Goal: Transaction & Acquisition: Purchase product/service

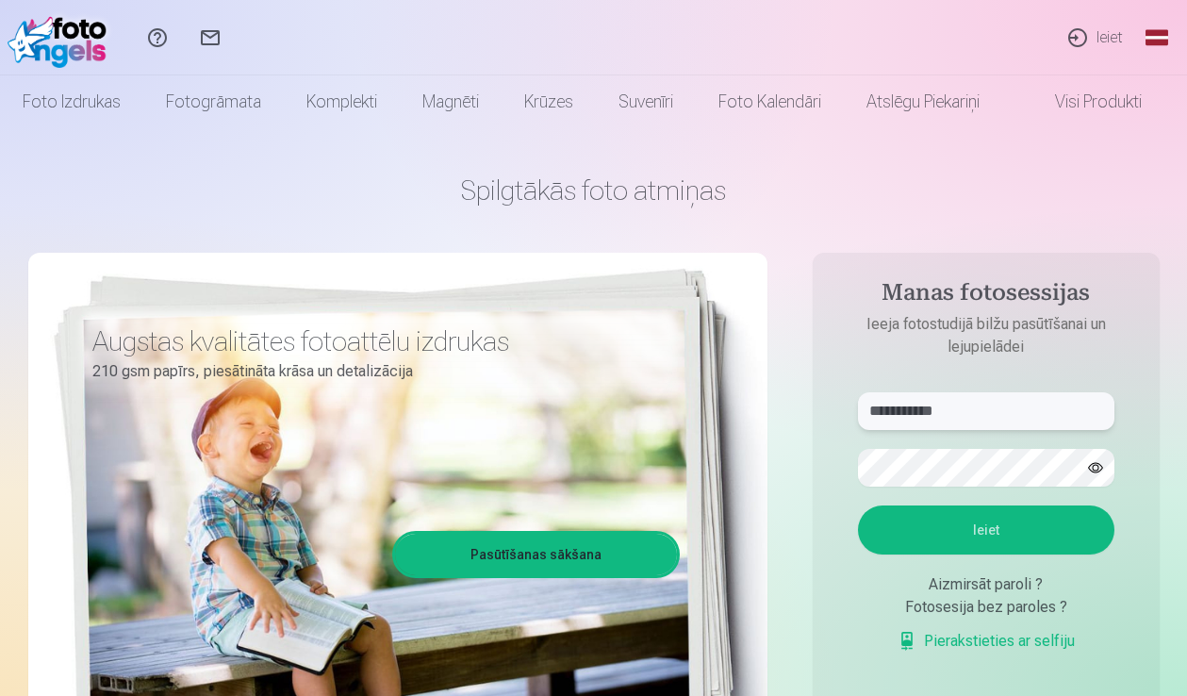
type input "**********"
click at [1071, 521] on button "Ieiet" at bounding box center [986, 529] width 256 height 49
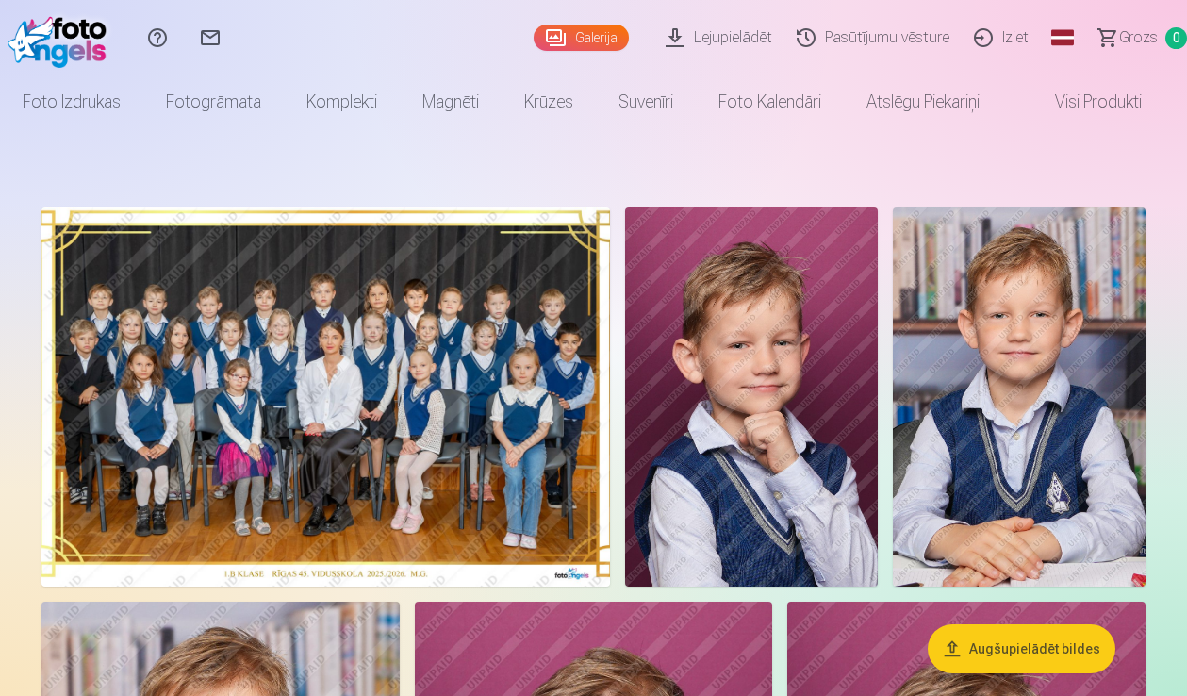
click at [377, 411] on img at bounding box center [325, 396] width 568 height 379
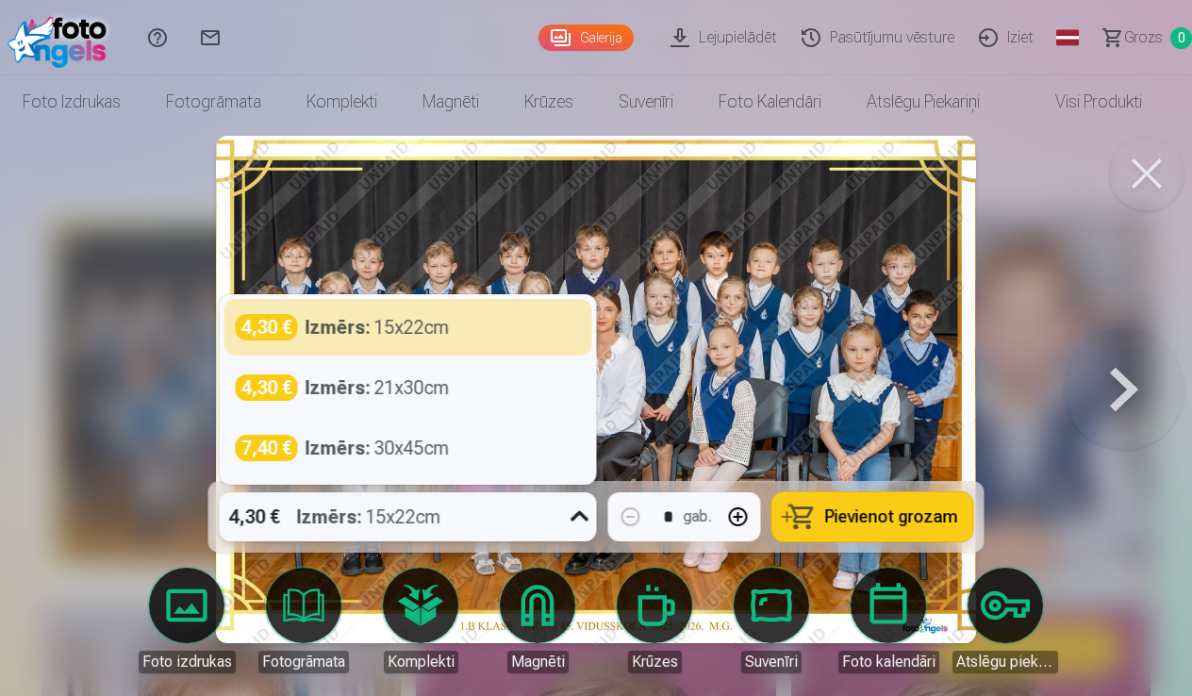
click at [572, 518] on icon at bounding box center [580, 517] width 30 height 30
click at [573, 518] on icon at bounding box center [580, 517] width 30 height 30
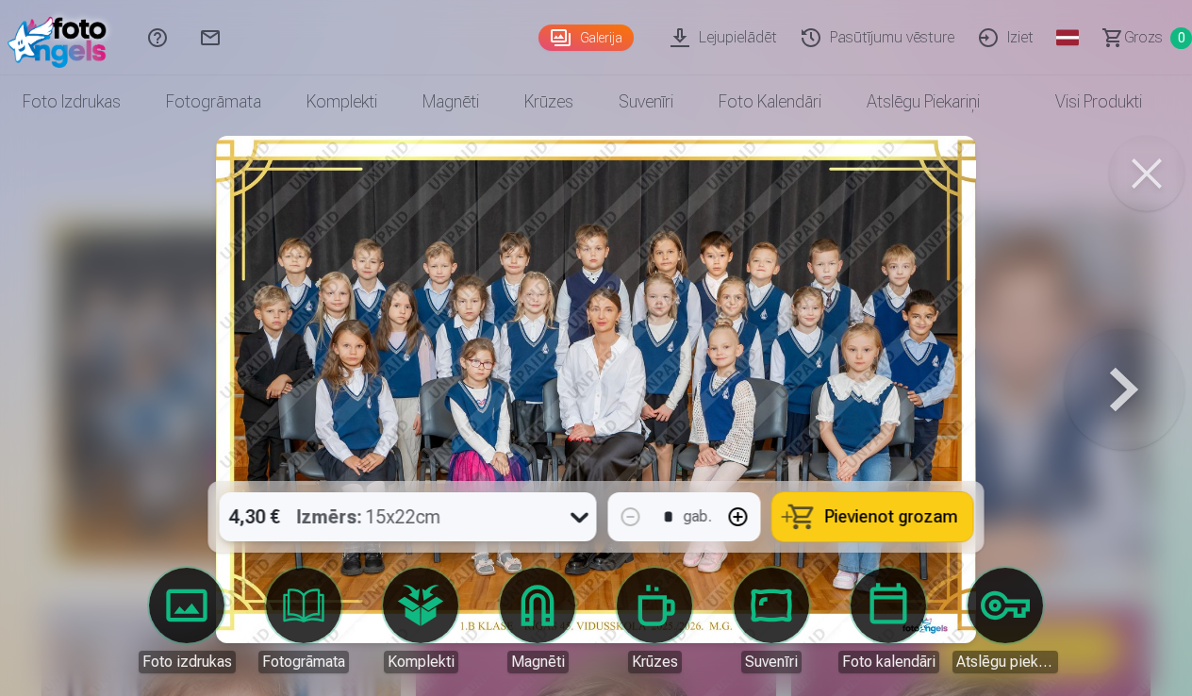
click at [1009, 315] on div at bounding box center [596, 348] width 1192 height 696
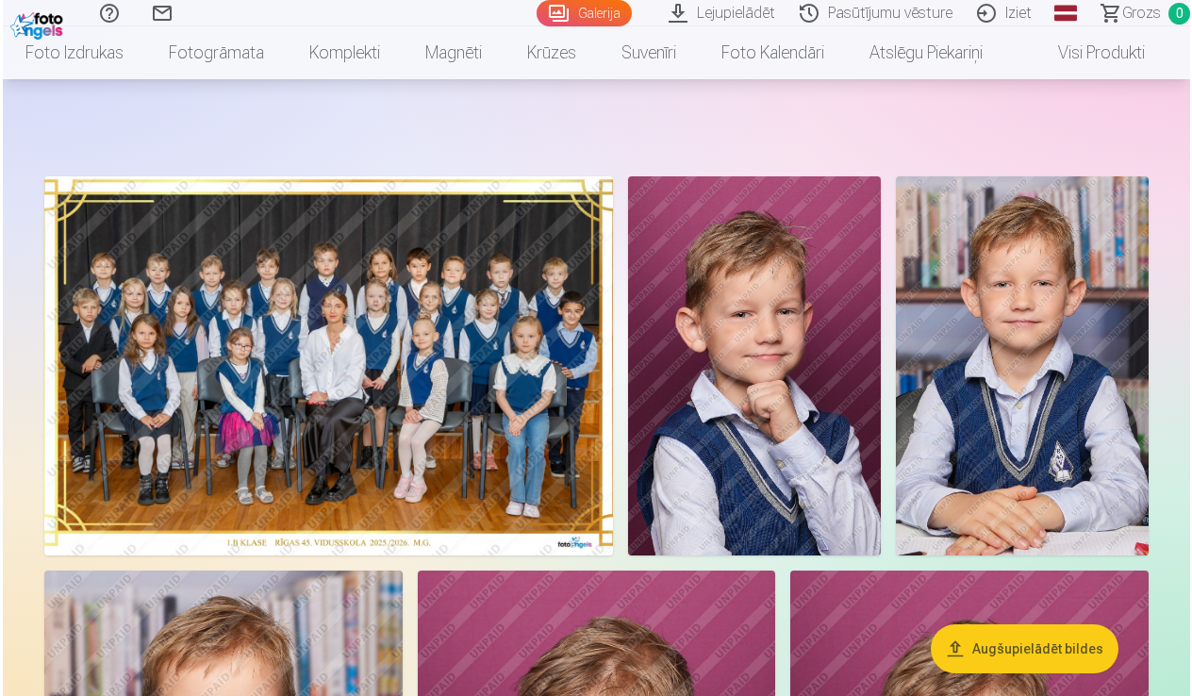
scroll to position [15, 0]
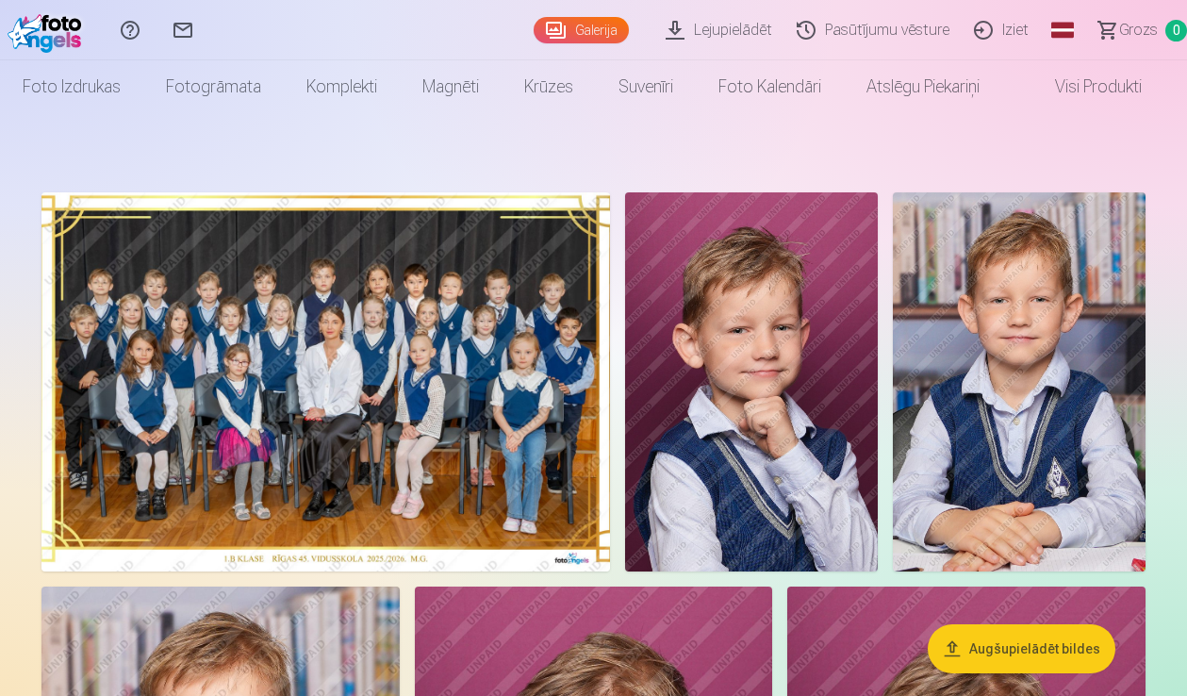
click at [408, 309] on img at bounding box center [325, 381] width 568 height 379
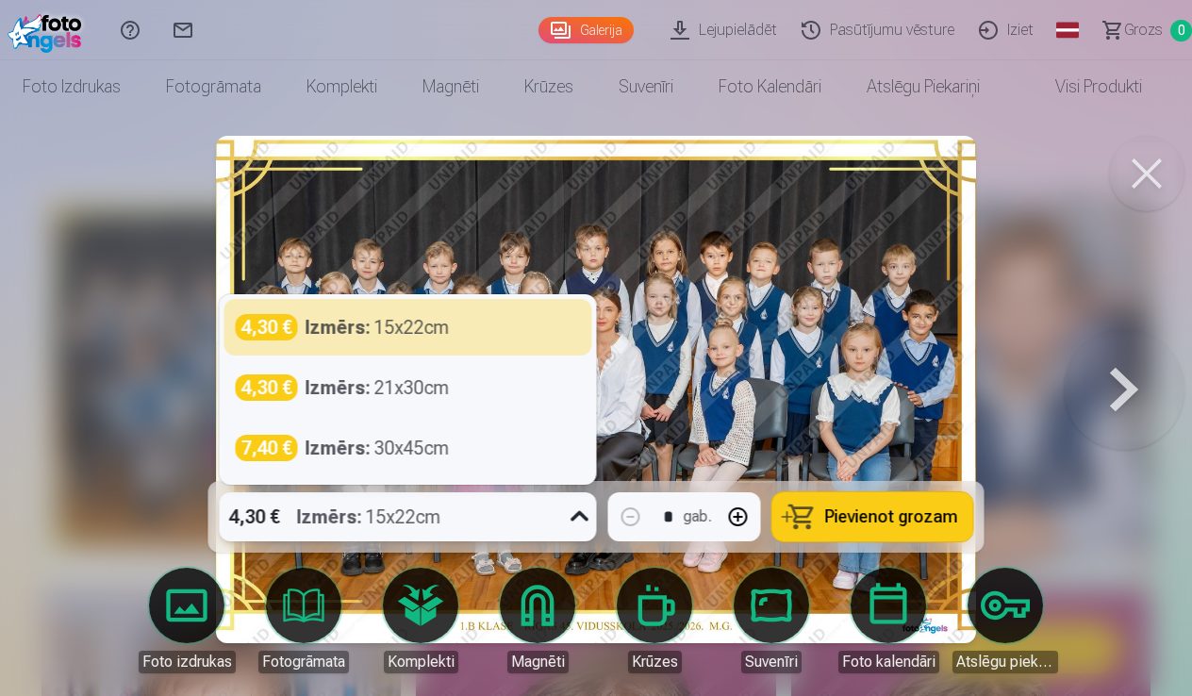
click at [575, 518] on icon at bounding box center [579, 516] width 18 height 10
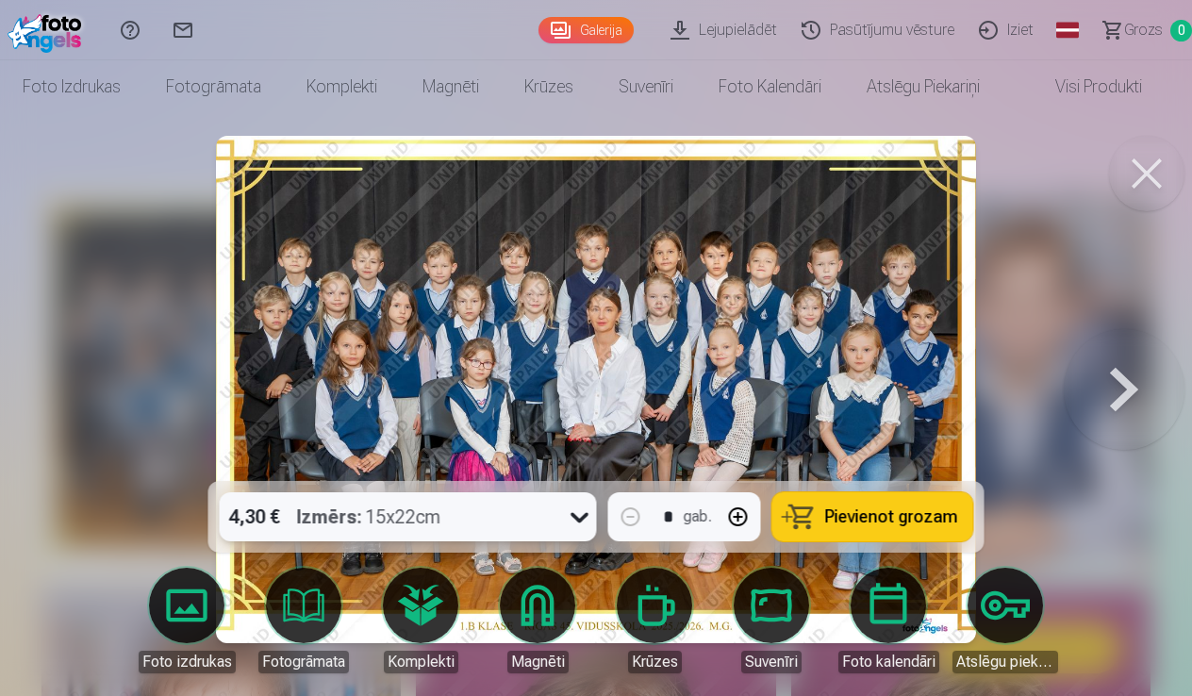
click at [575, 517] on icon at bounding box center [579, 518] width 18 height 10
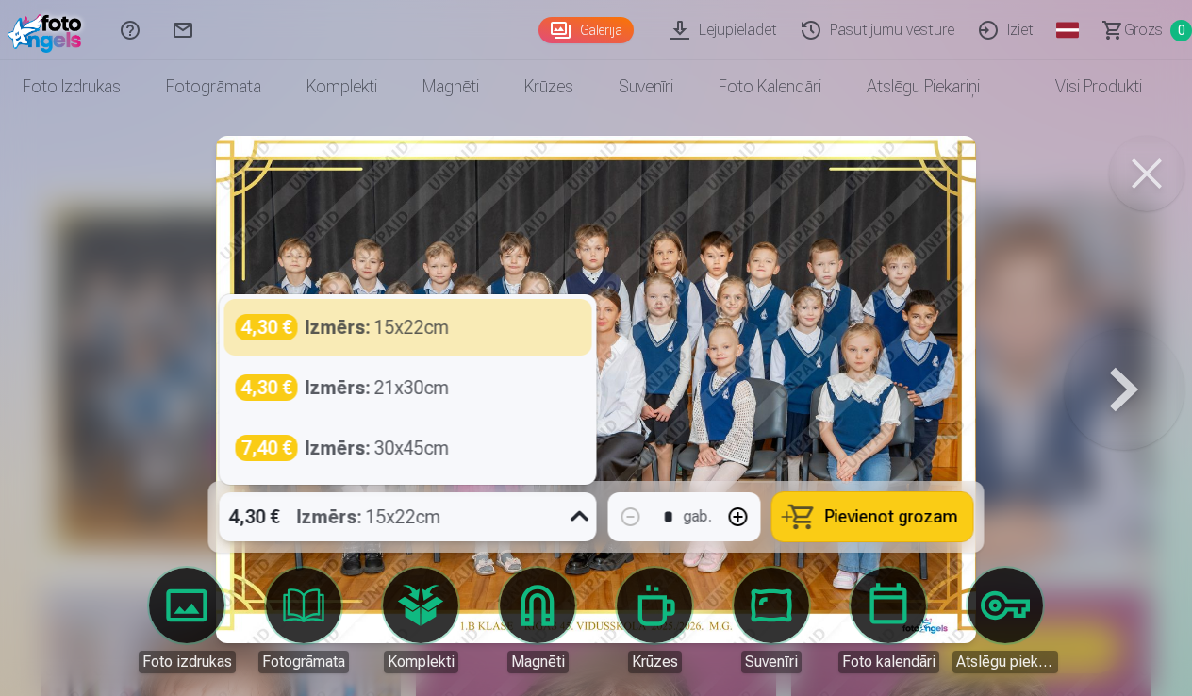
click at [1037, 331] on div at bounding box center [596, 348] width 1192 height 696
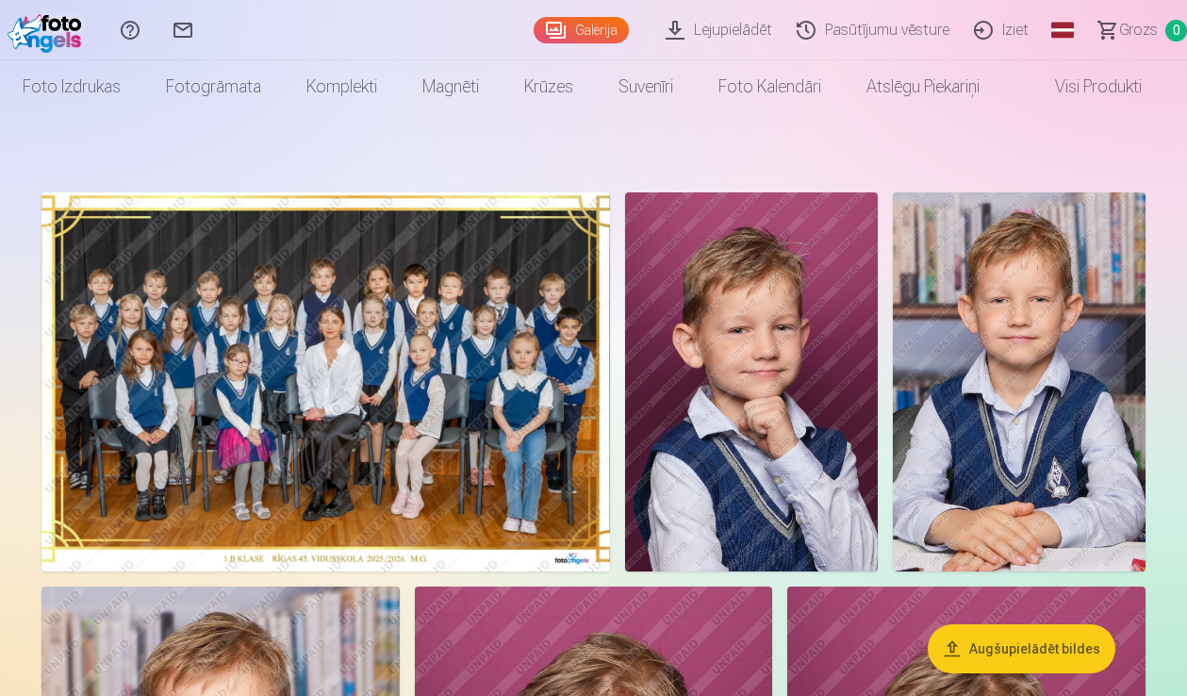
click at [497, 281] on img at bounding box center [325, 381] width 568 height 379
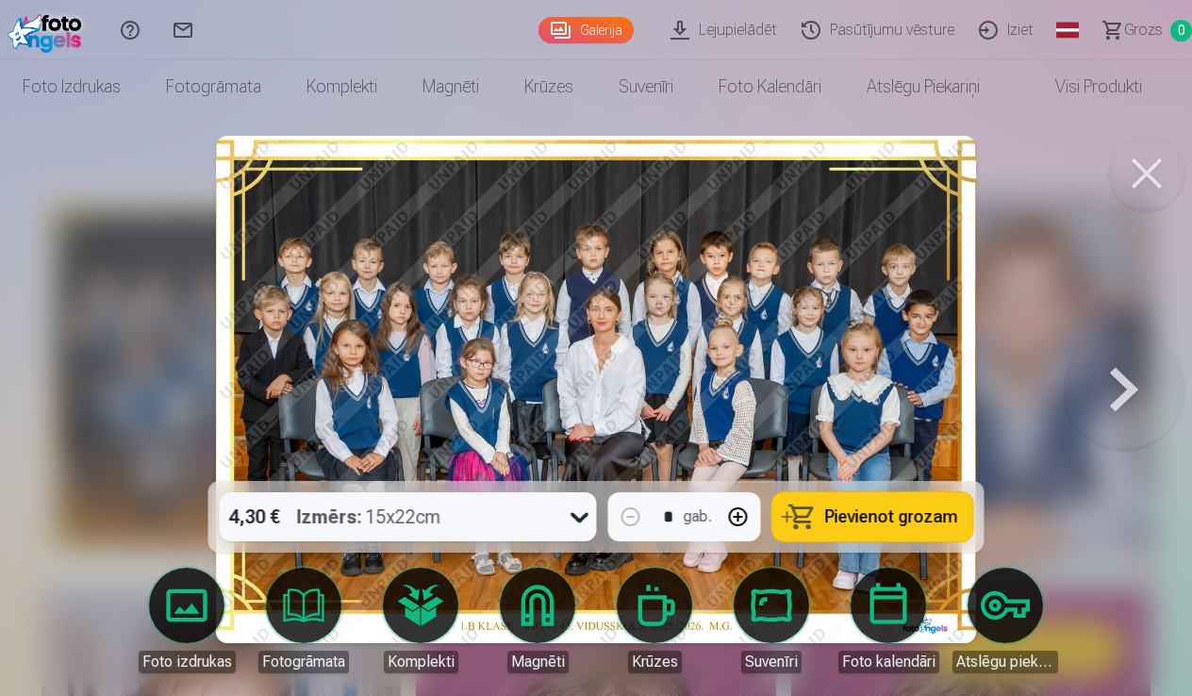
click at [1127, 78] on link "Visi produkti" at bounding box center [1083, 86] width 162 height 53
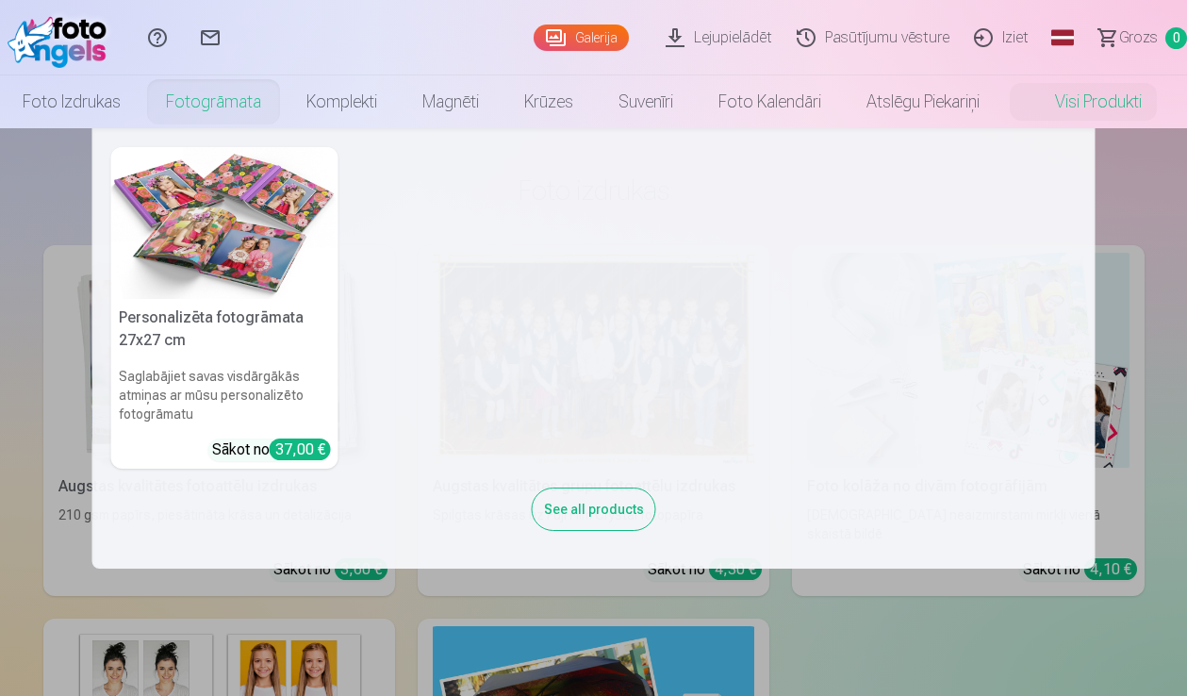
click at [192, 78] on link "Fotogrāmata" at bounding box center [213, 101] width 140 height 53
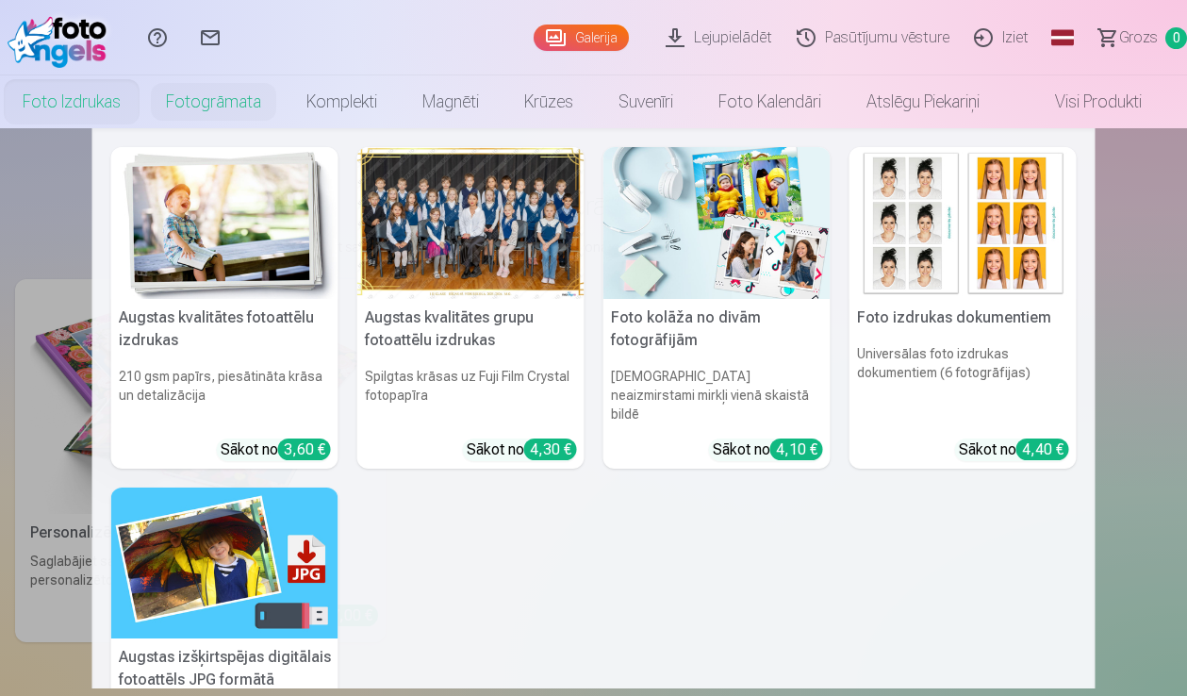
click at [64, 107] on link "Foto izdrukas" at bounding box center [71, 101] width 143 height 53
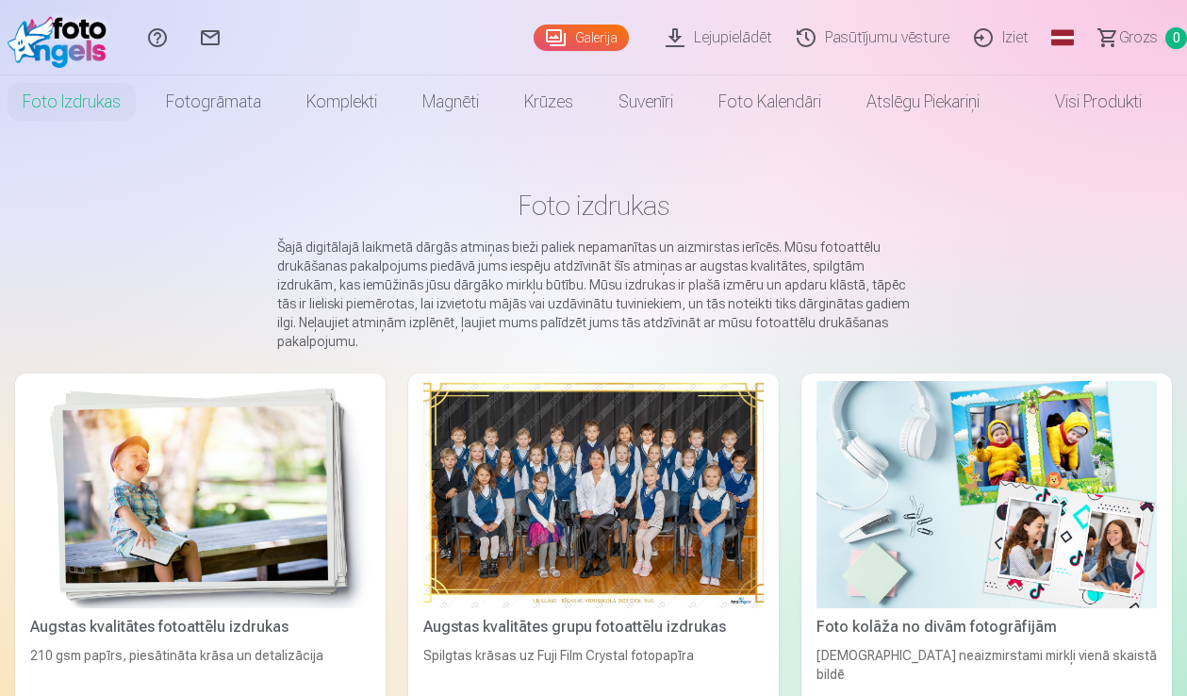
click at [64, 66] on img at bounding box center [62, 38] width 108 height 60
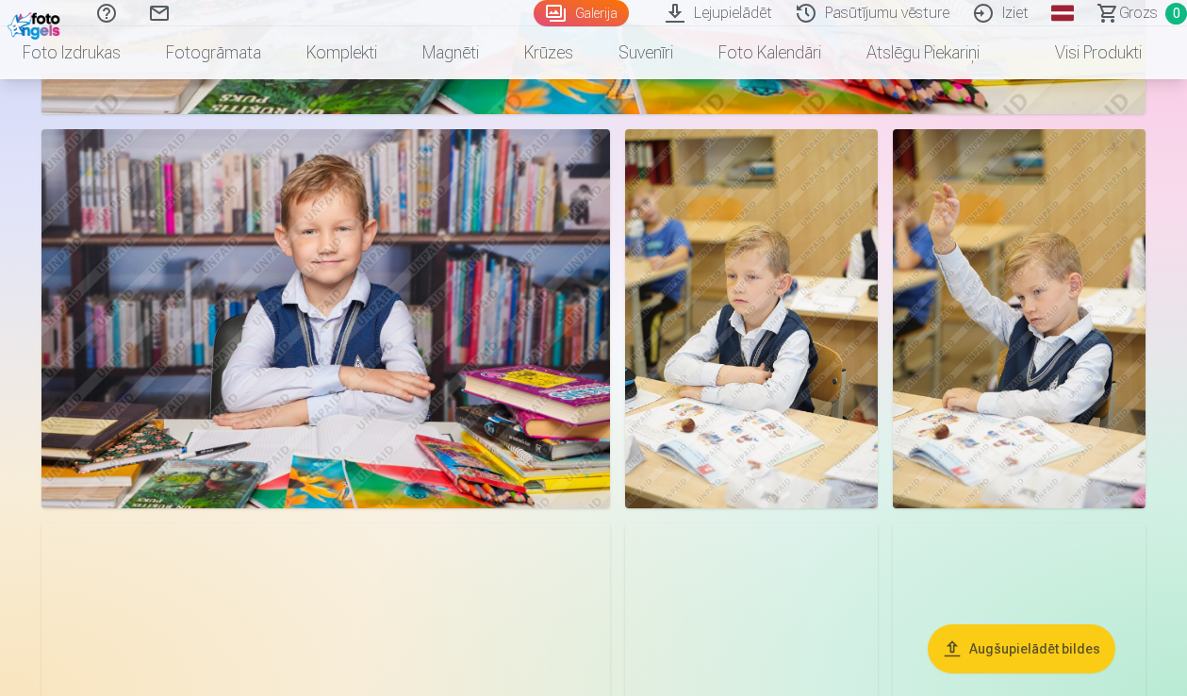
scroll to position [2528, 0]
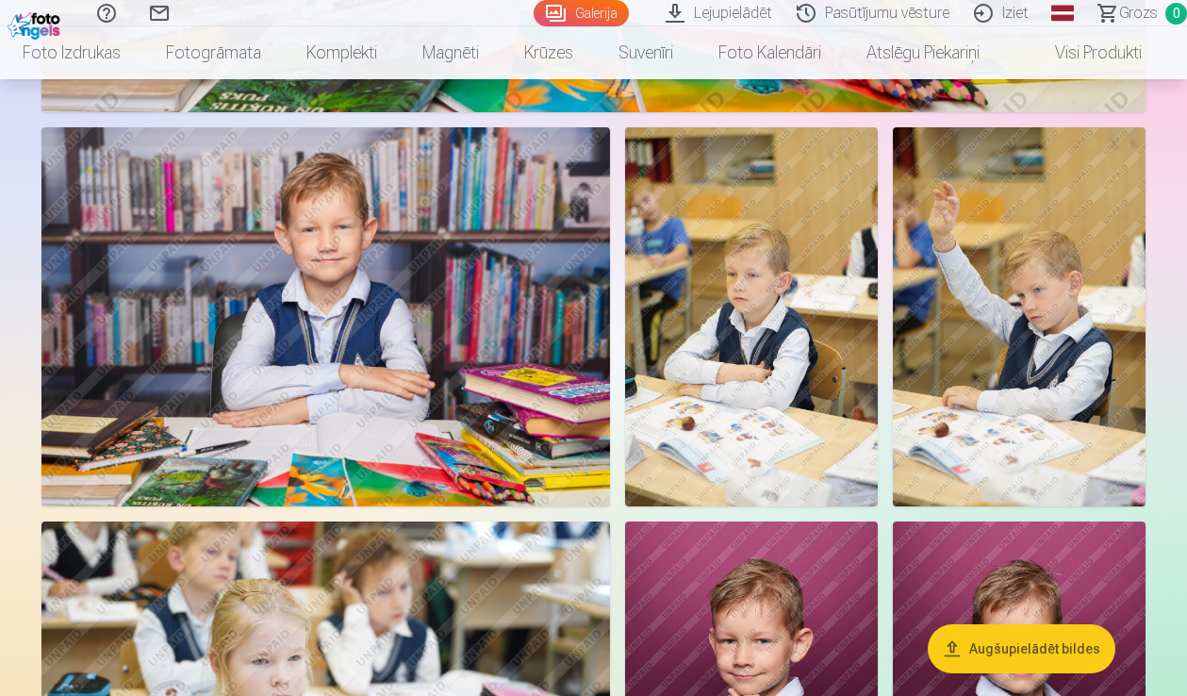
click at [930, 282] on img at bounding box center [1019, 316] width 253 height 379
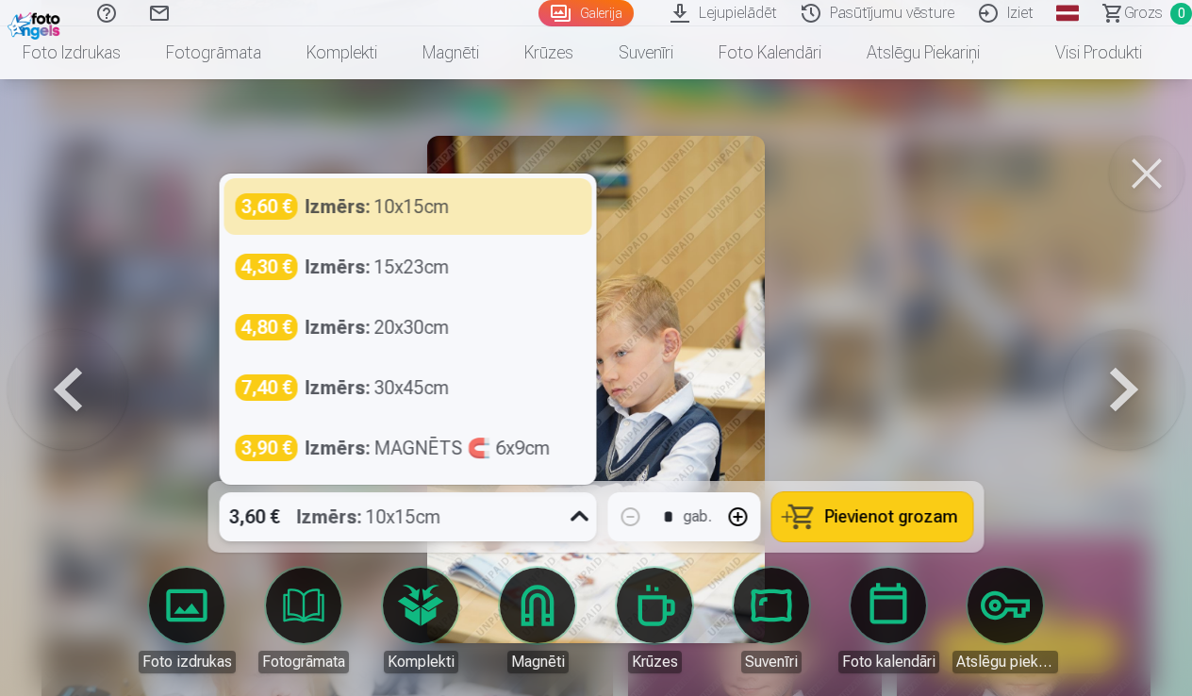
click at [579, 515] on icon at bounding box center [580, 517] width 30 height 30
click at [869, 307] on div at bounding box center [596, 348] width 1192 height 696
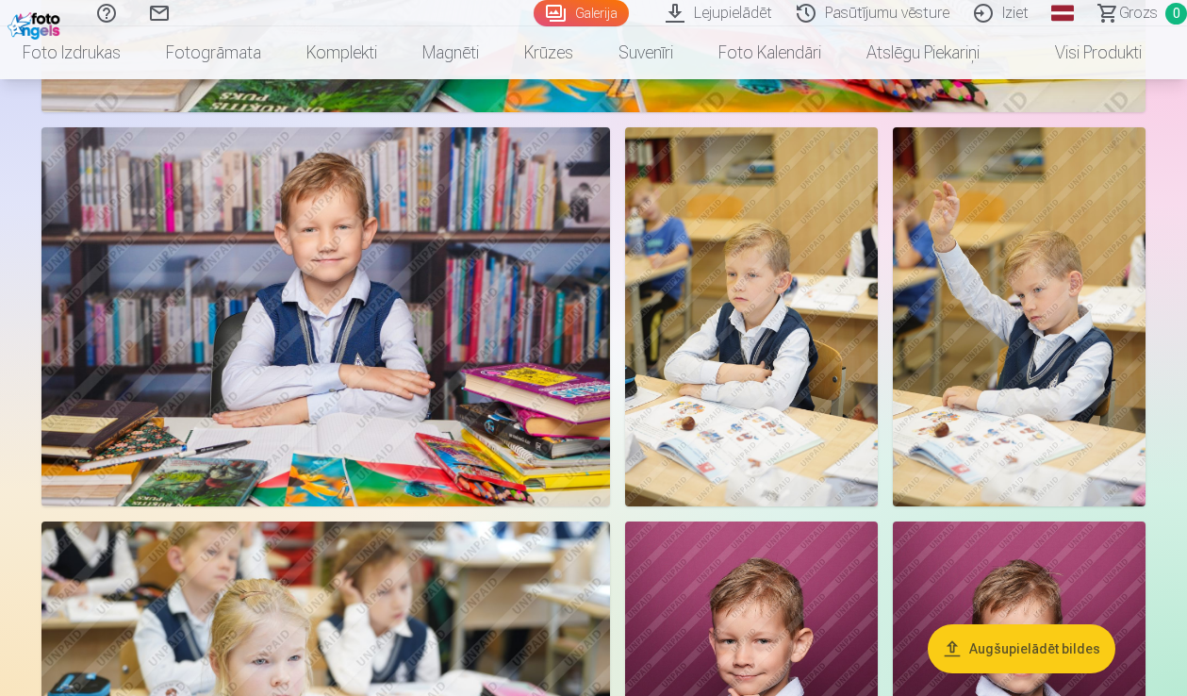
click at [899, 20] on link "Pasūtījumu vēsture" at bounding box center [875, 13] width 177 height 26
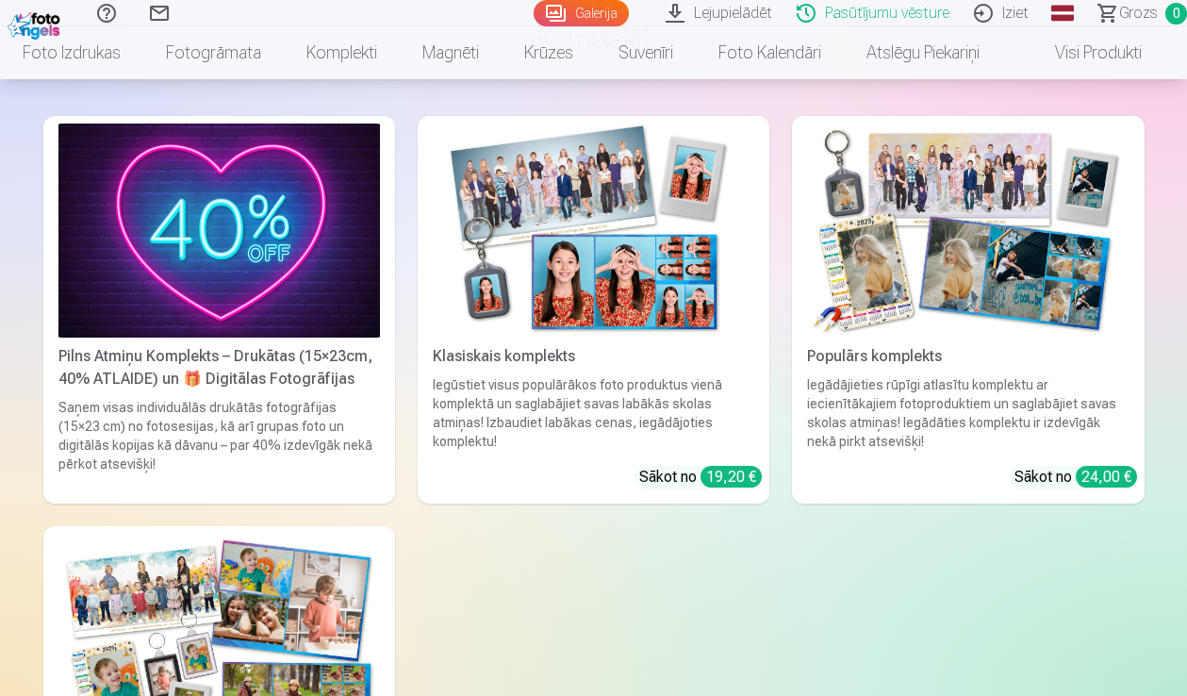
scroll to position [1876, 0]
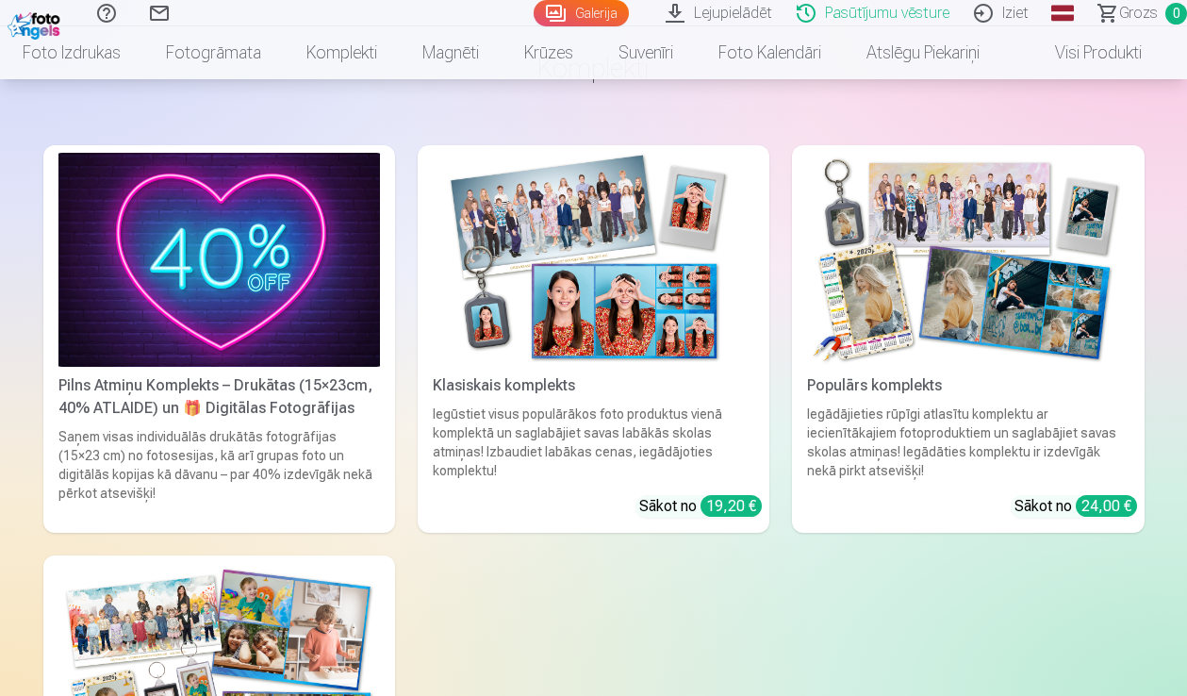
click at [321, 400] on link "Pilns Atmiņu Komplekts – Drukātas (15×23cm, 40% ATLAIDE) un 🎁 Digitālas Fotogrā…" at bounding box center [219, 339] width 352 height 388
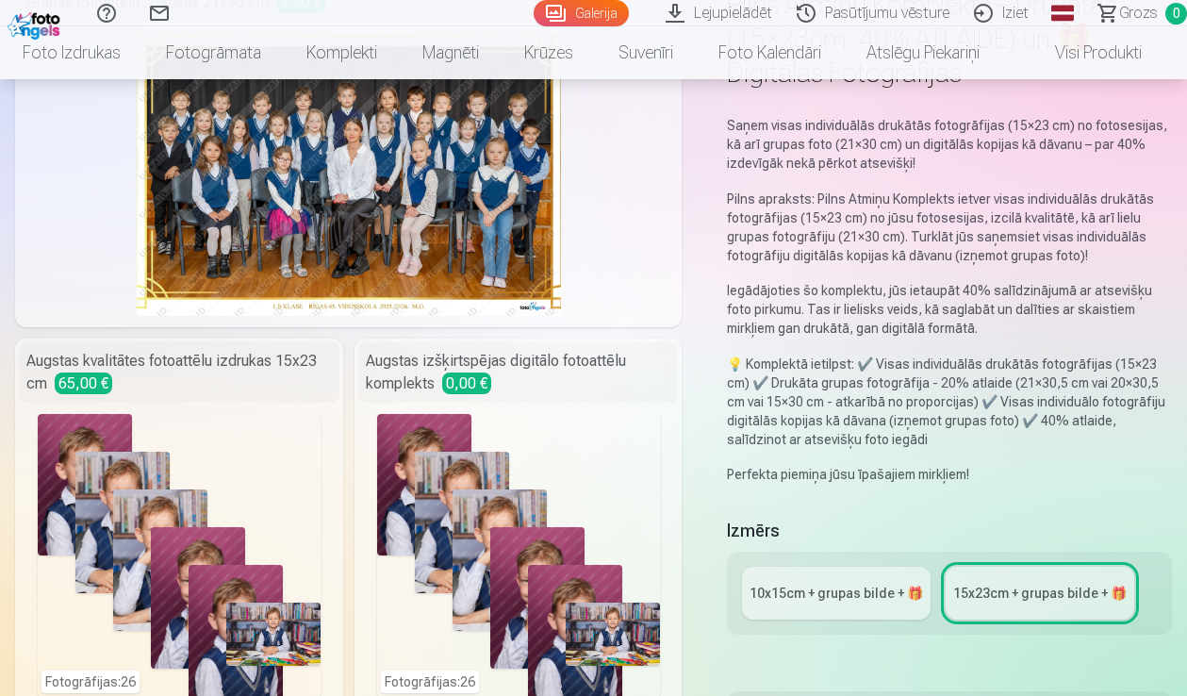
scroll to position [188, 0]
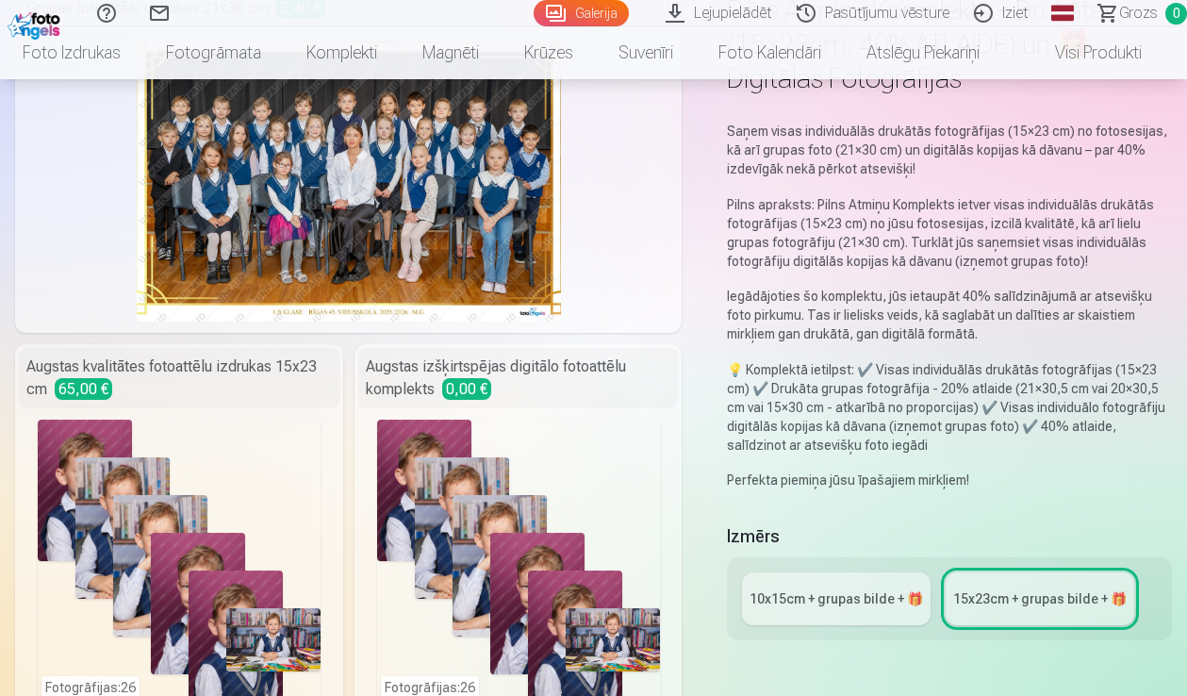
click at [489, 402] on div "Augstas izšķirtspējas digitālo fotoattēlu komplekts 0,00 €" at bounding box center [518, 378] width 321 height 60
click at [401, 368] on div "Augstas izšķirtspējas digitālo fotoattēlu komplekts 0,00 €" at bounding box center [518, 378] width 321 height 60
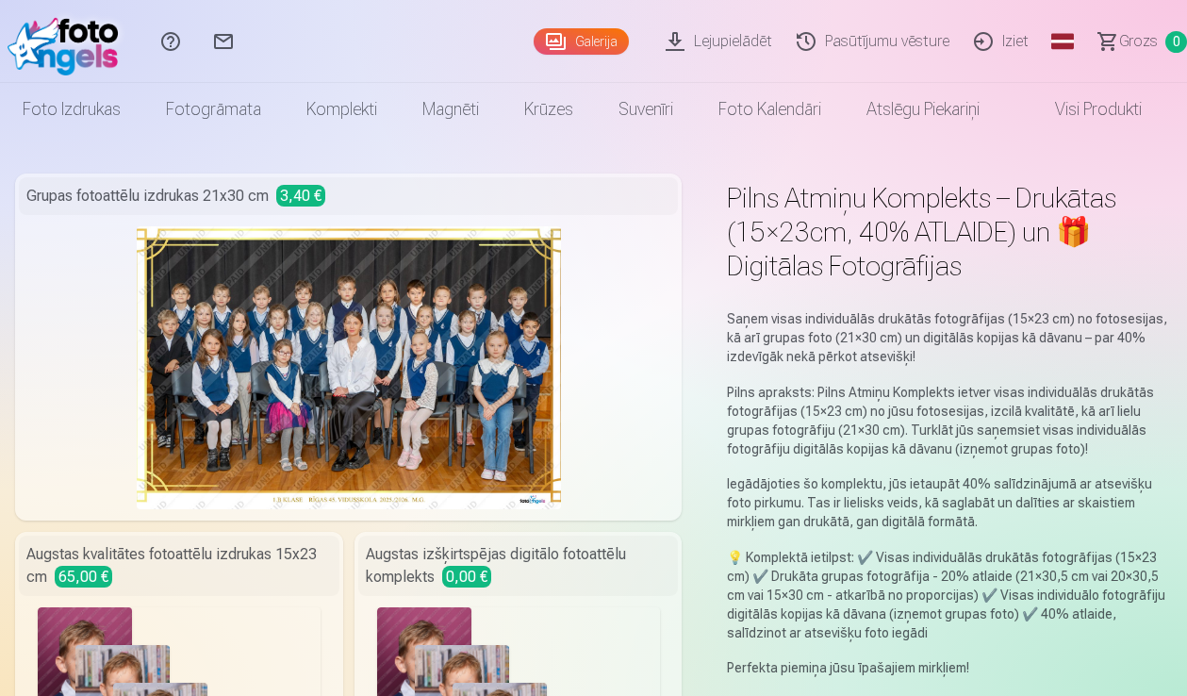
scroll to position [0, 0]
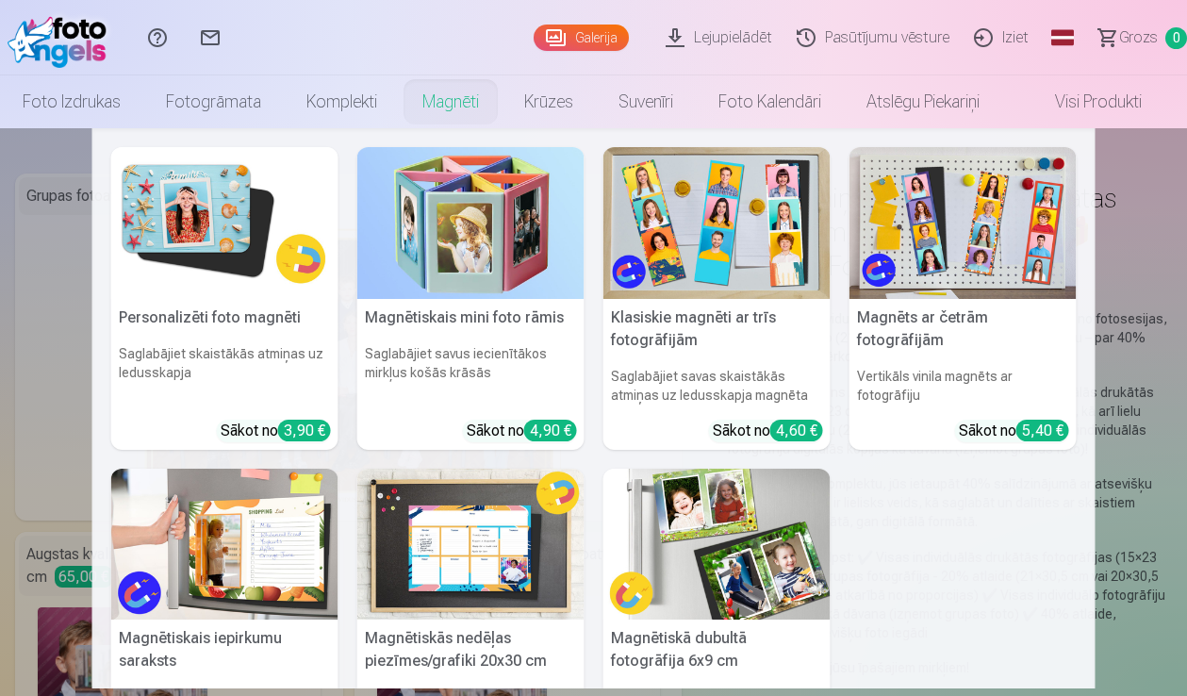
click at [462, 103] on link "Magnēti" at bounding box center [451, 101] width 102 height 53
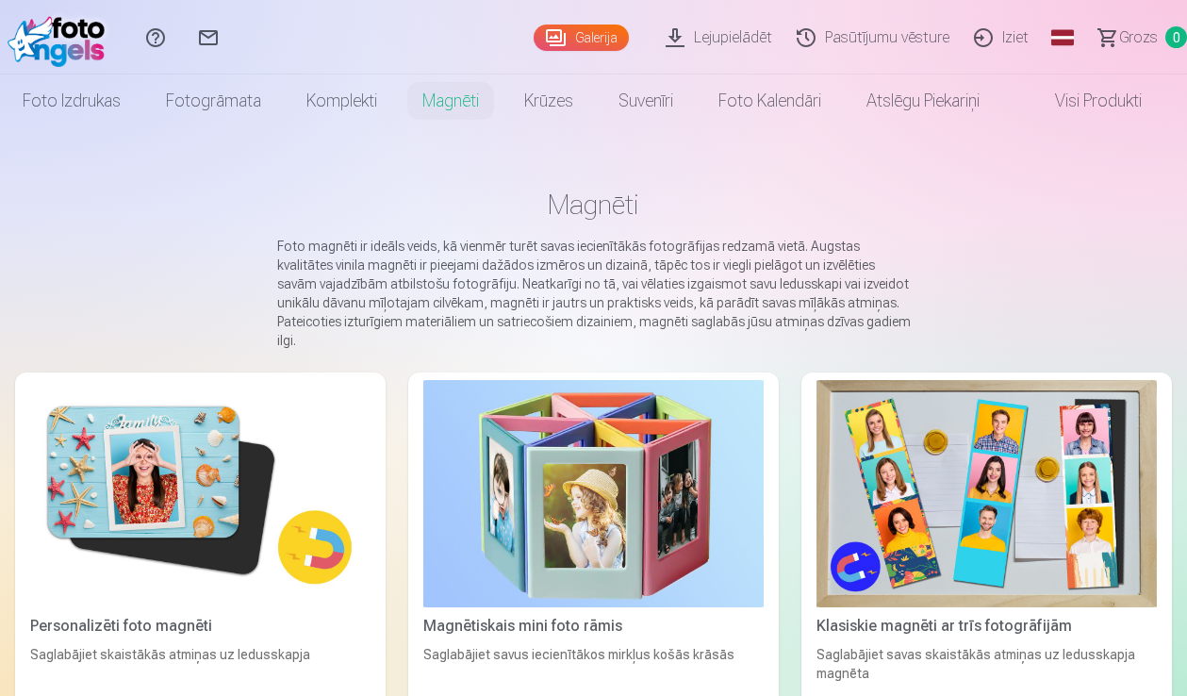
scroll to position [5, 0]
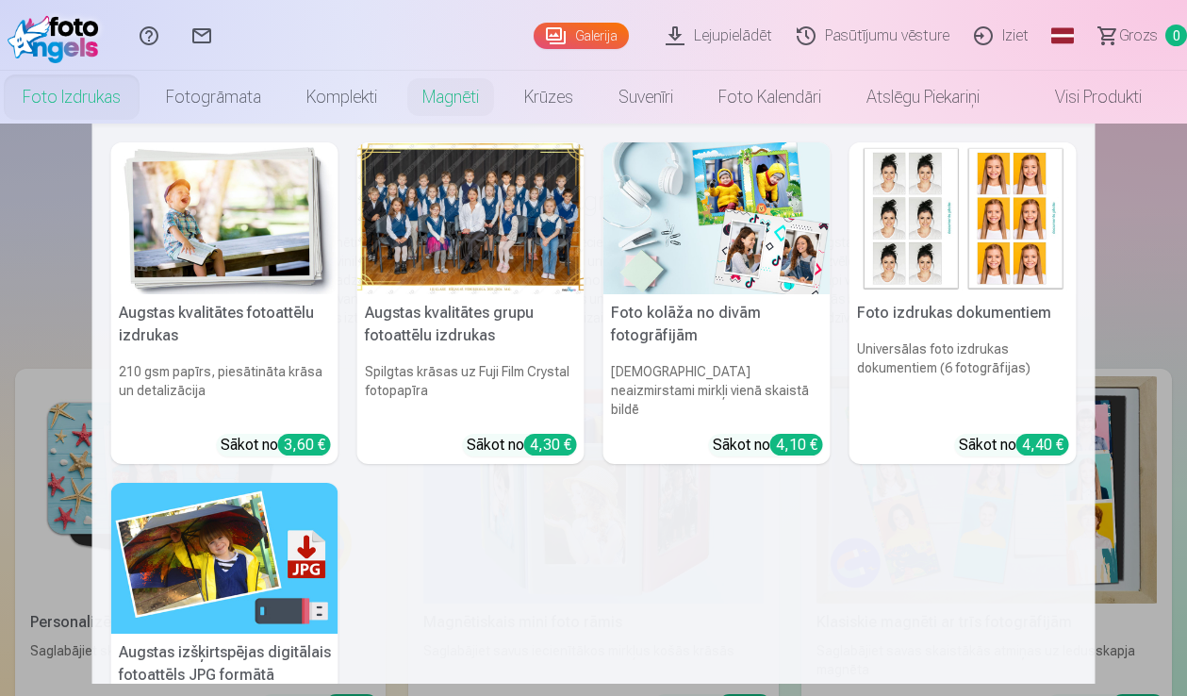
click at [101, 94] on link "Foto izdrukas" at bounding box center [71, 97] width 143 height 53
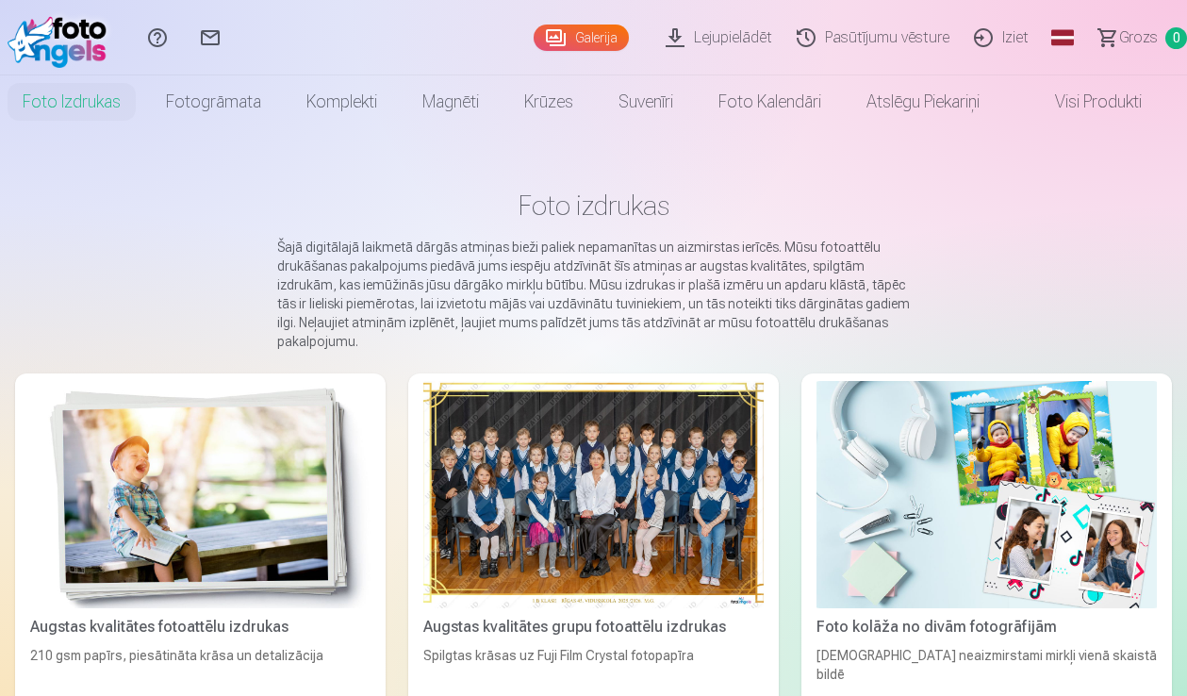
click at [1113, 109] on link "Visi produkti" at bounding box center [1083, 101] width 162 height 53
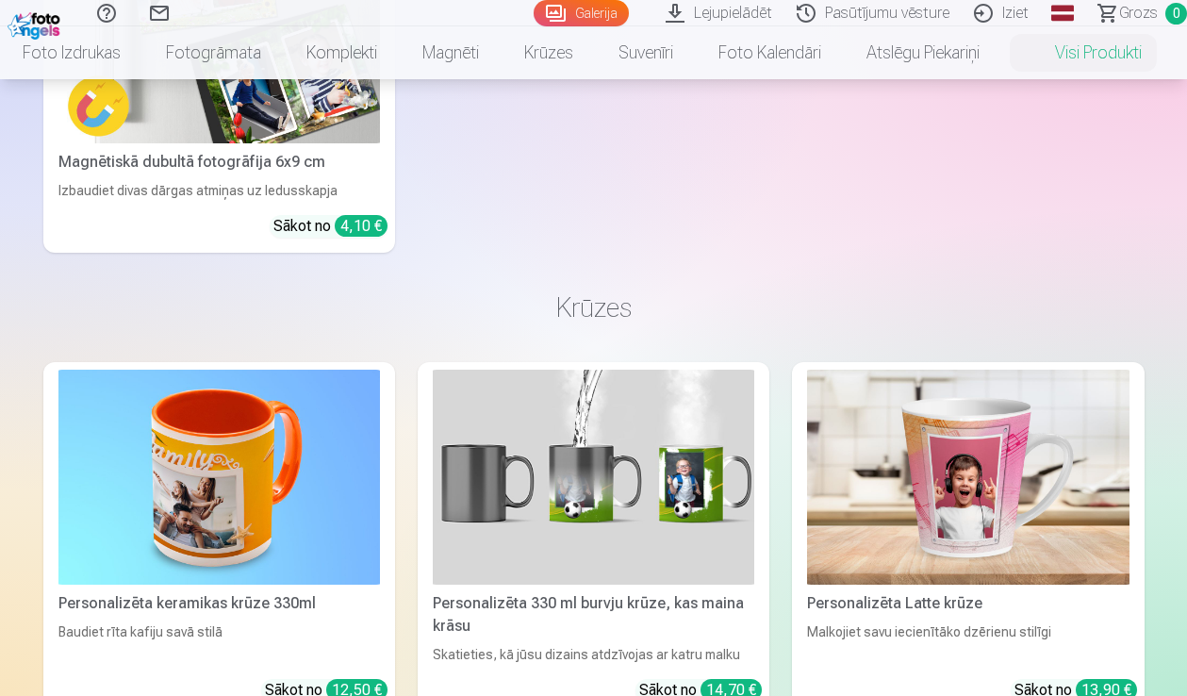
scroll to position [3252, 0]
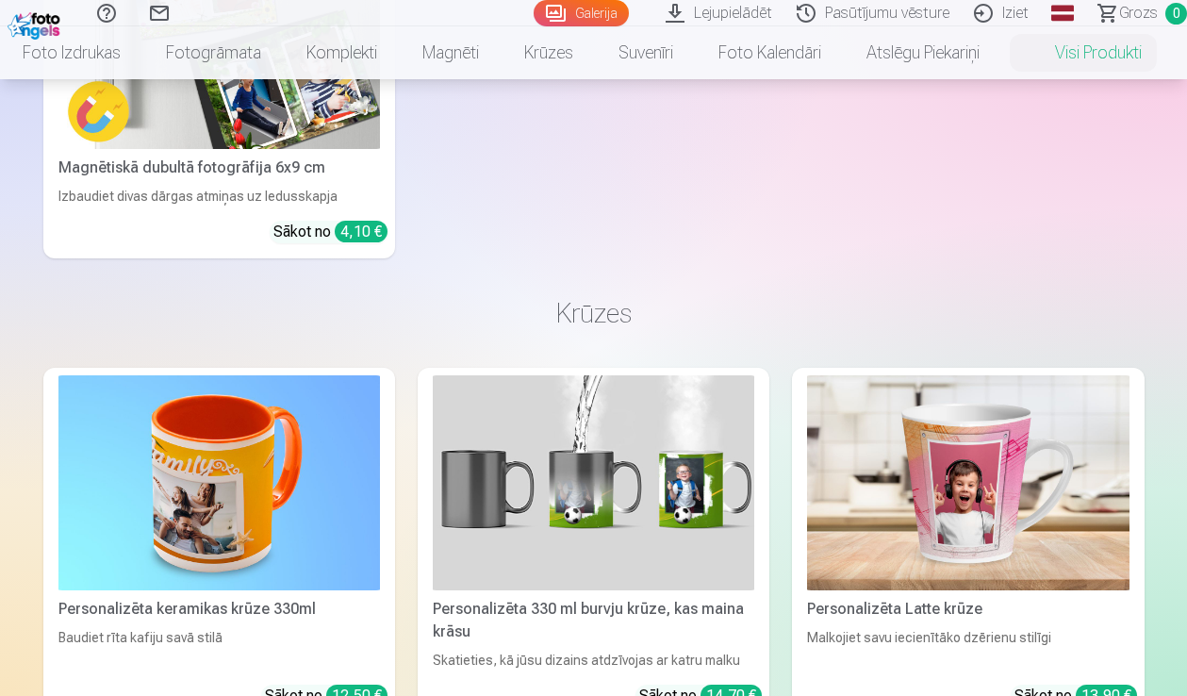
click at [47, 21] on img at bounding box center [37, 24] width 58 height 32
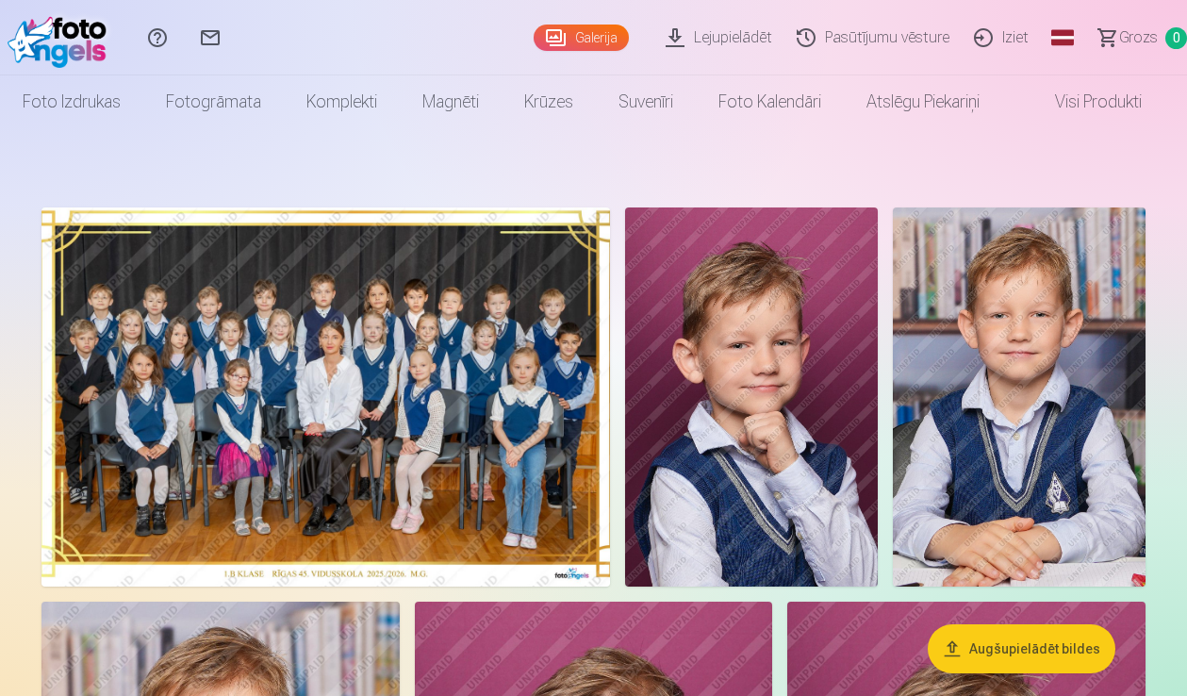
click at [218, 29] on link "Sazinies ar mums" at bounding box center [210, 37] width 53 height 75
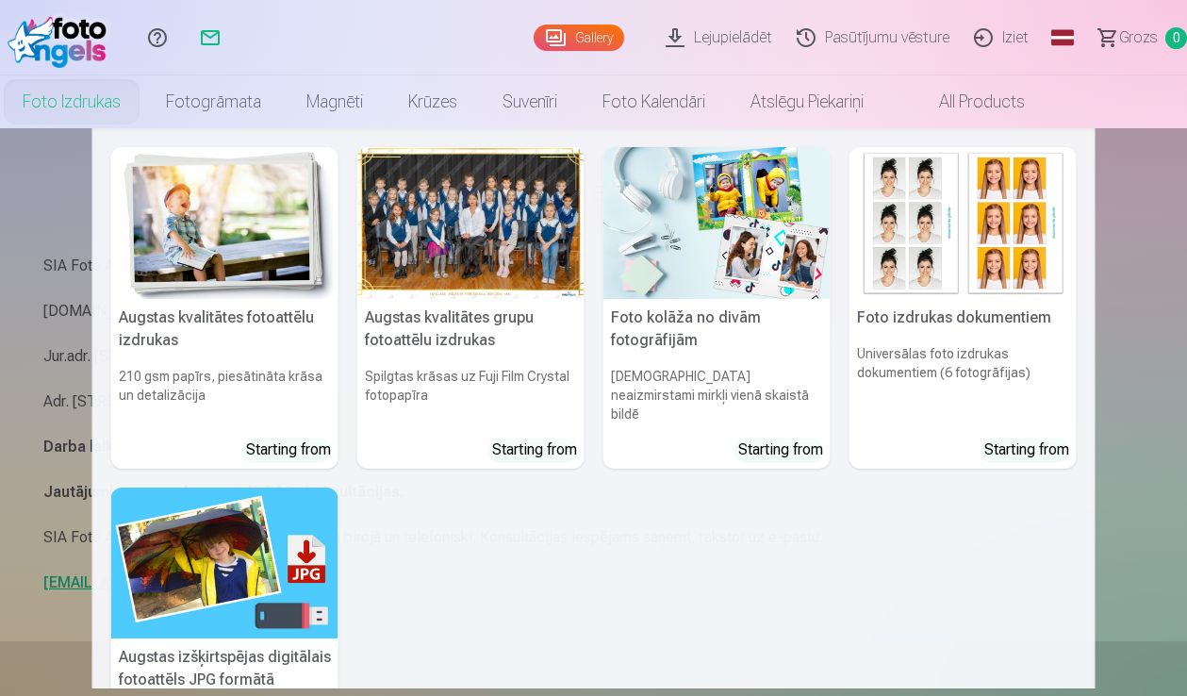
click at [63, 101] on link "Foto izdrukas" at bounding box center [71, 101] width 143 height 53
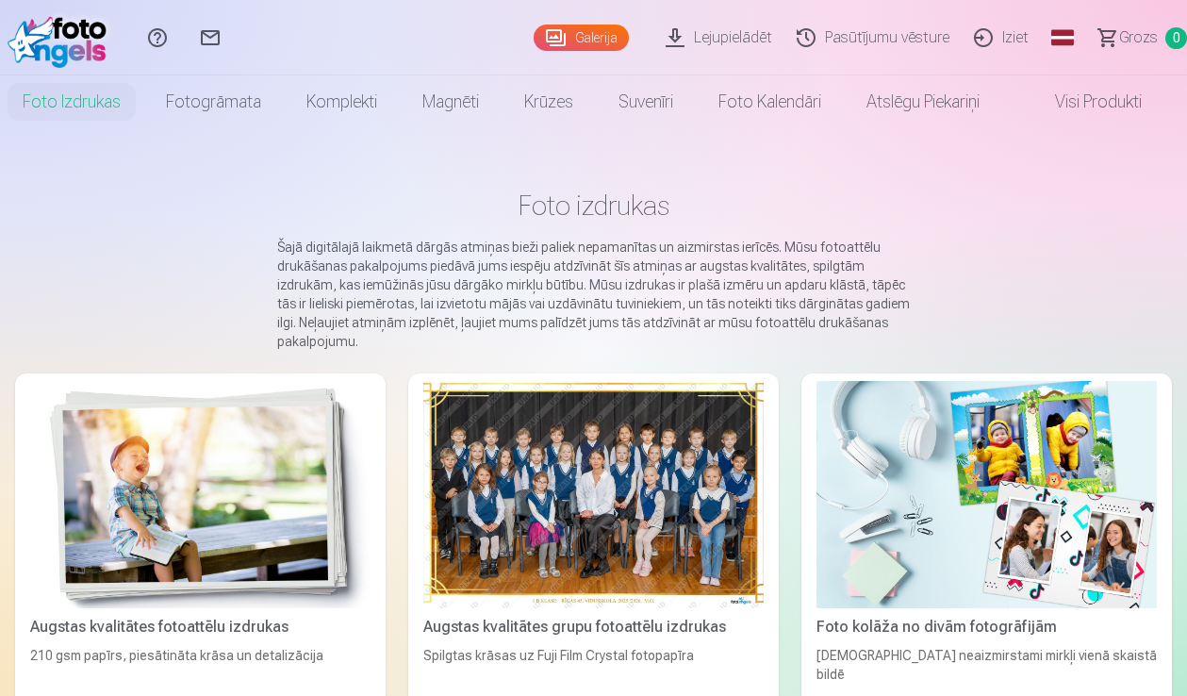
click at [226, 41] on link "Sazinies ar mums" at bounding box center [210, 37] width 53 height 75
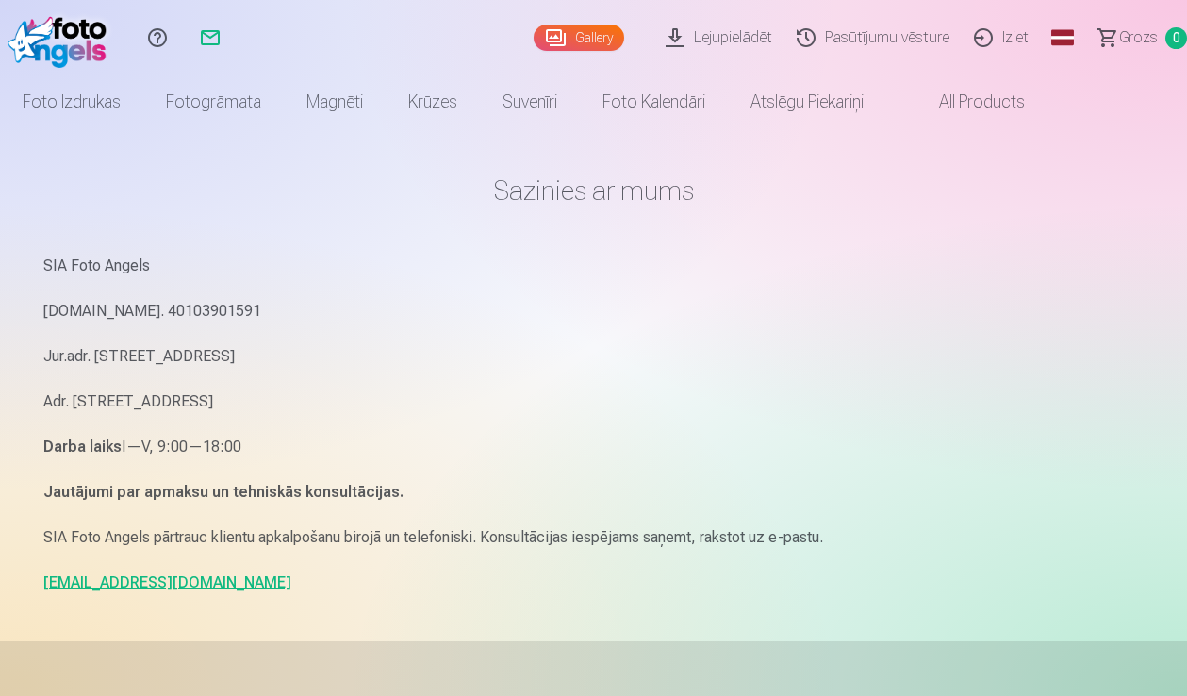
click at [734, 51] on link "Lejupielādēt" at bounding box center [721, 37] width 131 height 75
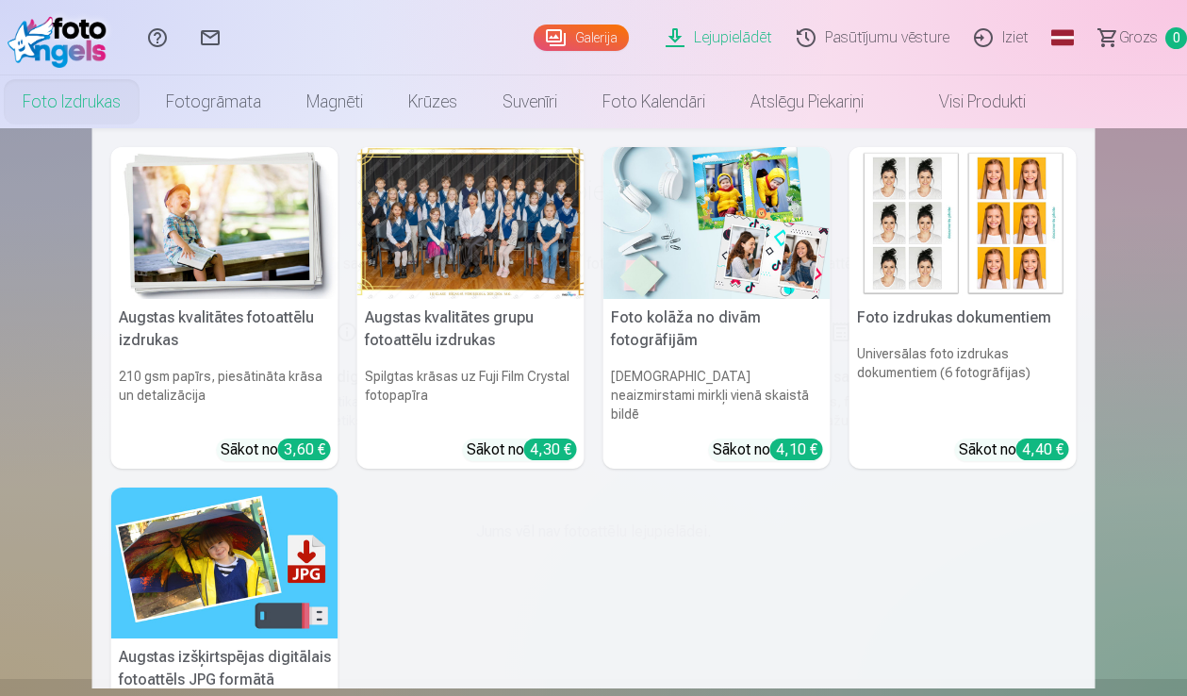
click at [118, 108] on link "Foto izdrukas" at bounding box center [71, 101] width 143 height 53
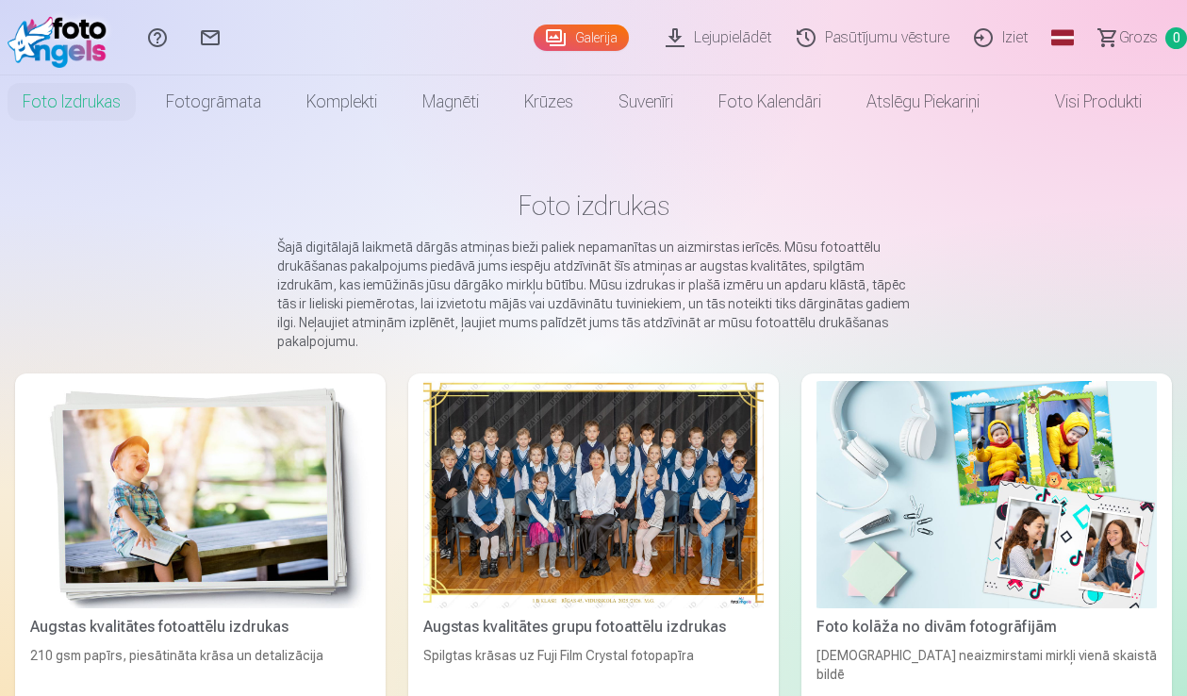
click at [118, 108] on link "Foto izdrukas" at bounding box center [71, 101] width 143 height 53
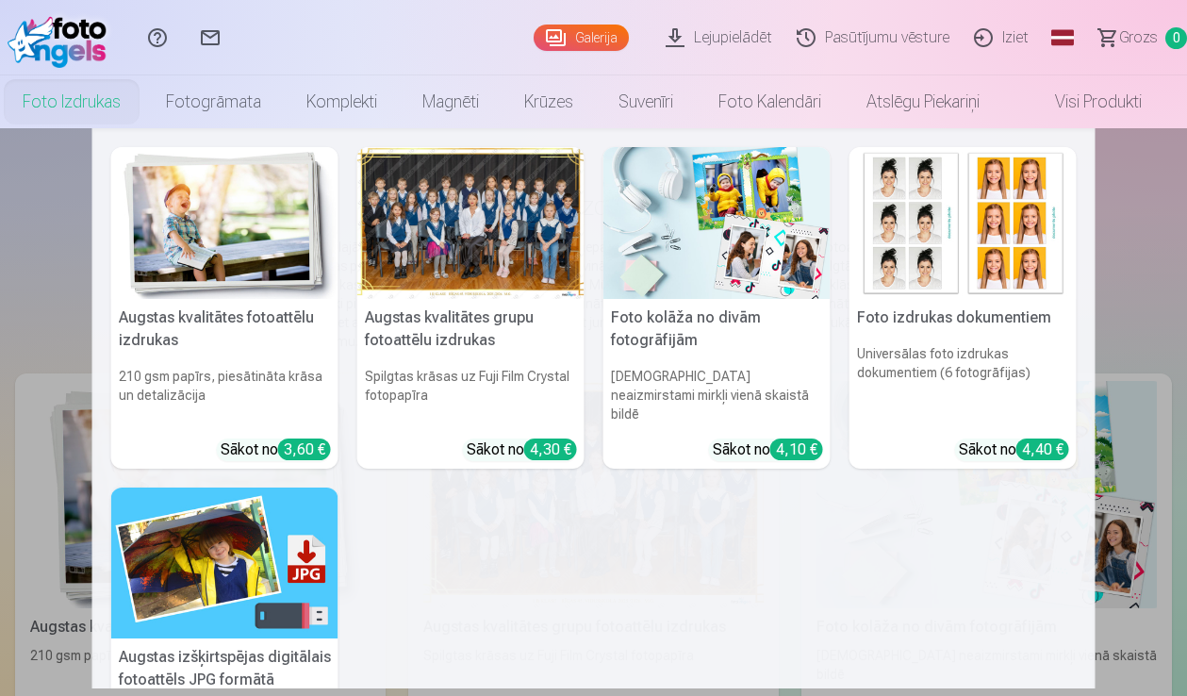
click at [534, 438] on div "4,30 €" at bounding box center [550, 449] width 53 height 22
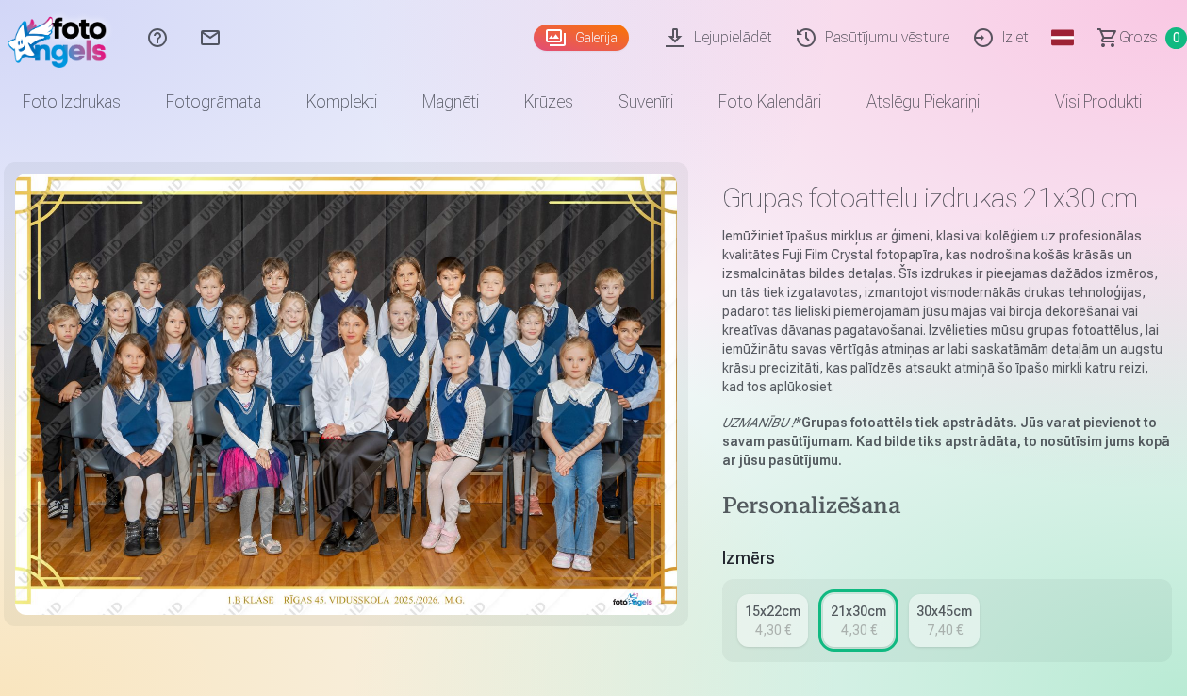
click at [780, 614] on div "15x22cm" at bounding box center [773, 610] width 56 height 19
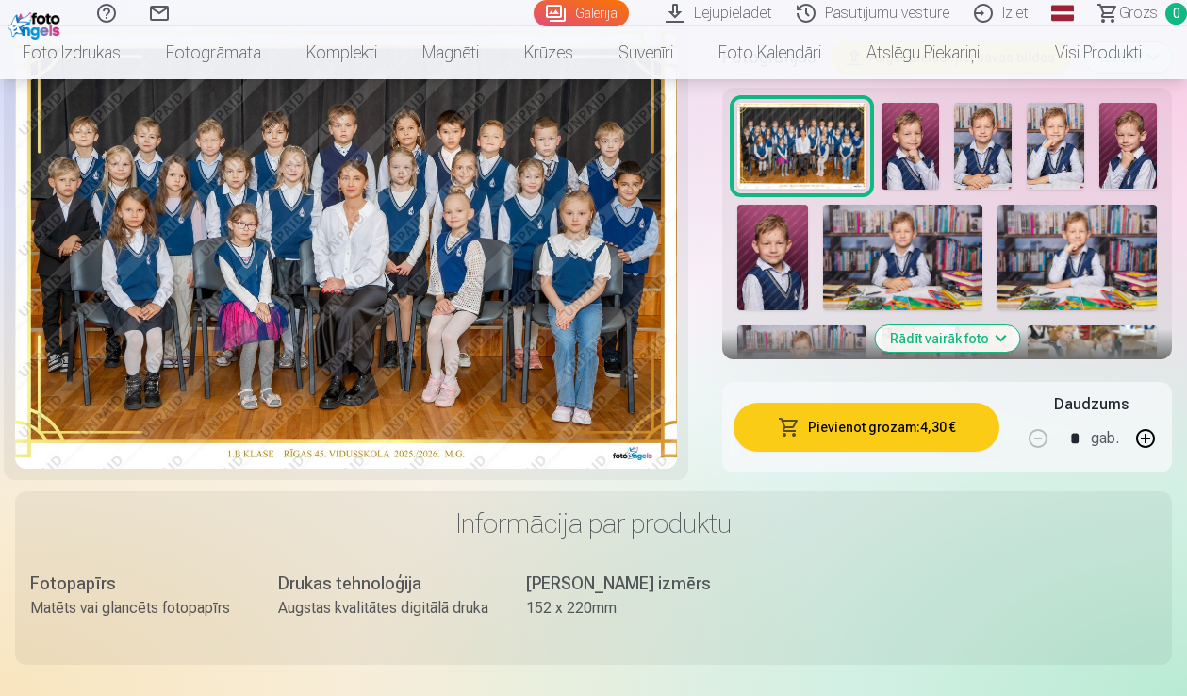
scroll to position [609, 0]
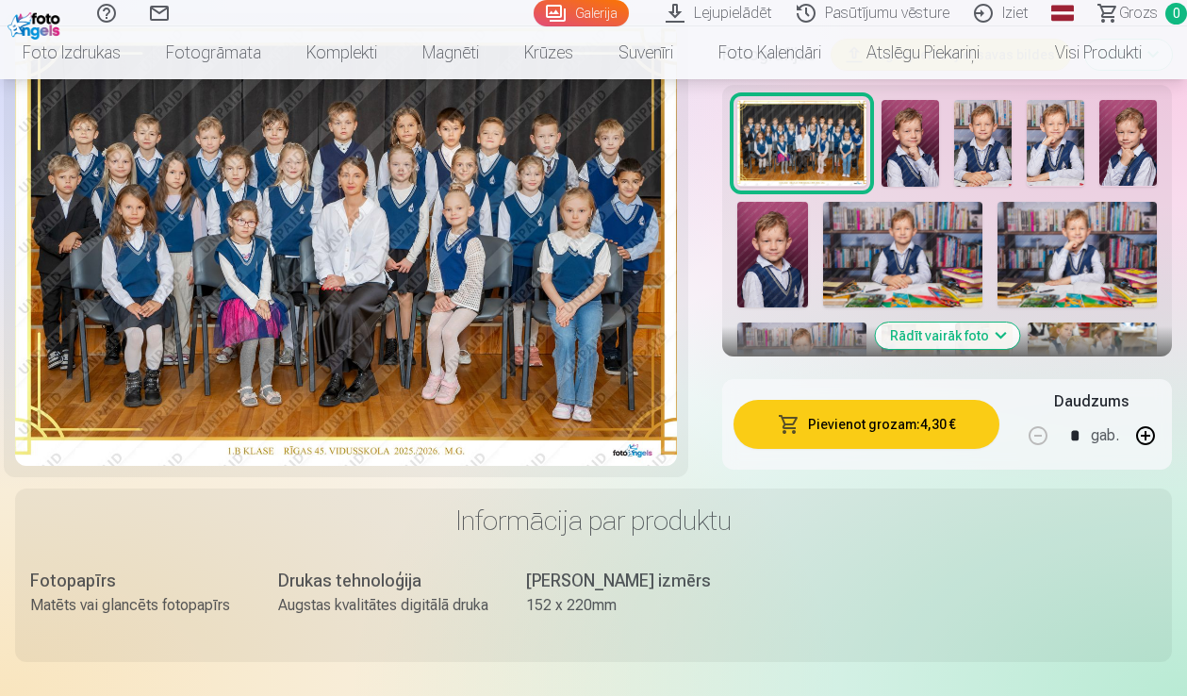
click at [892, 434] on button "Pievienot grozam : 4,30 €" at bounding box center [866, 424] width 266 height 49
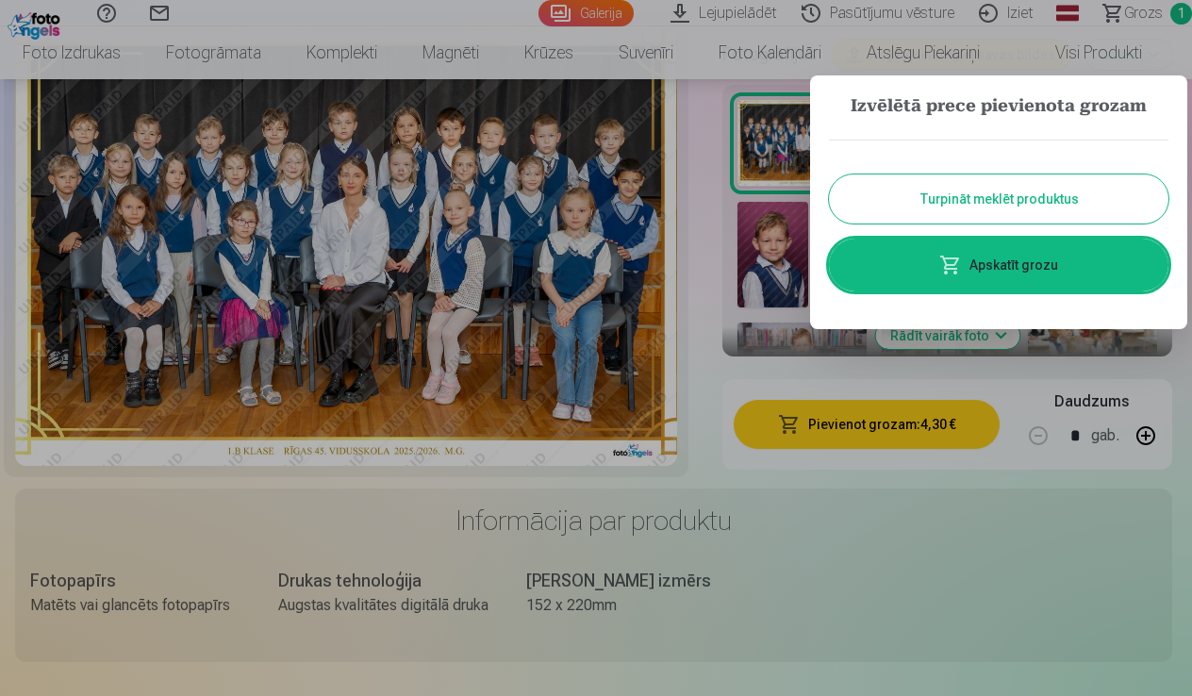
click at [41, 13] on div at bounding box center [596, 348] width 1192 height 696
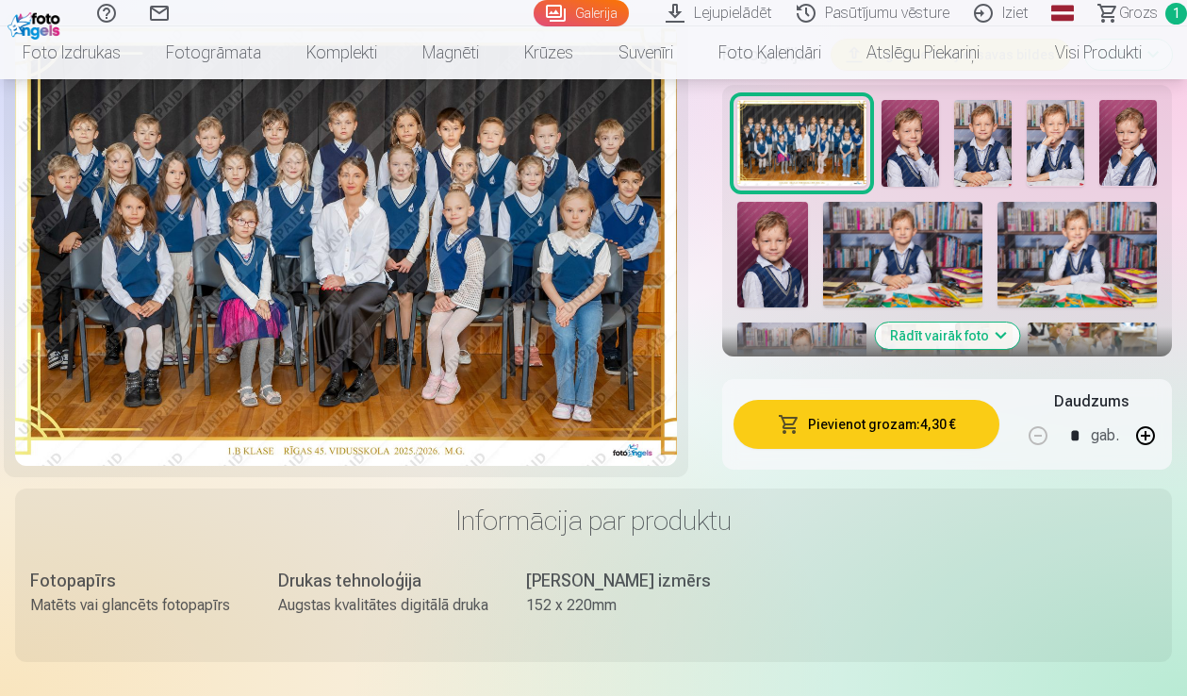
click at [46, 25] on div "Palīdzības centrs Sazinies ar mums Galerija Lejupielādēt Pasūtījumu vēsture Izi…" at bounding box center [593, 13] width 1187 height 26
click at [1008, 334] on button "Rādīt vairāk foto" at bounding box center [947, 335] width 144 height 26
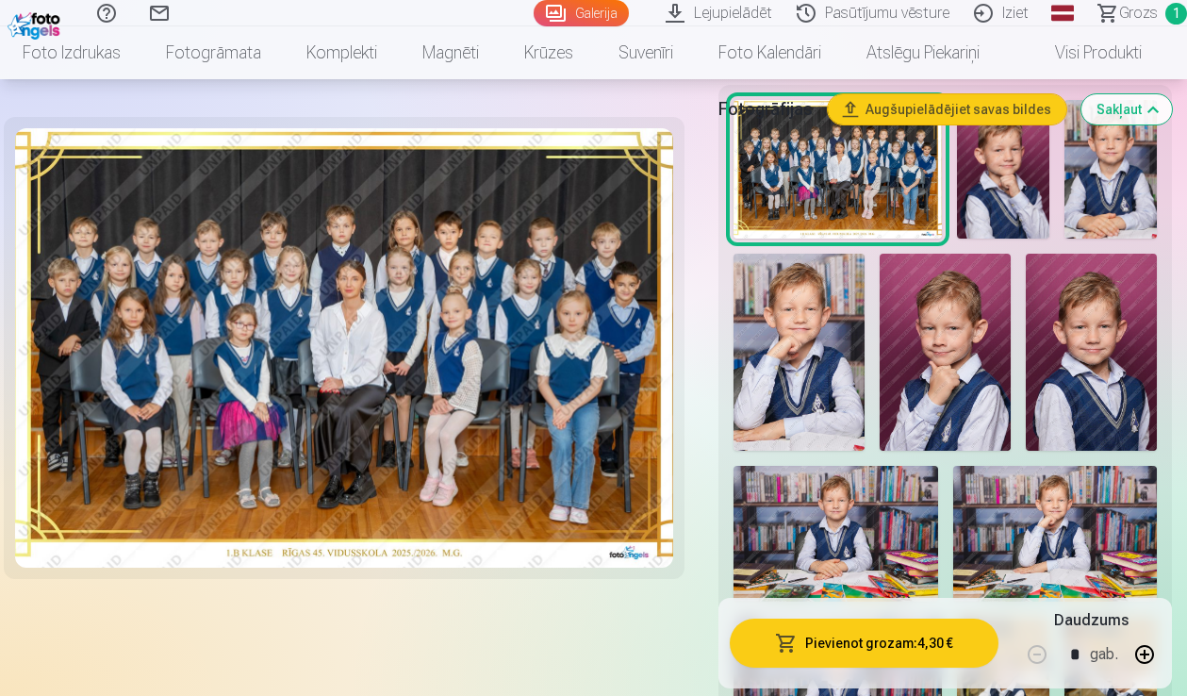
click at [1049, 204] on img at bounding box center [1003, 169] width 92 height 139
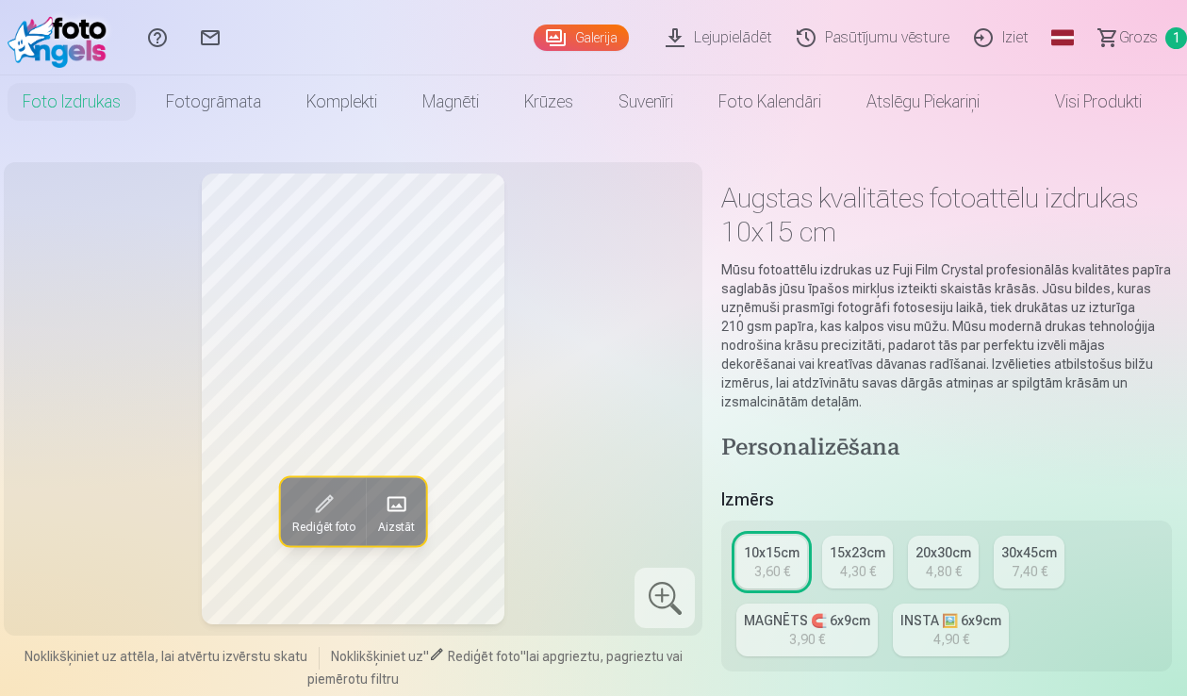
click at [603, 39] on link "Galerija" at bounding box center [581, 38] width 95 height 26
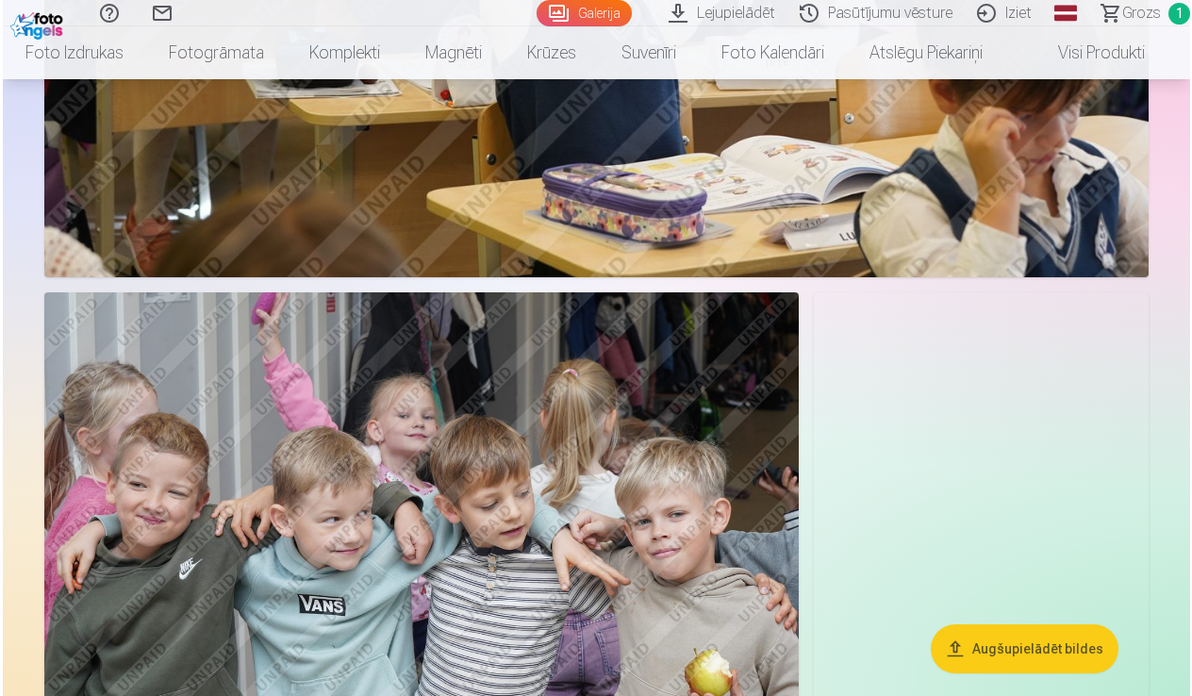
scroll to position [4310, 0]
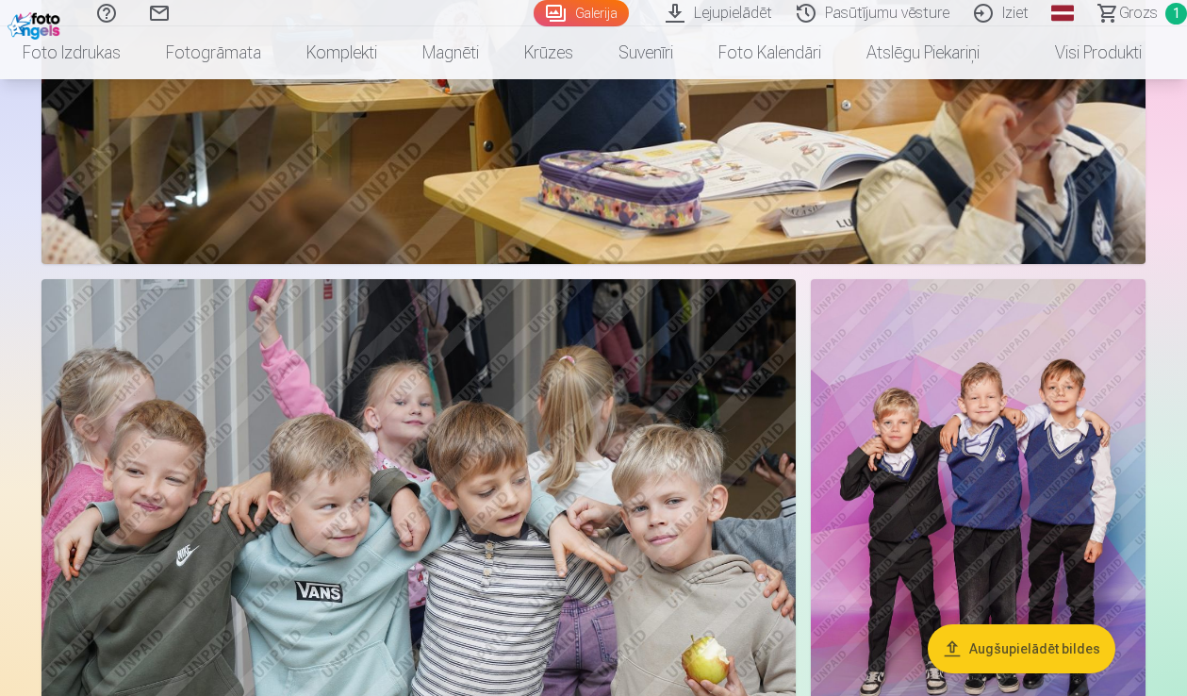
click at [952, 441] on img at bounding box center [978, 530] width 335 height 502
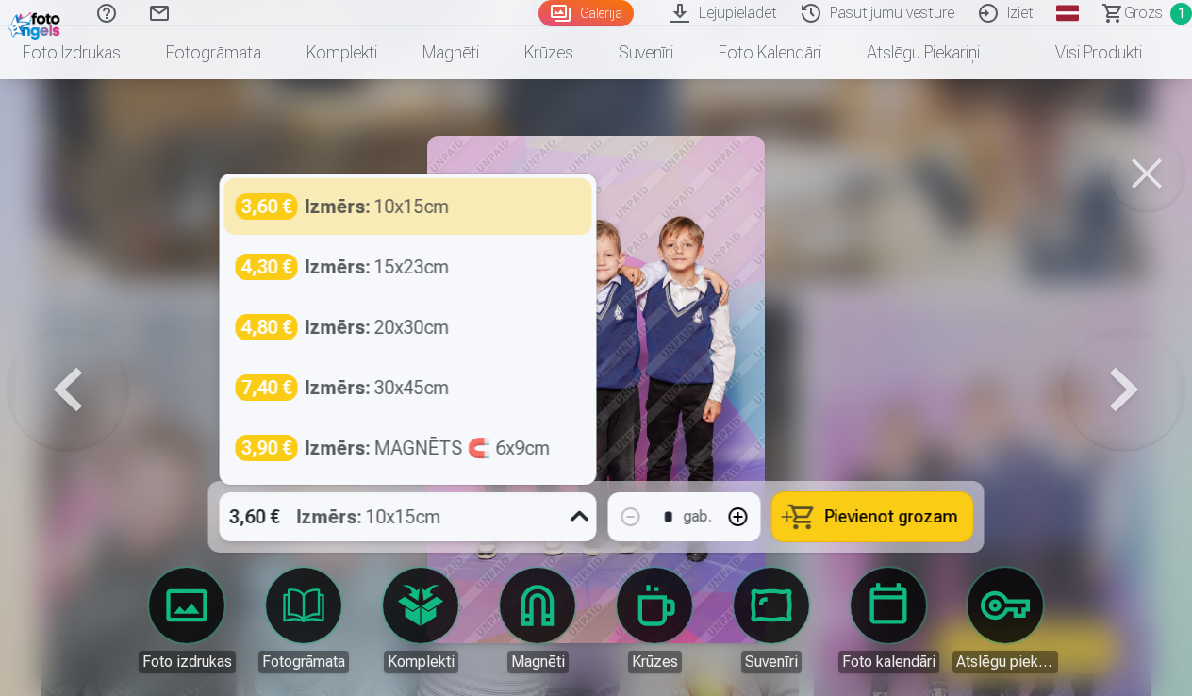
click at [580, 515] on icon at bounding box center [580, 517] width 30 height 30
click at [921, 528] on button "Pievienot grozam" at bounding box center [872, 516] width 201 height 49
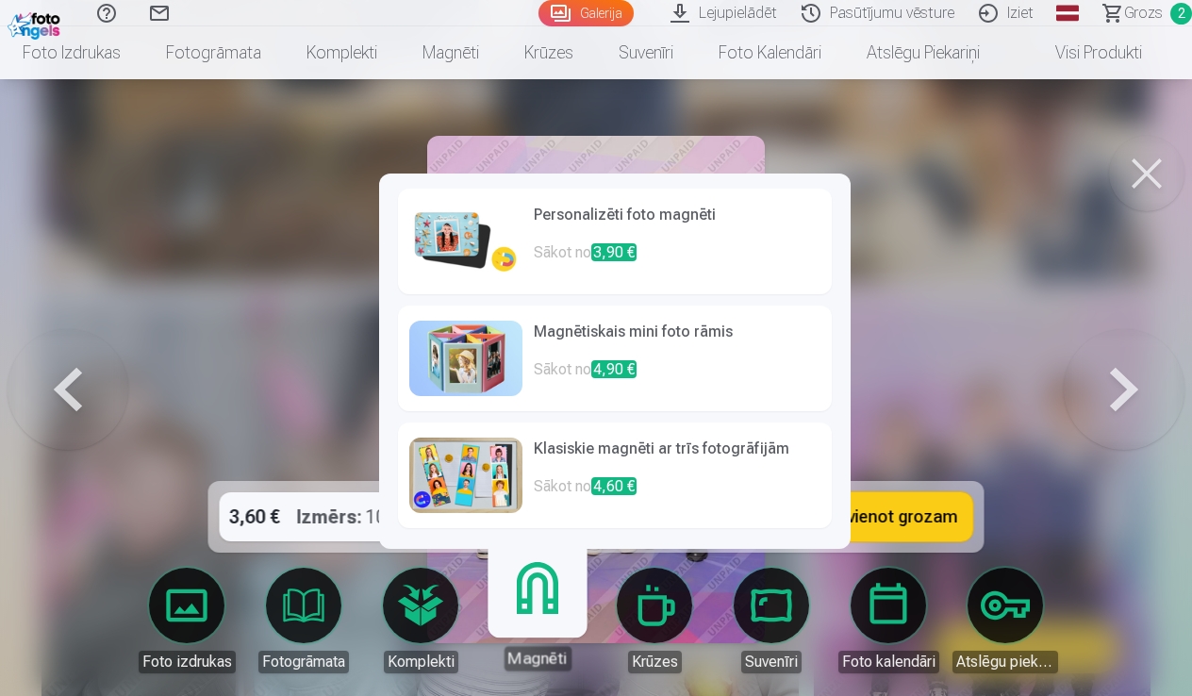
click at [556, 612] on link "Magnēti" at bounding box center [537, 612] width 116 height 116
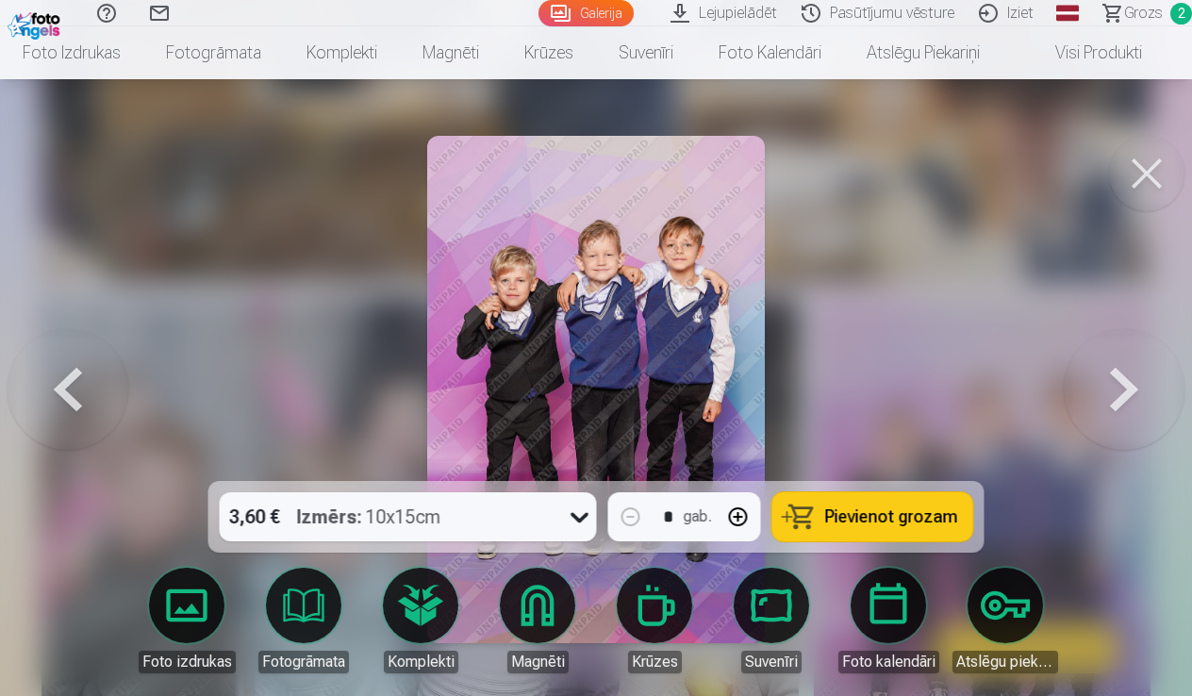
click at [552, 607] on link "Magnēti" at bounding box center [538, 621] width 106 height 106
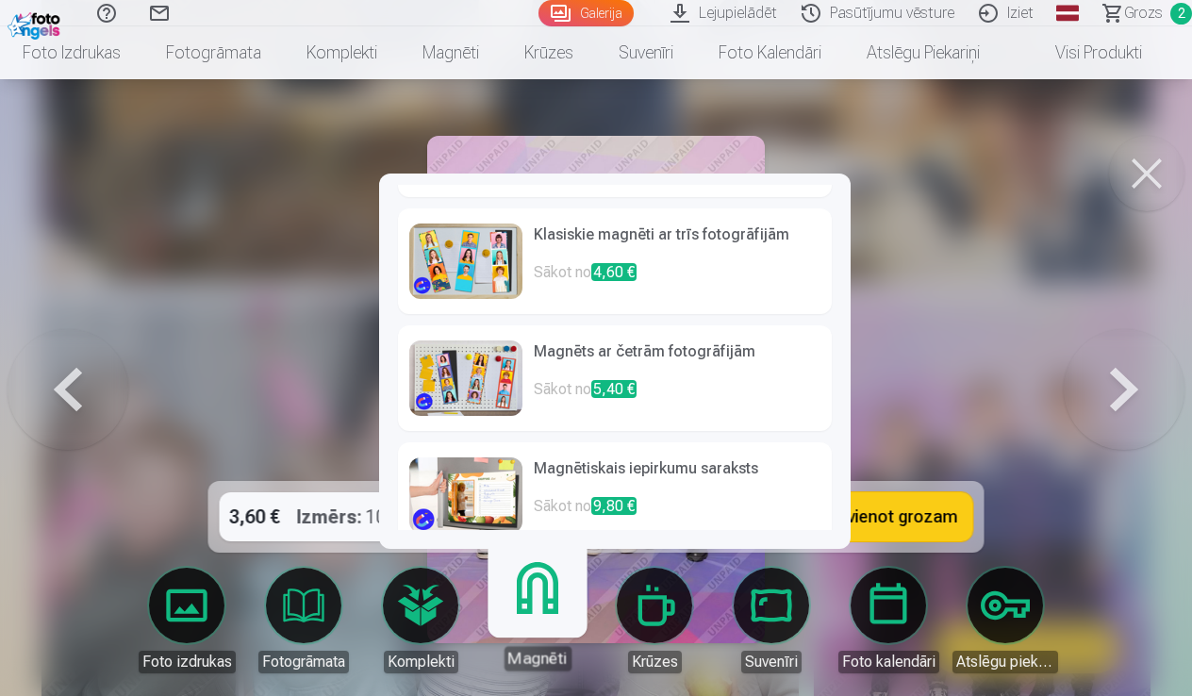
scroll to position [223, 0]
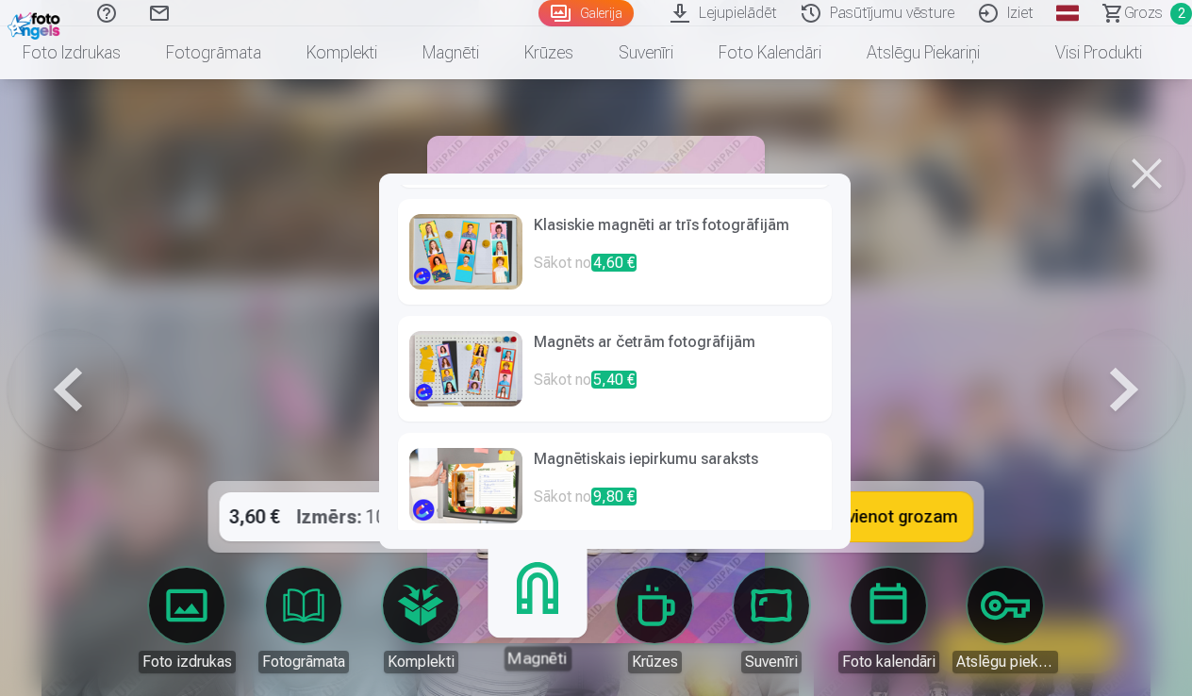
drag, startPoint x: 848, startPoint y: 273, endPoint x: 830, endPoint y: 390, distance: 118.3
click at [830, 390] on div "Personalizēti foto magnēti Sākot no 3,90 € Magnētiskais mini foto rāmis Sākot n…" at bounding box center [614, 360] width 471 height 375
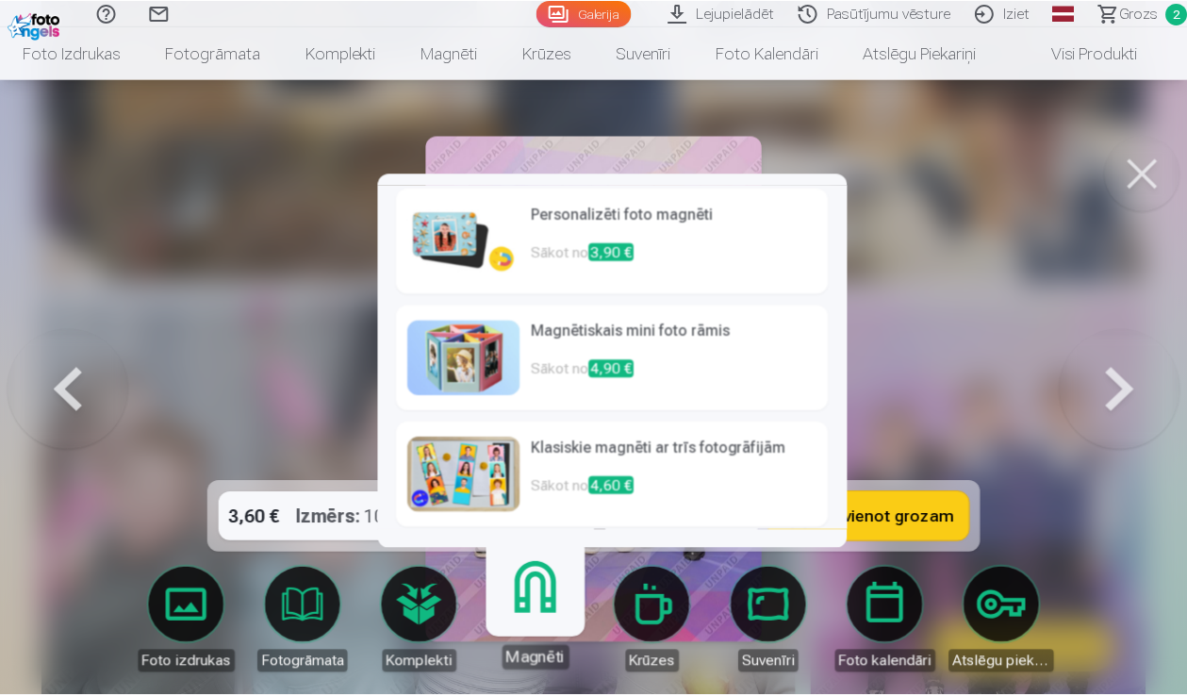
scroll to position [0, 0]
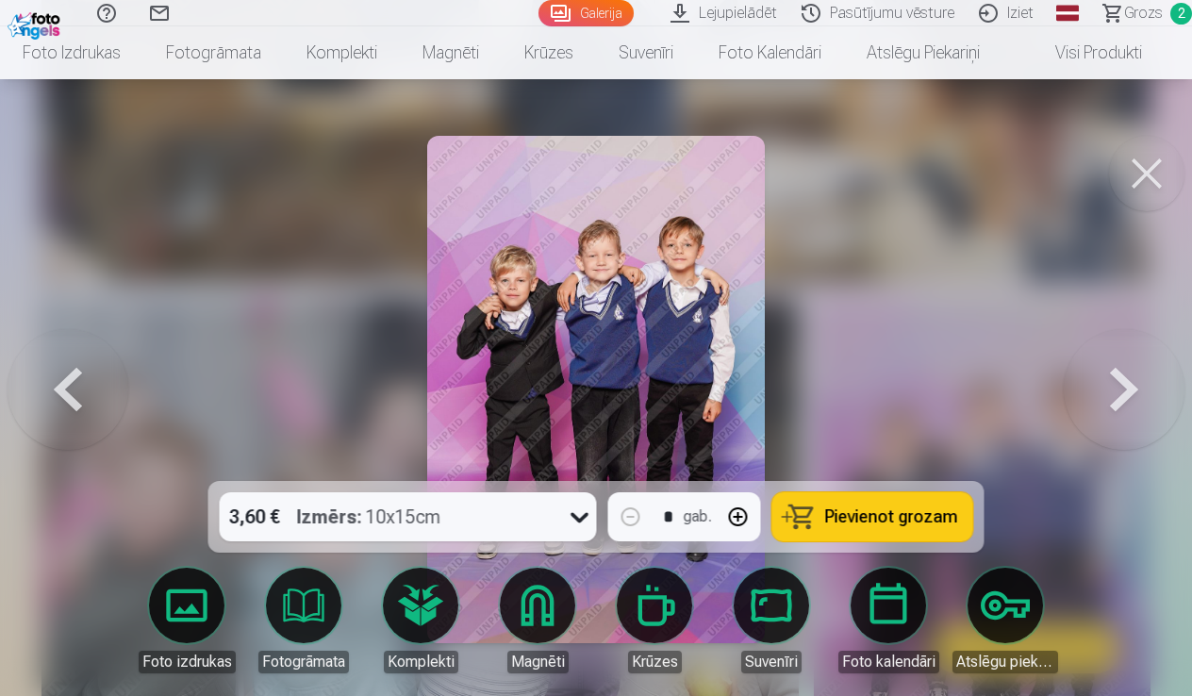
click at [624, 21] on link "Galerija" at bounding box center [585, 13] width 95 height 26
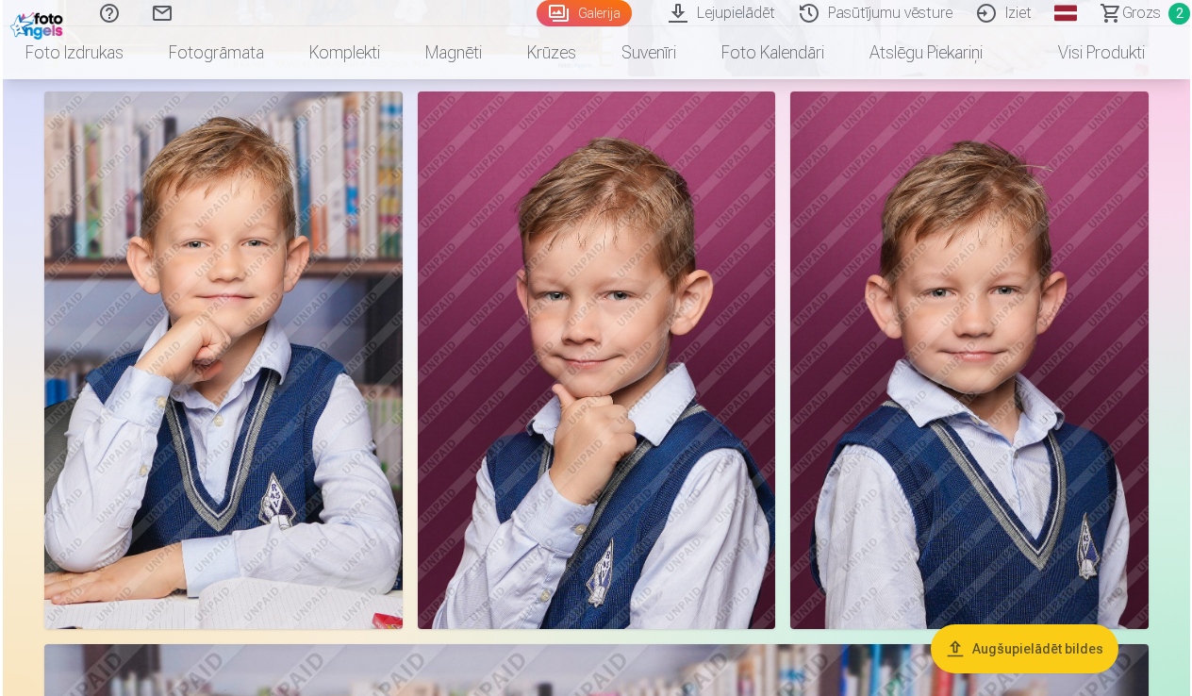
scroll to position [487, 0]
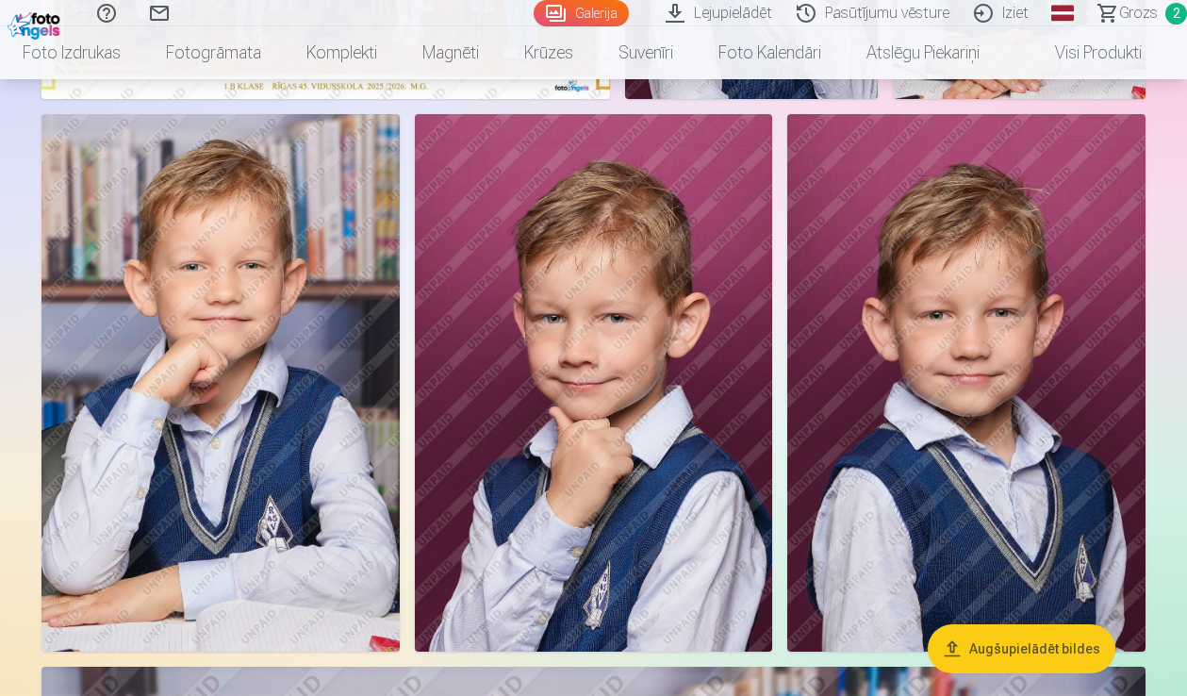
click at [176, 392] on img at bounding box center [220, 382] width 358 height 537
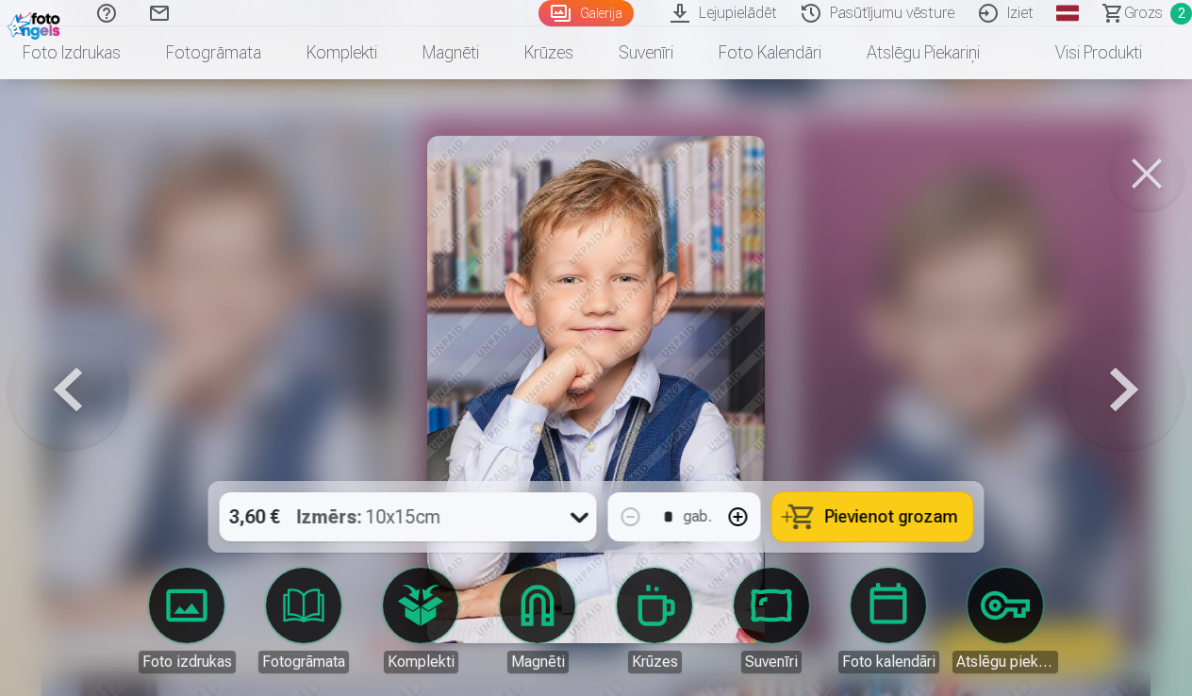
click at [541, 605] on link "Magnēti" at bounding box center [538, 621] width 106 height 106
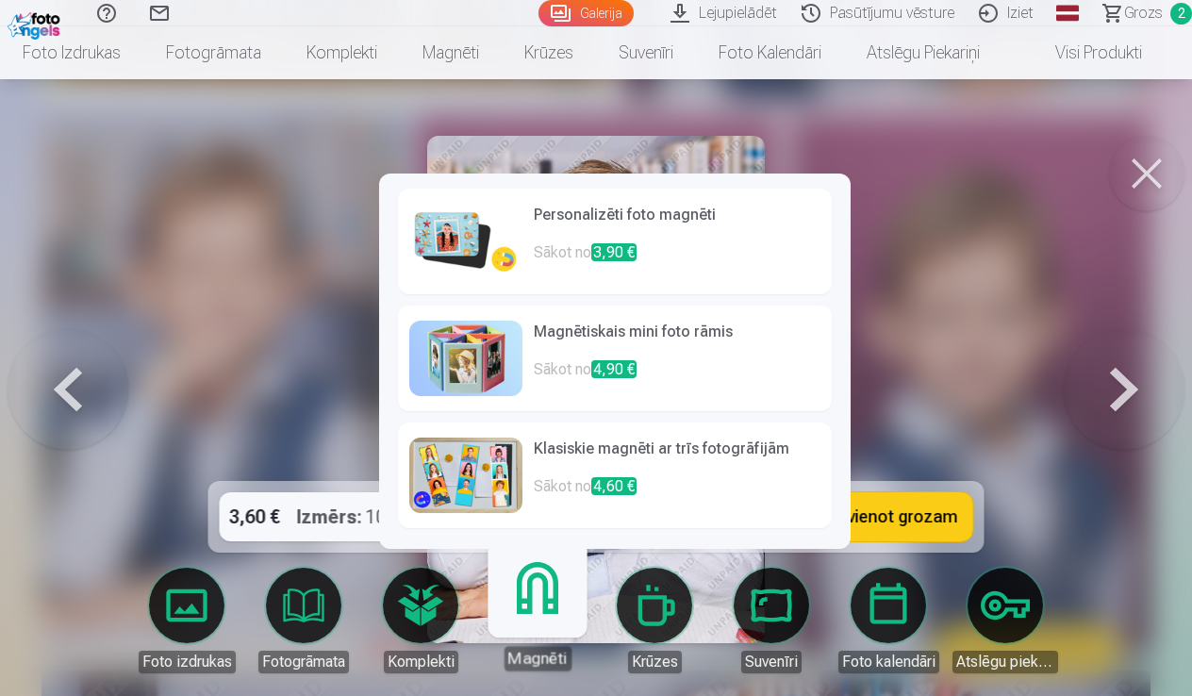
click at [463, 239] on img at bounding box center [465, 241] width 113 height 75
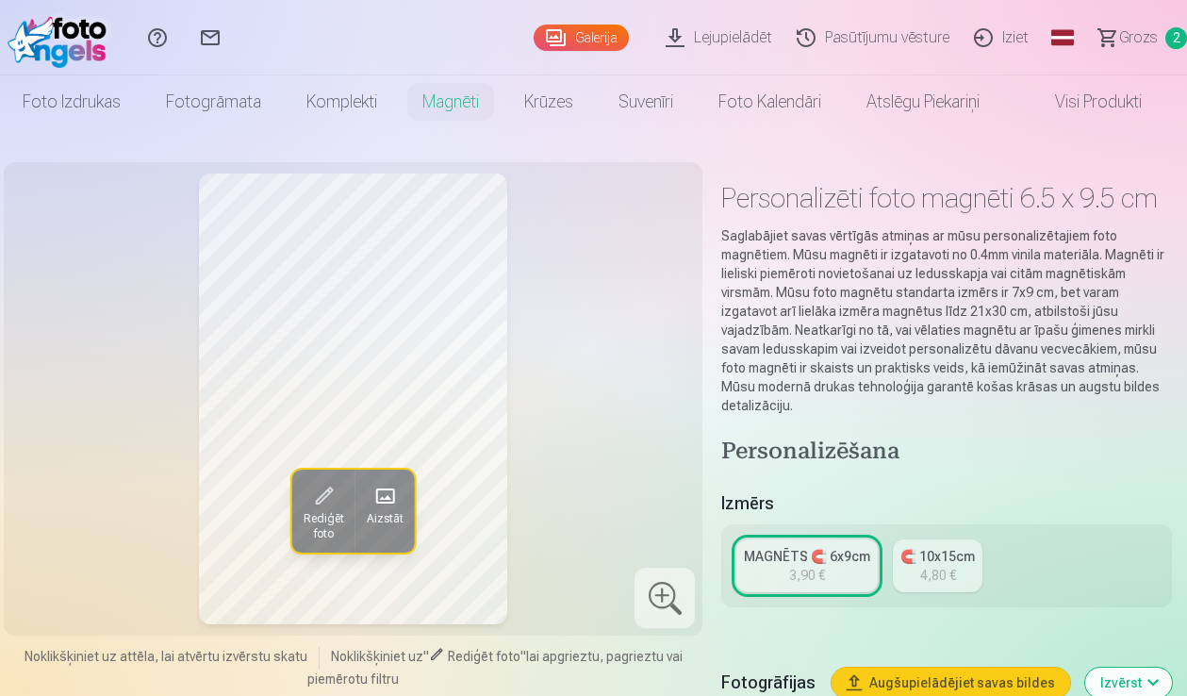
click at [909, 563] on div "🧲 10x15cm" at bounding box center [937, 556] width 74 height 19
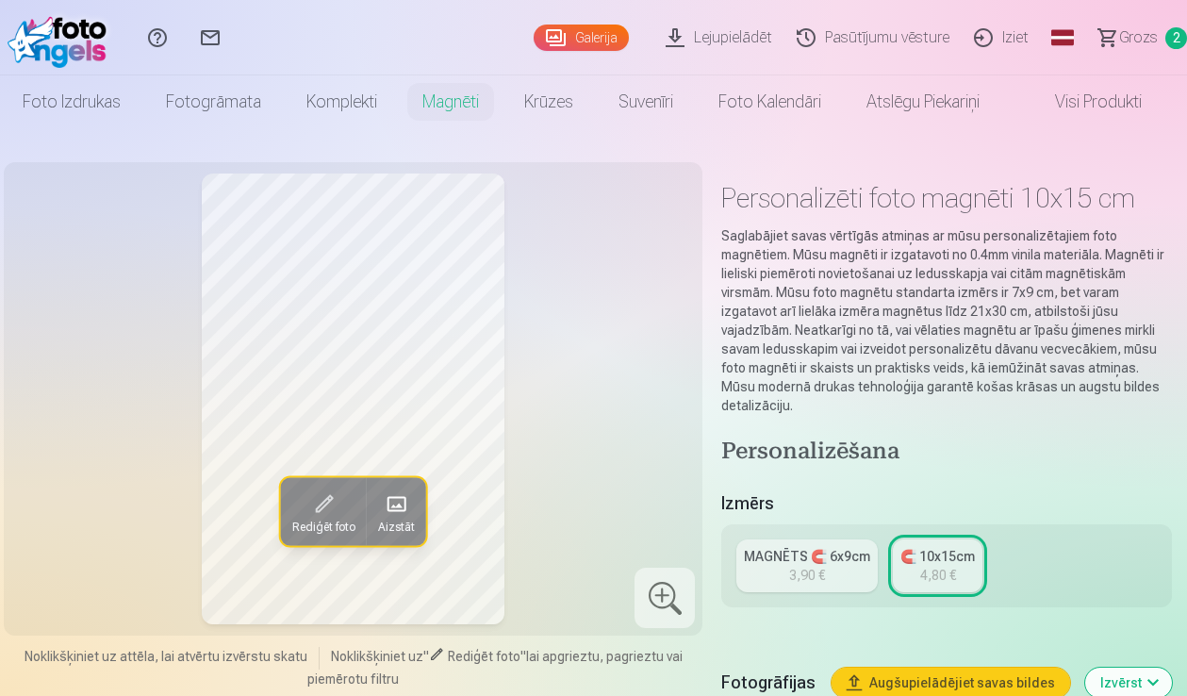
click at [841, 560] on div "MAGNĒTS 🧲 6x9cm" at bounding box center [807, 556] width 126 height 19
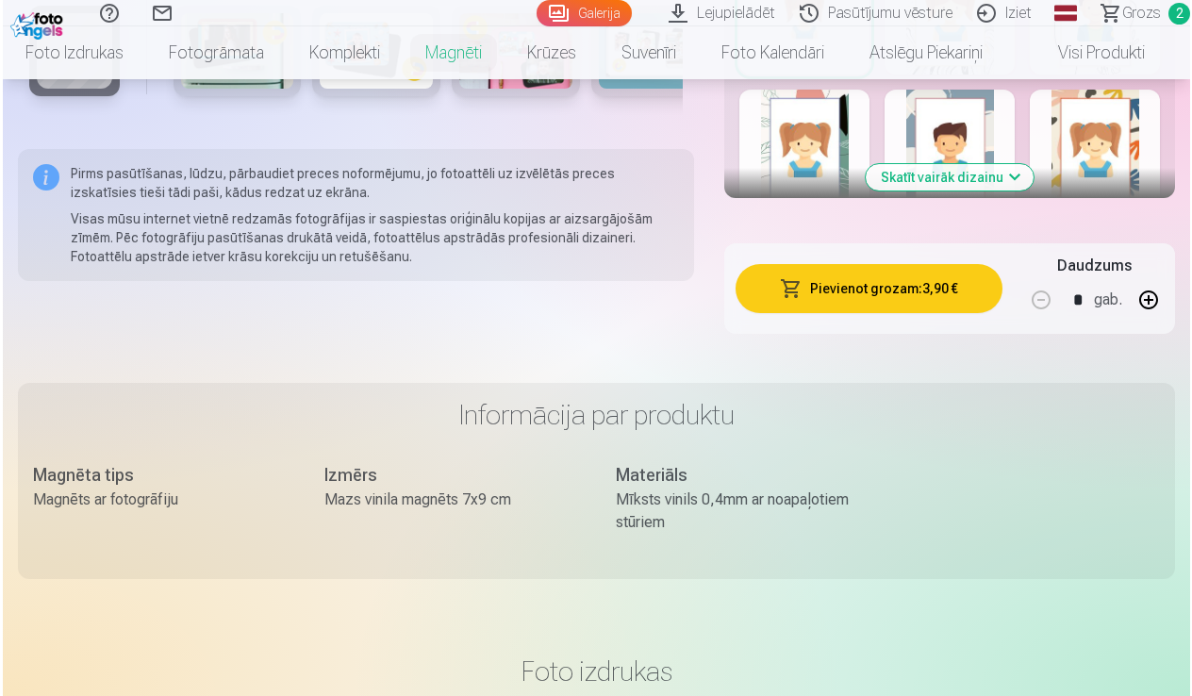
scroll to position [1340, 0]
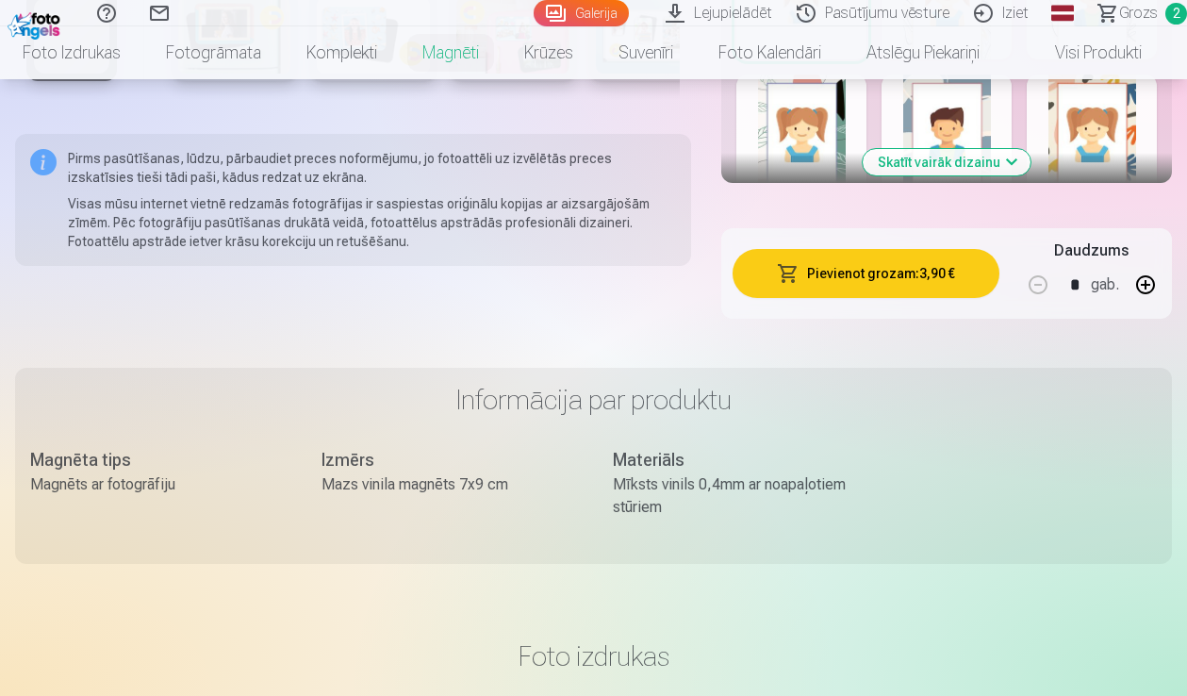
click at [924, 275] on button "Pievienot grozam : 3,90 €" at bounding box center [866, 273] width 267 height 49
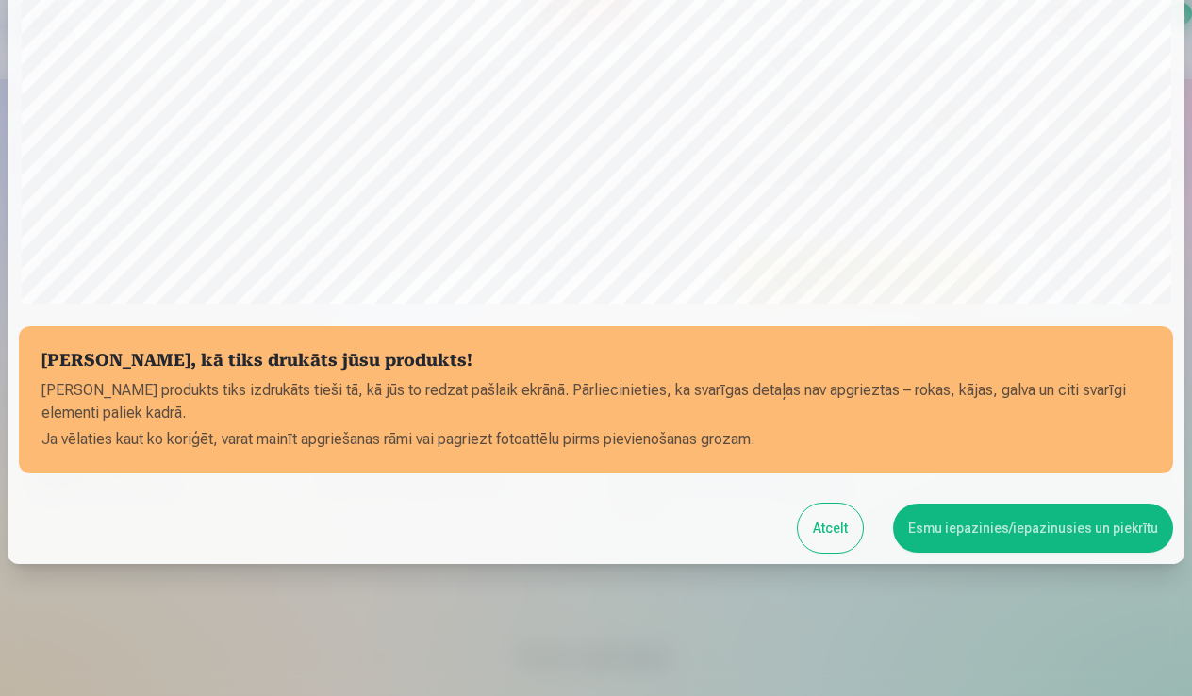
scroll to position [588, 0]
click at [1000, 552] on div "Atcelt Esmu iepazinies/iepazinusies un piekrītu" at bounding box center [596, 527] width 1154 height 49
click at [1001, 539] on button "Esmu iepazinies/iepazinusies un piekrītu" at bounding box center [1033, 527] width 280 height 49
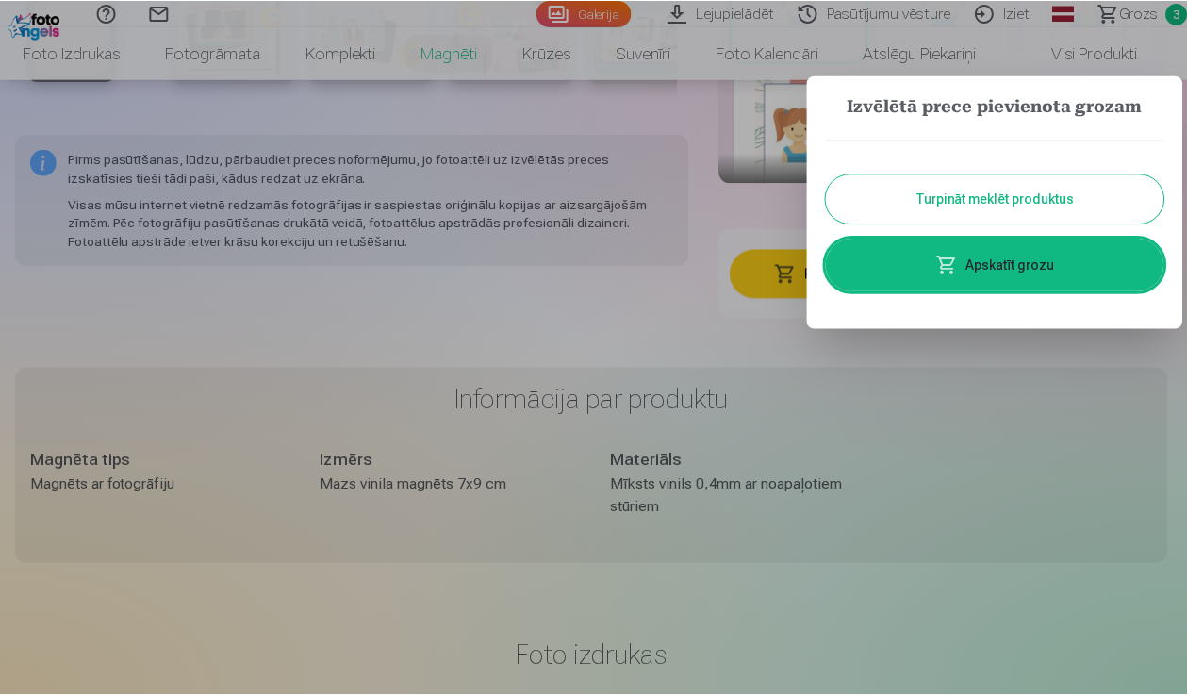
scroll to position [585, 0]
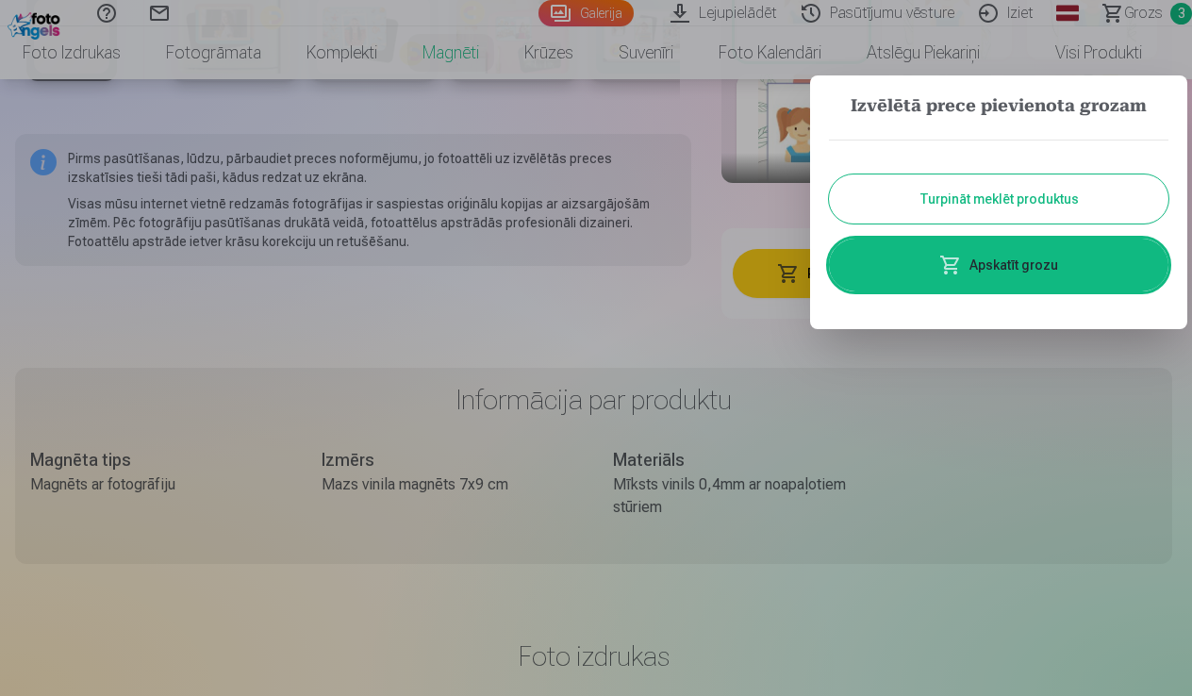
click at [707, 543] on div at bounding box center [596, 348] width 1192 height 696
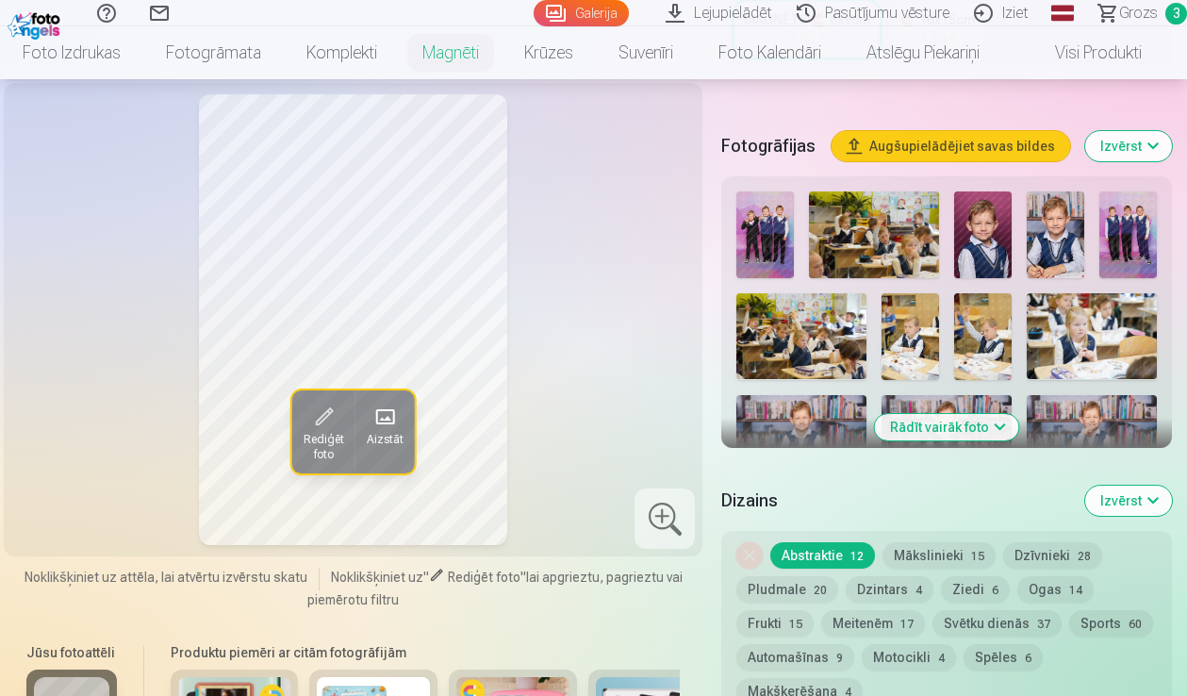
scroll to position [538, 0]
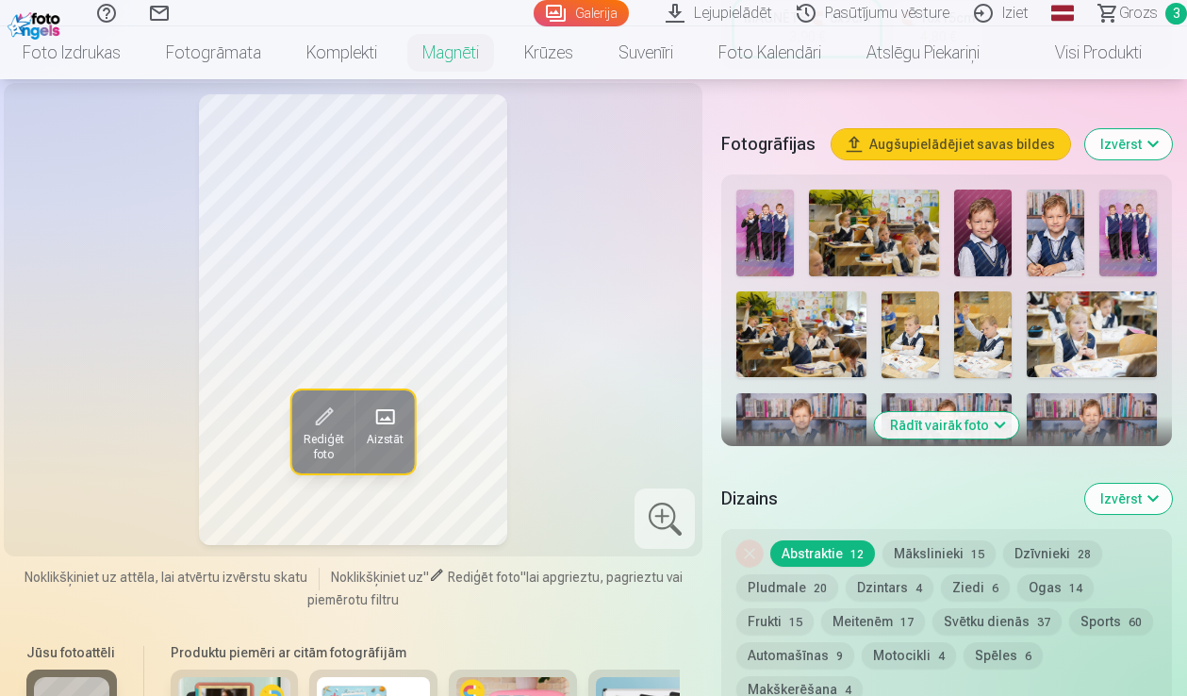
click at [550, 14] on link "Galerija" at bounding box center [581, 13] width 95 height 26
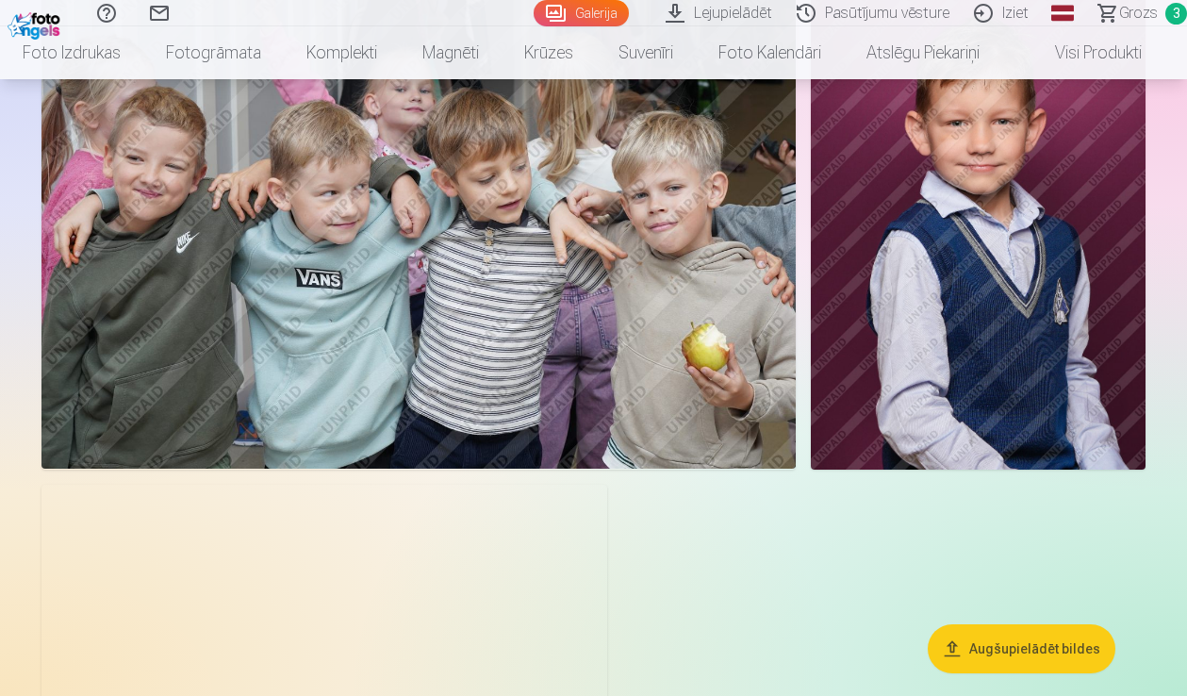
scroll to position [5393, 0]
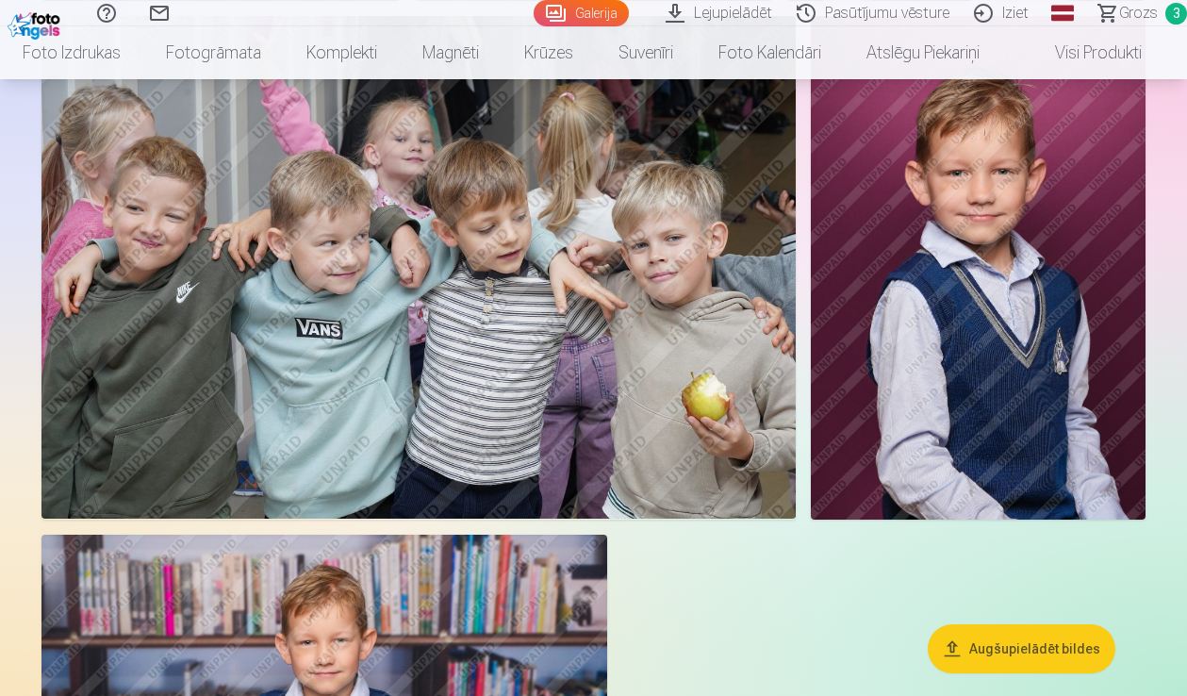
click at [1122, 9] on span "Grozs" at bounding box center [1138, 13] width 39 height 23
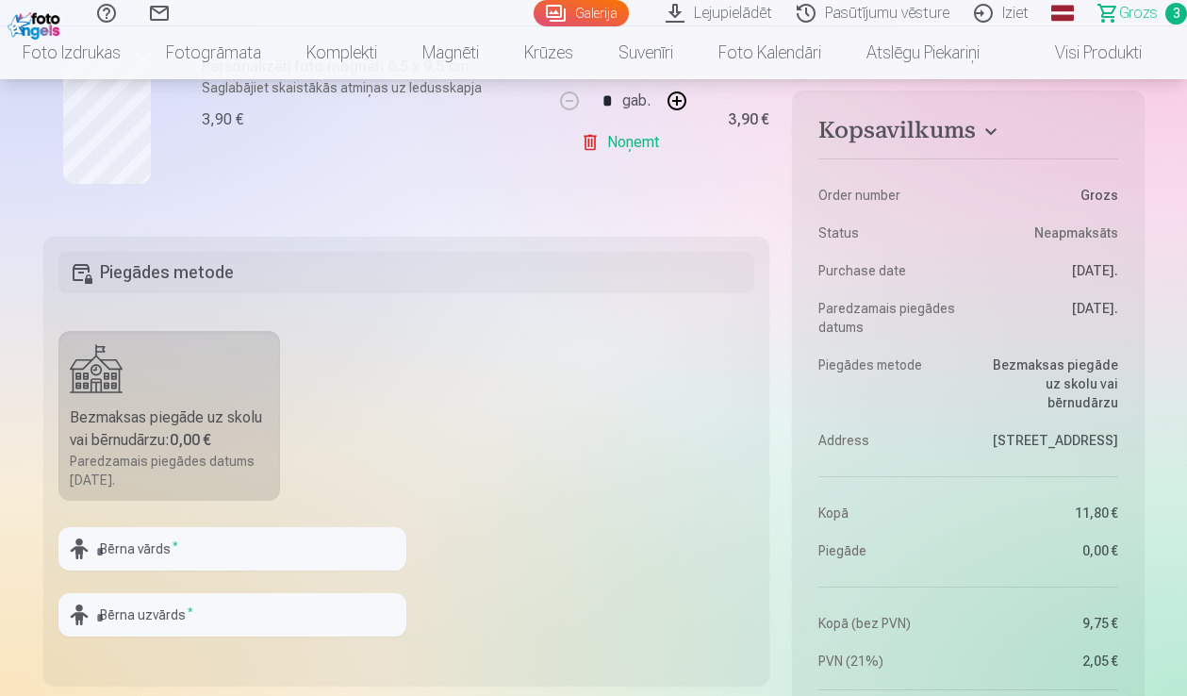
scroll to position [847, 0]
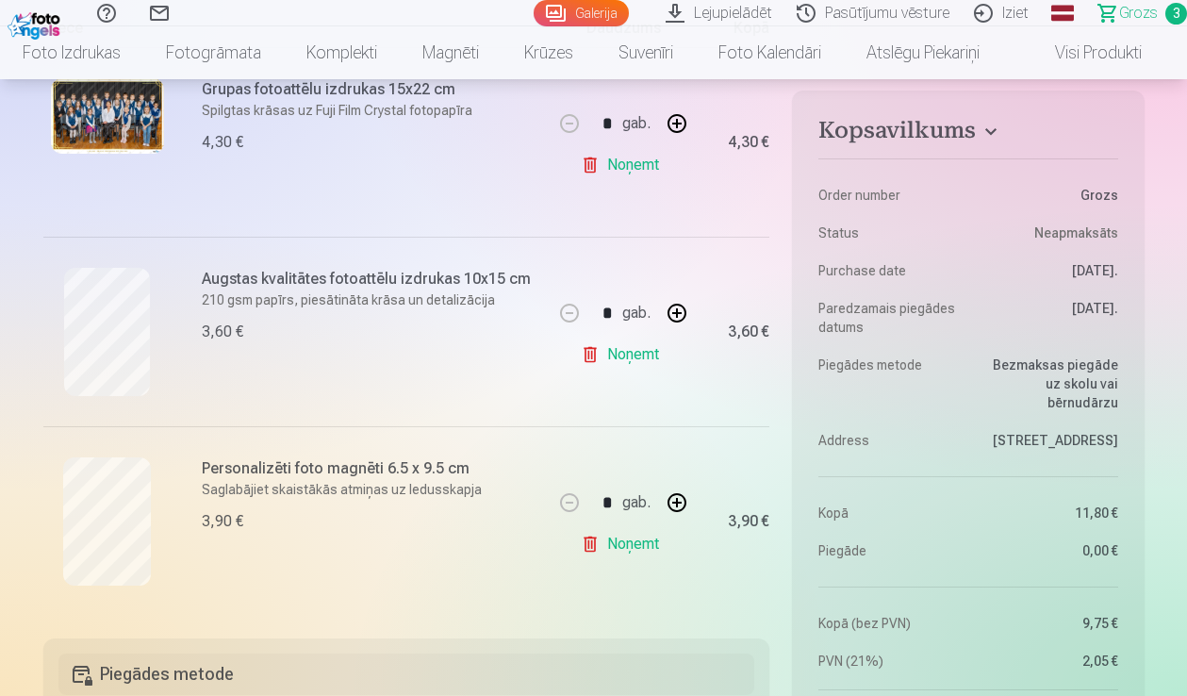
scroll to position [428, 0]
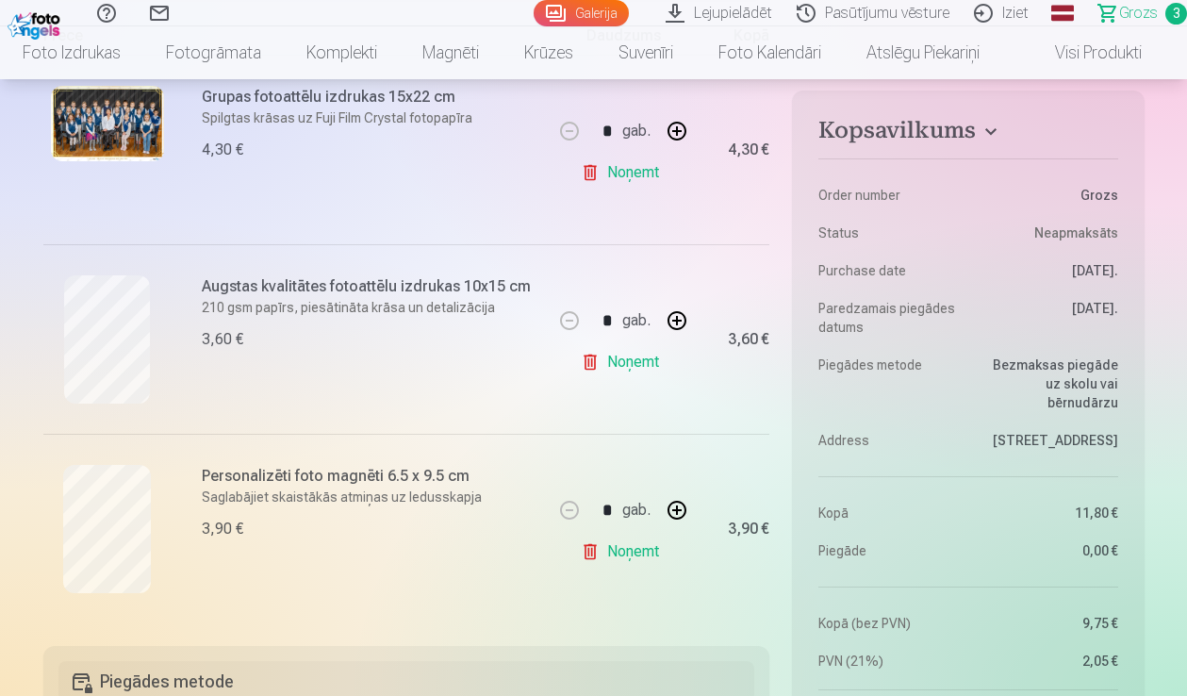
click at [679, 514] on button "button" at bounding box center [676, 509] width 45 height 45
type input "*"
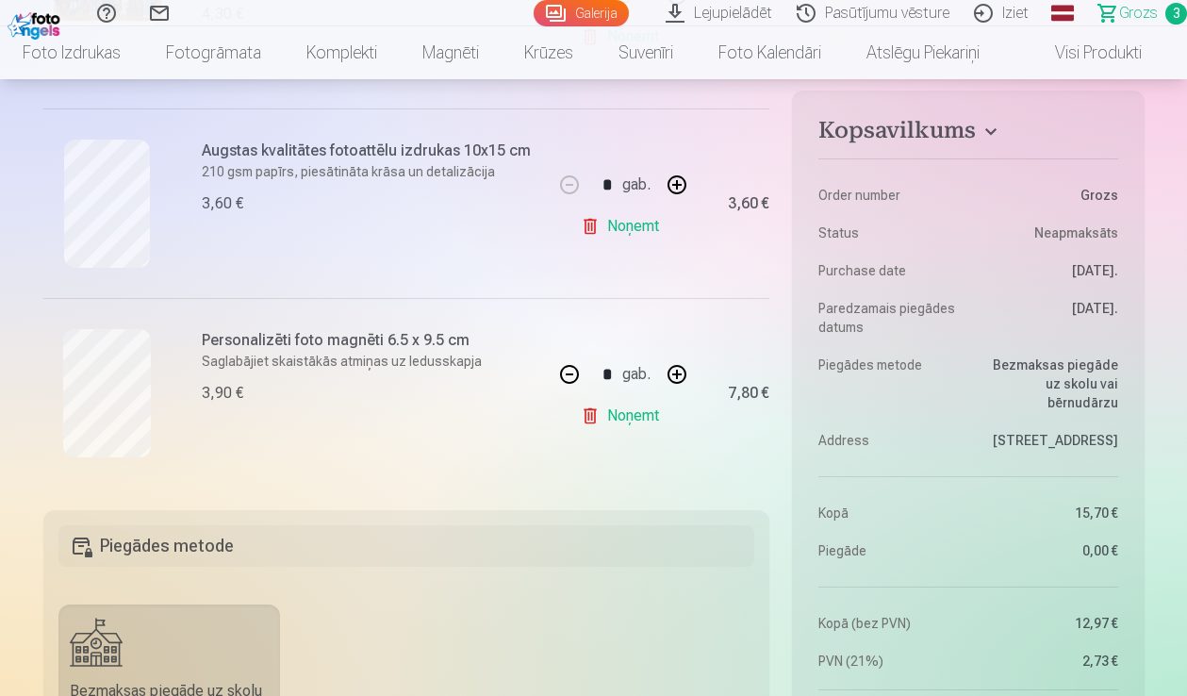
scroll to position [565, 0]
click at [732, 598] on div at bounding box center [406, 595] width 697 height 15
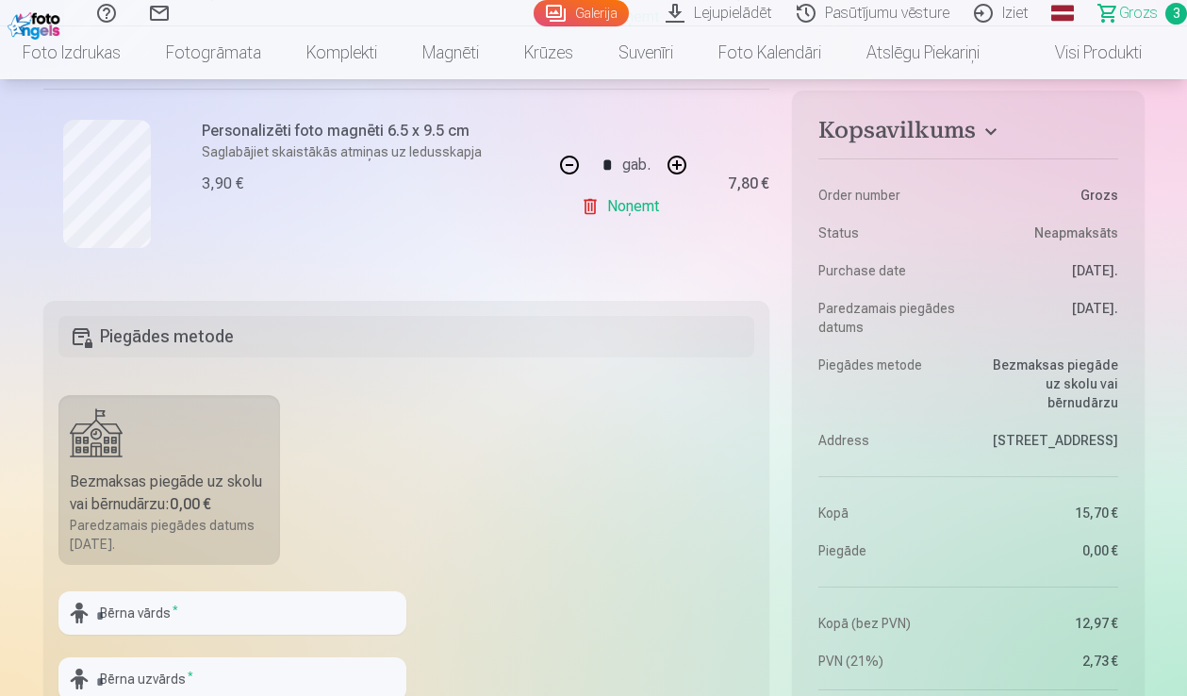
scroll to position [780, 0]
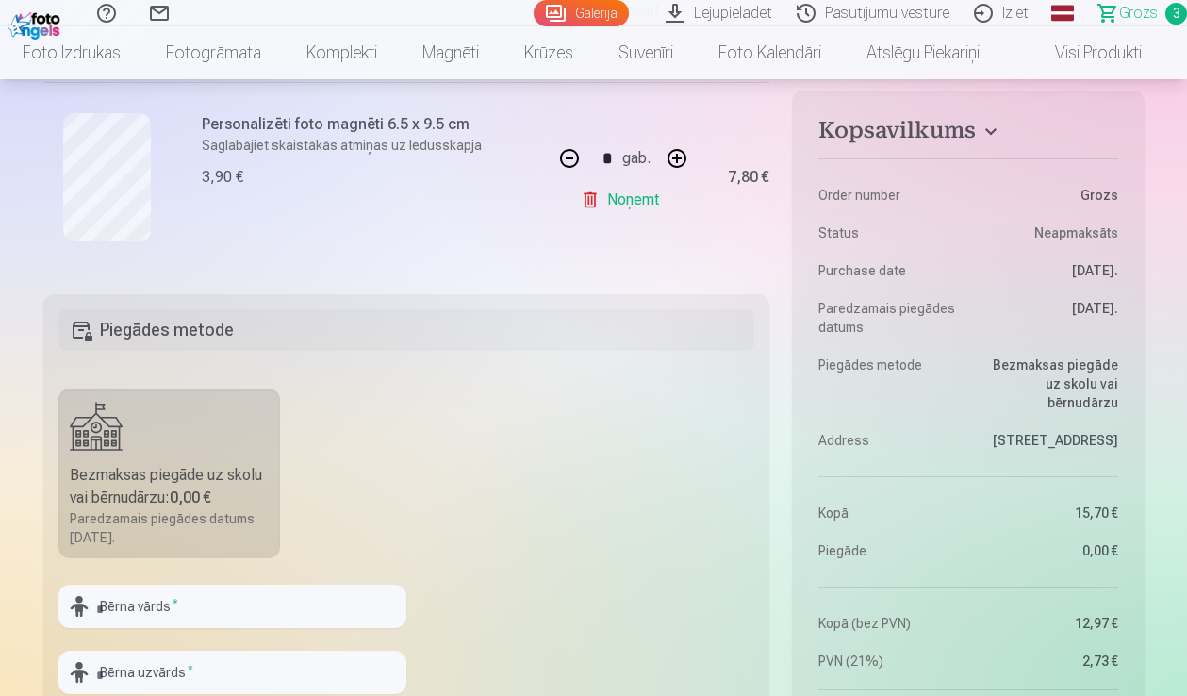
click at [205, 476] on div "Bezmaksas piegāde uz skolu vai bērnudārzu : 0,00 €" at bounding box center [170, 486] width 200 height 45
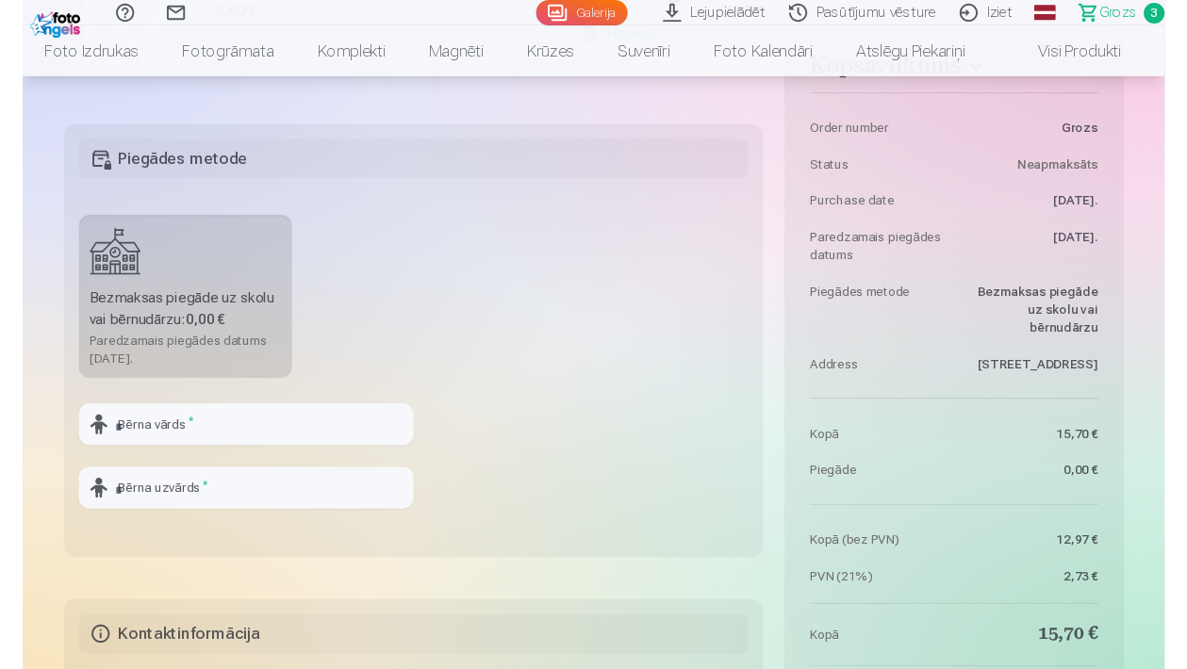
scroll to position [957, 0]
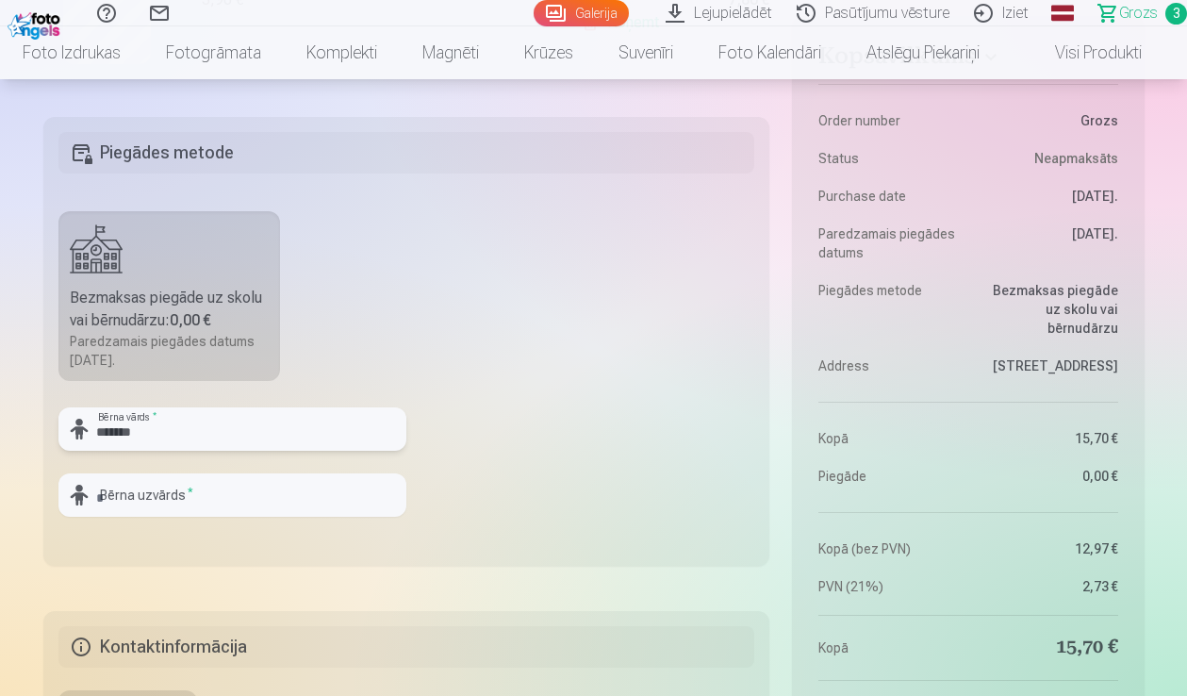
type input "*******"
type input "******"
click at [500, 550] on fieldset "Piegādes metode Bezmaksas piegāde uz skolu vai bērnudārzu : 0,00 € Paredzamais …" at bounding box center [406, 341] width 727 height 449
click at [339, 480] on input "******" at bounding box center [232, 494] width 348 height 43
click at [337, 488] on input "******" at bounding box center [232, 494] width 348 height 43
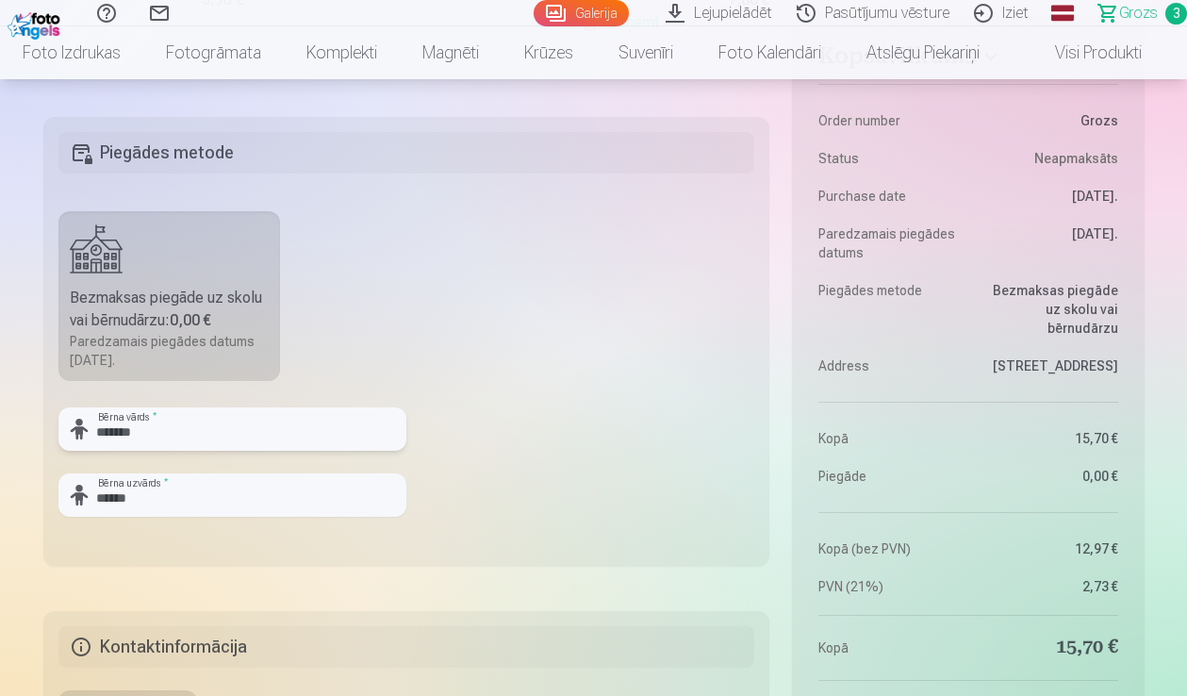
click at [321, 432] on input "*******" at bounding box center [232, 428] width 348 height 43
click at [310, 493] on input "******" at bounding box center [232, 494] width 348 height 43
click at [516, 438] on fieldset "Piegādes metode Bezmaksas piegāde uz skolu vai bērnudārzu : 0,00 € Paredzamais …" at bounding box center [406, 341] width 727 height 449
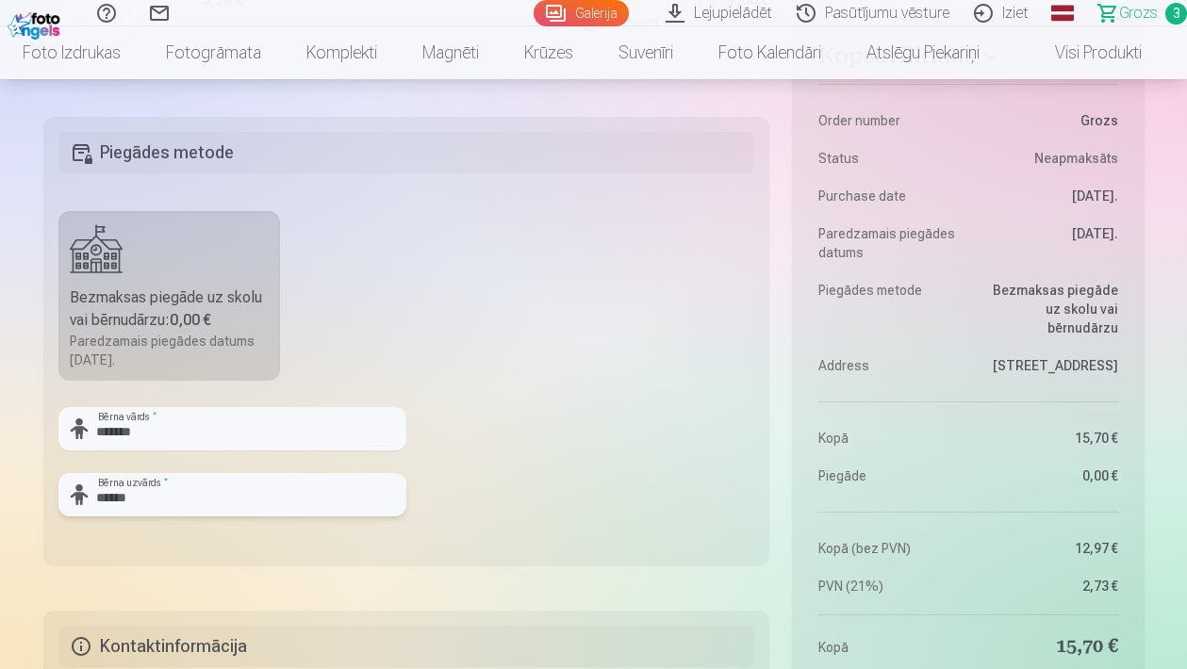
click at [284, 502] on input "******" at bounding box center [232, 494] width 348 height 43
click at [271, 424] on input "*******" at bounding box center [232, 428] width 348 height 43
click at [255, 497] on input "******" at bounding box center [232, 494] width 348 height 43
click at [263, 423] on input "*******" at bounding box center [232, 428] width 348 height 43
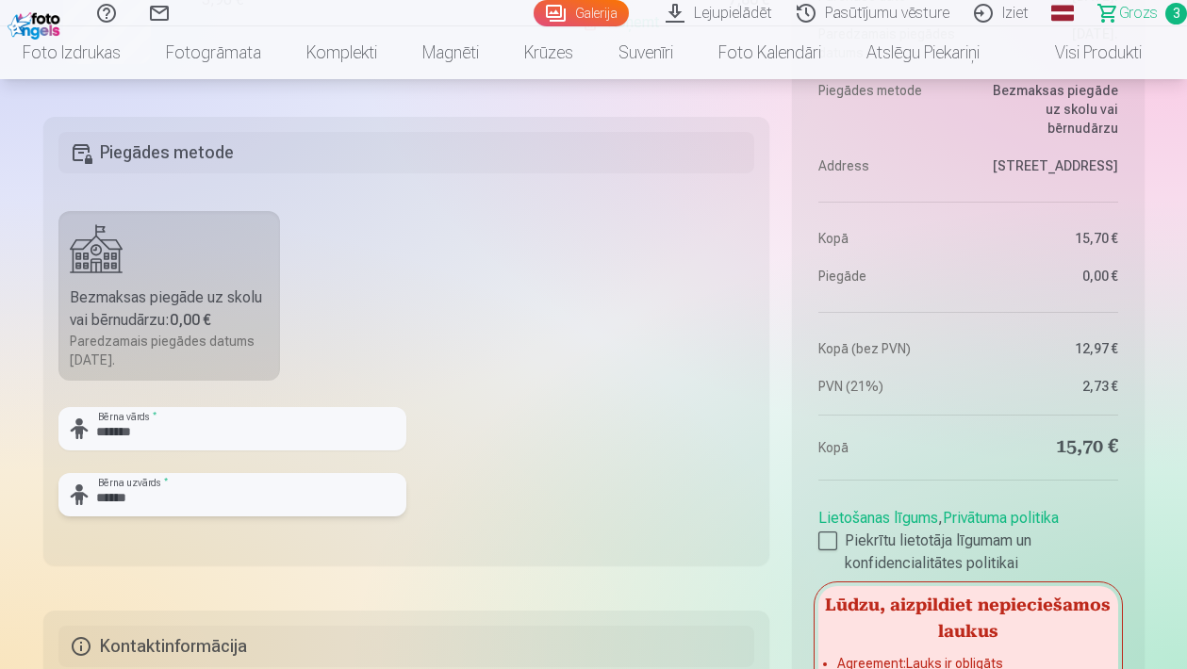
click at [205, 487] on input "******" at bounding box center [232, 494] width 348 height 43
click at [538, 474] on fieldset "Piegādes metode Bezmaksas piegāde uz skolu vai bērnudārzu : 0,00 € Paredzamais …" at bounding box center [406, 341] width 727 height 449
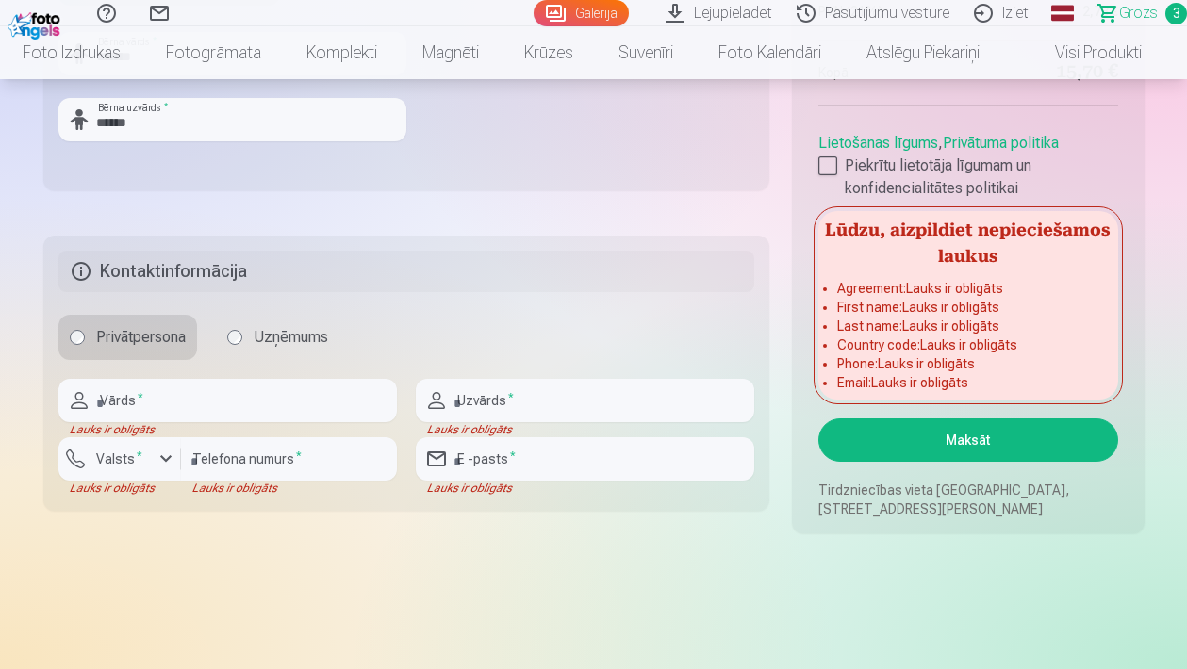
scroll to position [1333, 0]
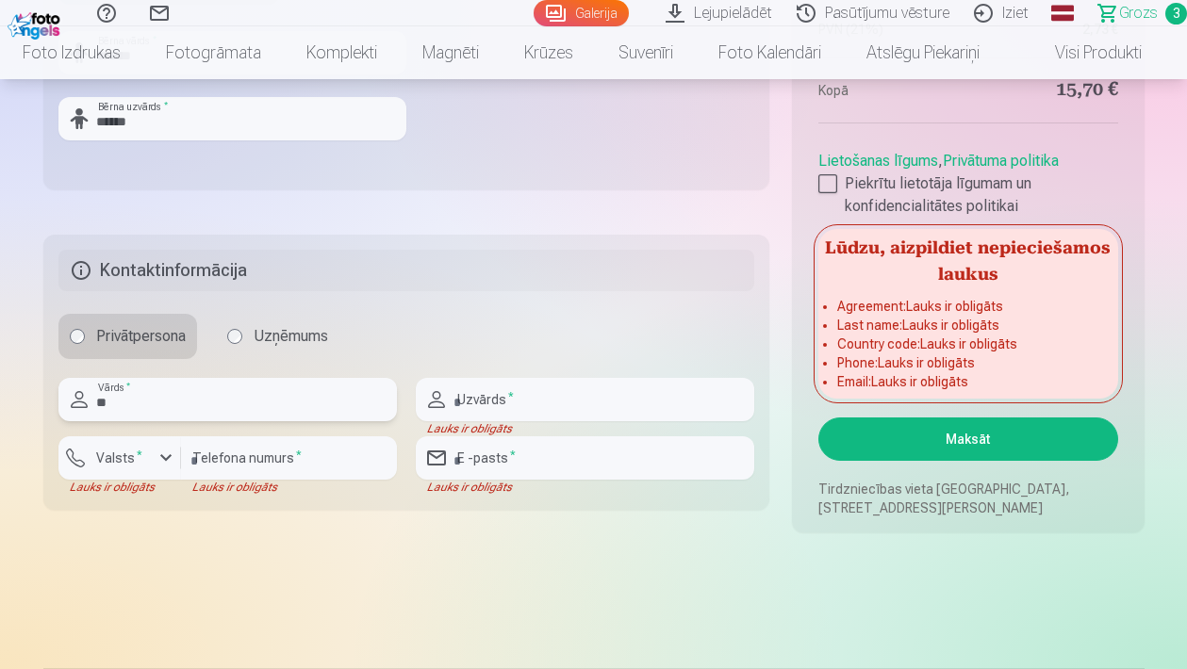
type input "*"
type input "****"
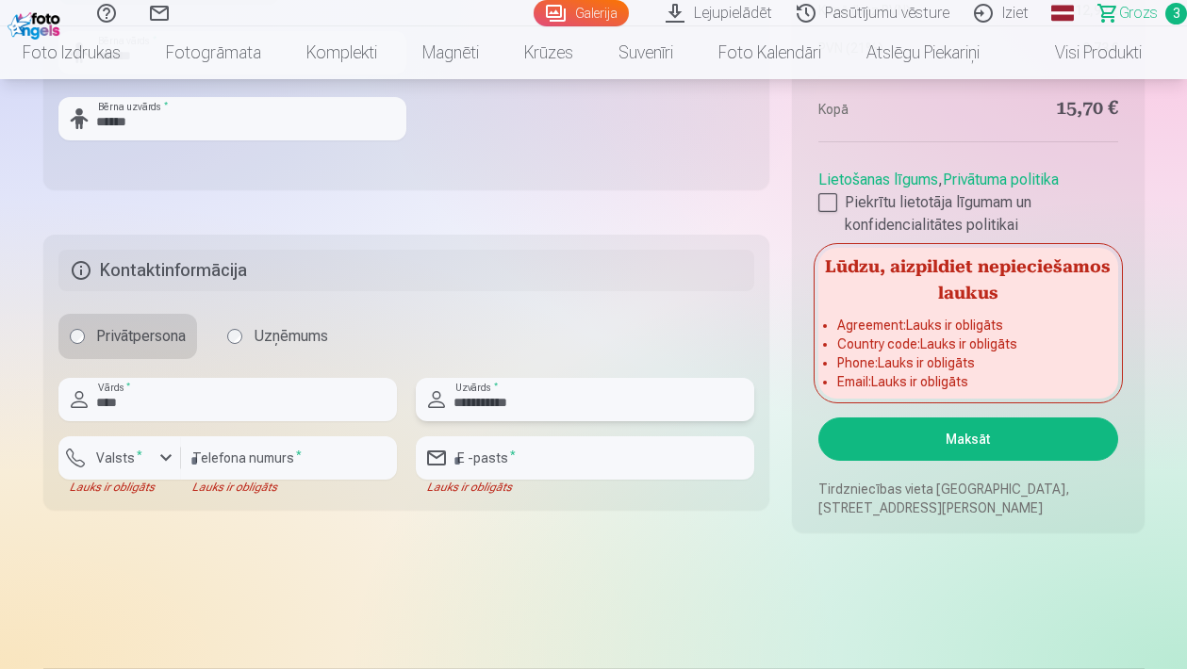
type input "**********"
click at [158, 454] on div "button" at bounding box center [166, 458] width 23 height 23
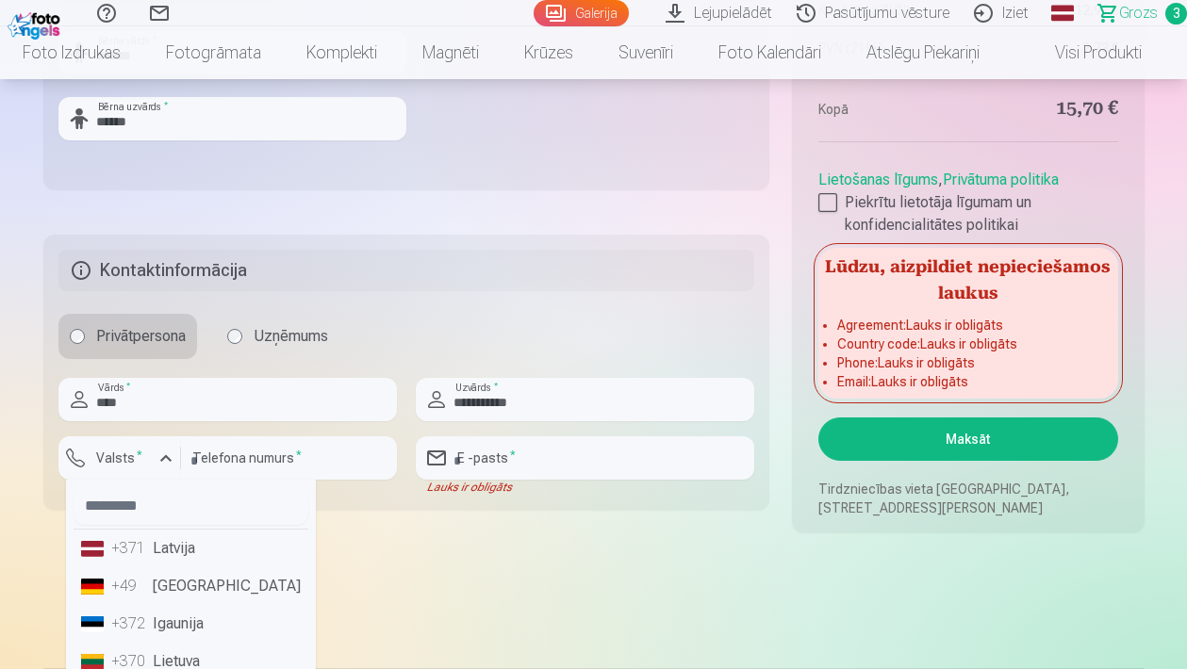
click at [160, 553] on li "+371 Latvija" at bounding box center [191, 549] width 235 height 38
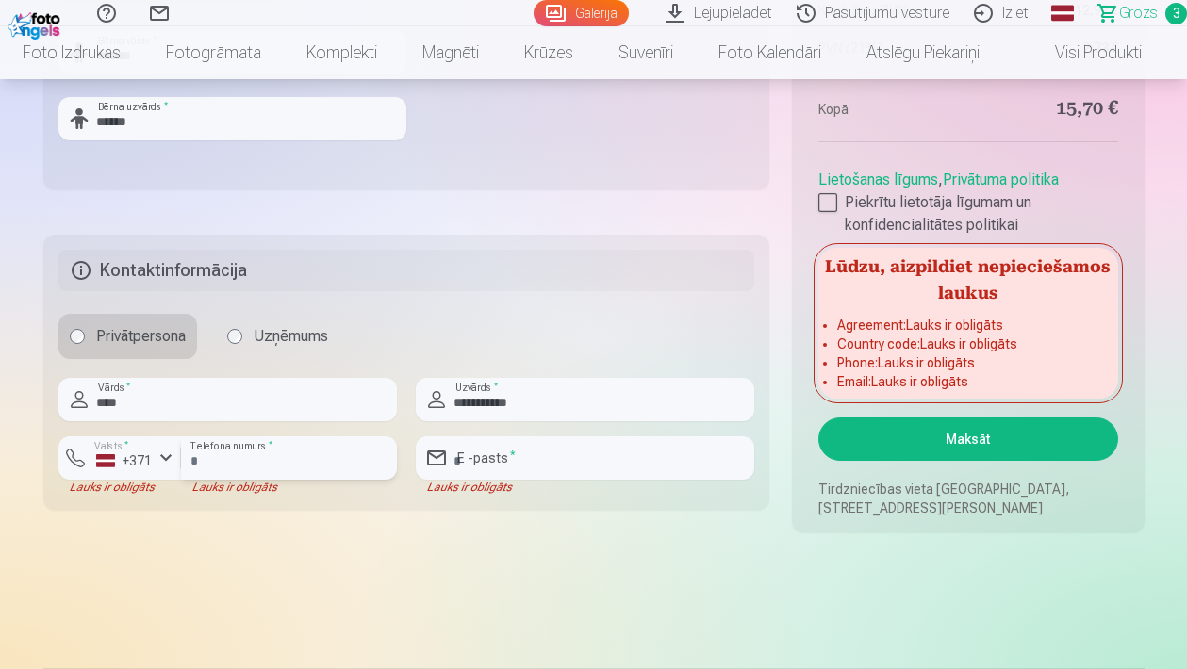
click at [235, 447] on input "number" at bounding box center [289, 457] width 216 height 43
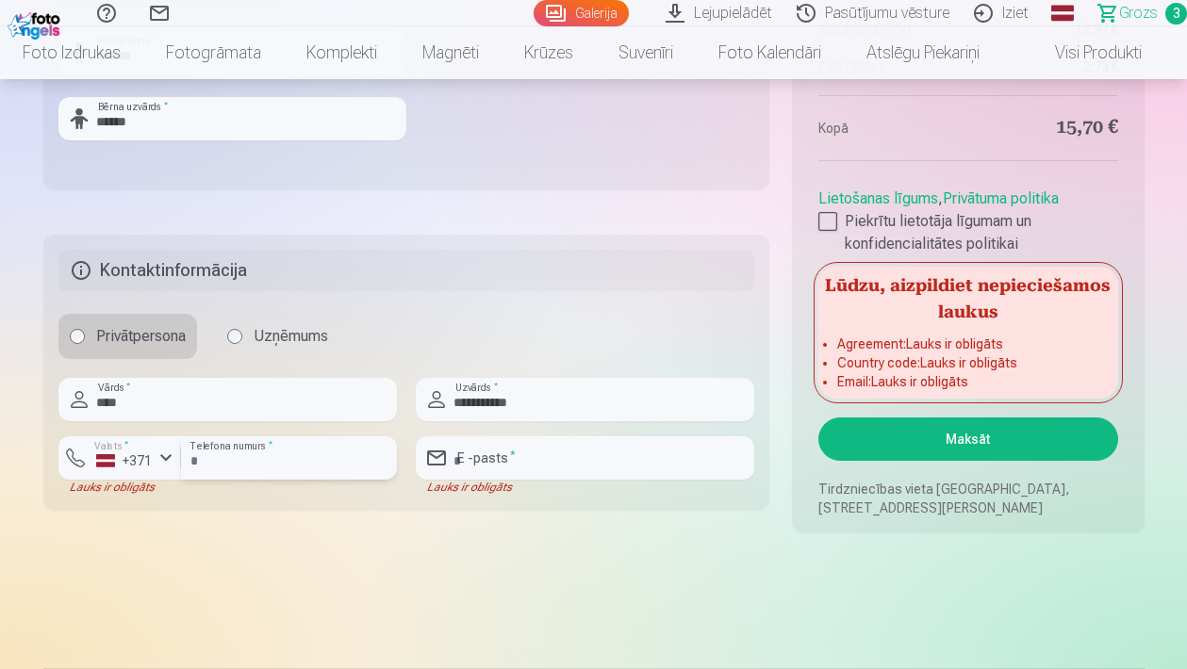
type input "********"
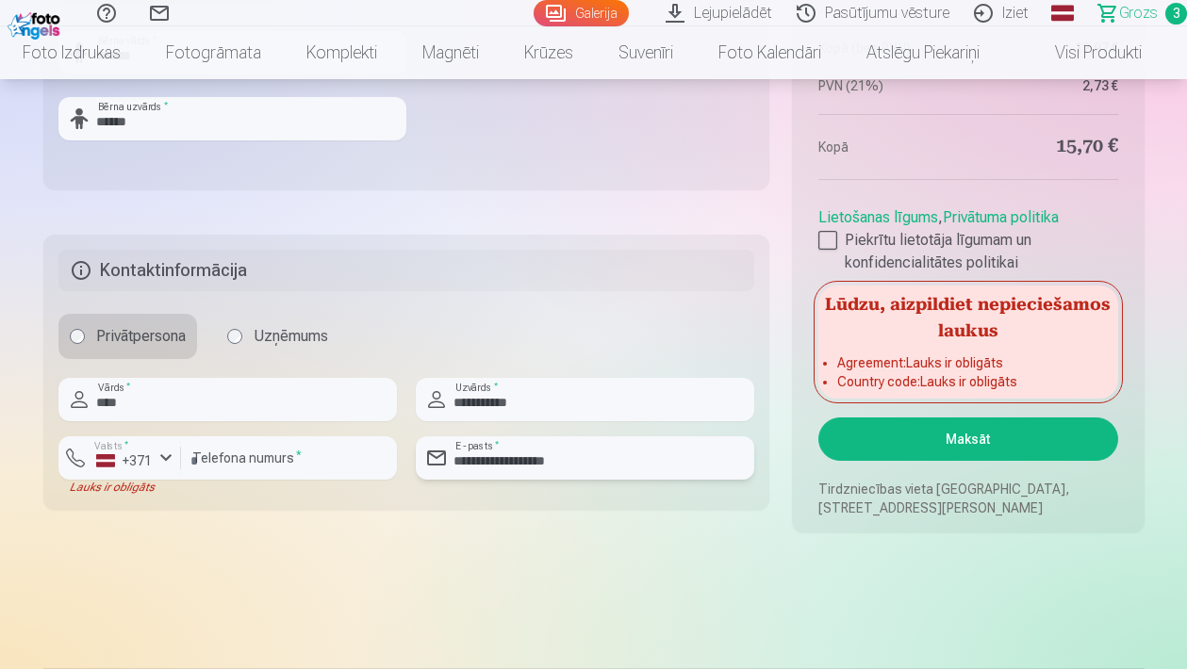
type input "**********"
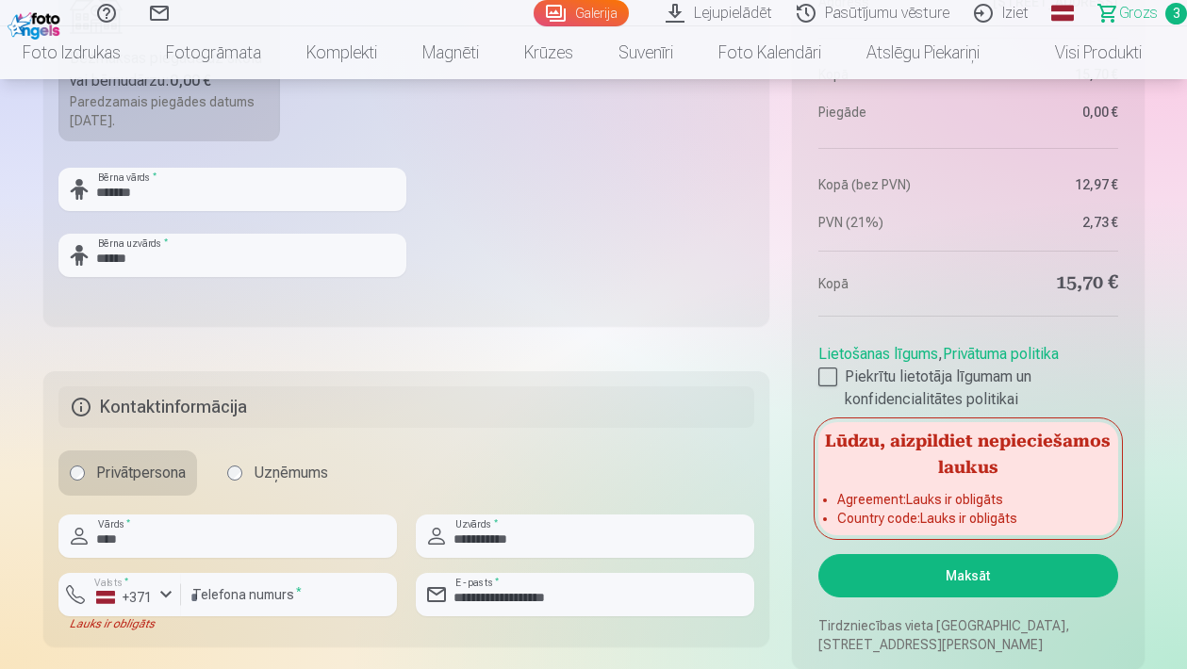
scroll to position [1194, 0]
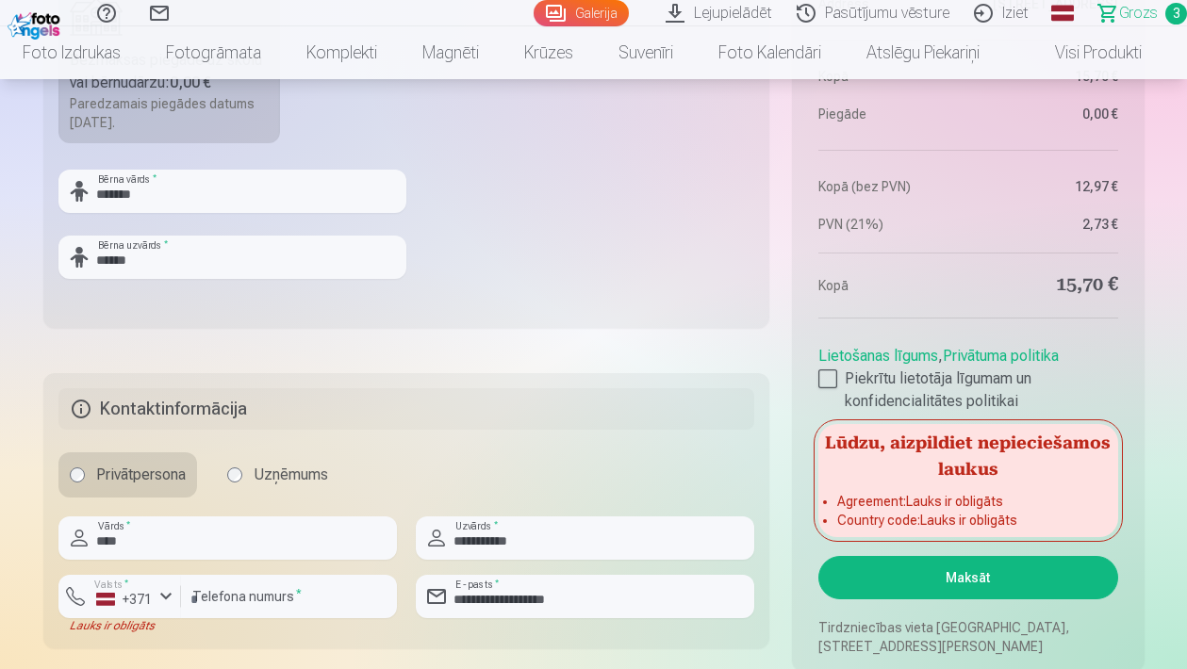
click at [705, 499] on fieldset "**********" at bounding box center [406, 510] width 727 height 275
click at [166, 593] on div "button" at bounding box center [166, 596] width 23 height 23
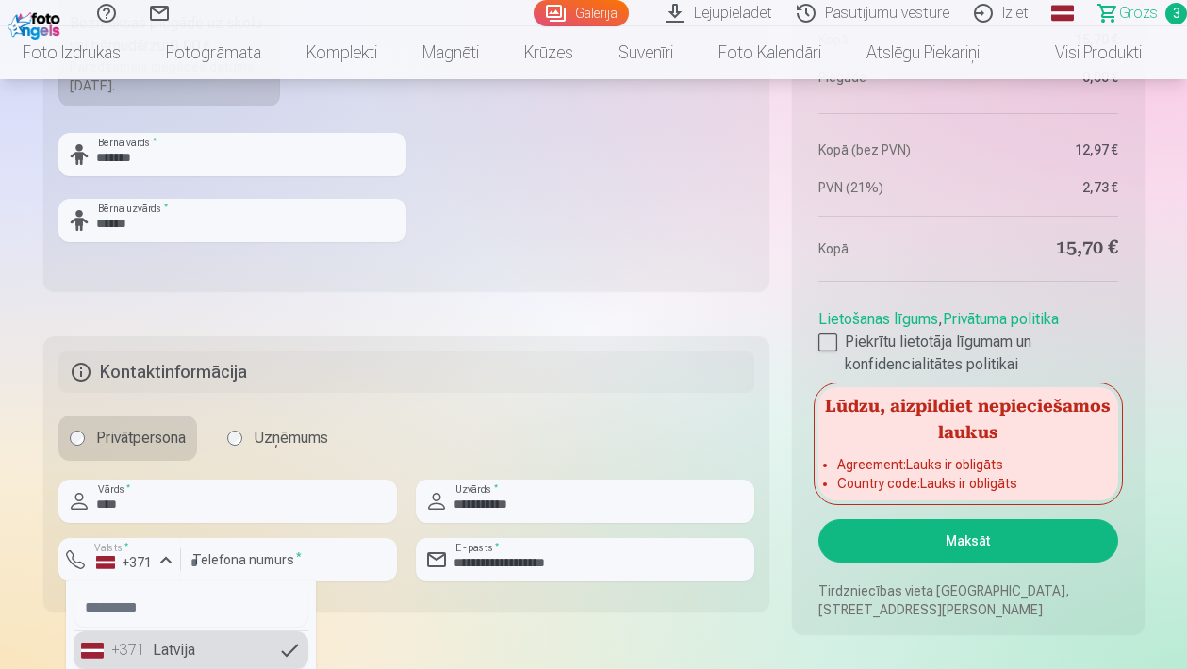
scroll to position [1232, 0]
click at [147, 646] on li "+371 Latvija" at bounding box center [191, 650] width 235 height 38
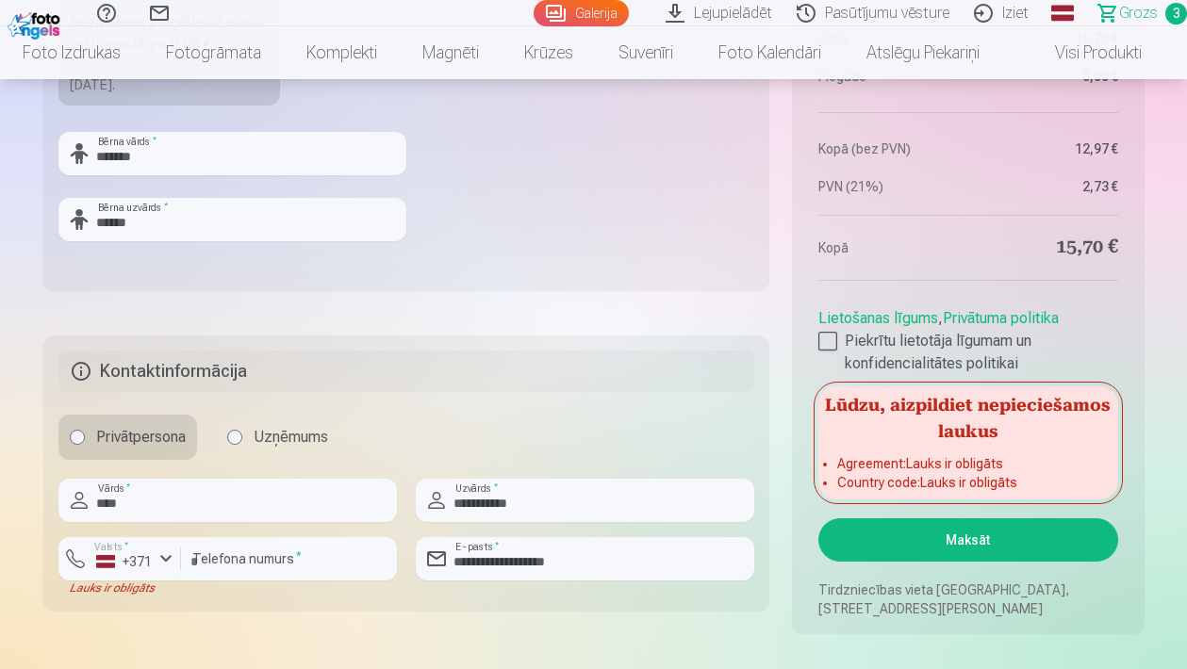
click at [380, 461] on fieldset "**********" at bounding box center [406, 473] width 727 height 275
click at [1084, 340] on label "Piekrītu lietotāja līgumam un konfidencialitātes politikai" at bounding box center [967, 352] width 299 height 45
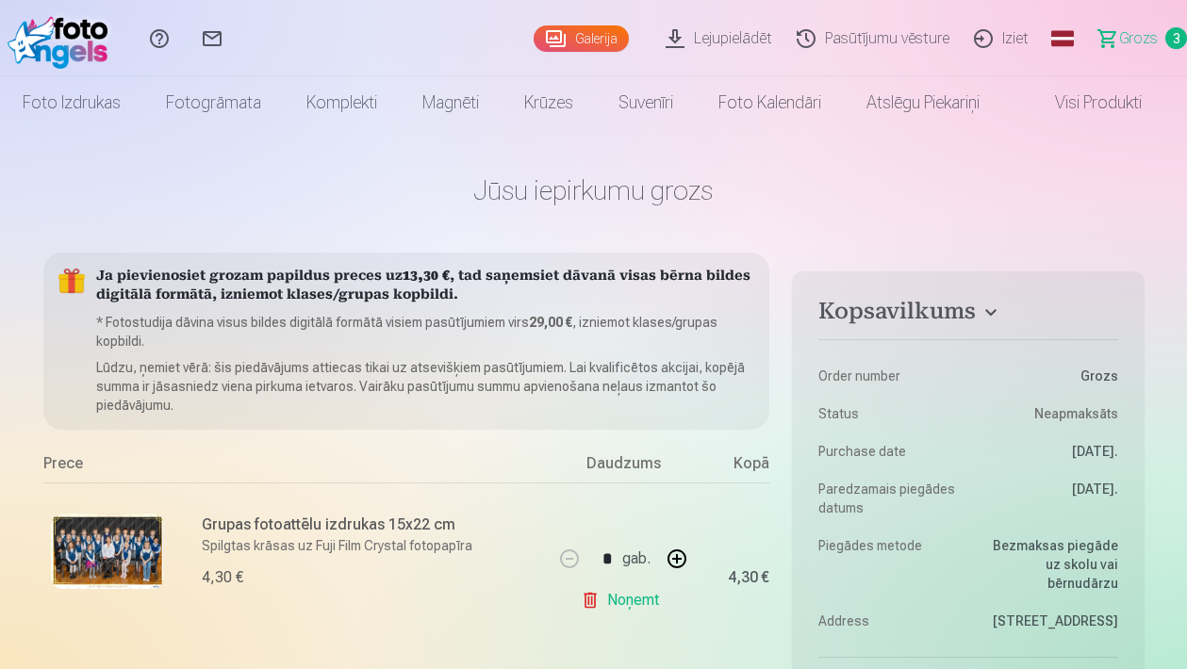
scroll to position [0, 0]
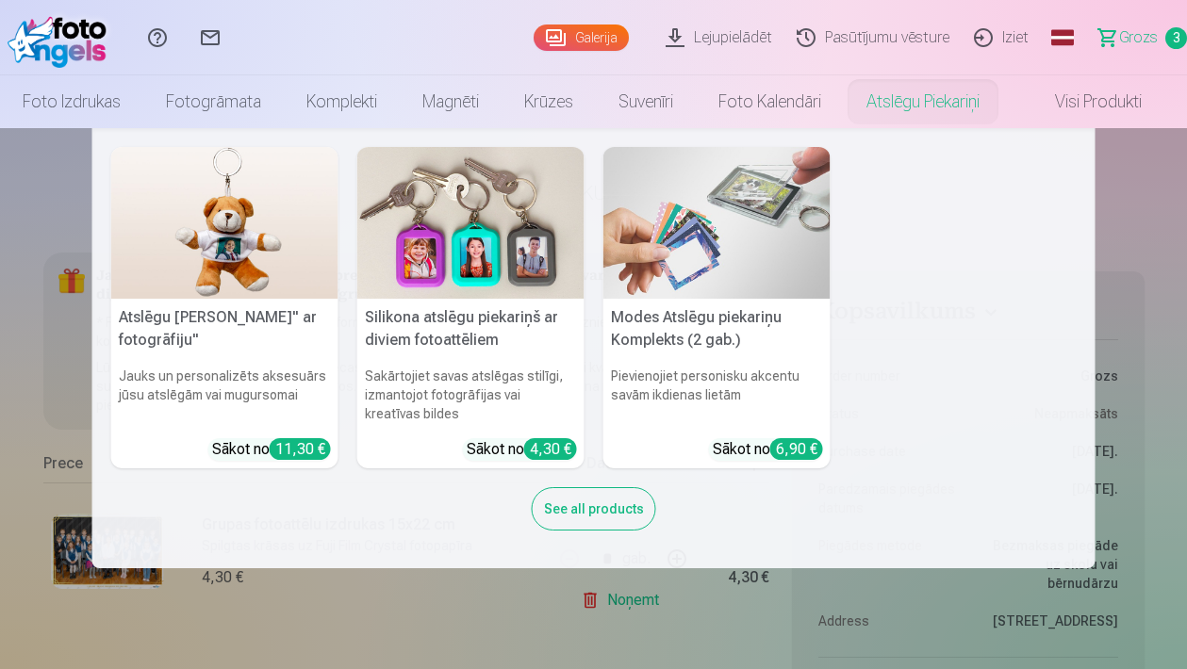
click at [1072, 252] on div "Atslēgu piekariņš Lācītis" ar fotogrāfiju" Jauks un personalizēts aksesuārs jūs…" at bounding box center [593, 348] width 965 height 403
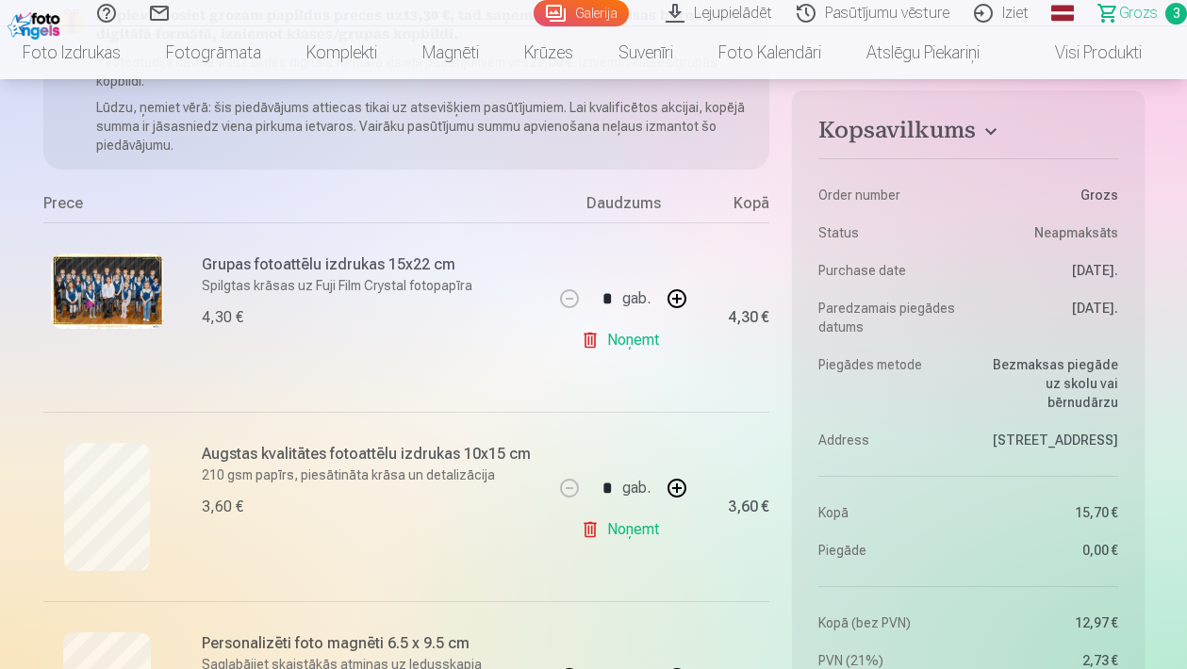
scroll to position [230, 0]
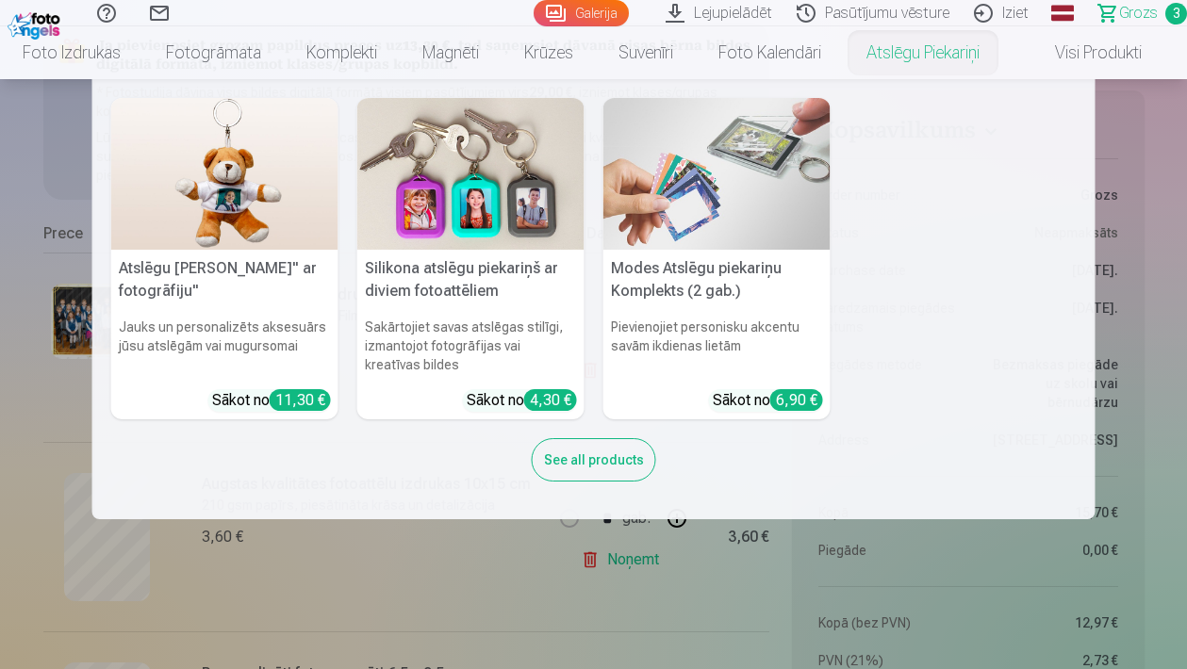
click at [915, 50] on link "Atslēgu piekariņi" at bounding box center [923, 52] width 158 height 53
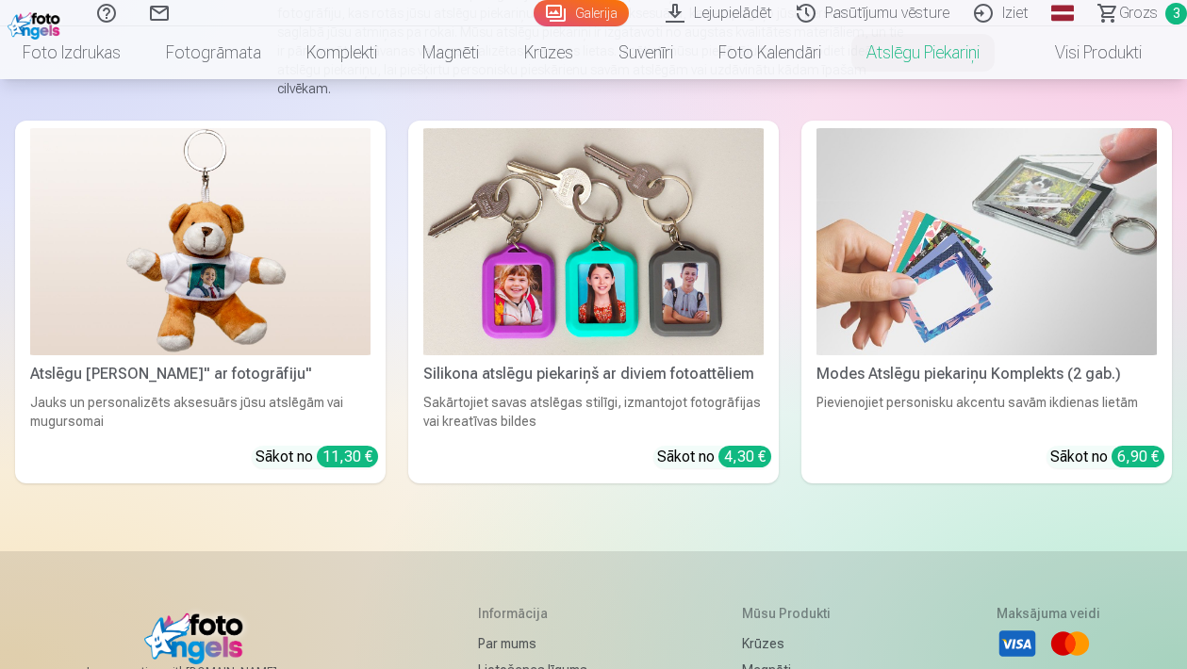
scroll to position [277, 0]
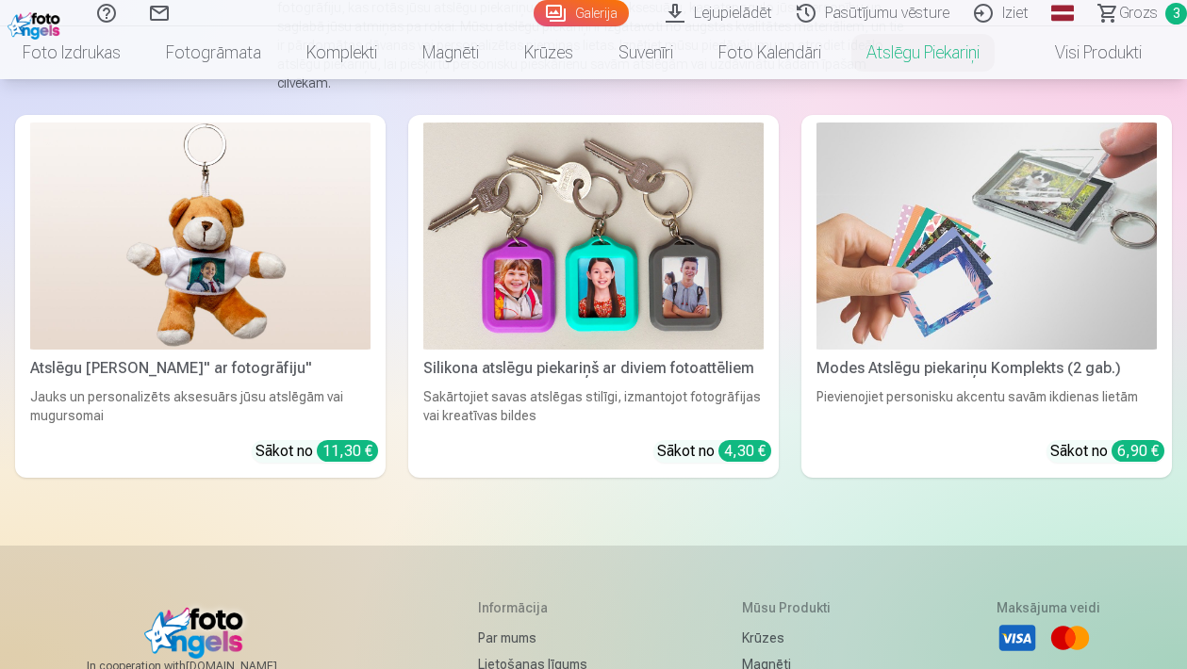
click at [575, 357] on div "Silikona atslēgu piekariņš ar diviem fotoattēliem" at bounding box center [593, 368] width 355 height 23
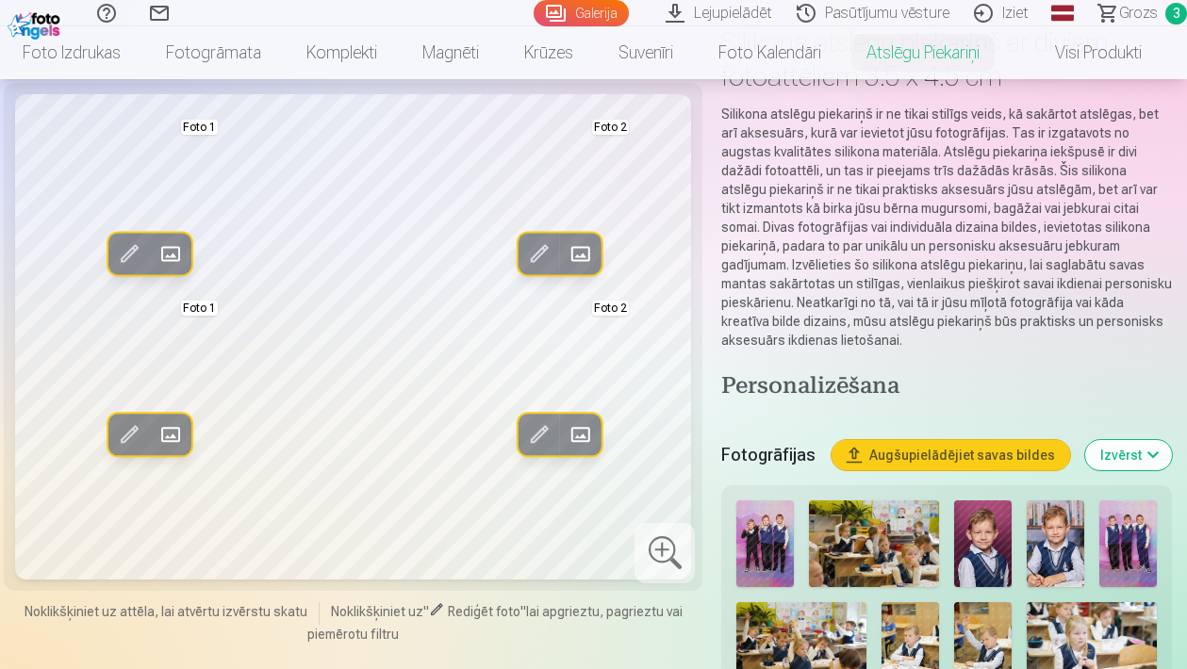
scroll to position [162, 0]
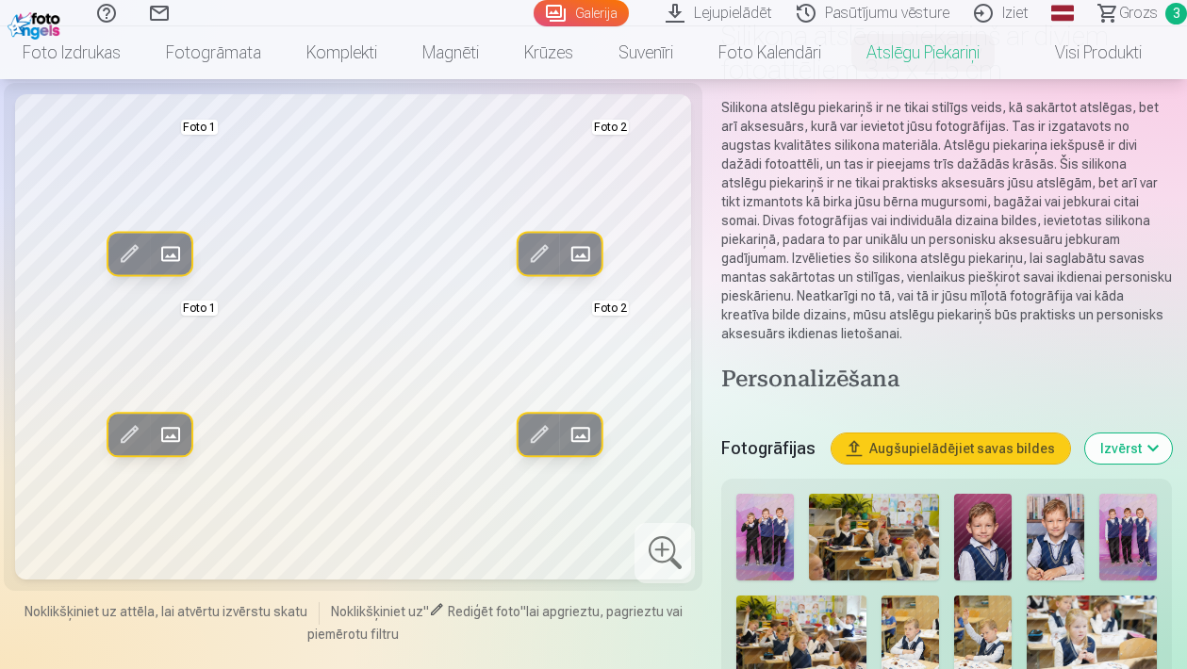
click at [115, 441] on span at bounding box center [129, 435] width 30 height 30
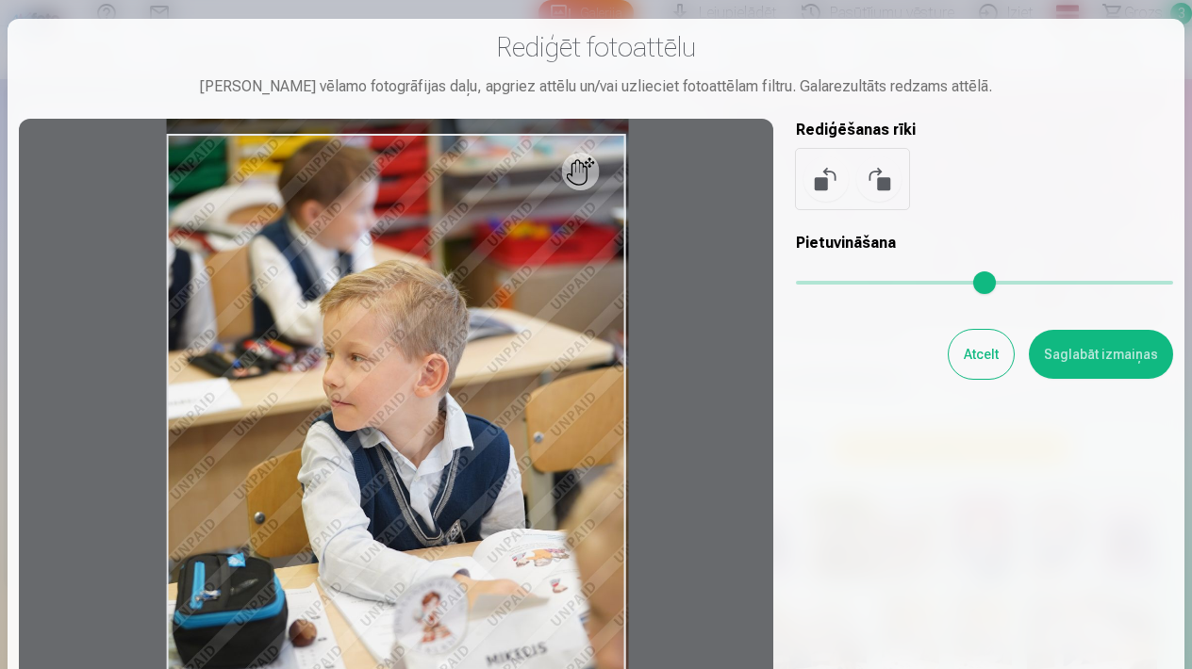
click at [970, 351] on button "Atcelt" at bounding box center [980, 354] width 65 height 49
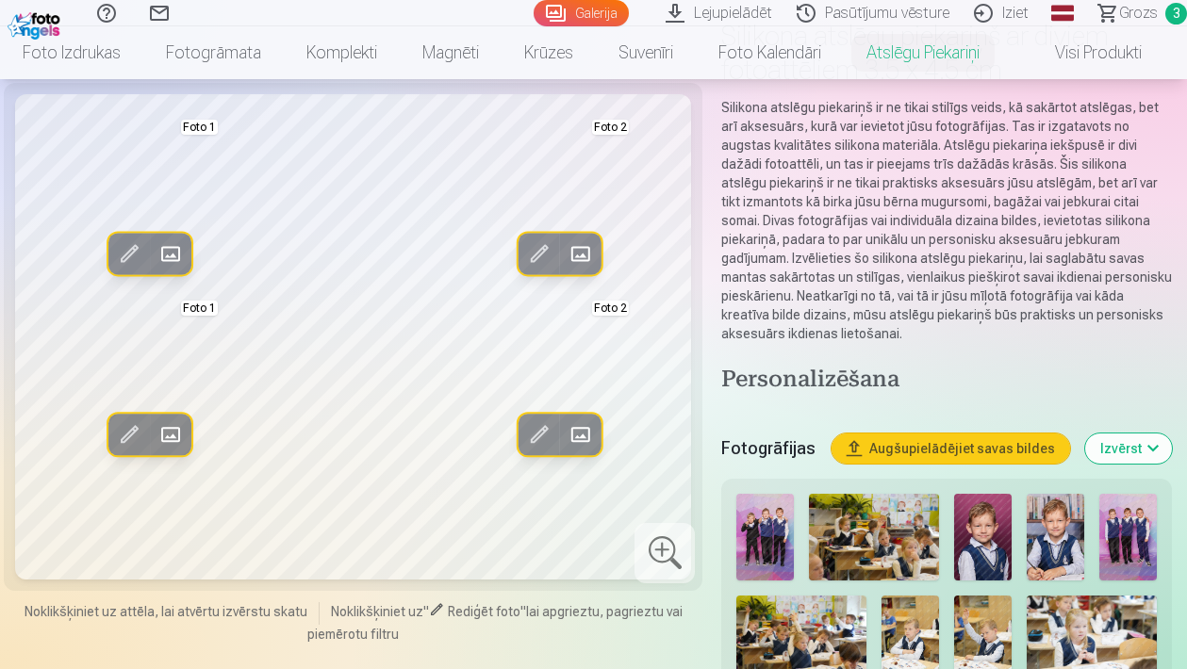
click at [584, 247] on span at bounding box center [581, 254] width 30 height 30
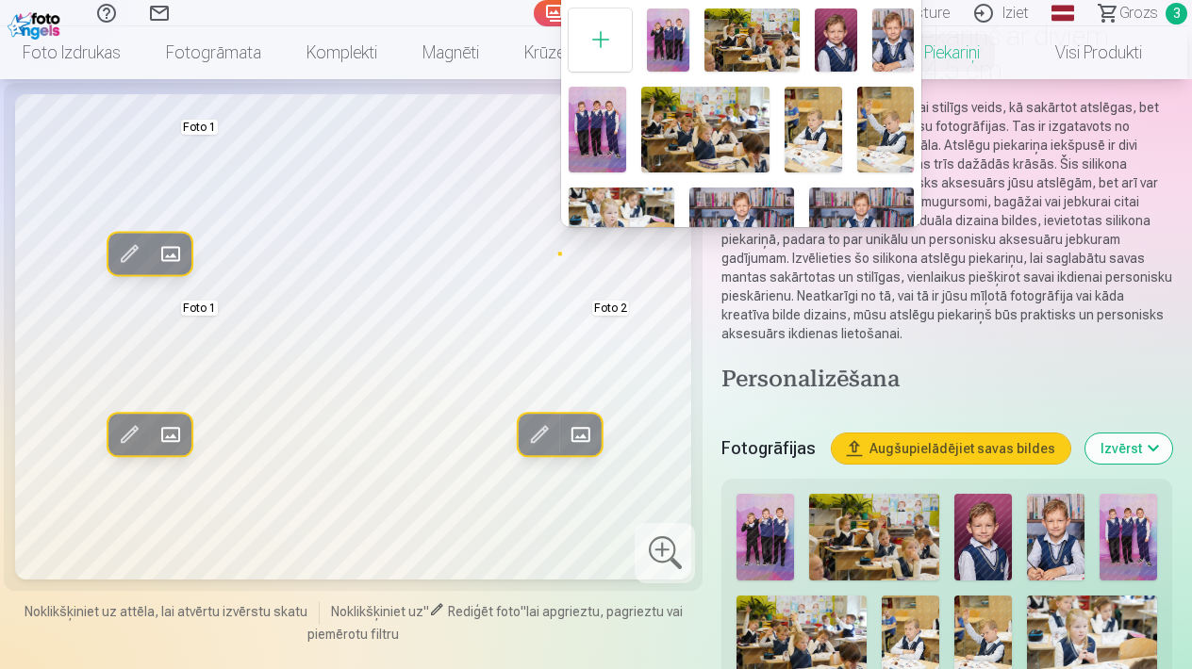
click at [160, 442] on div at bounding box center [596, 334] width 1192 height 669
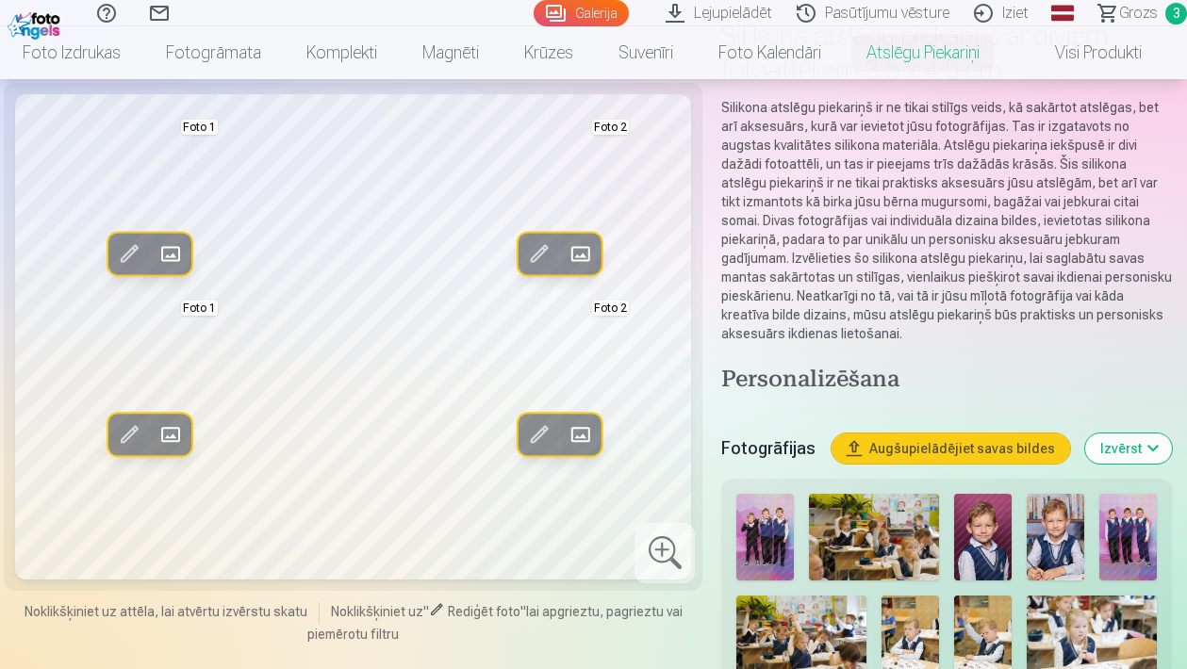
click at [177, 442] on span at bounding box center [171, 435] width 30 height 30
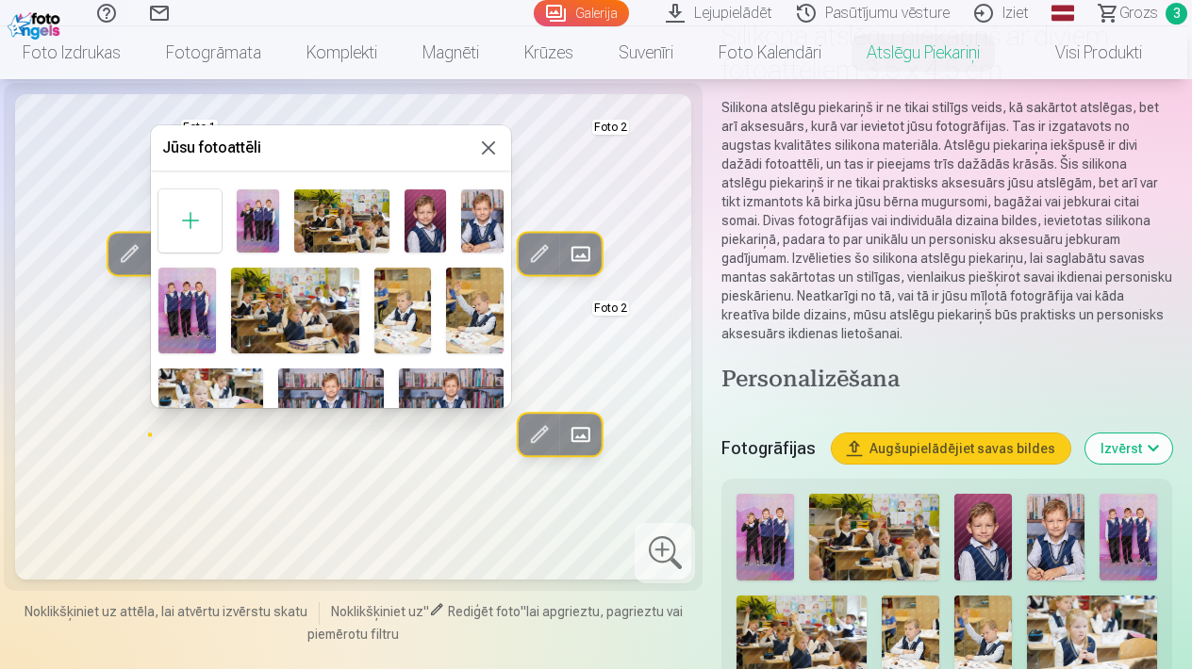
click at [418, 239] on img at bounding box center [425, 220] width 42 height 63
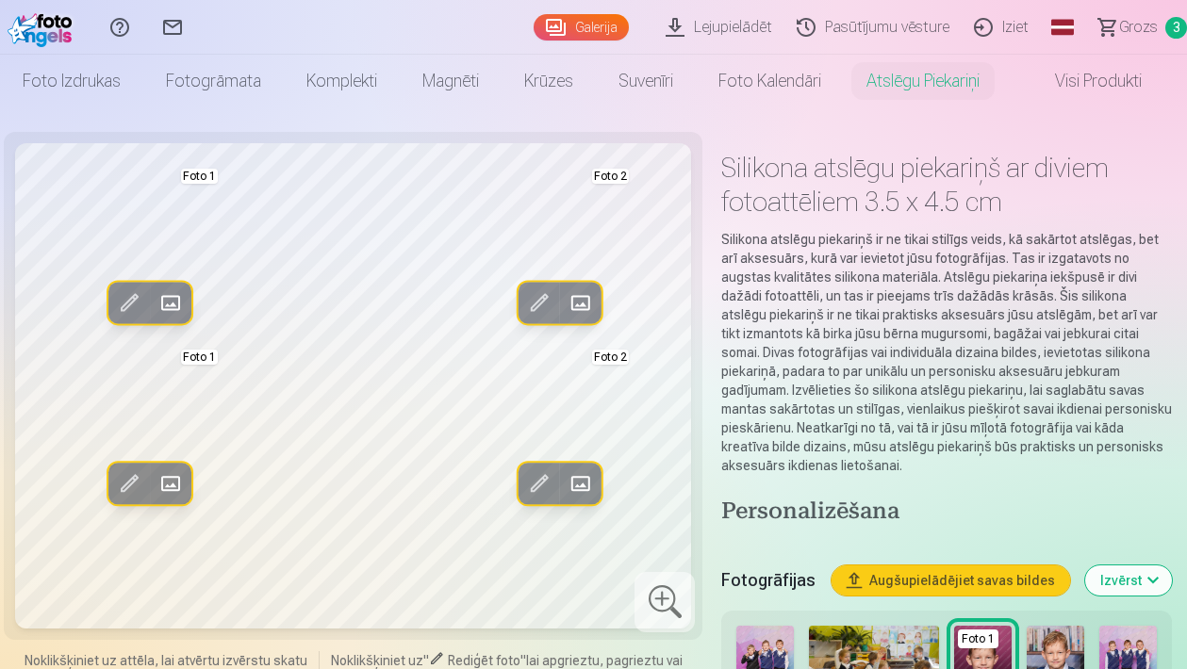
scroll to position [21, 0]
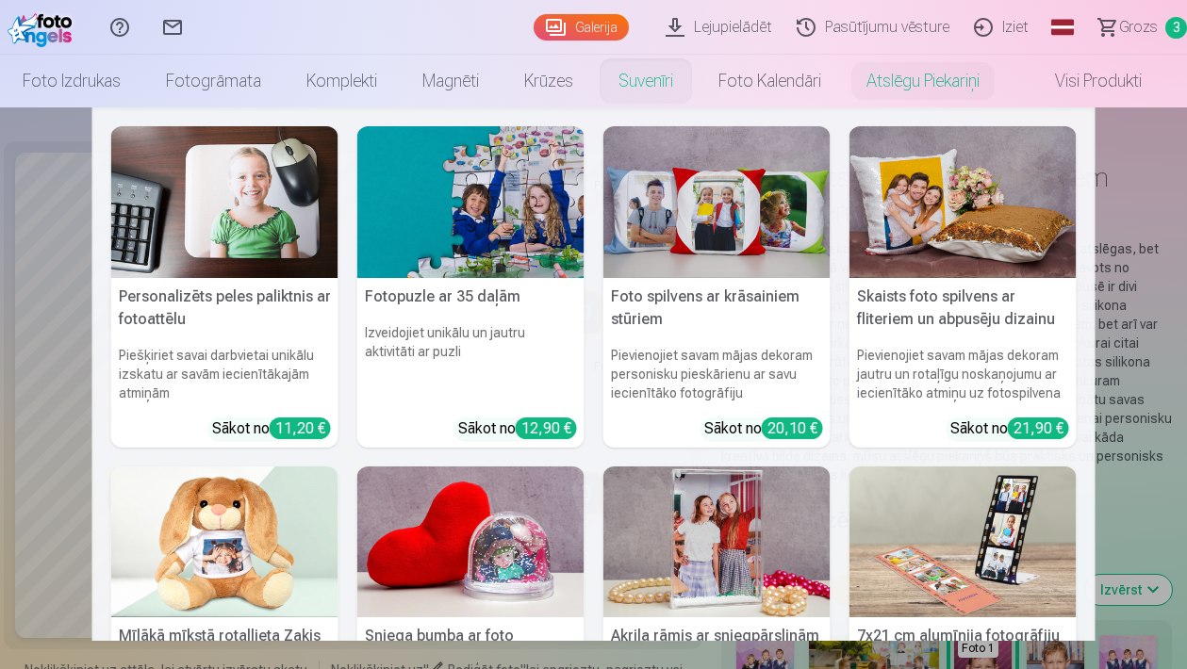
click at [684, 84] on link "Suvenīri" at bounding box center [646, 81] width 100 height 53
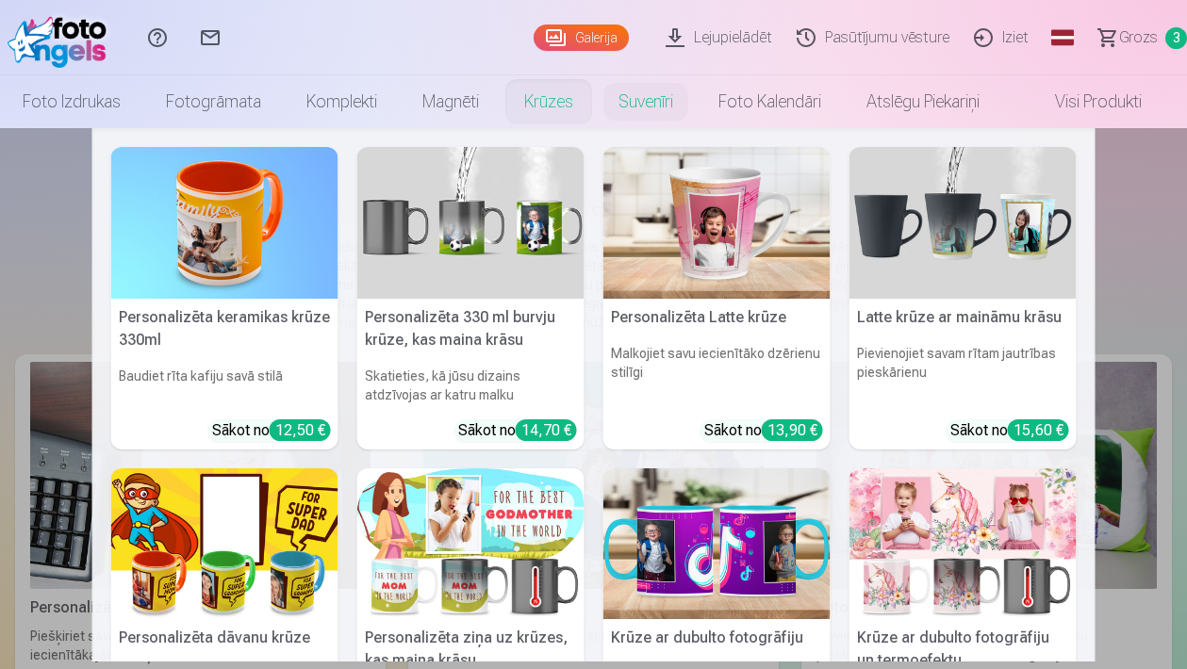
click at [571, 125] on link "Krūzes" at bounding box center [549, 101] width 94 height 53
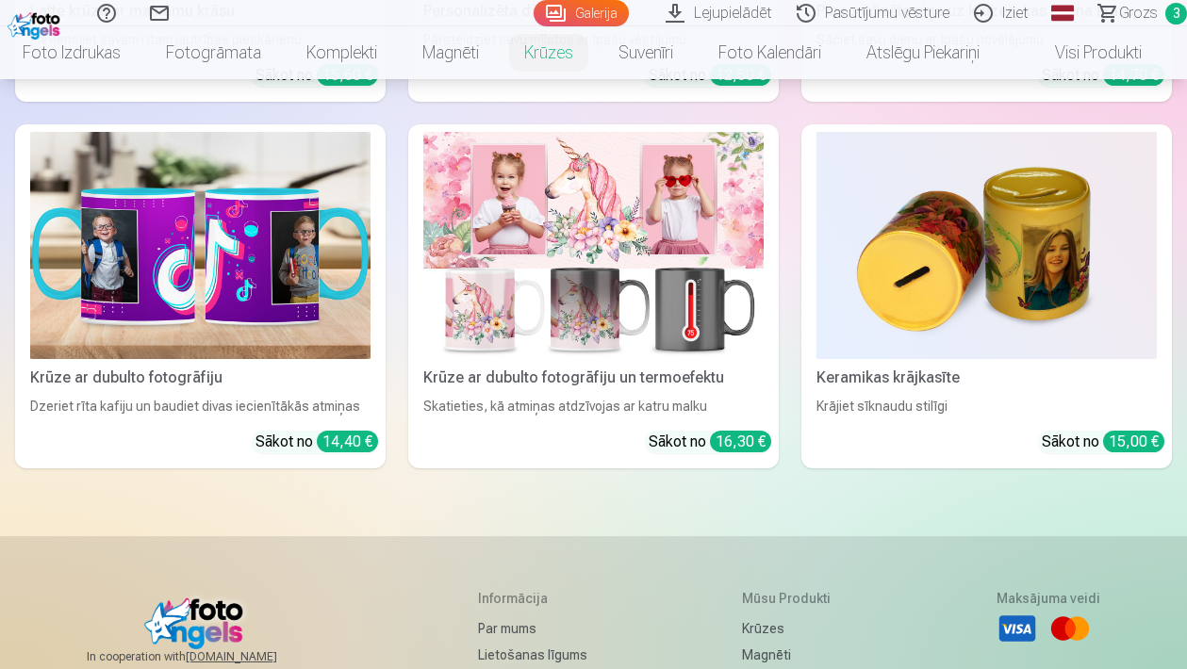
scroll to position [1033, 0]
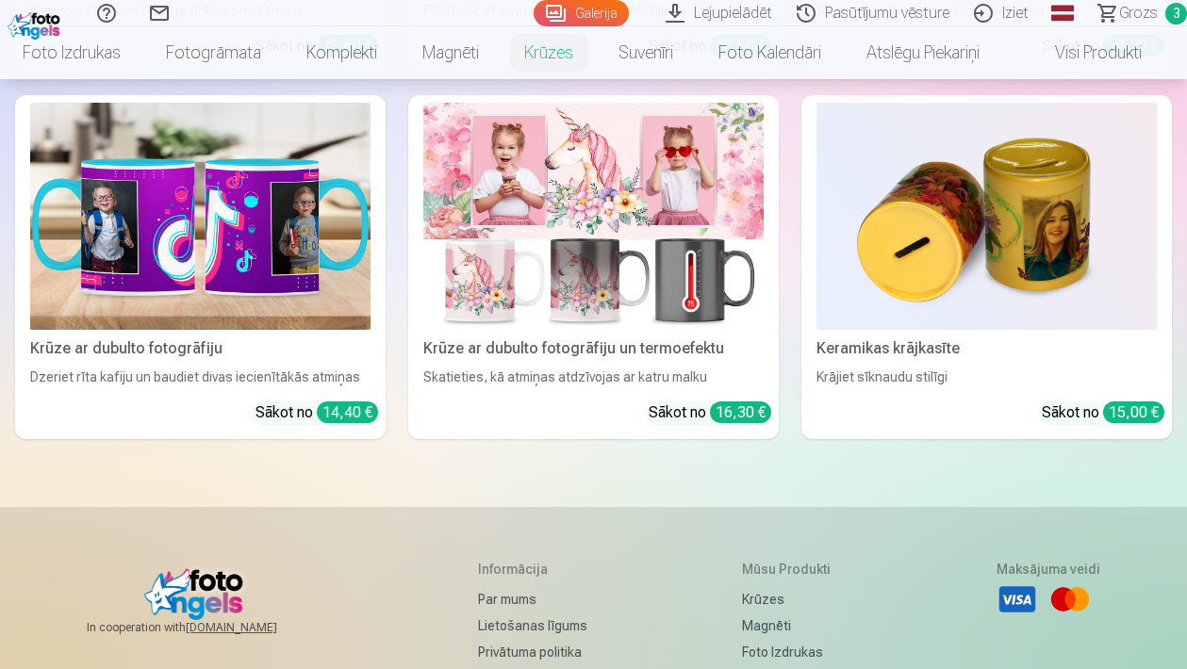
click at [473, 56] on link "Magnēti" at bounding box center [451, 52] width 102 height 53
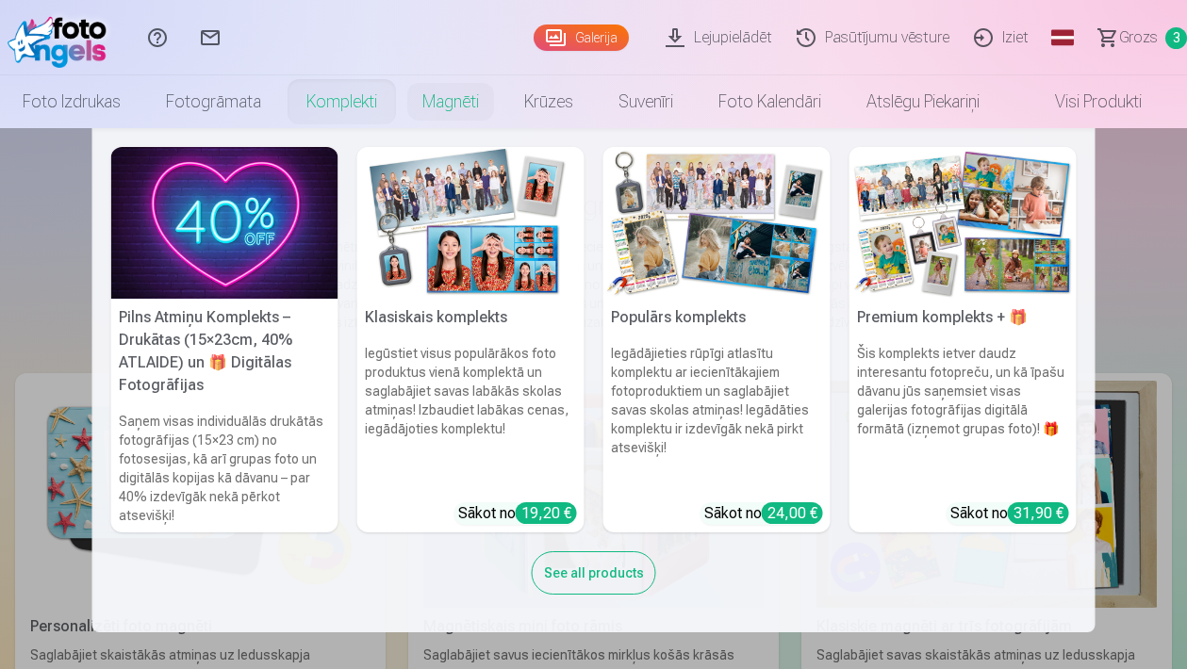
click at [353, 112] on link "Komplekti" at bounding box center [342, 101] width 116 height 53
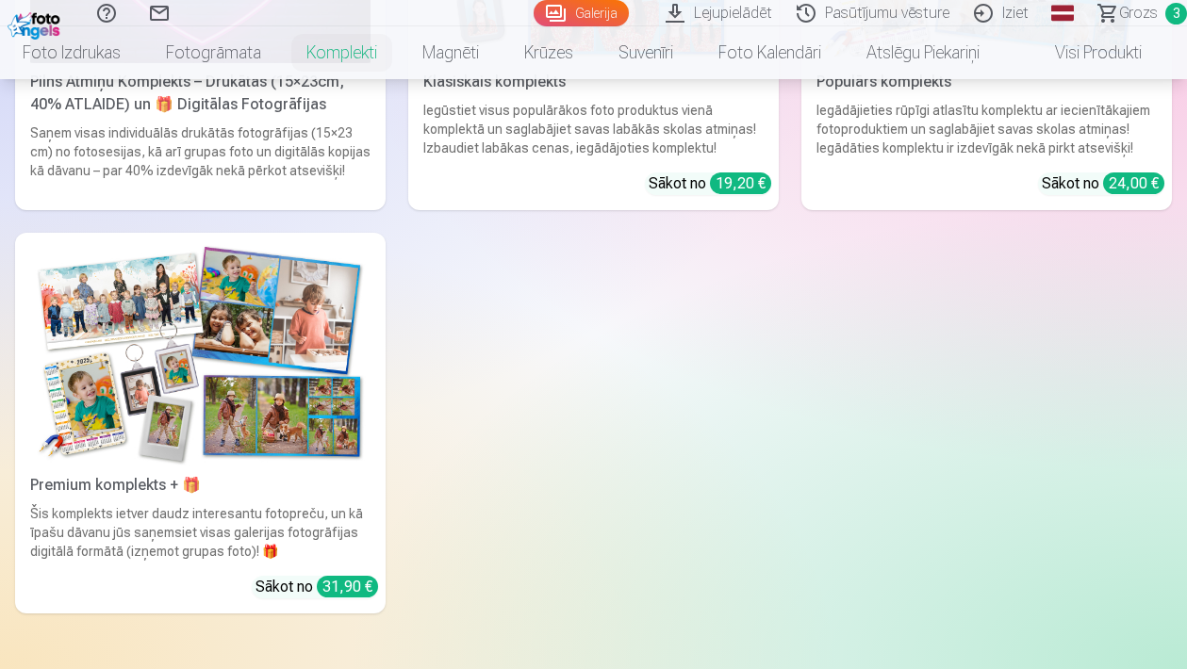
scroll to position [469, 0]
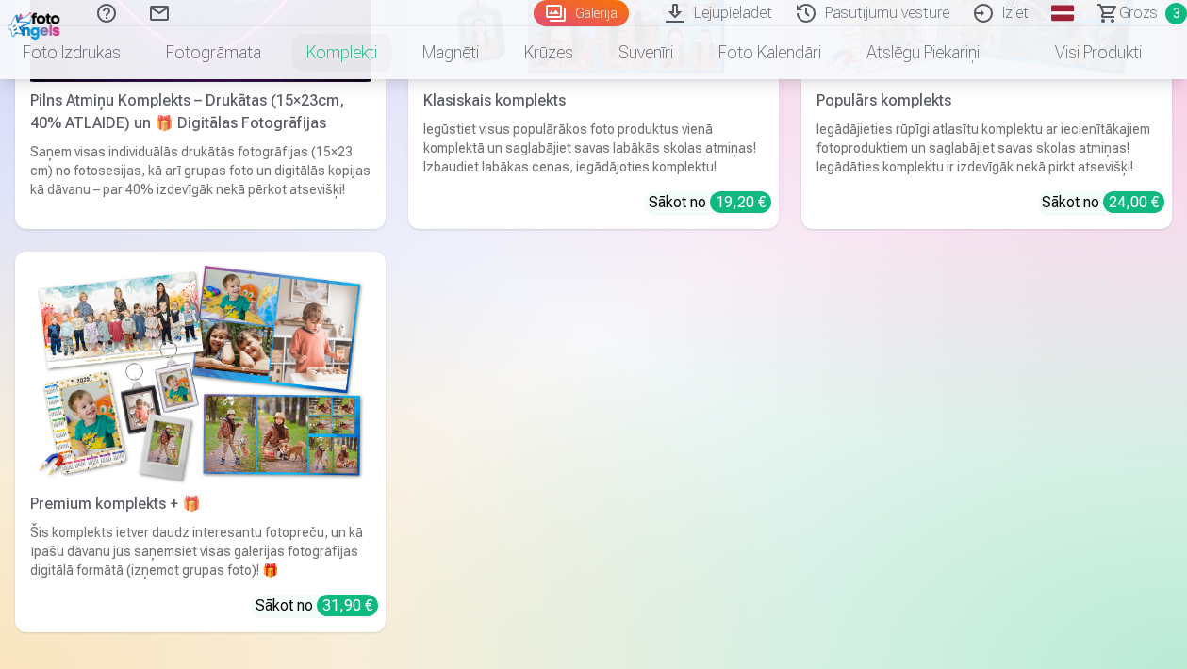
click at [117, 382] on img at bounding box center [200, 372] width 340 height 227
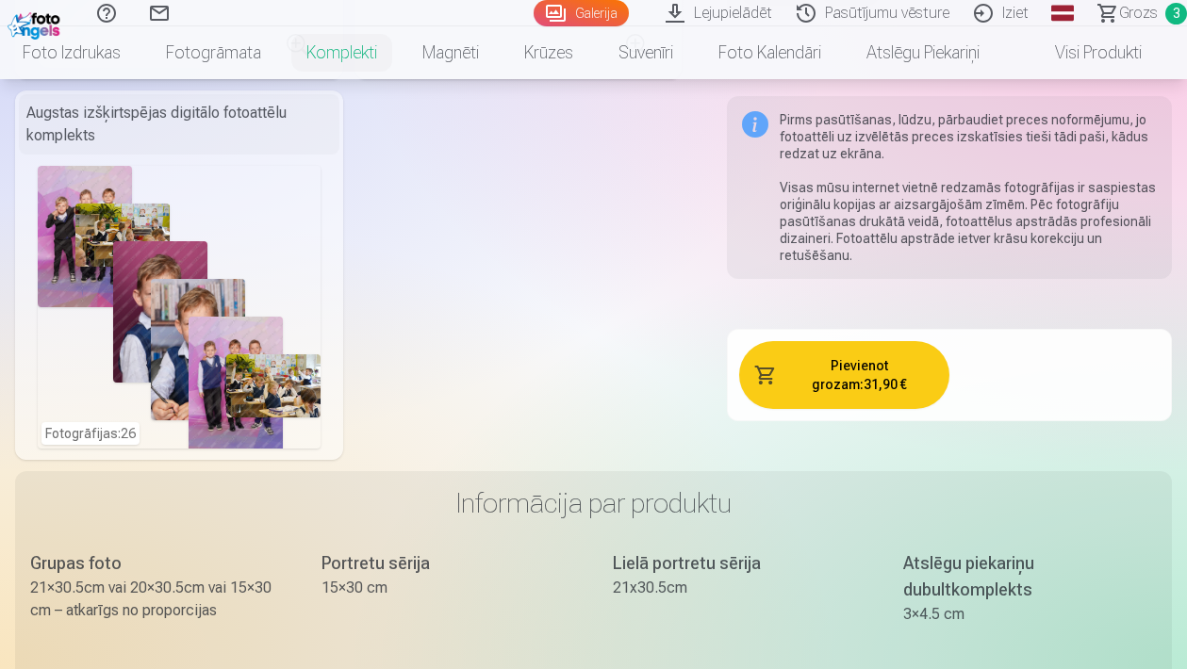
scroll to position [1223, 0]
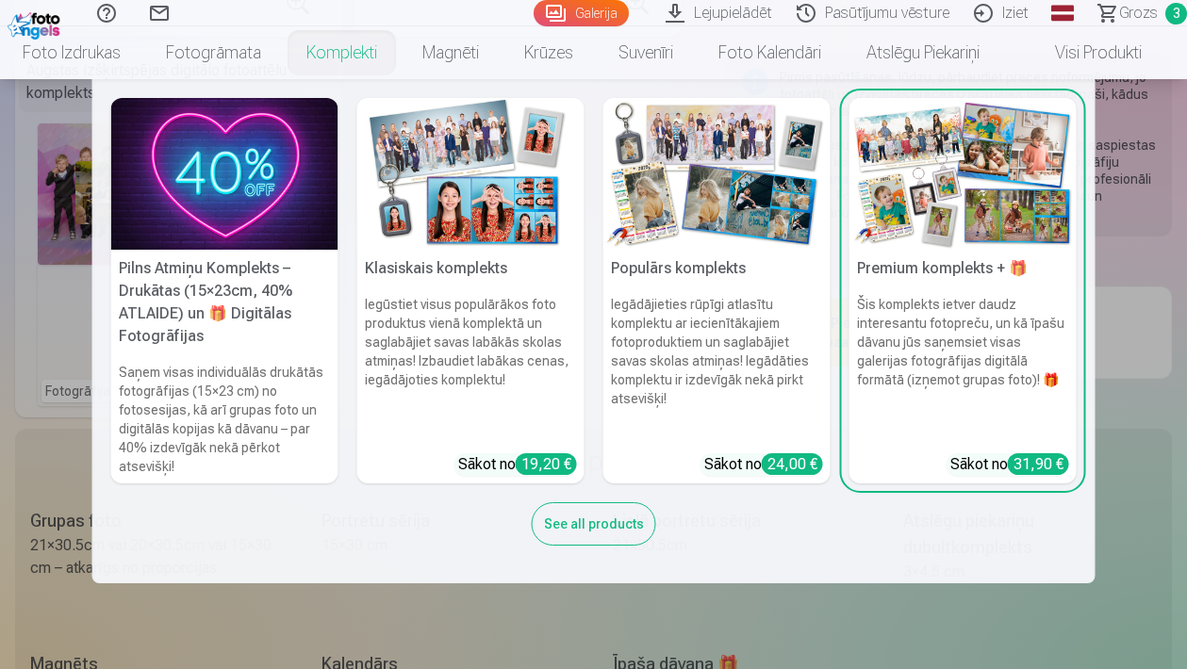
click at [330, 52] on link "Komplekti" at bounding box center [342, 52] width 116 height 53
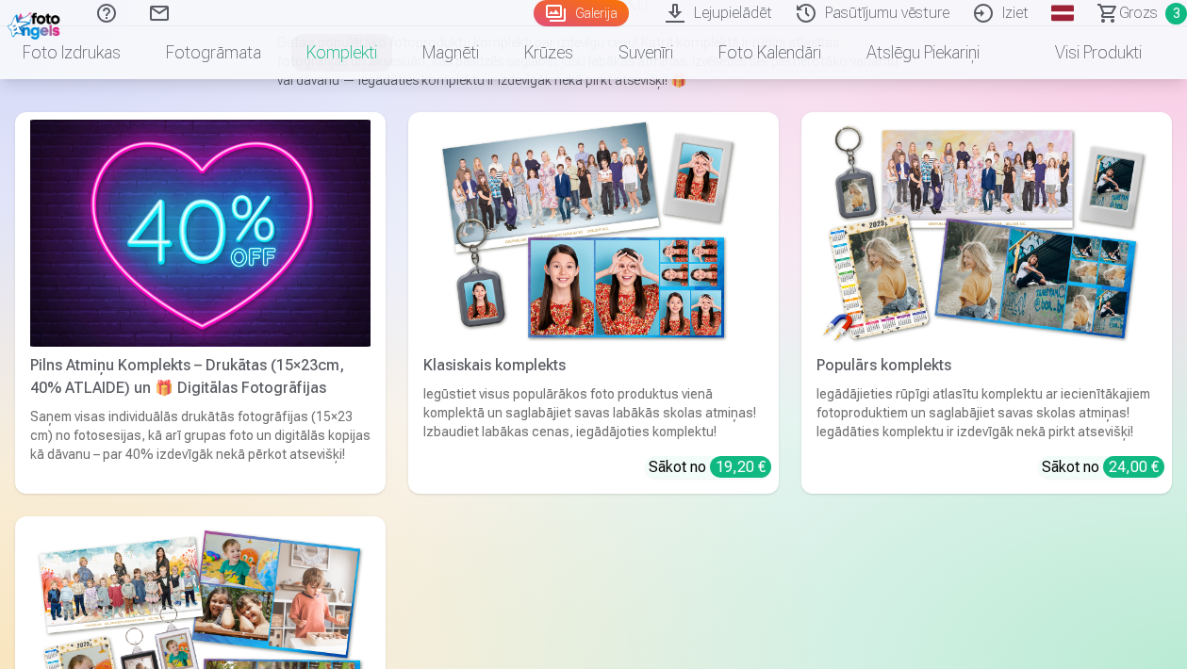
scroll to position [197, 0]
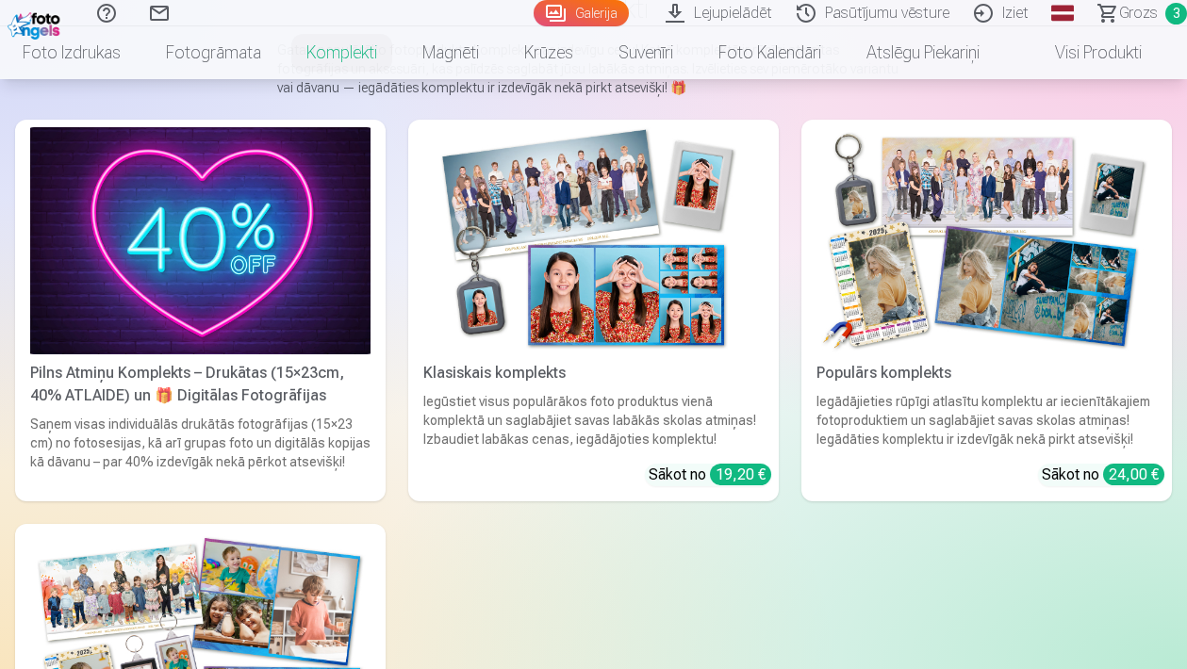
click at [543, 374] on div "Klasiskais komplekts" at bounding box center [593, 373] width 355 height 23
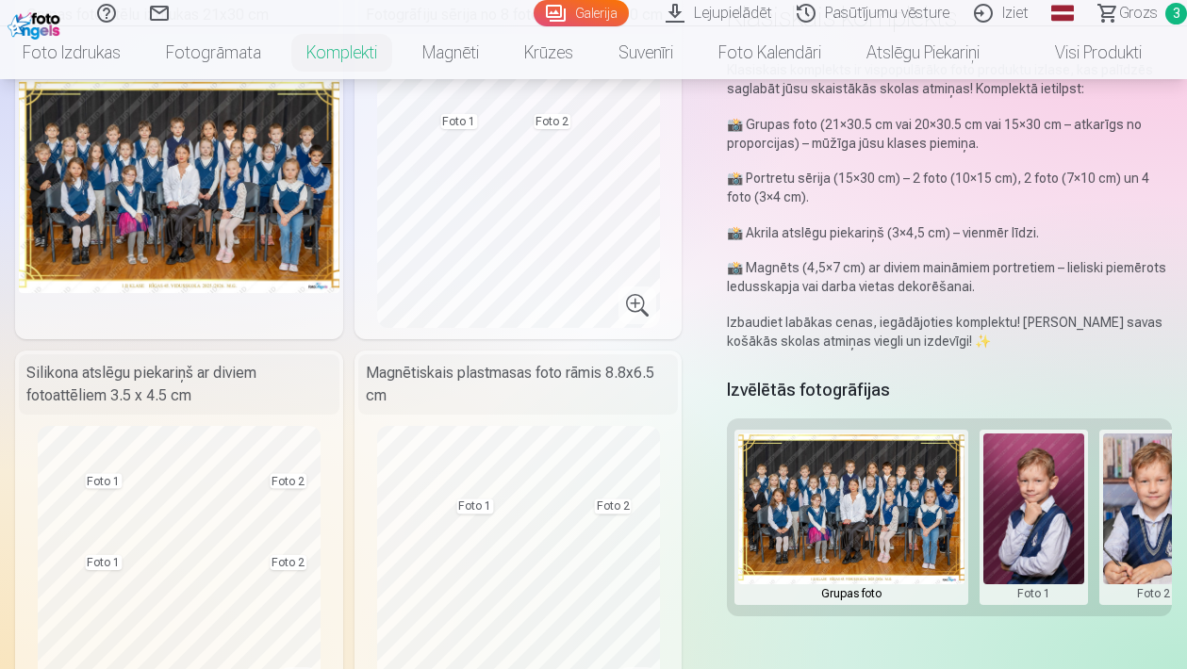
scroll to position [178, 0]
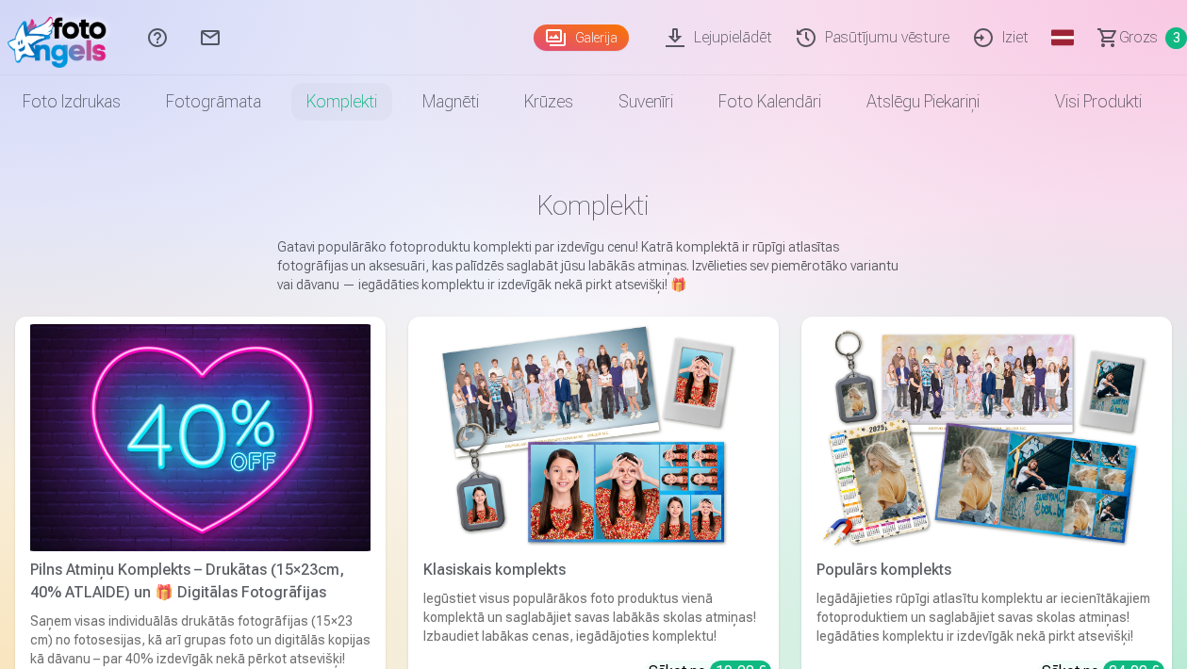
click at [914, 477] on img at bounding box center [986, 437] width 340 height 227
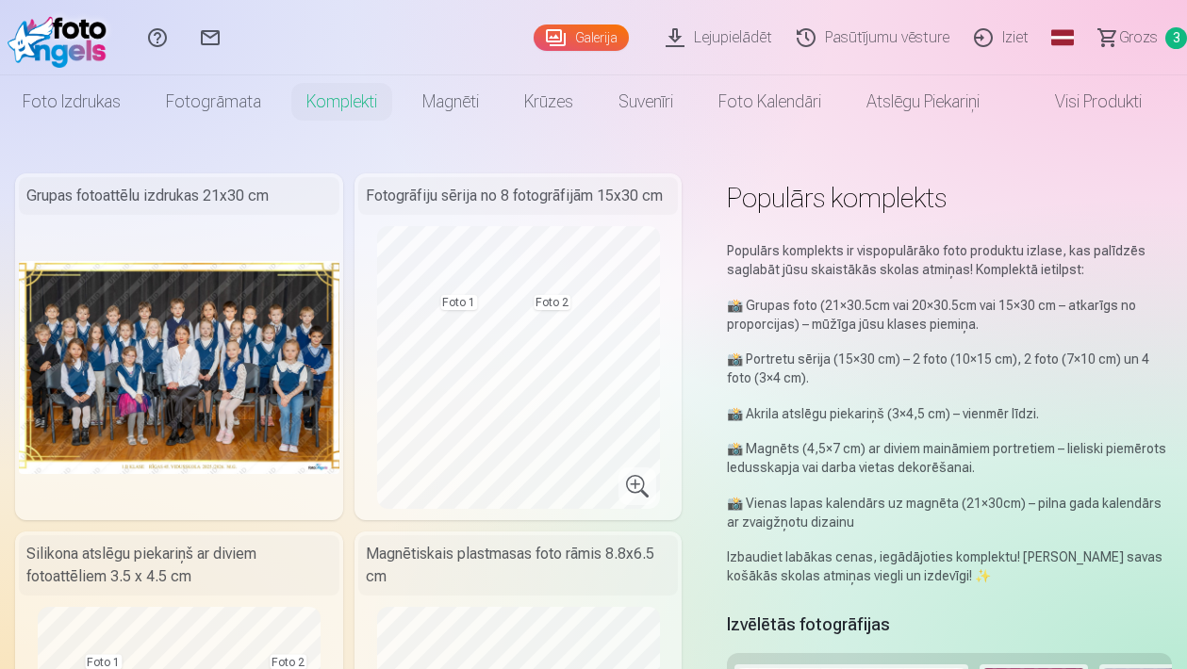
click at [1135, 44] on span "Grozs" at bounding box center [1138, 37] width 39 height 23
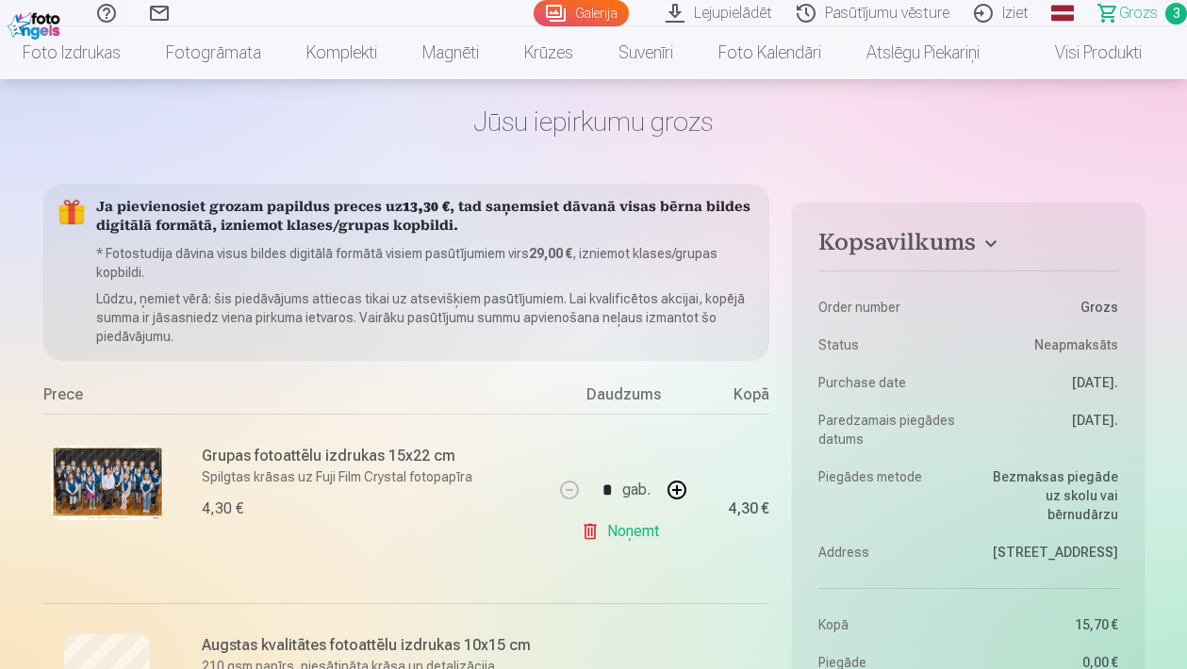
scroll to position [-9, 0]
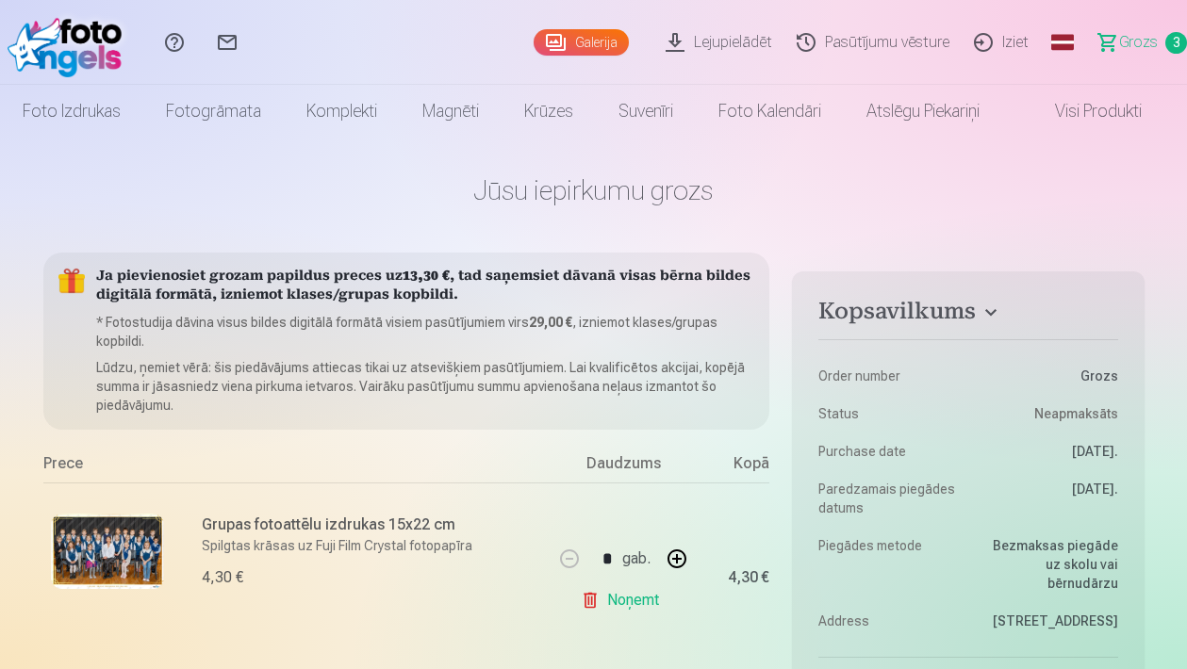
click at [597, 69] on div "Galerija" at bounding box center [586, 42] width 104 height 85
click at [596, 58] on div "Galerija" at bounding box center [586, 42] width 104 height 85
click at [600, 60] on div "Galerija" at bounding box center [586, 42] width 104 height 85
click at [590, 59] on div "Galerija" at bounding box center [586, 42] width 104 height 85
click at [555, 55] on link "Galerija" at bounding box center [581, 42] width 95 height 26
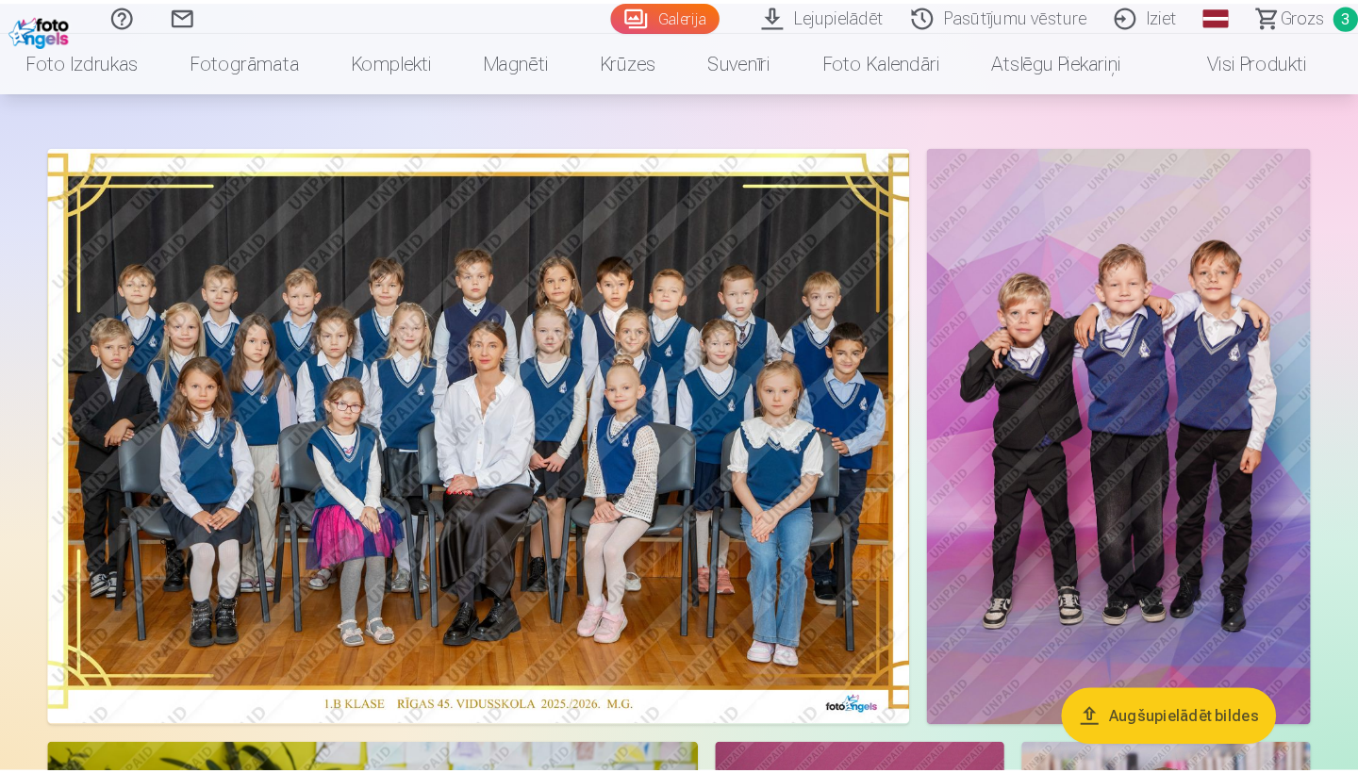
scroll to position [78, 0]
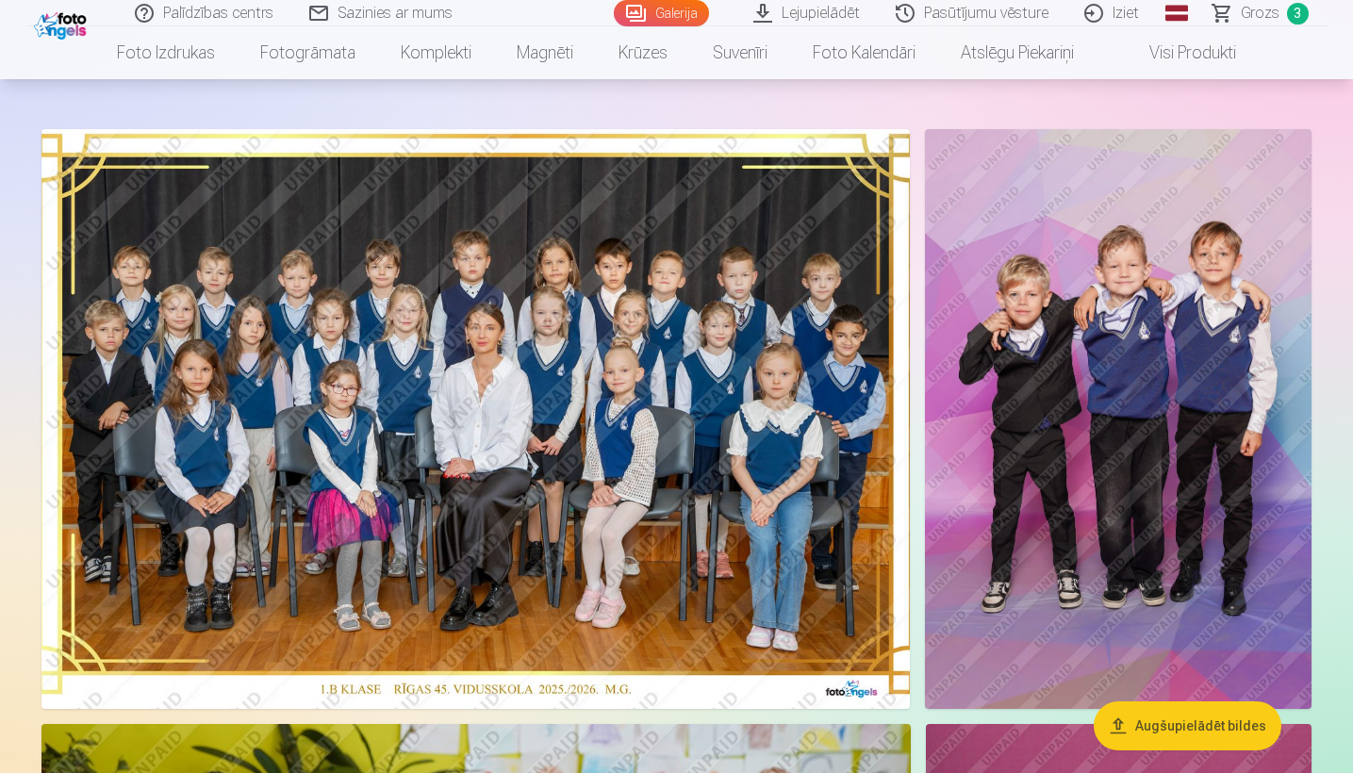
click at [756, 337] on img at bounding box center [475, 419] width 868 height 580
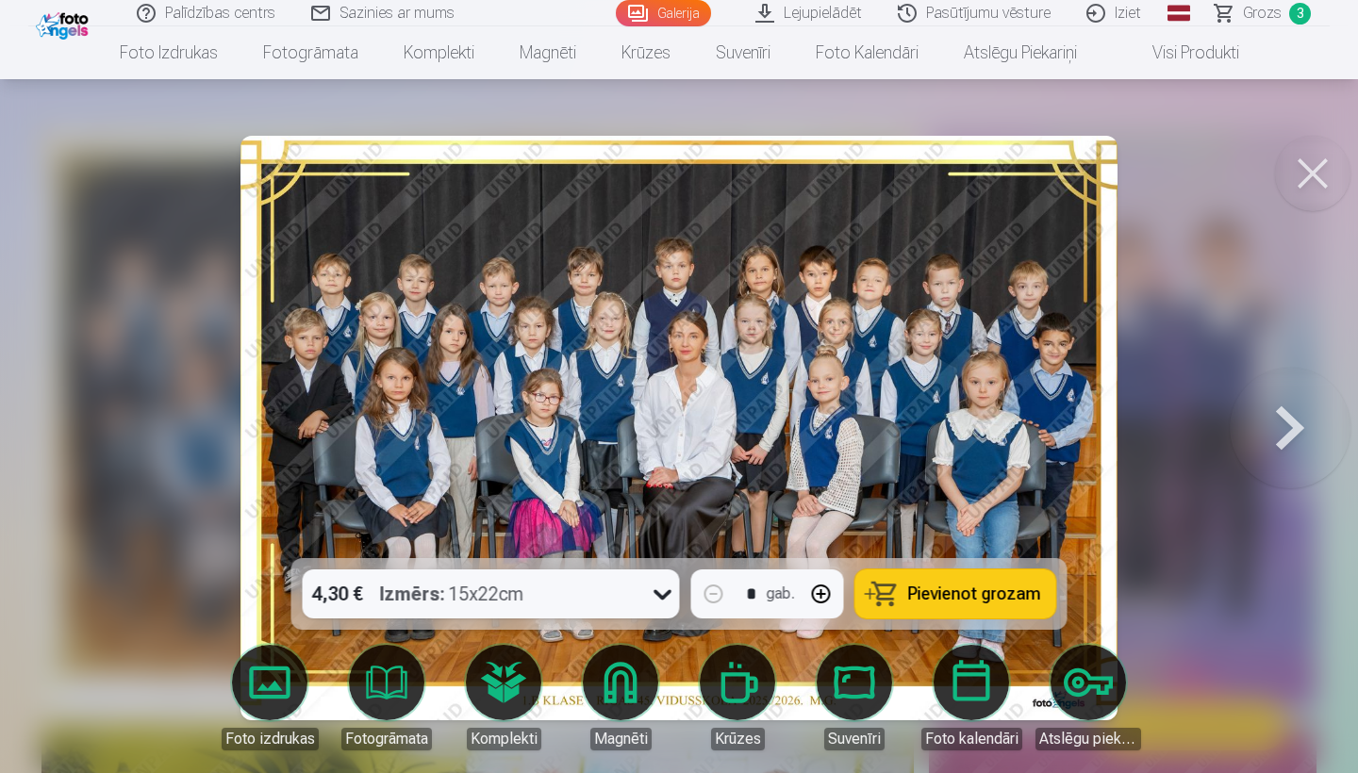
click at [1186, 424] on button at bounding box center [1289, 428] width 121 height 222
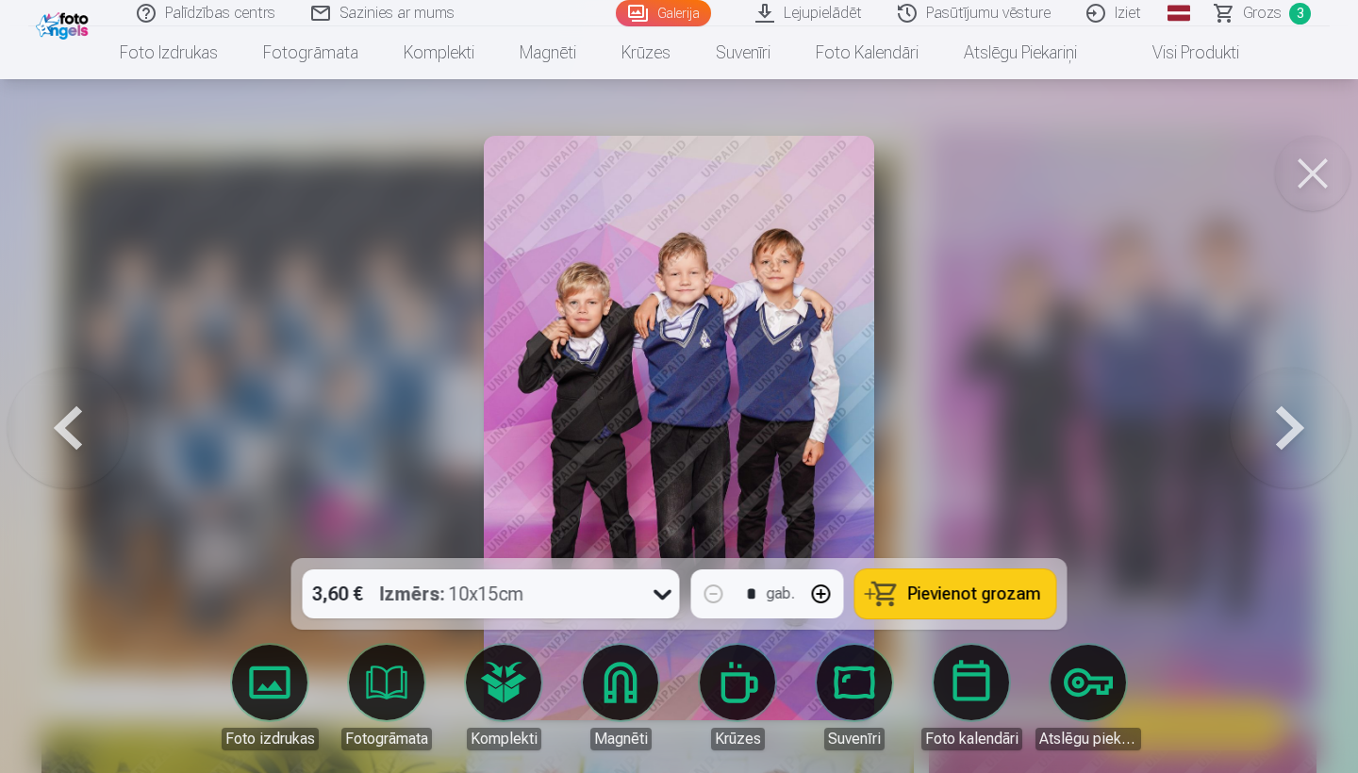
click at [1186, 426] on button at bounding box center [1289, 428] width 121 height 222
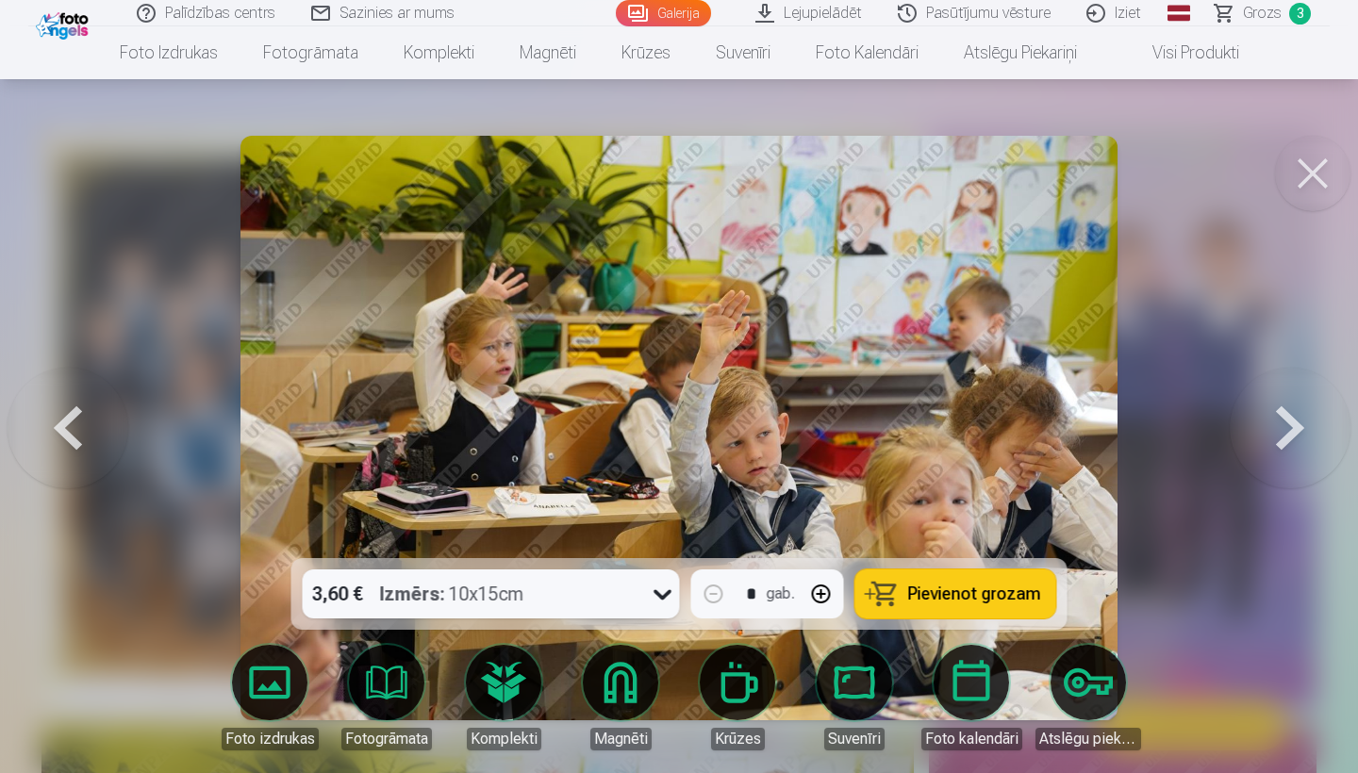
click at [1186, 426] on button at bounding box center [1289, 428] width 121 height 222
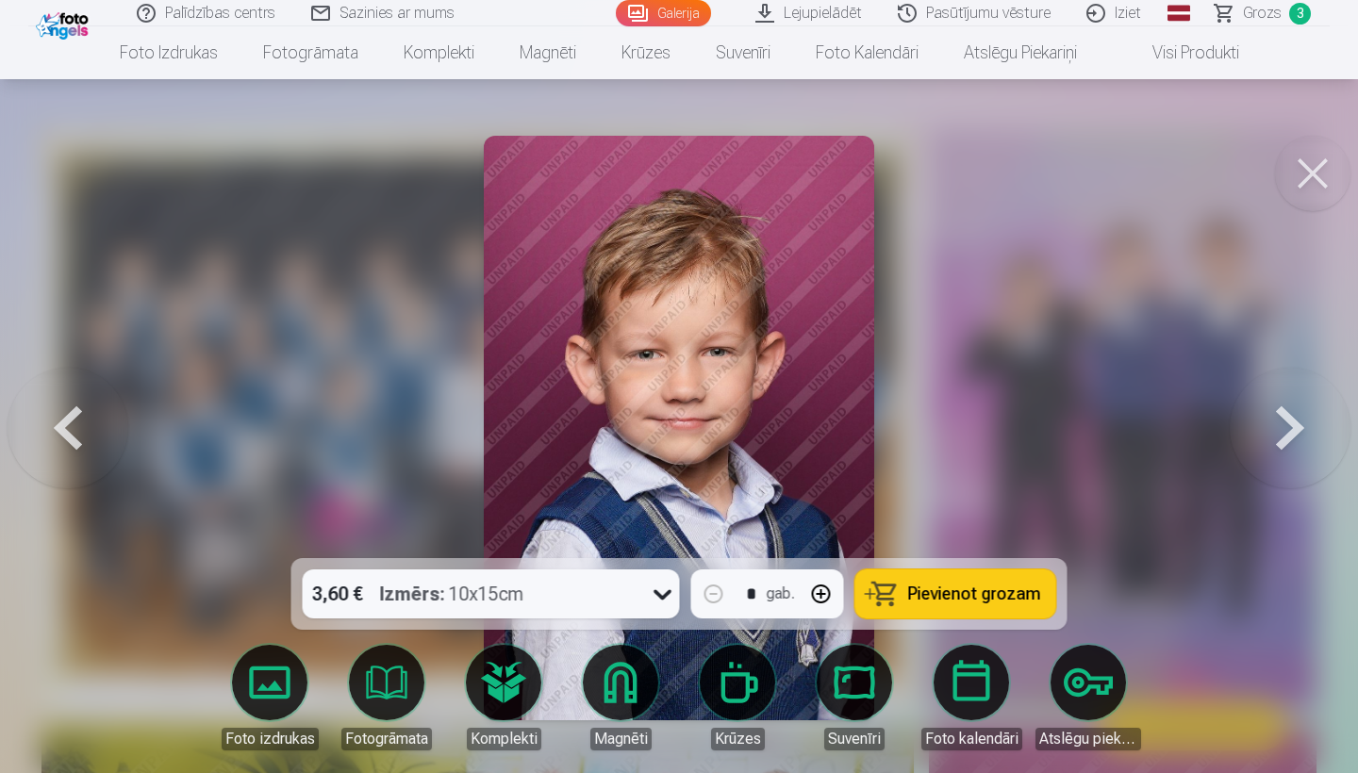
click at [1186, 426] on button at bounding box center [1289, 428] width 121 height 222
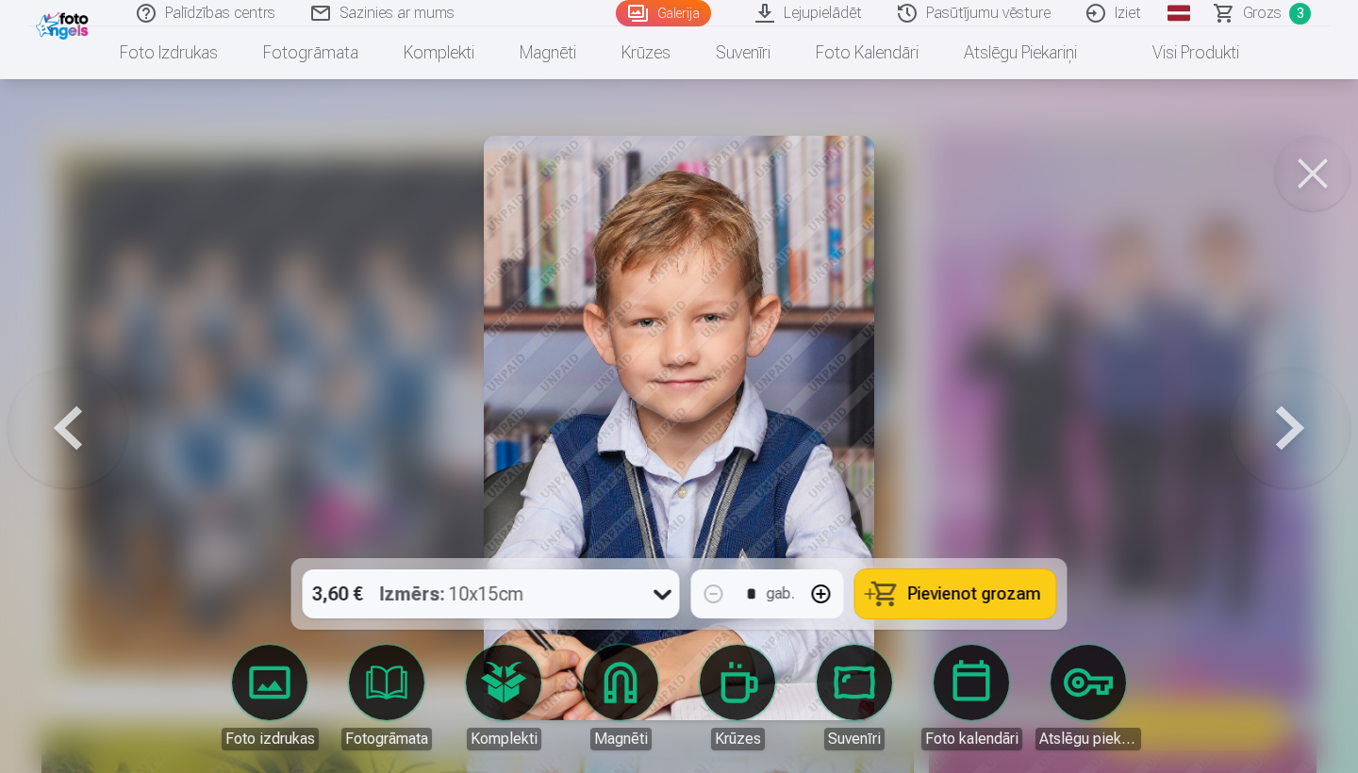
click at [1186, 426] on button at bounding box center [1289, 428] width 121 height 222
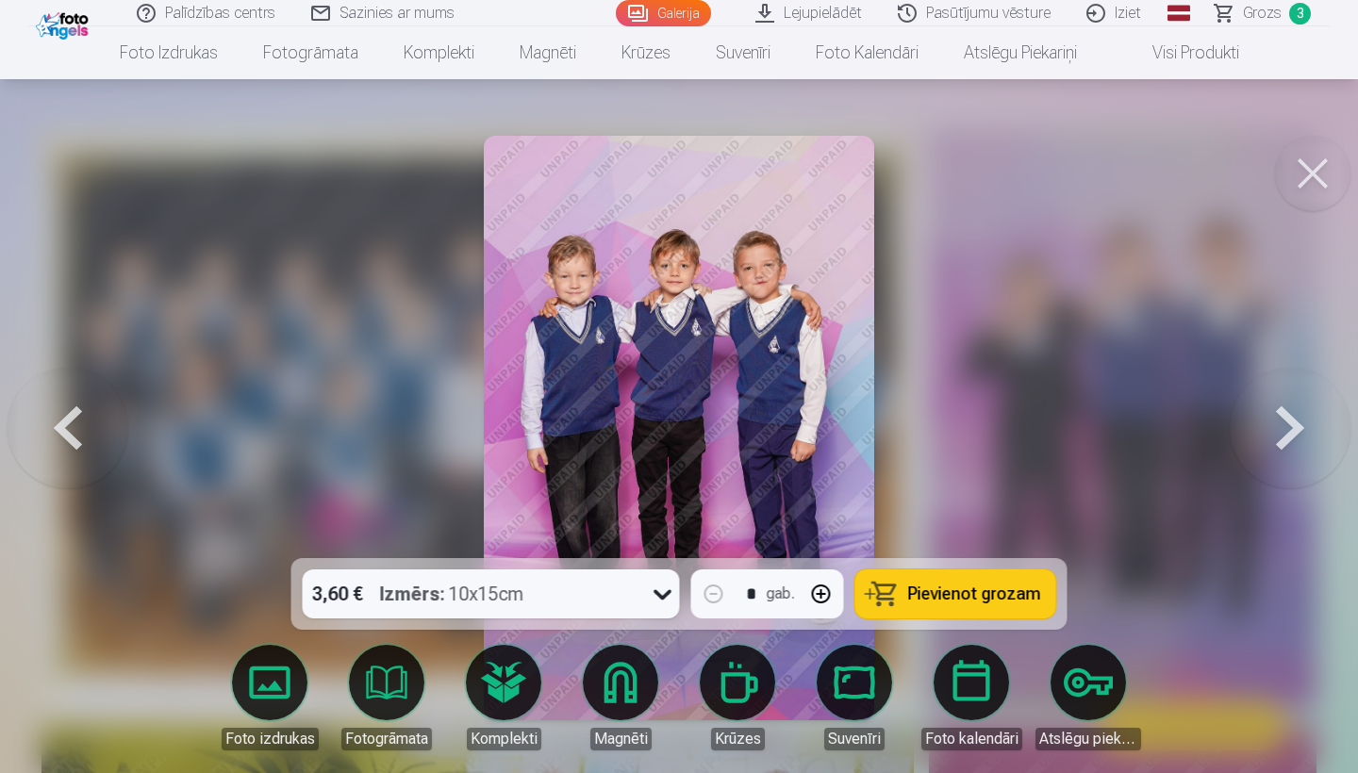
click at [59, 432] on button at bounding box center [68, 428] width 121 height 222
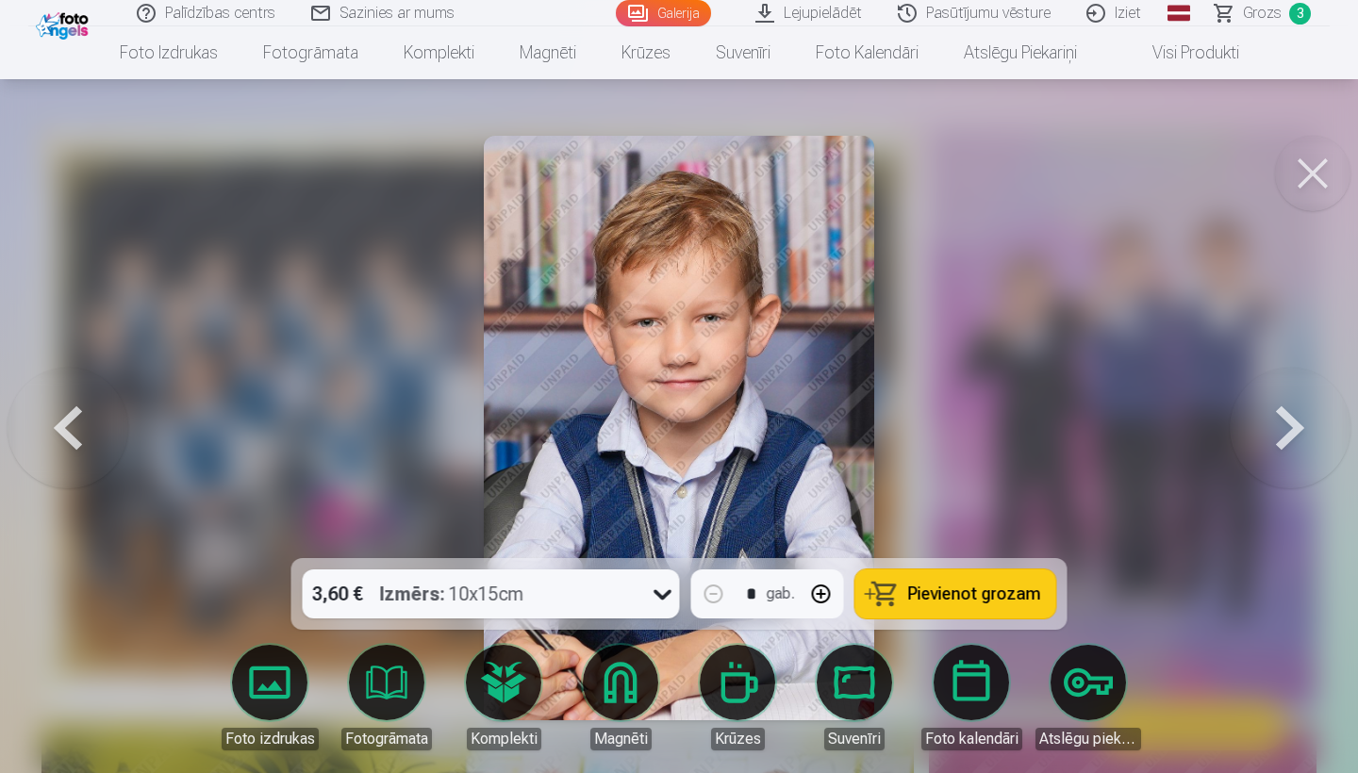
click at [1186, 409] on button at bounding box center [1289, 428] width 121 height 222
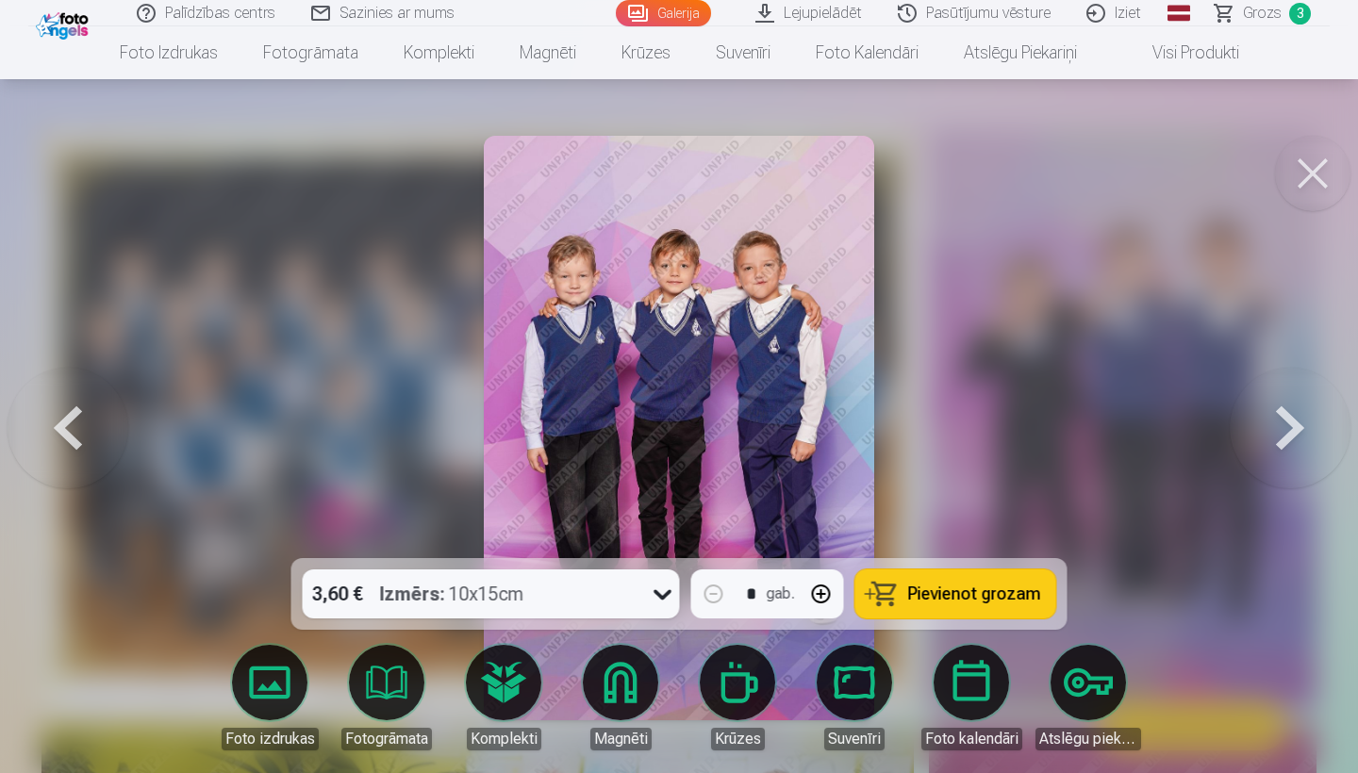
click at [1186, 409] on button at bounding box center [1289, 428] width 121 height 222
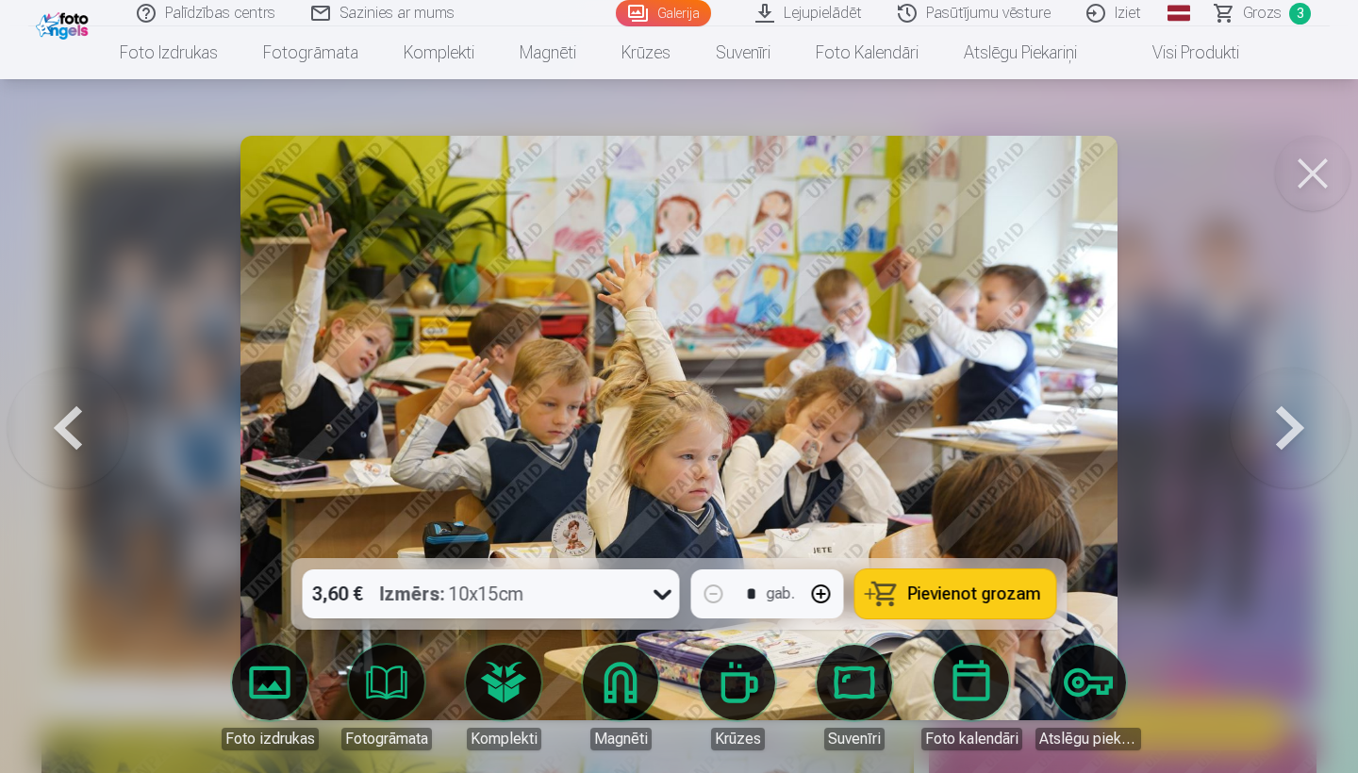
click at [81, 446] on button at bounding box center [68, 428] width 121 height 222
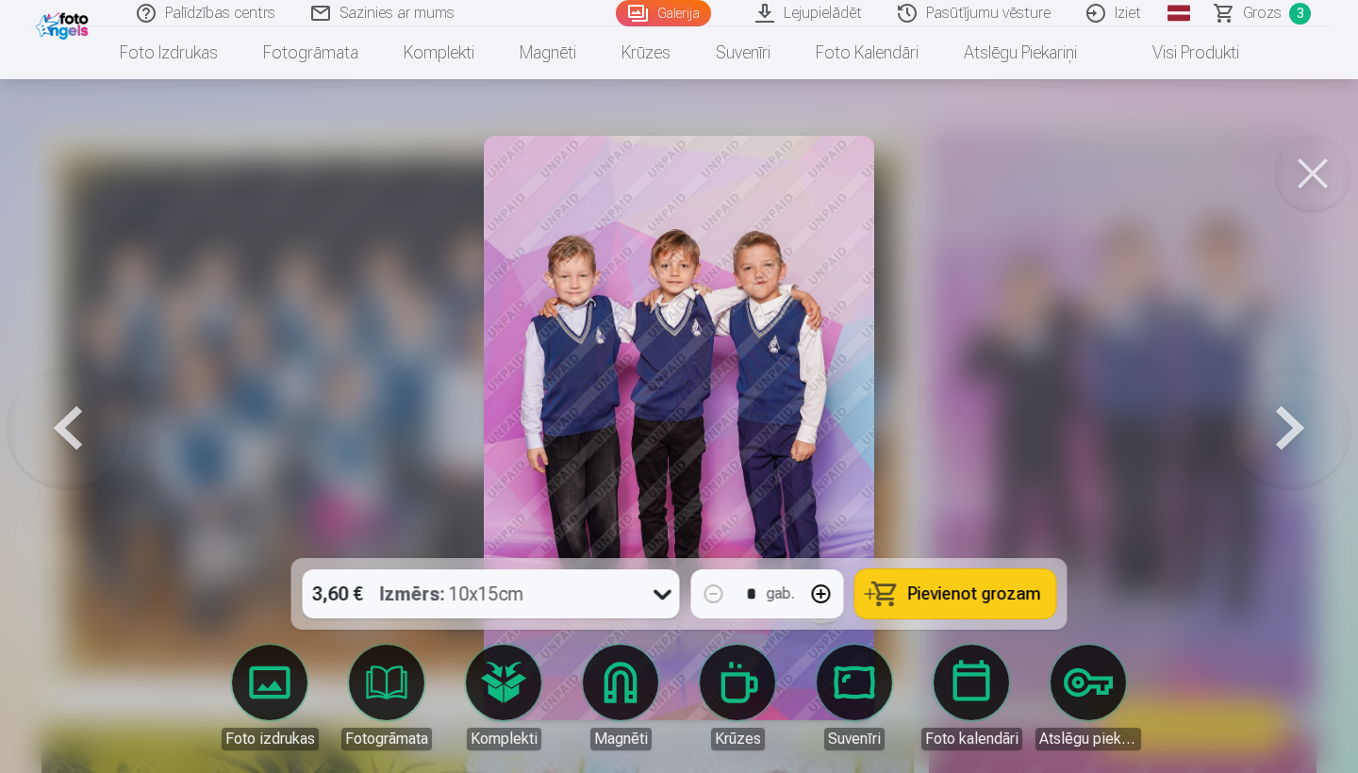
click at [1186, 457] on button at bounding box center [1289, 428] width 121 height 222
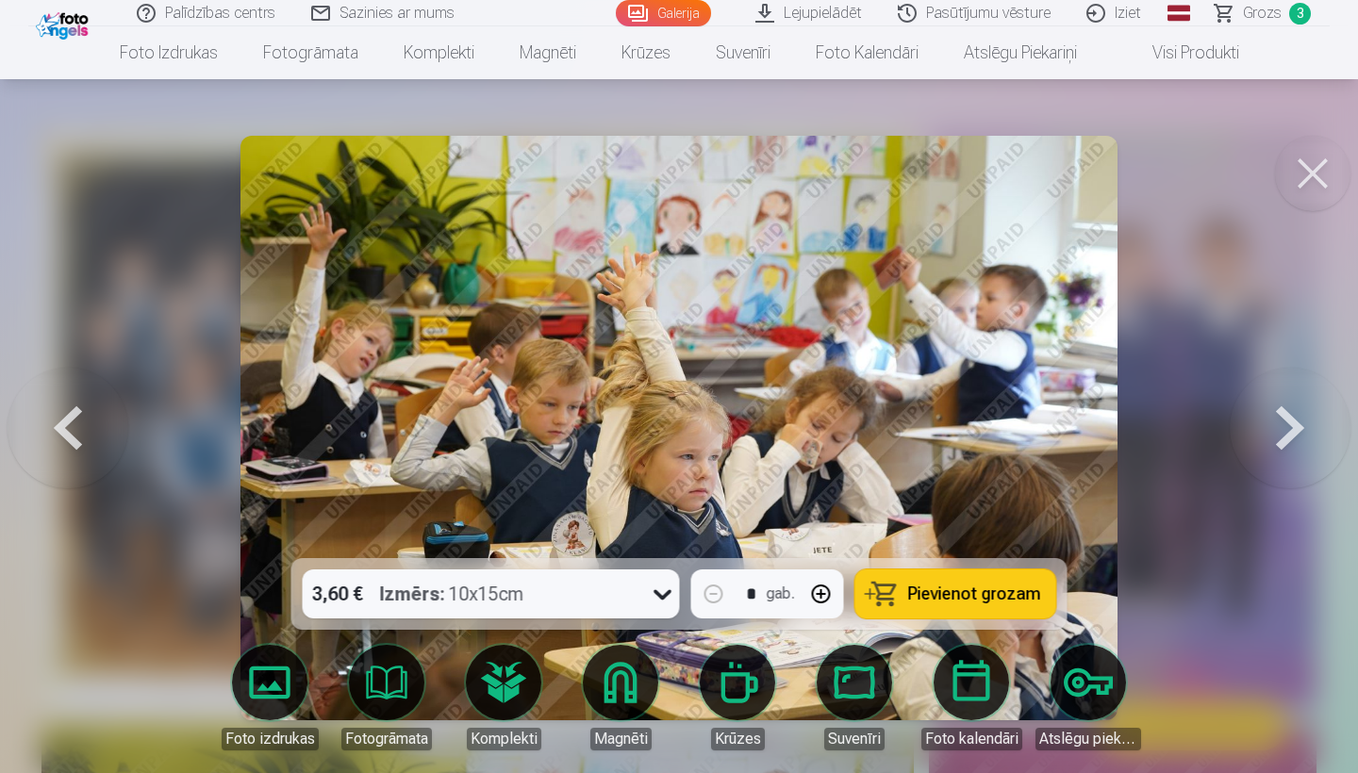
click at [1186, 457] on button at bounding box center [1289, 428] width 121 height 222
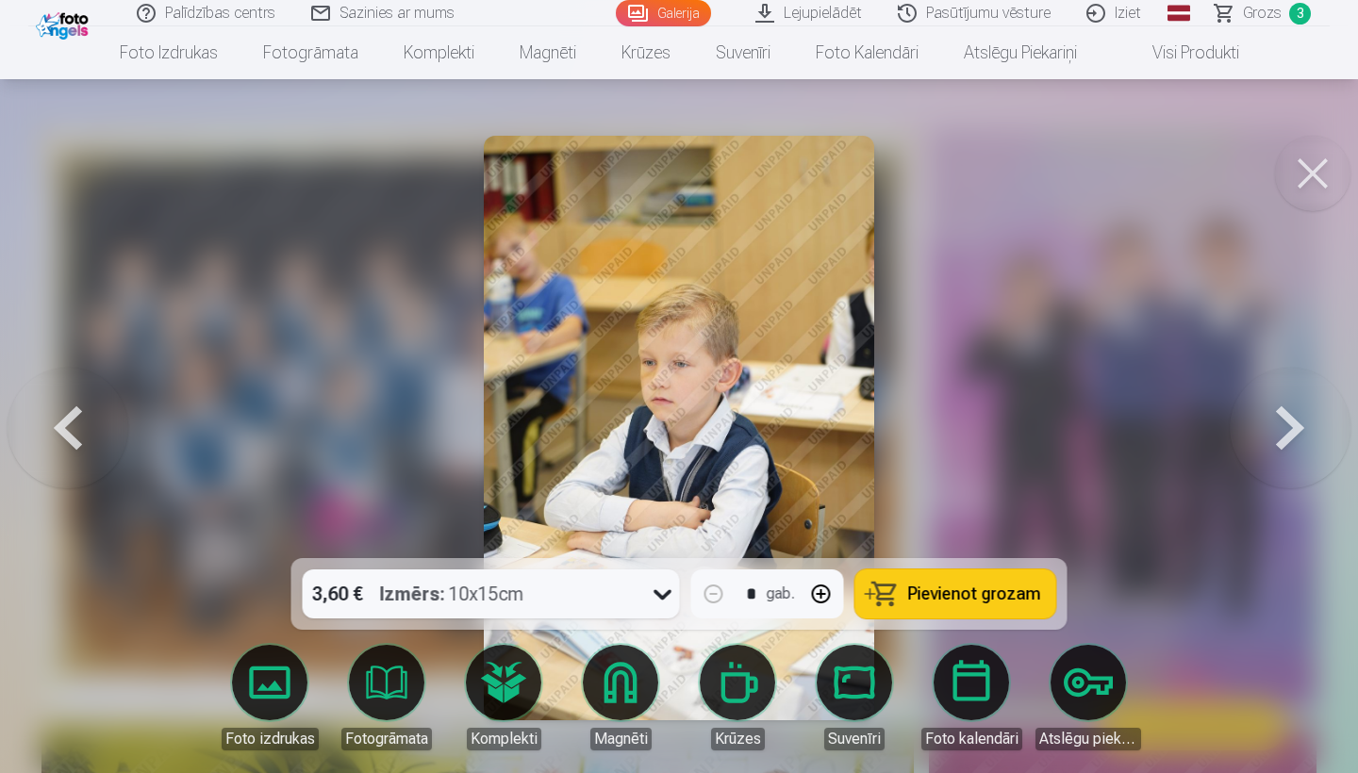
click at [1186, 457] on button at bounding box center [1289, 428] width 121 height 222
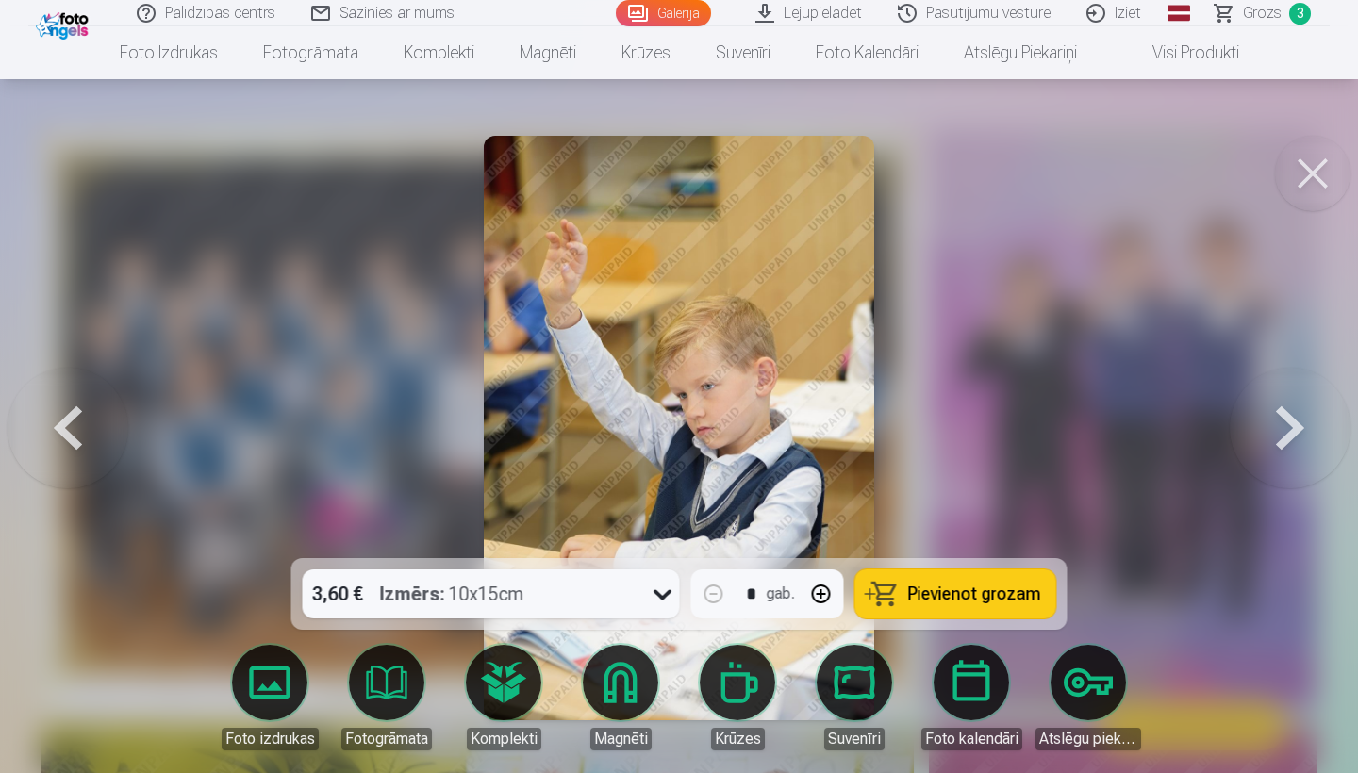
click at [1186, 457] on button at bounding box center [1289, 428] width 121 height 222
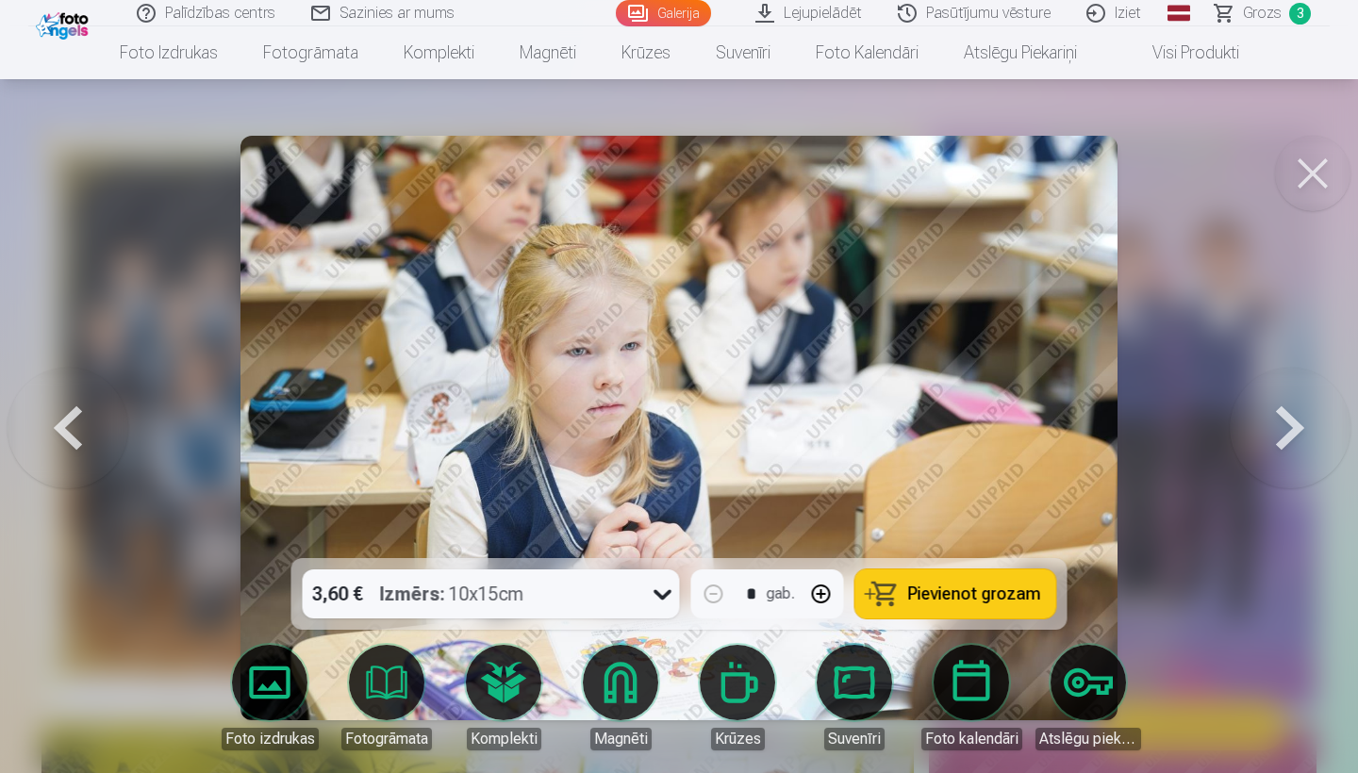
click at [1186, 457] on button at bounding box center [1289, 428] width 121 height 222
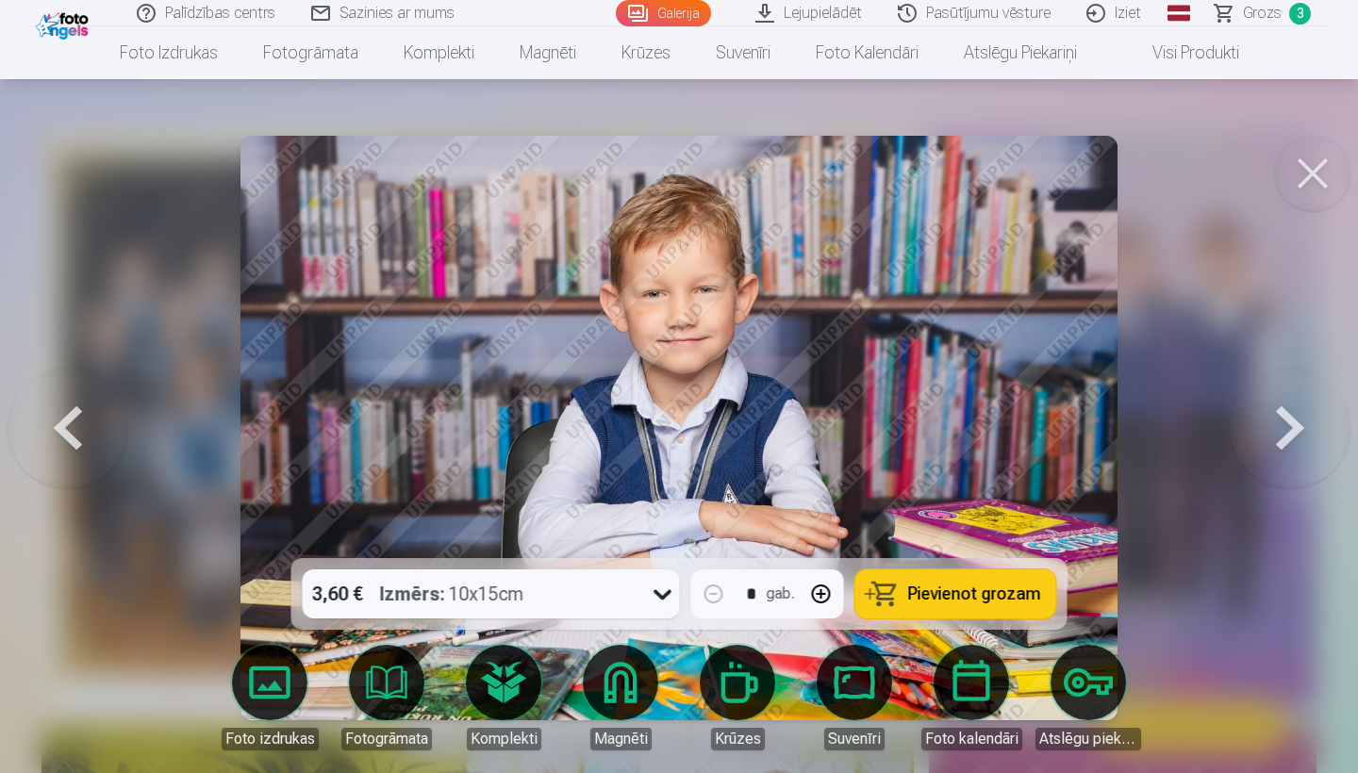
click at [1186, 411] on button at bounding box center [1289, 428] width 121 height 222
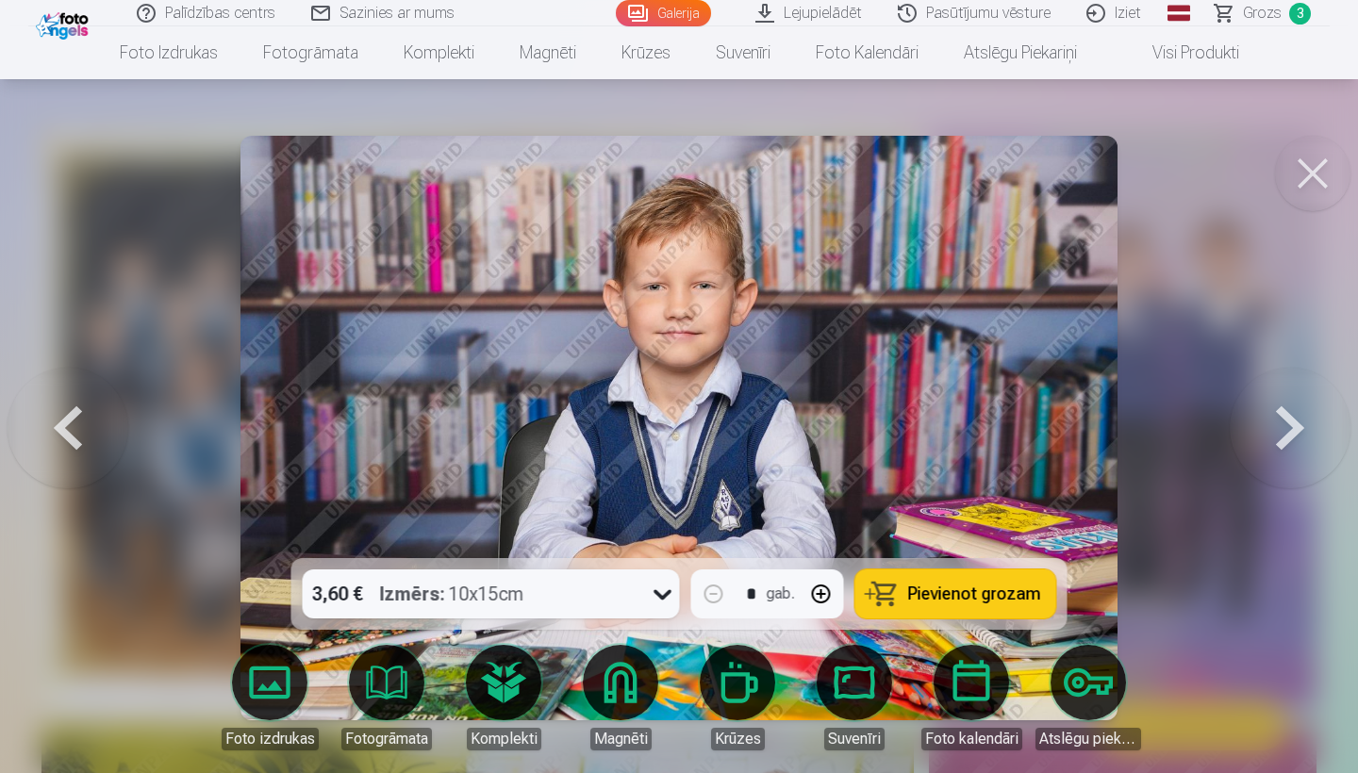
click at [79, 469] on button at bounding box center [68, 428] width 121 height 222
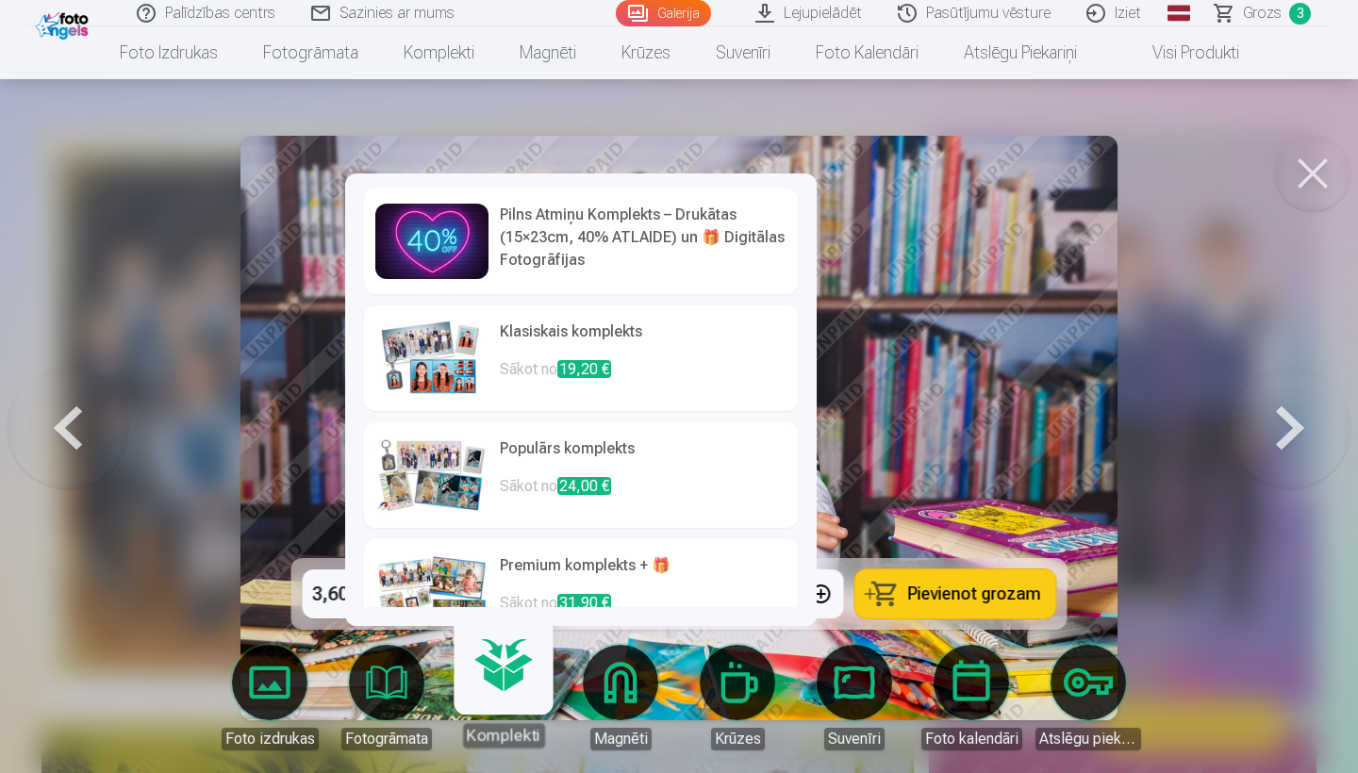
click at [621, 695] on link "Magnēti" at bounding box center [621, 698] width 106 height 106
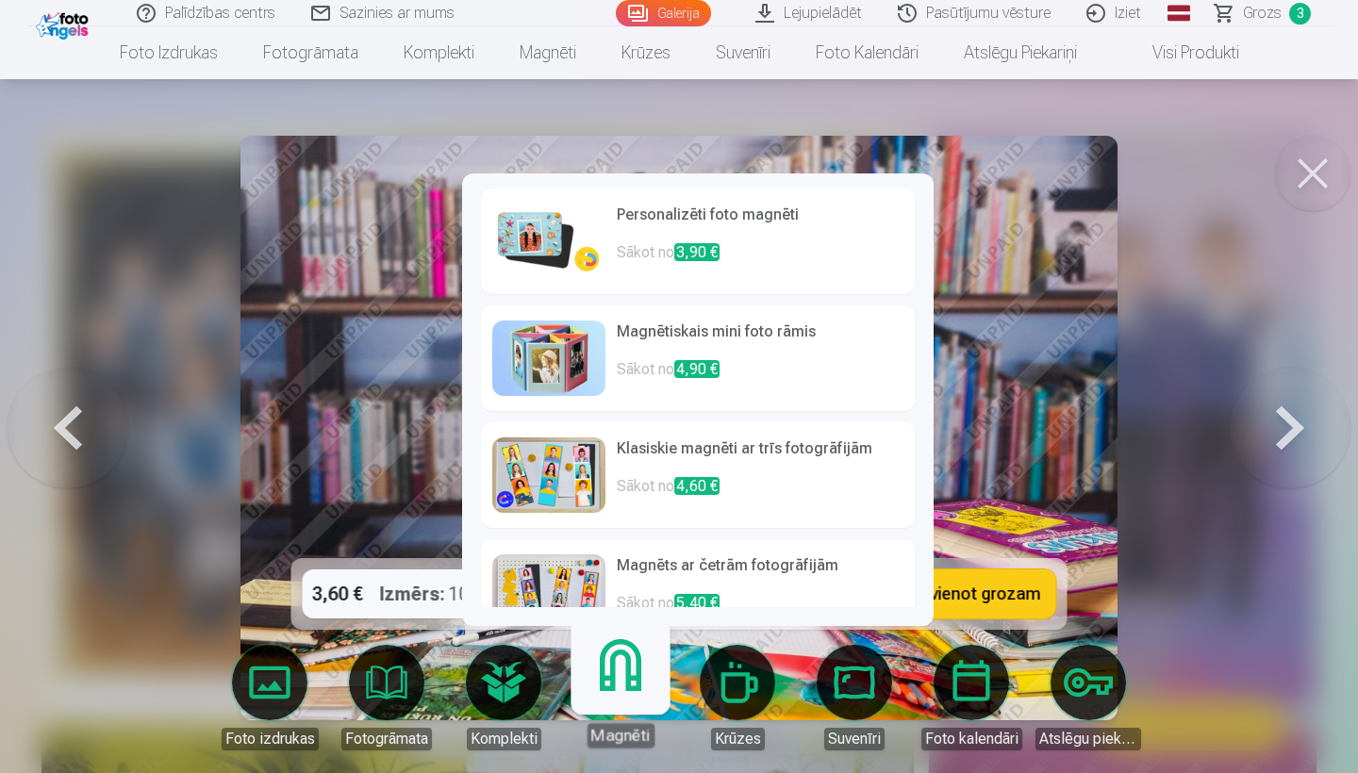
click at [547, 260] on img at bounding box center [548, 241] width 113 height 75
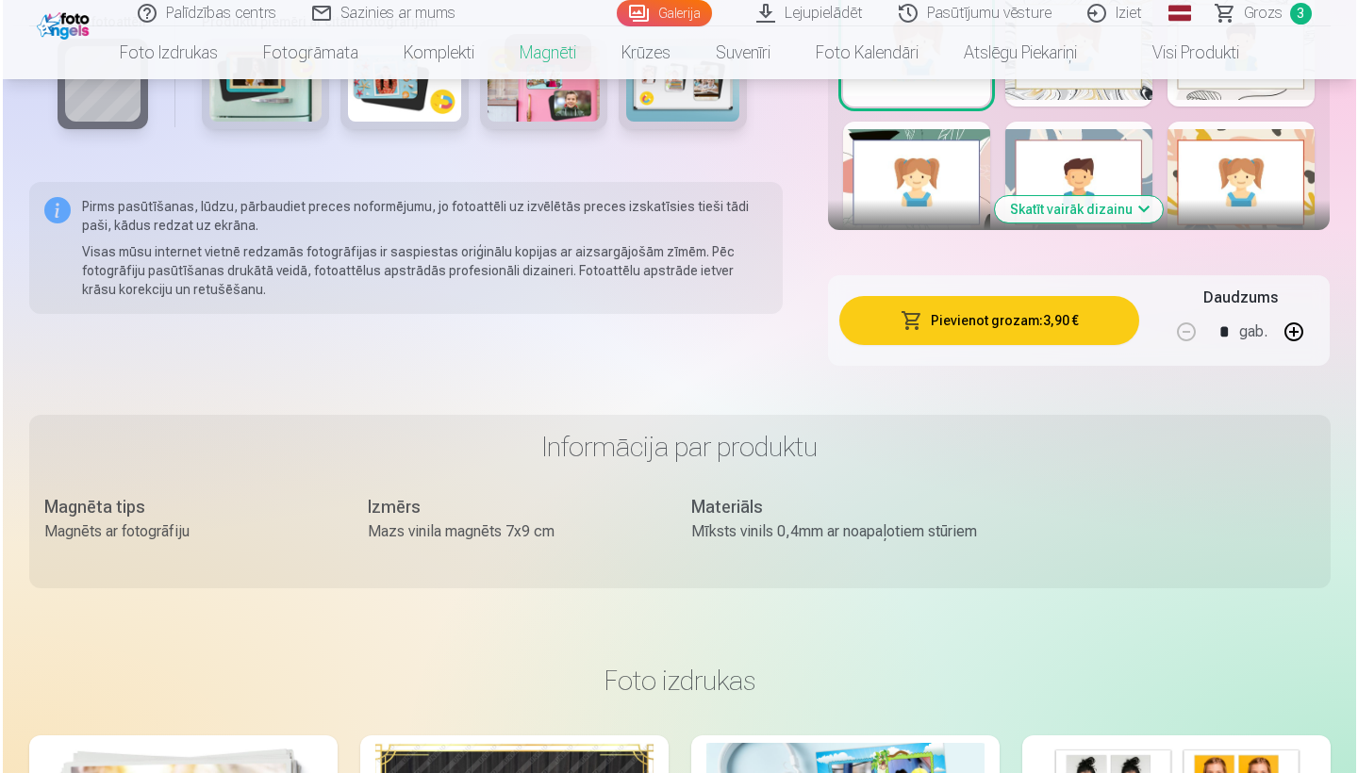
scroll to position [1269, 0]
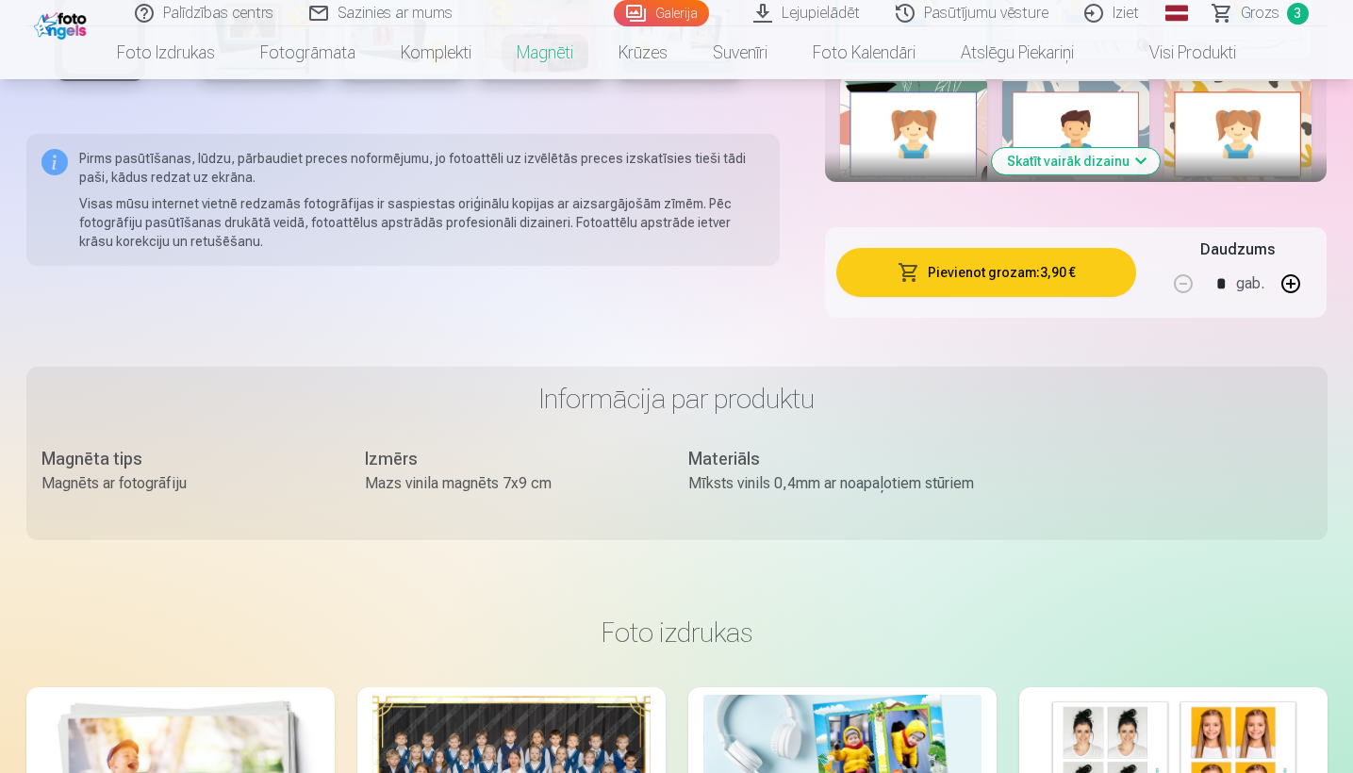
click at [1042, 275] on button "Pievienot grozam : 3,90 €" at bounding box center [986, 272] width 301 height 49
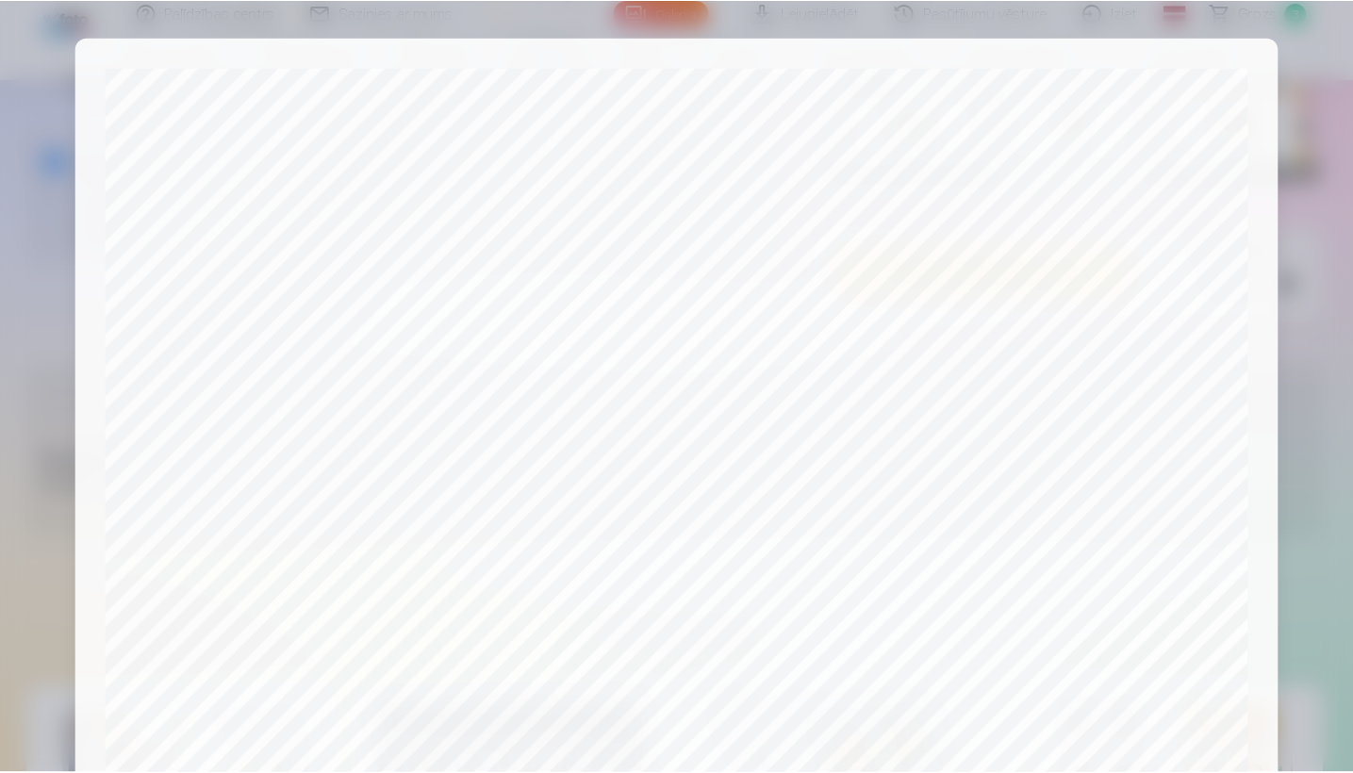
scroll to position [584, 0]
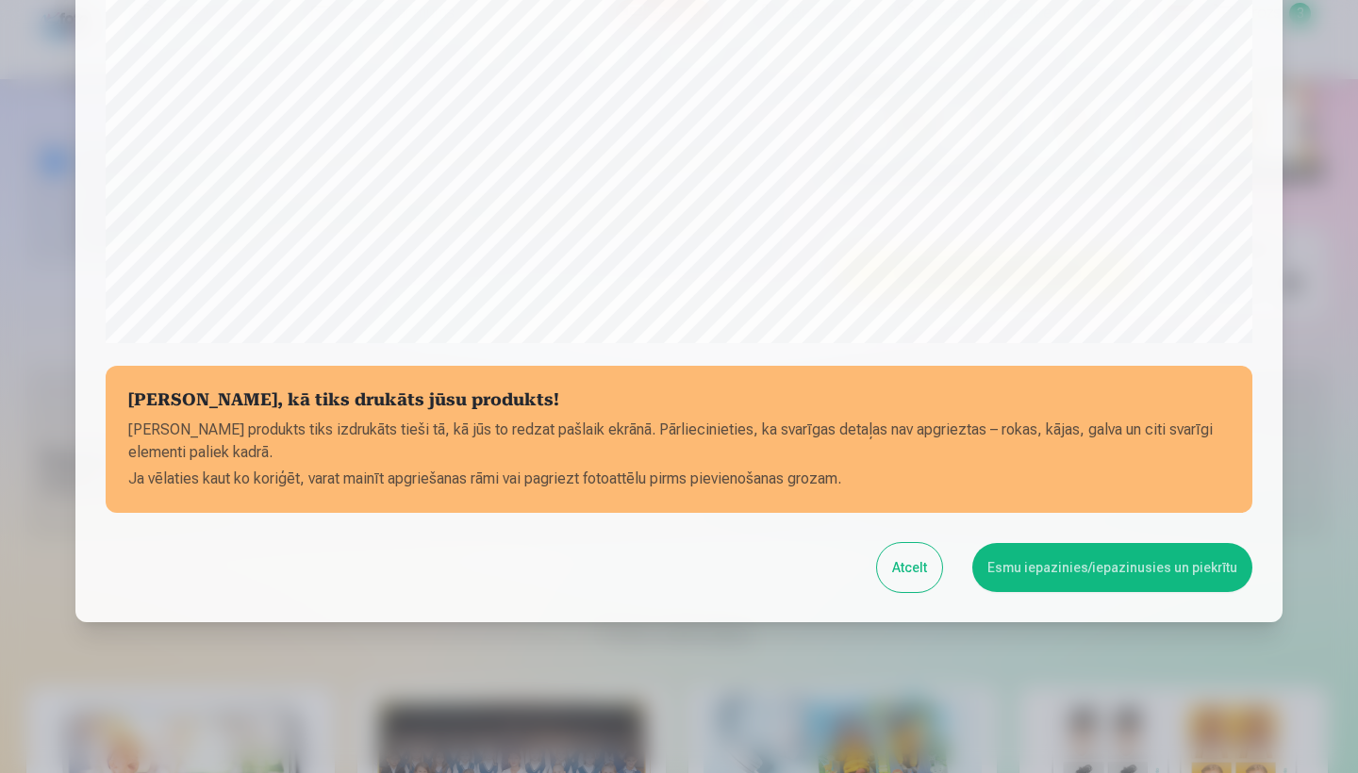
click at [1057, 553] on button "Esmu iepazinies/iepazinusies un piekrītu" at bounding box center [1112, 567] width 280 height 49
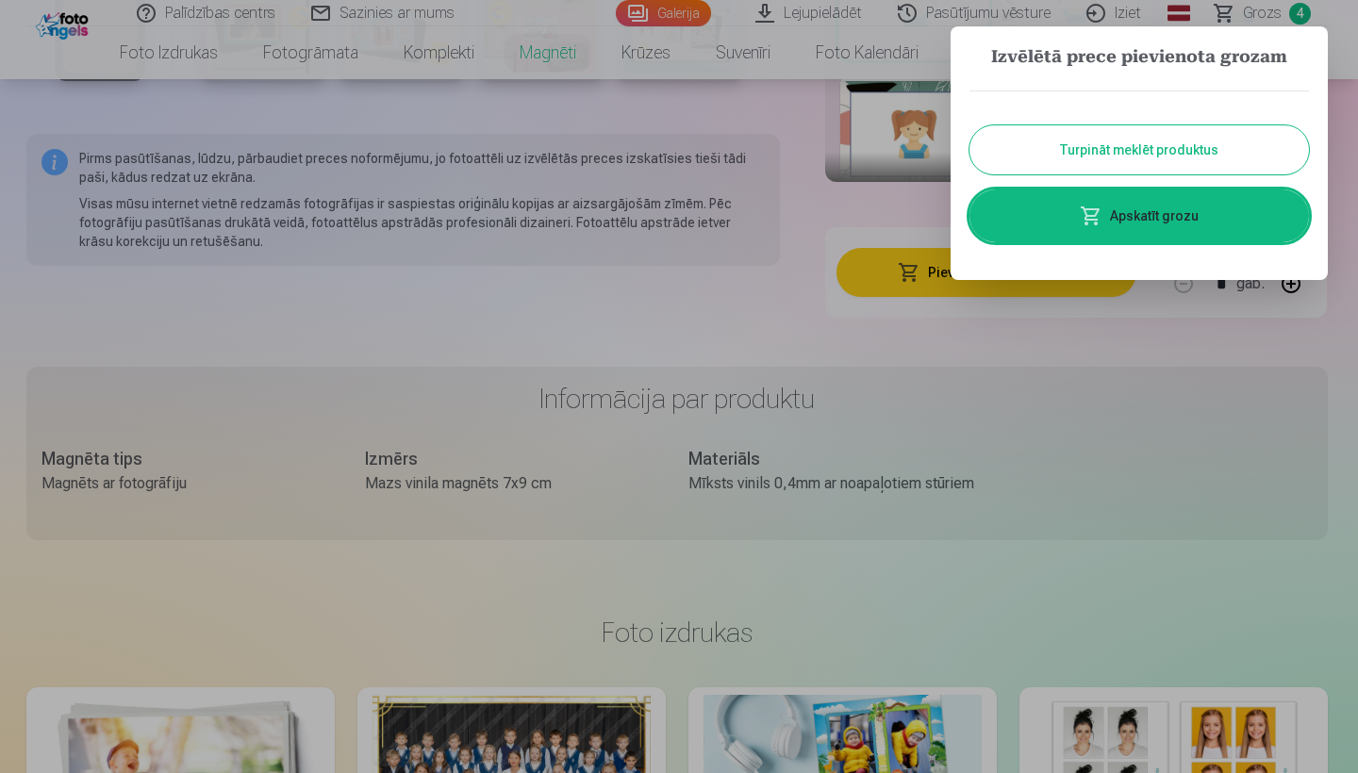
click at [905, 384] on div at bounding box center [679, 386] width 1358 height 773
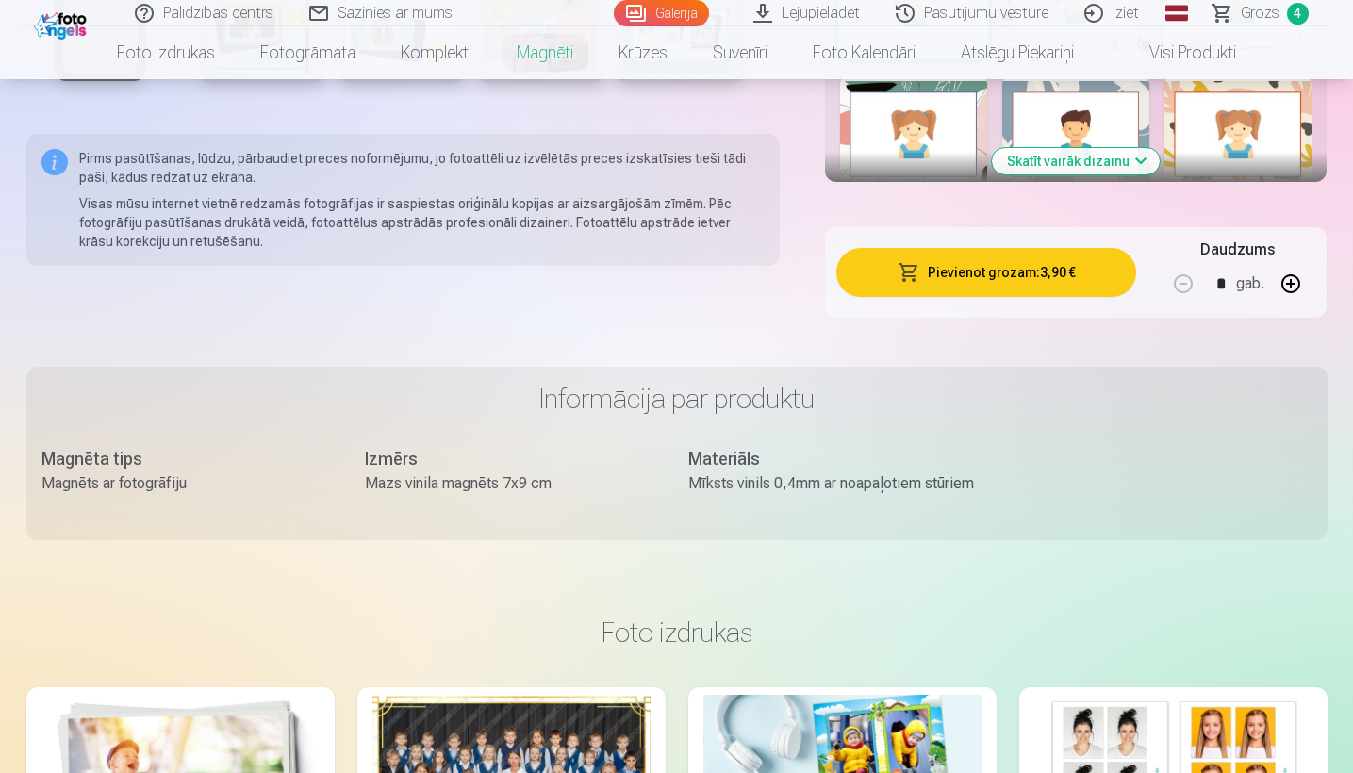
click at [658, 7] on link "Galerija" at bounding box center [661, 13] width 95 height 26
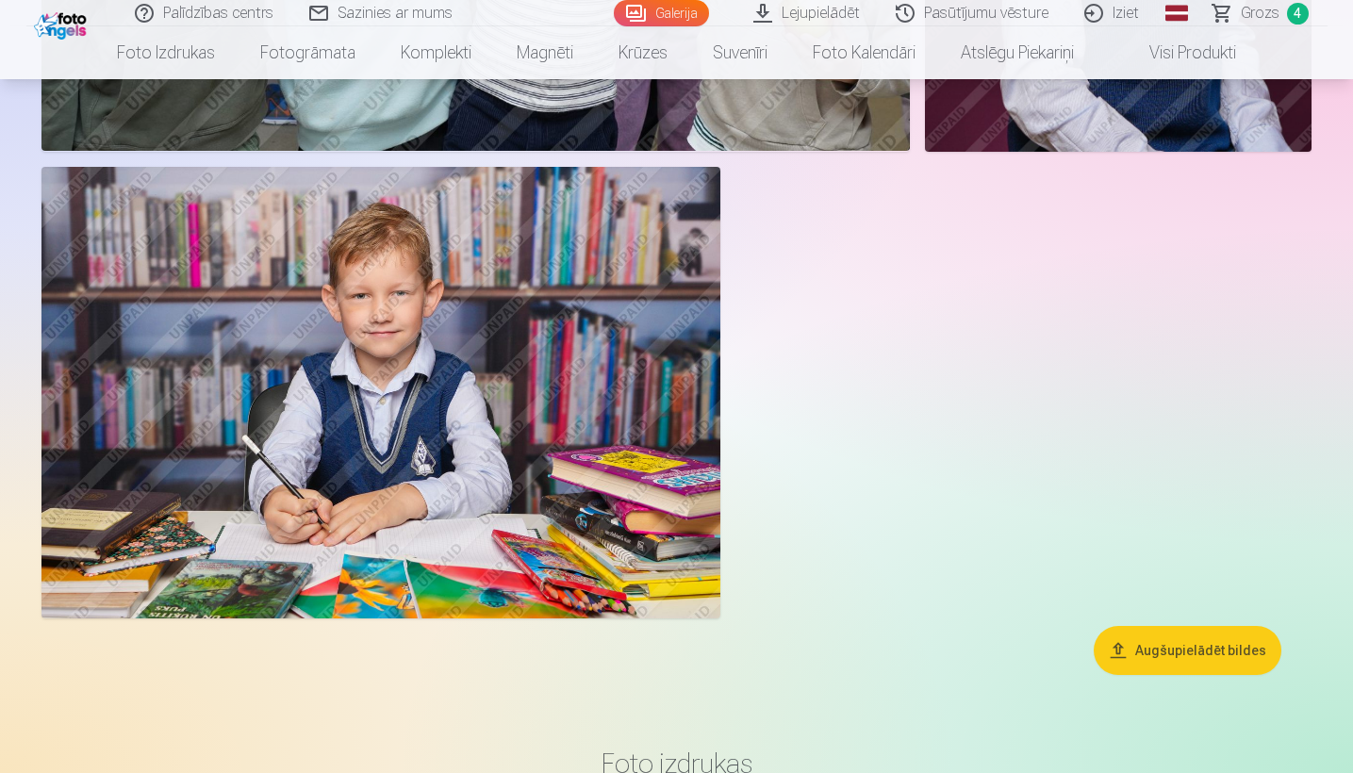
scroll to position [7833, 0]
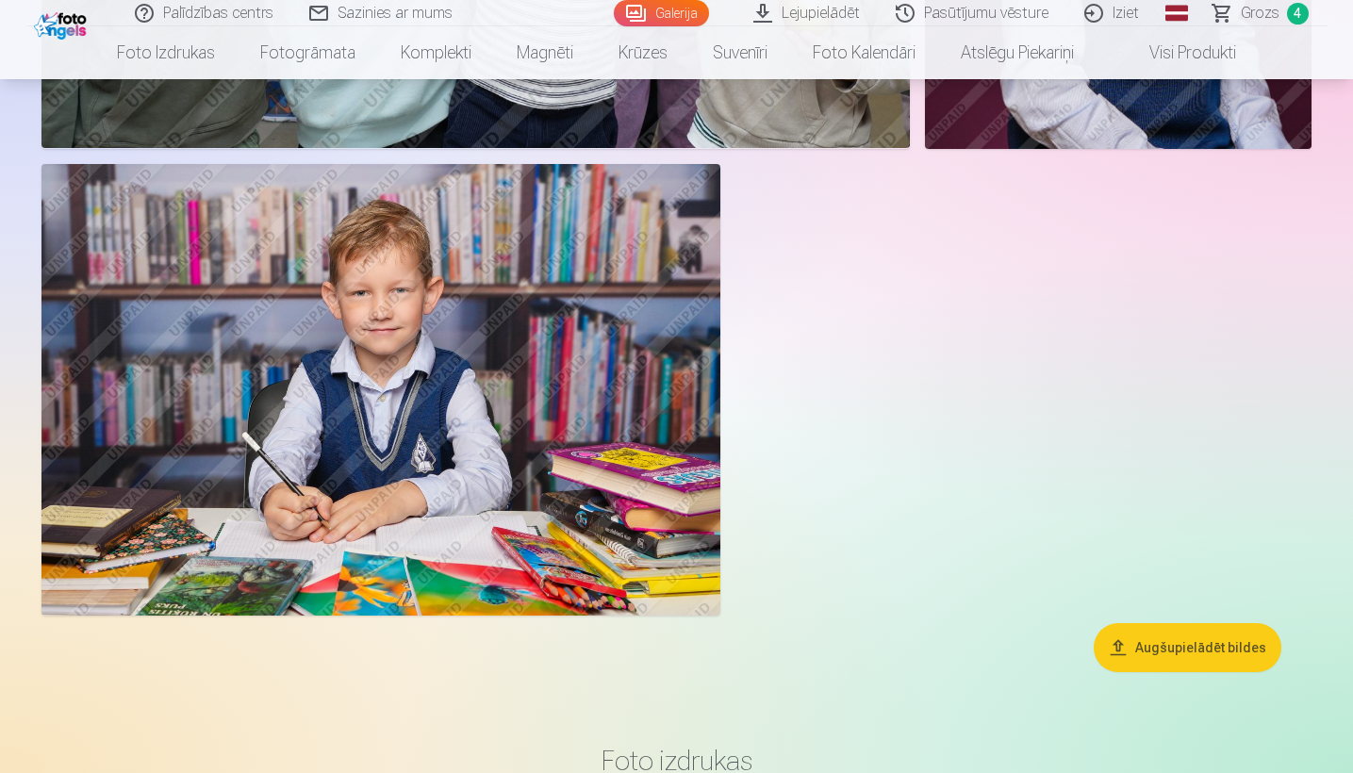
click at [1186, 17] on span "Grozs" at bounding box center [1260, 13] width 39 height 23
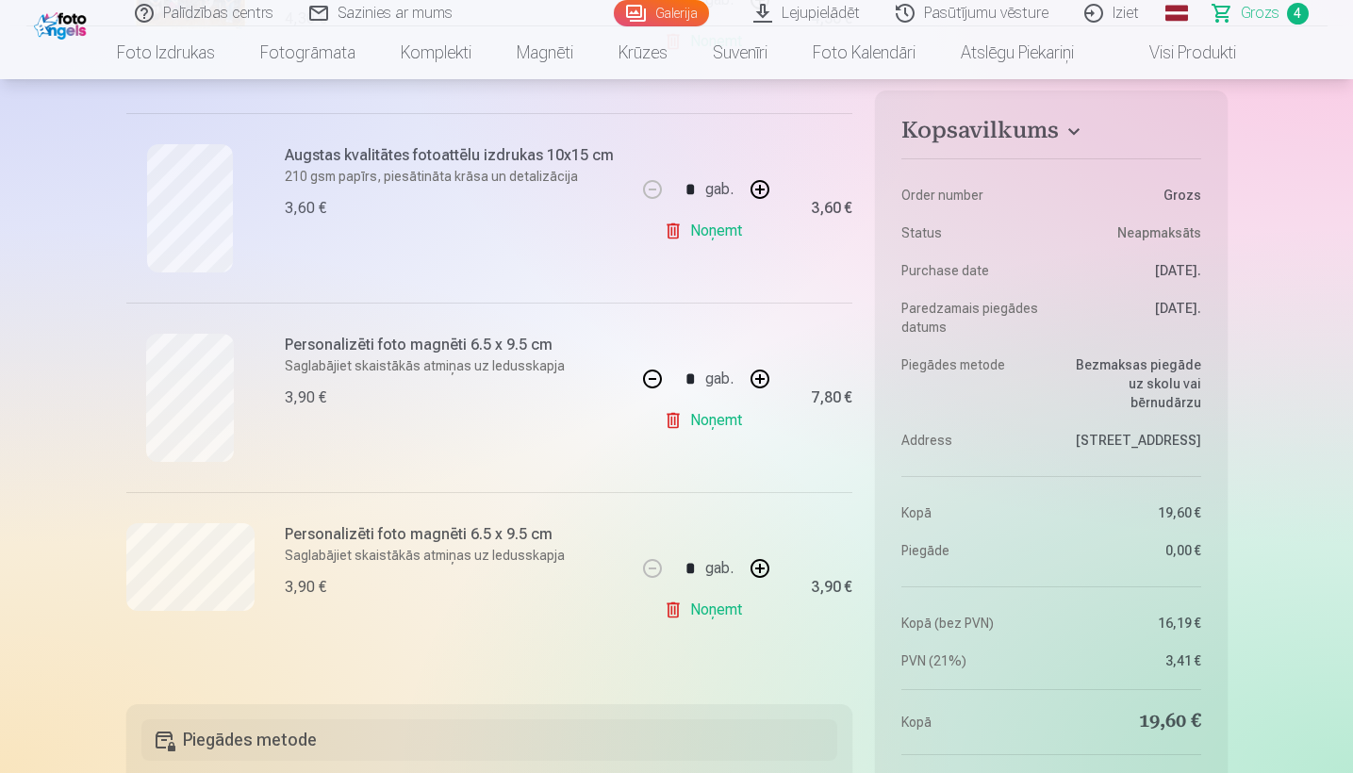
scroll to position [605, 0]
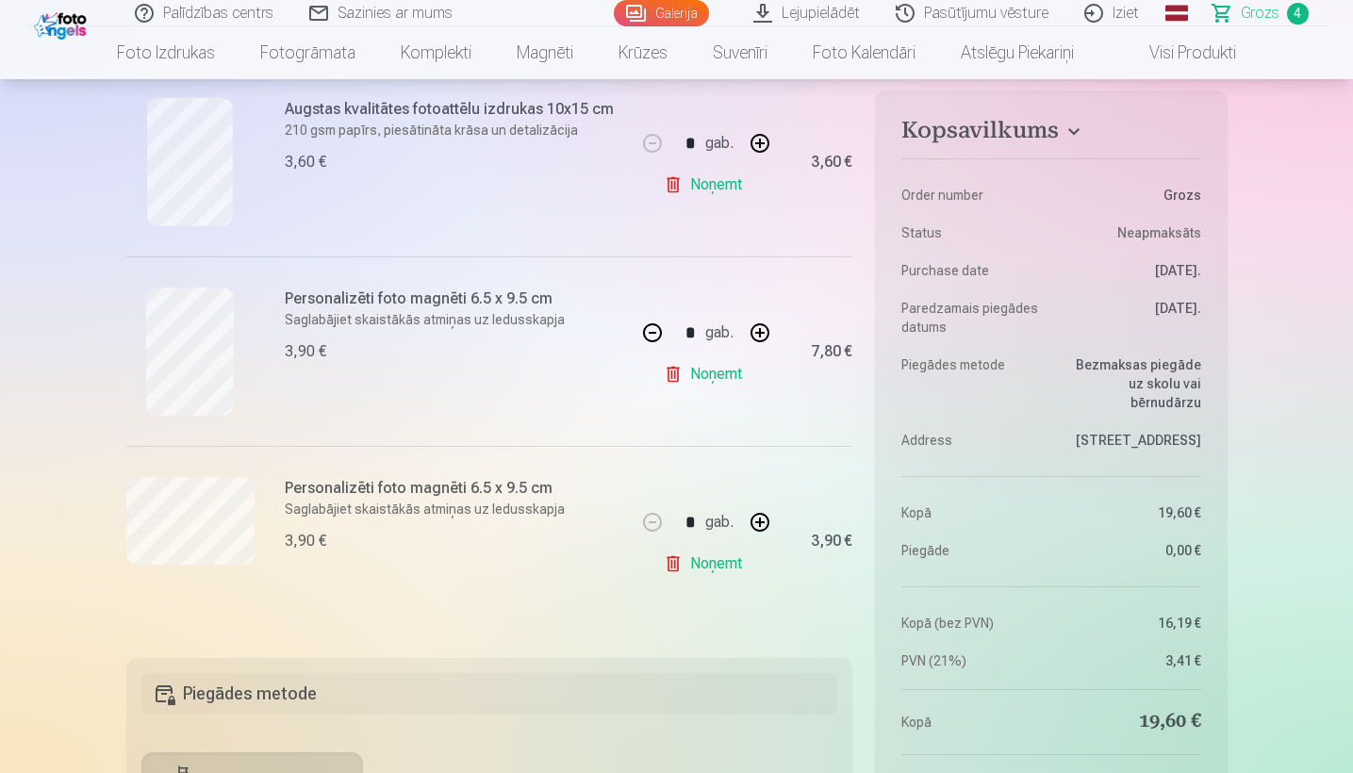
click at [648, 343] on button "button" at bounding box center [652, 332] width 45 height 45
type input "*"
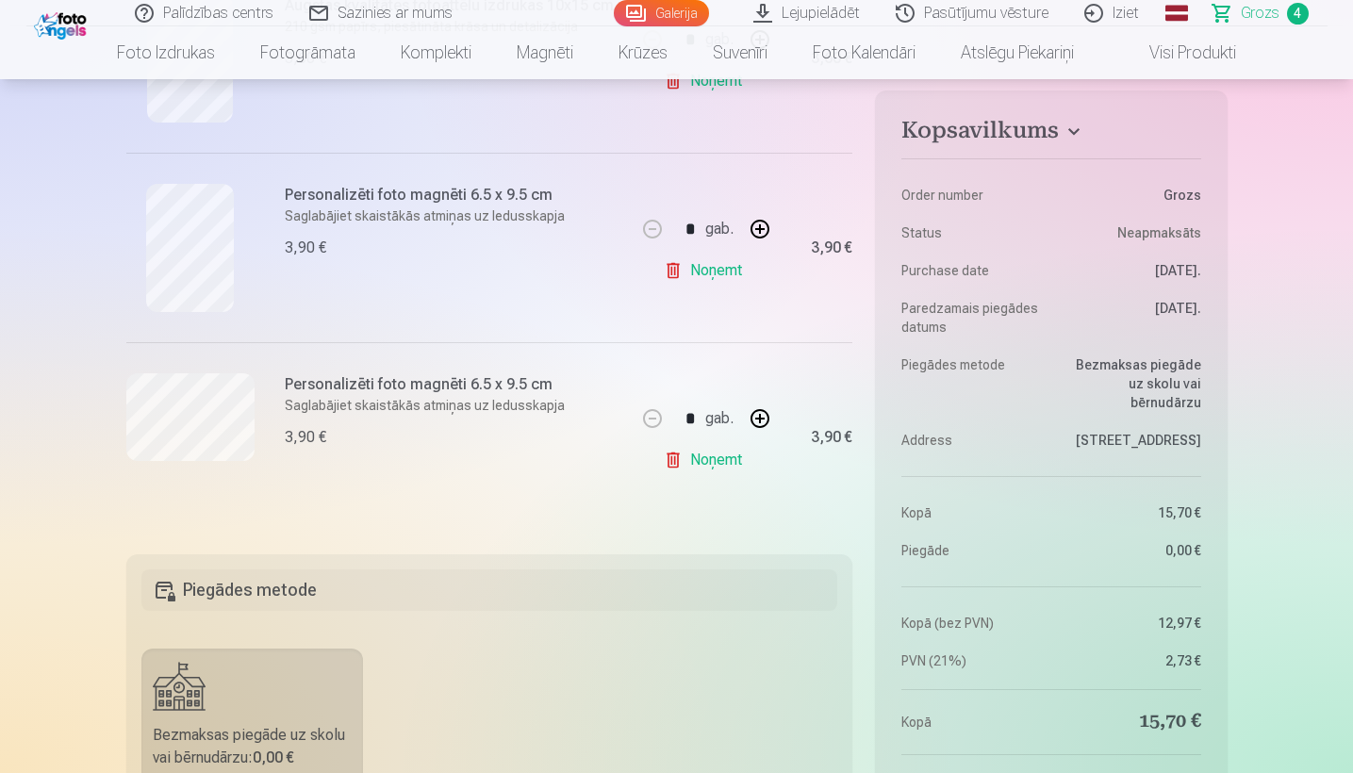
scroll to position [755, 0]
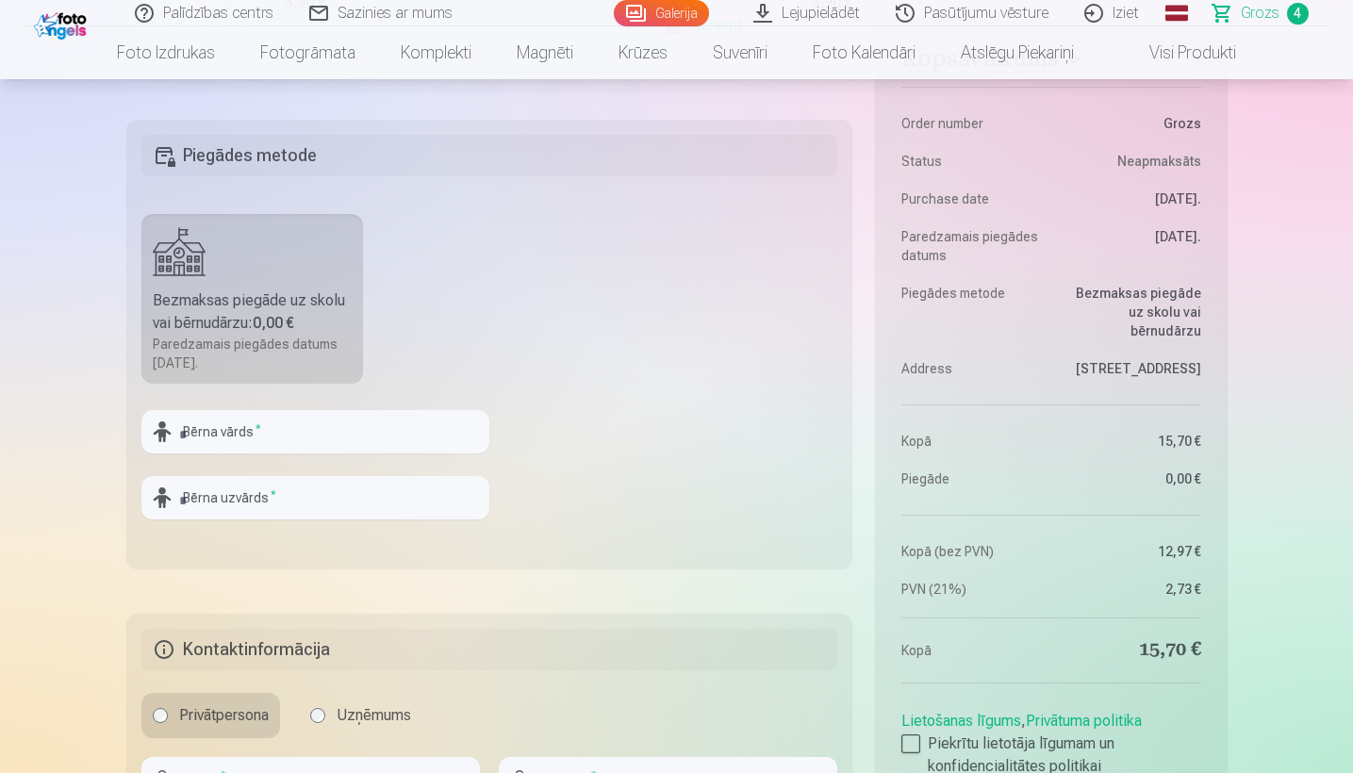
scroll to position [1151, 0]
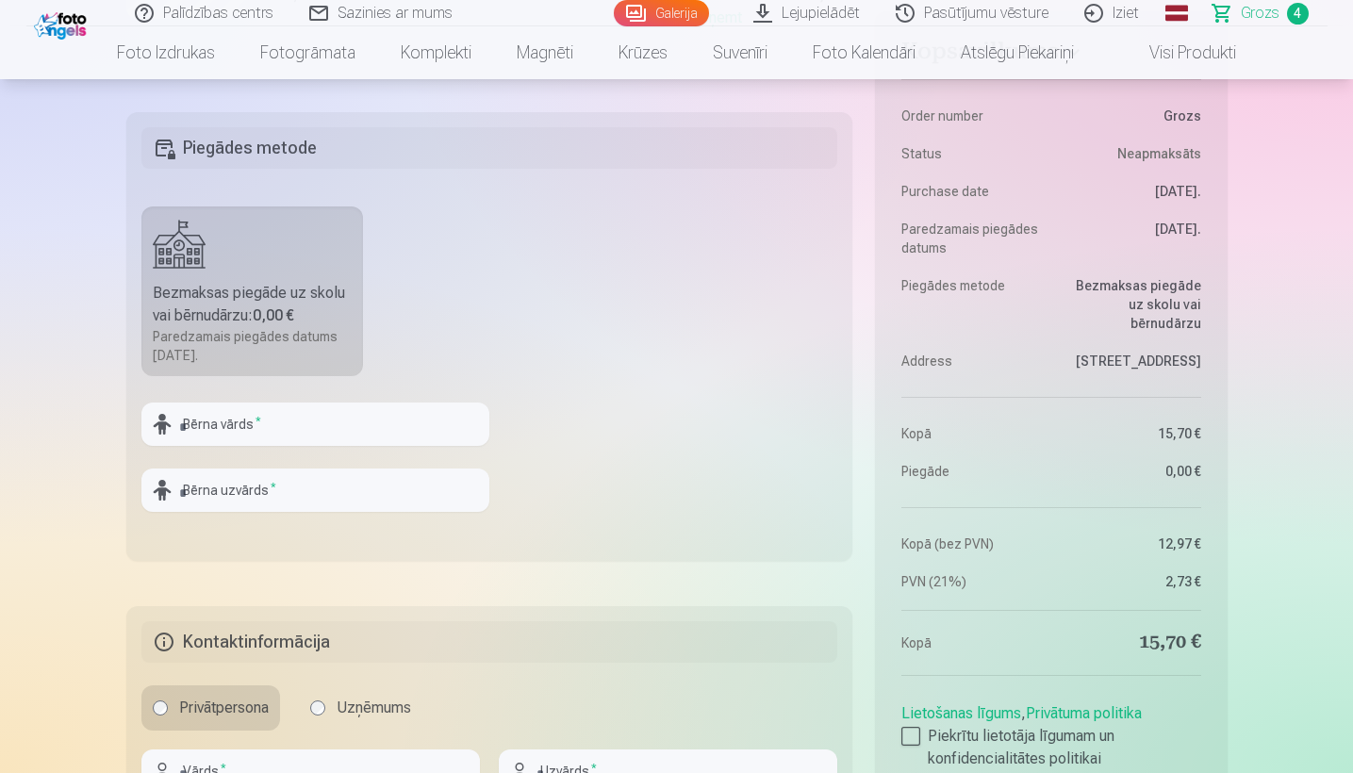
click at [444, 396] on fieldset "Piegādes metode Bezmaksas piegāde uz skolu vai bērnudārzu : 0,00 € Paredzamais …" at bounding box center [489, 336] width 727 height 449
type input "*"
type input "*******"
click at [380, 389] on fieldset "Piegādes metode Bezmaksas piegāde uz skolu vai bērnudārzu : 0,00 € Paredzamais …" at bounding box center [489, 336] width 727 height 449
click at [380, 431] on input "*******" at bounding box center [315, 424] width 348 height 43
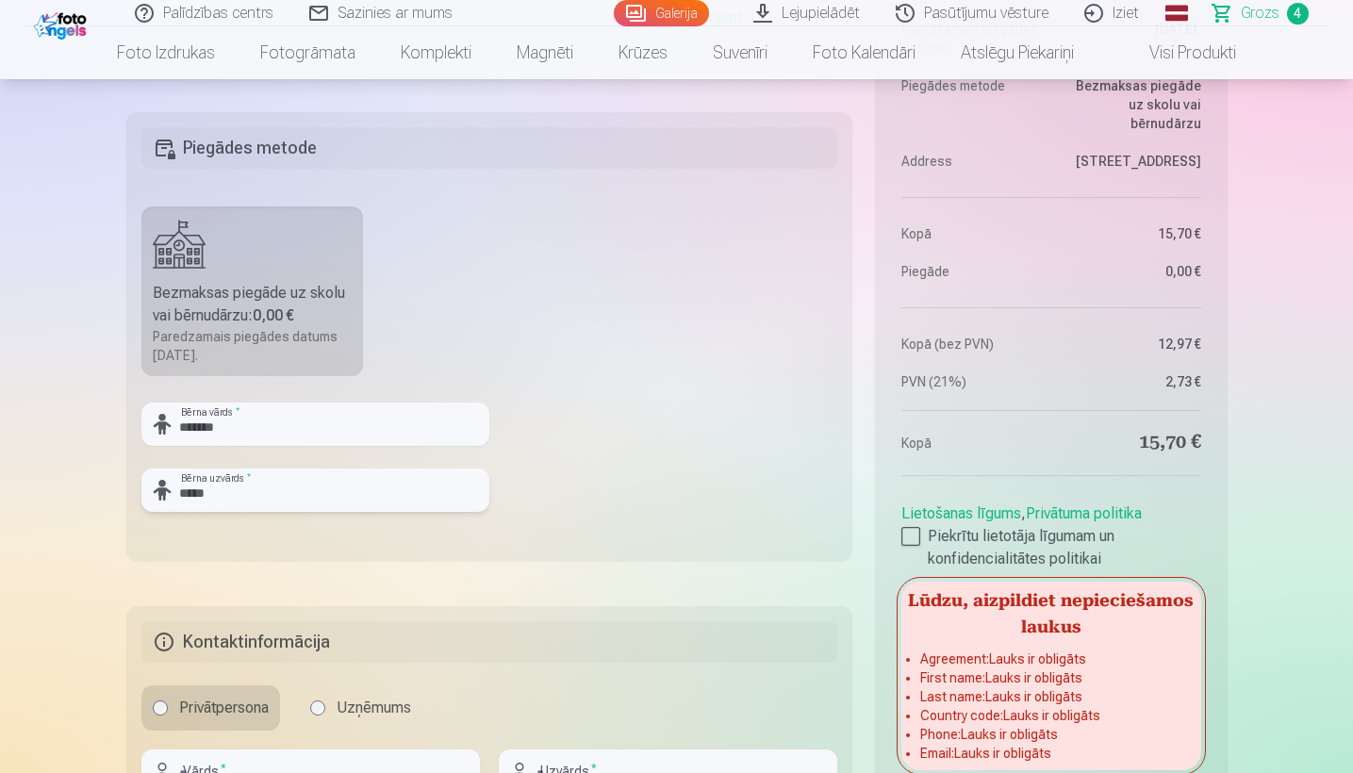
click at [378, 481] on input "*****" at bounding box center [315, 490] width 348 height 43
click at [361, 436] on input "*******" at bounding box center [315, 424] width 348 height 43
click at [344, 485] on input "******" at bounding box center [315, 490] width 348 height 43
click at [403, 505] on input "******" at bounding box center [315, 490] width 348 height 43
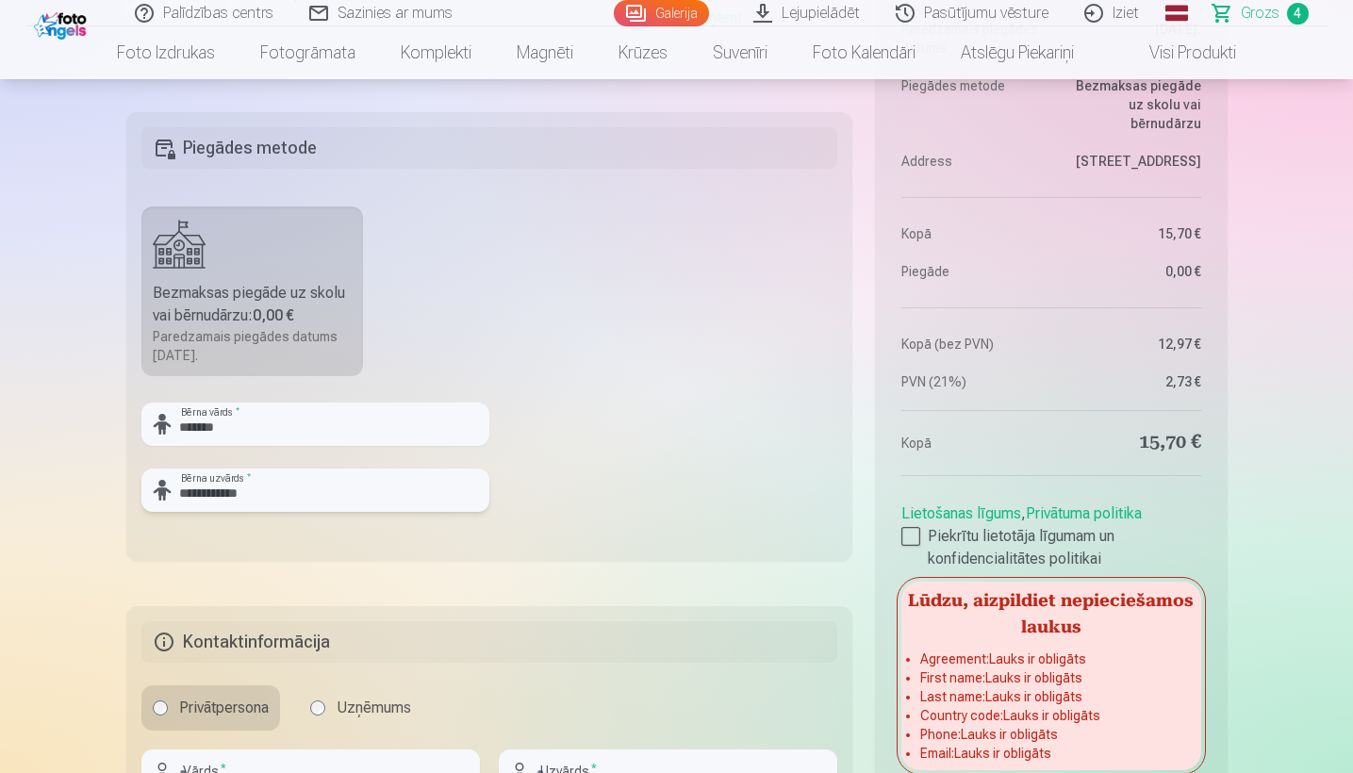
click at [221, 492] on input "**********" at bounding box center [315, 490] width 348 height 43
click at [215, 492] on input "**********" at bounding box center [315, 490] width 348 height 43
type input "******"
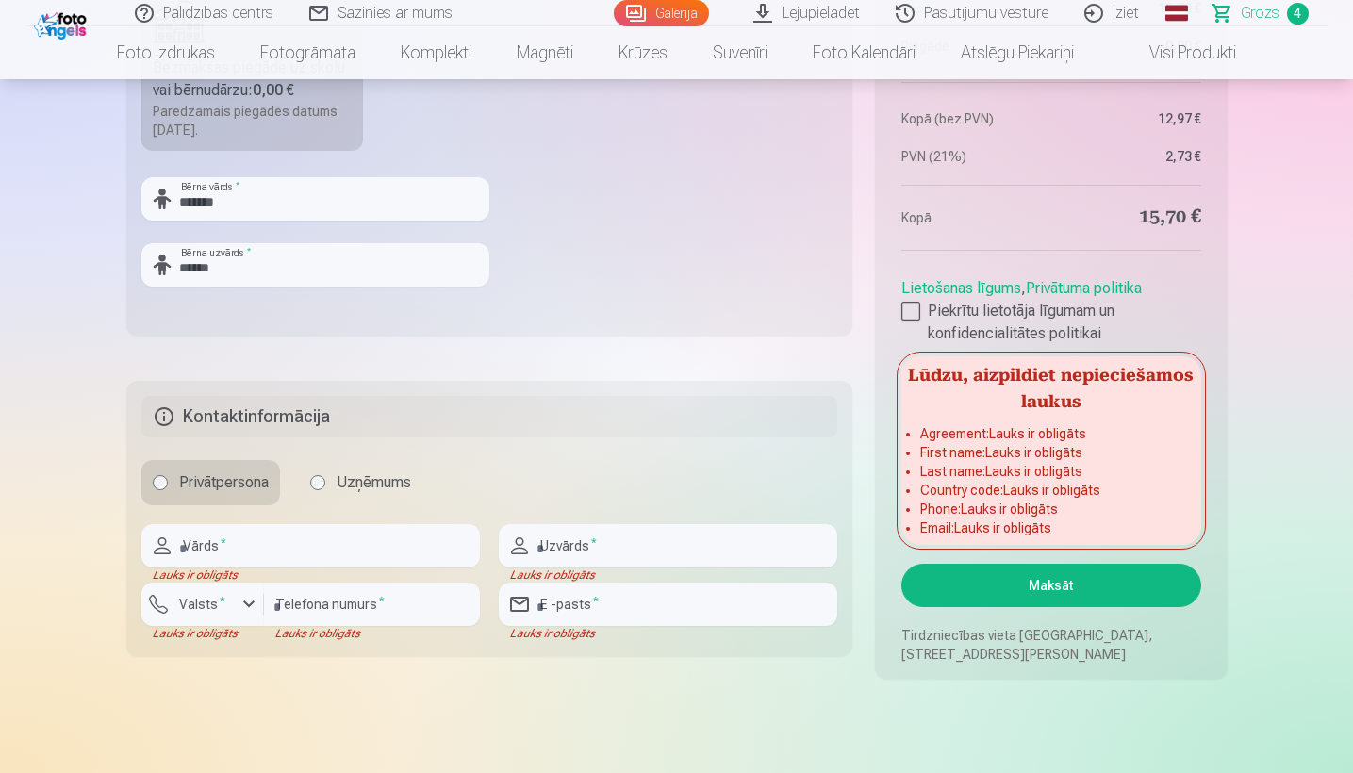
scroll to position [1391, 0]
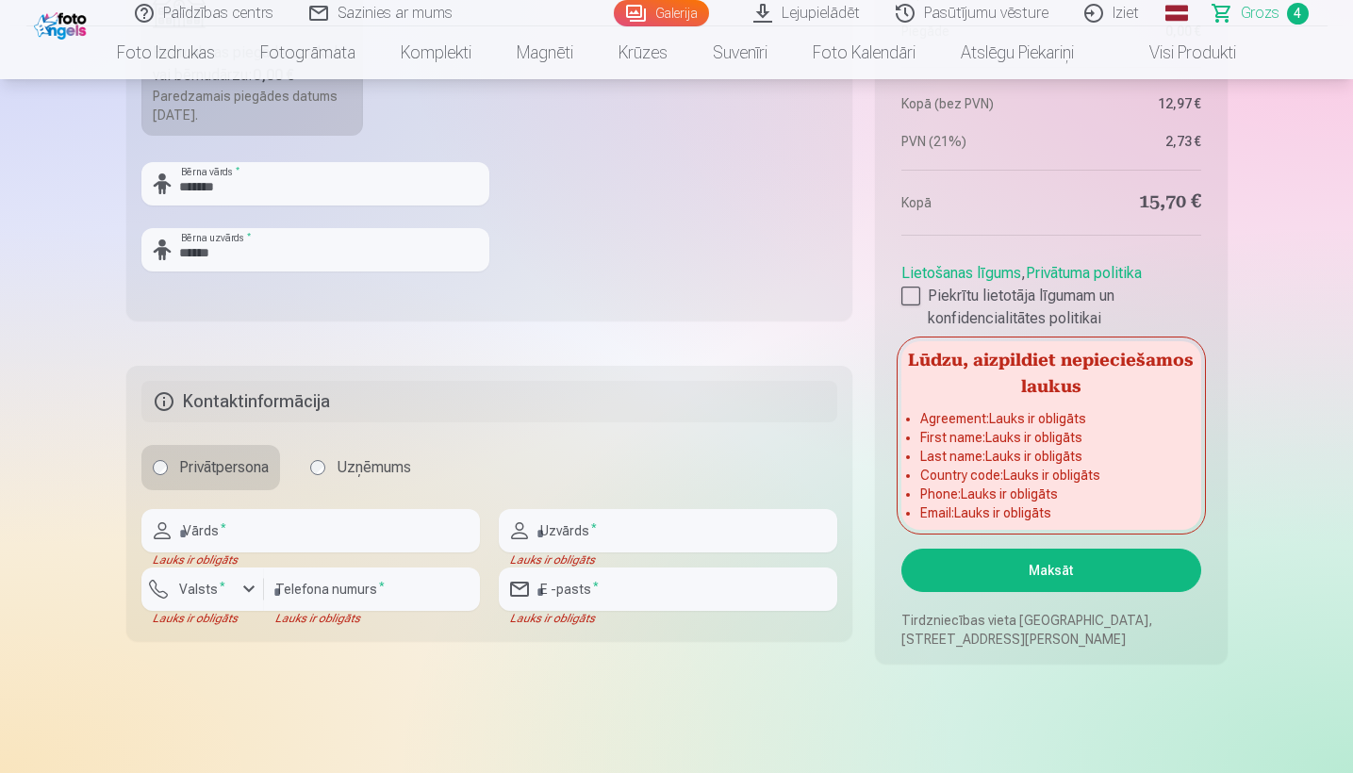
click at [361, 543] on input "text" at bounding box center [310, 530] width 338 height 43
click at [364, 529] on input "text" at bounding box center [310, 530] width 338 height 43
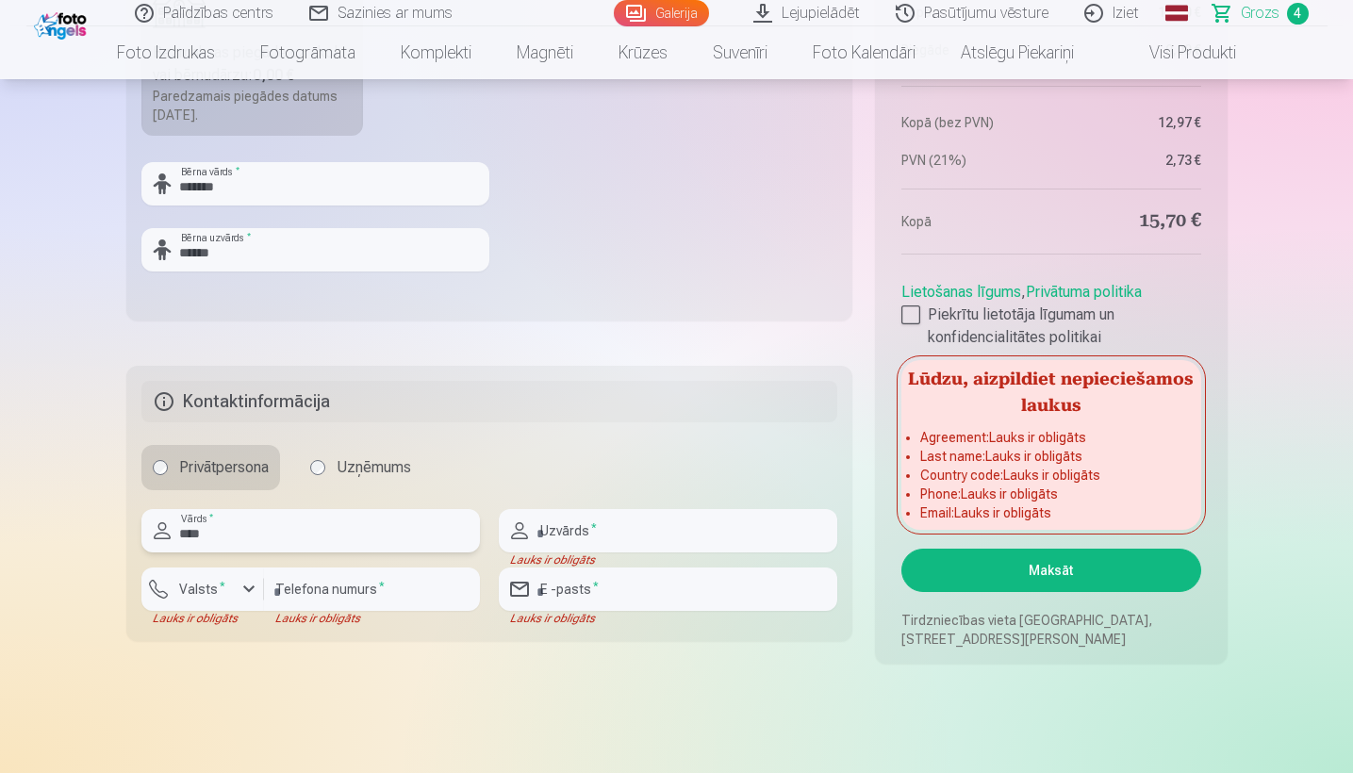
type input "****"
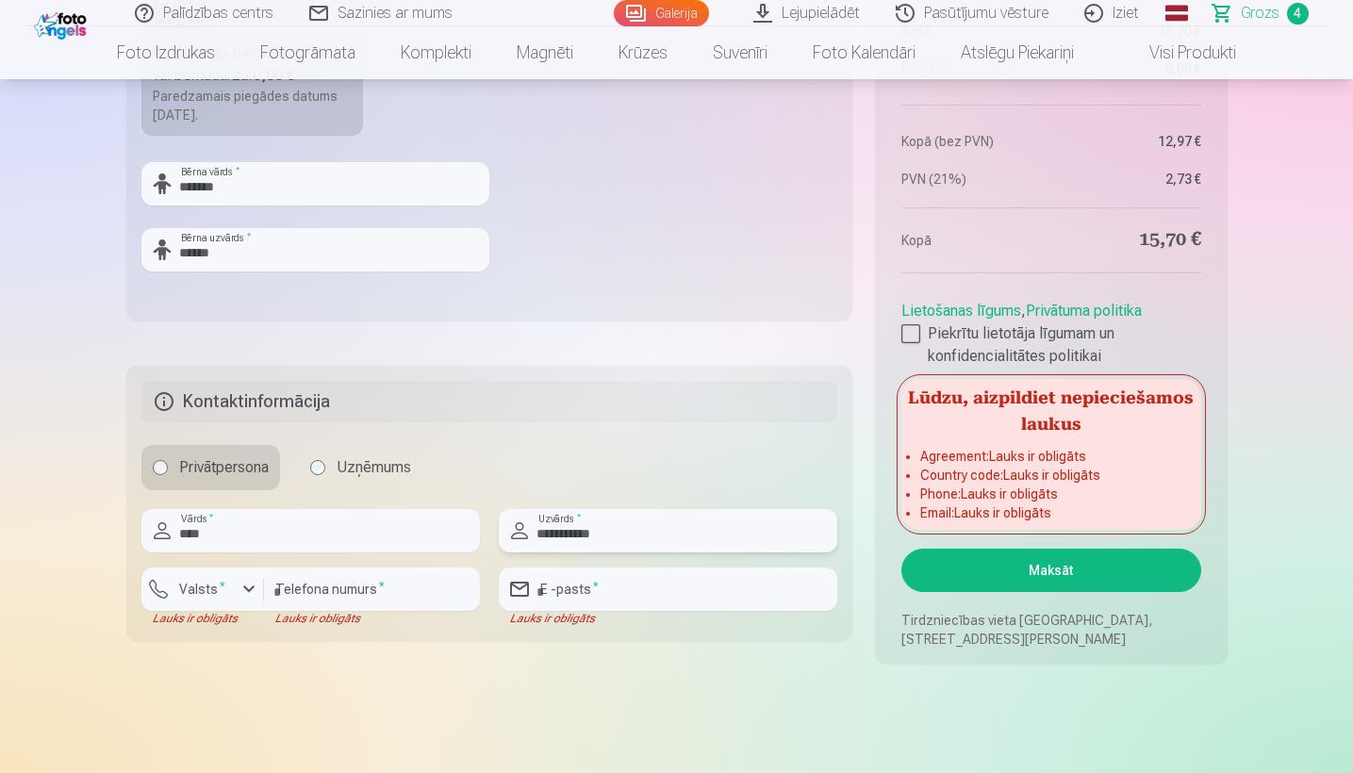
type input "**********"
click at [210, 572] on button "Valsts *" at bounding box center [202, 589] width 123 height 43
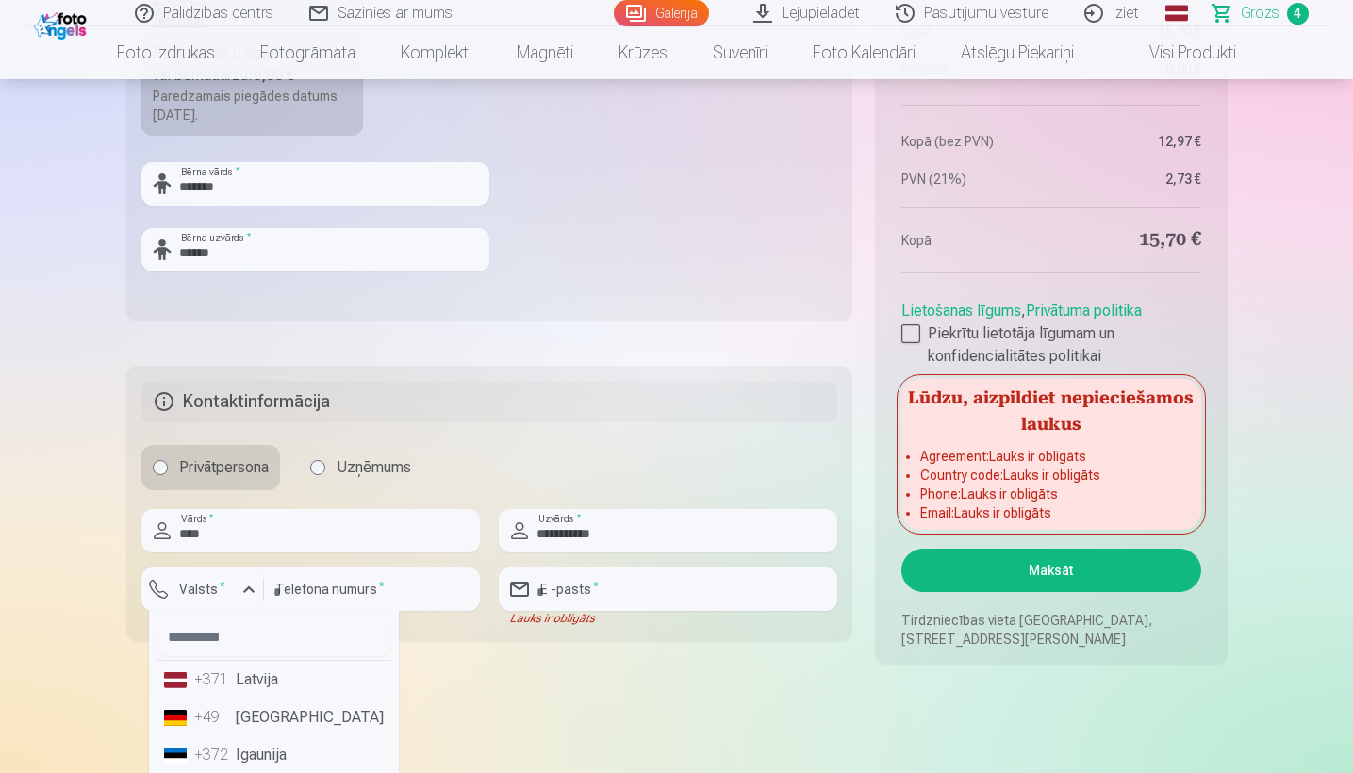
click at [257, 684] on li "+371 Latvija" at bounding box center [273, 680] width 235 height 38
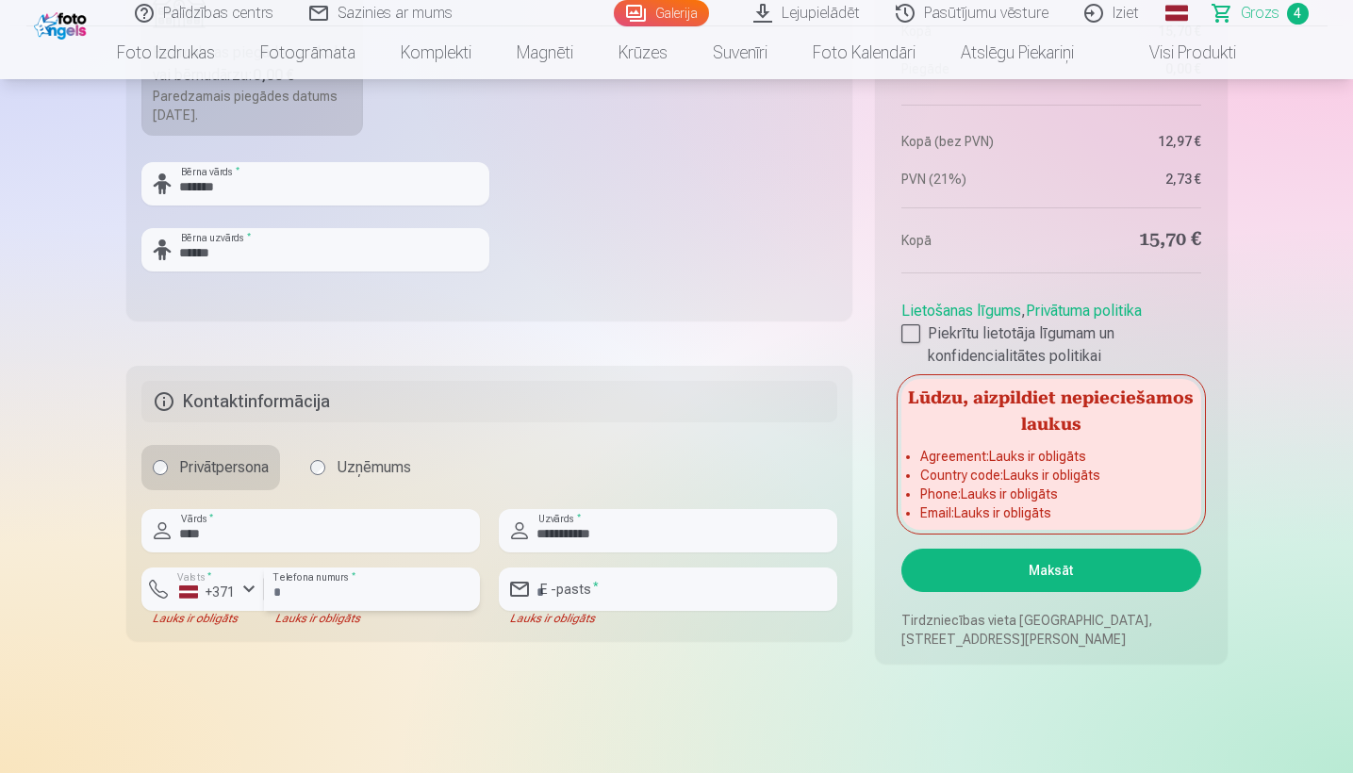
click at [306, 597] on input "number" at bounding box center [372, 589] width 216 height 43
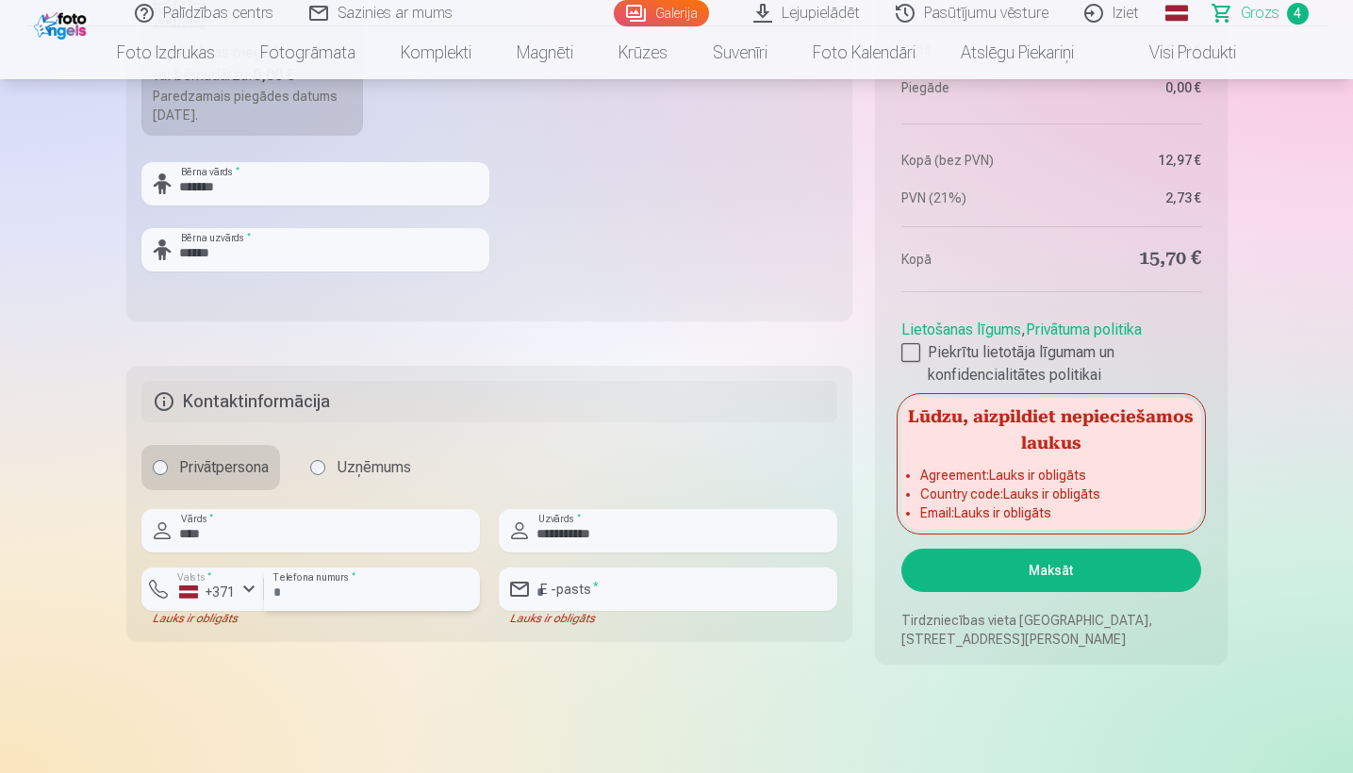
type input "********"
click at [616, 613] on div "Lauks ir obligāts" at bounding box center [668, 618] width 338 height 15
click at [616, 611] on div "Lauks ir obligāts" at bounding box center [668, 618] width 338 height 15
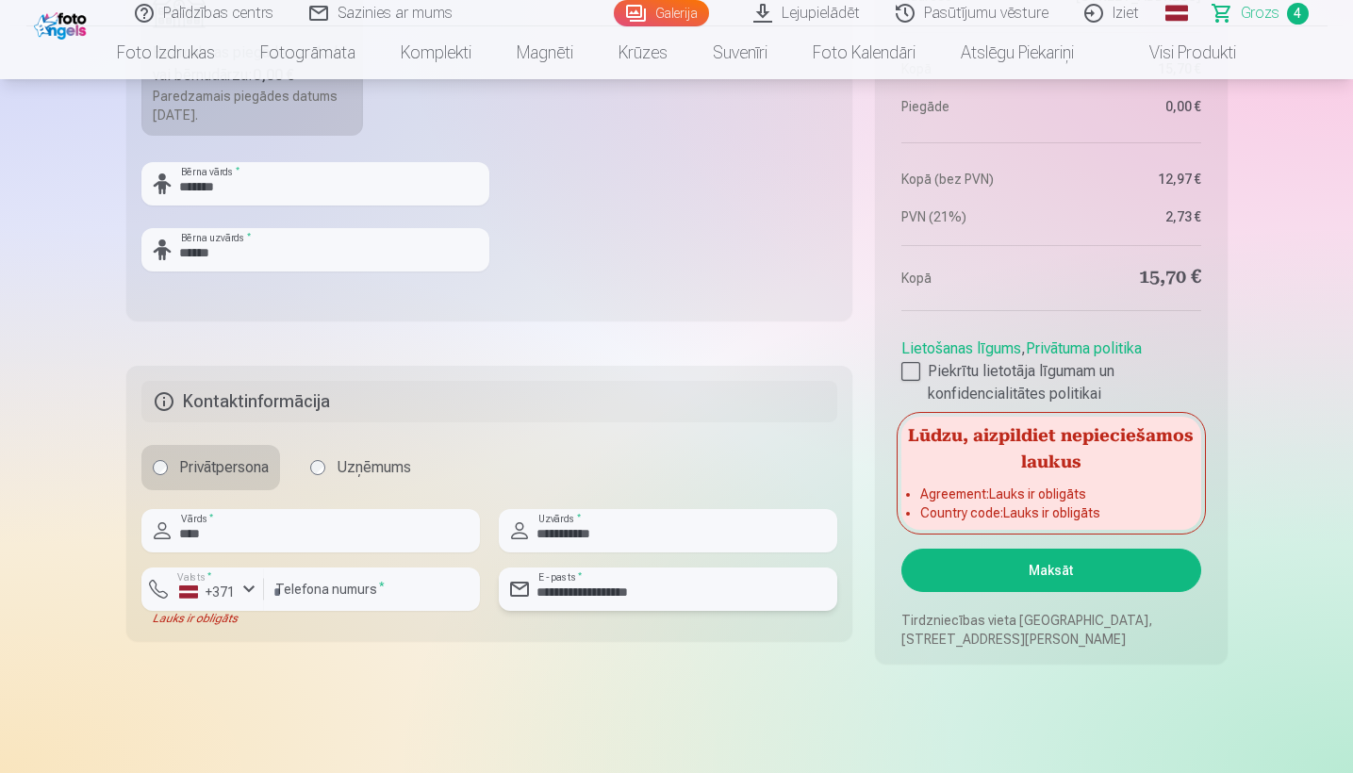
type input "**********"
click at [167, 593] on button "Valsts * +371" at bounding box center [202, 589] width 123 height 43
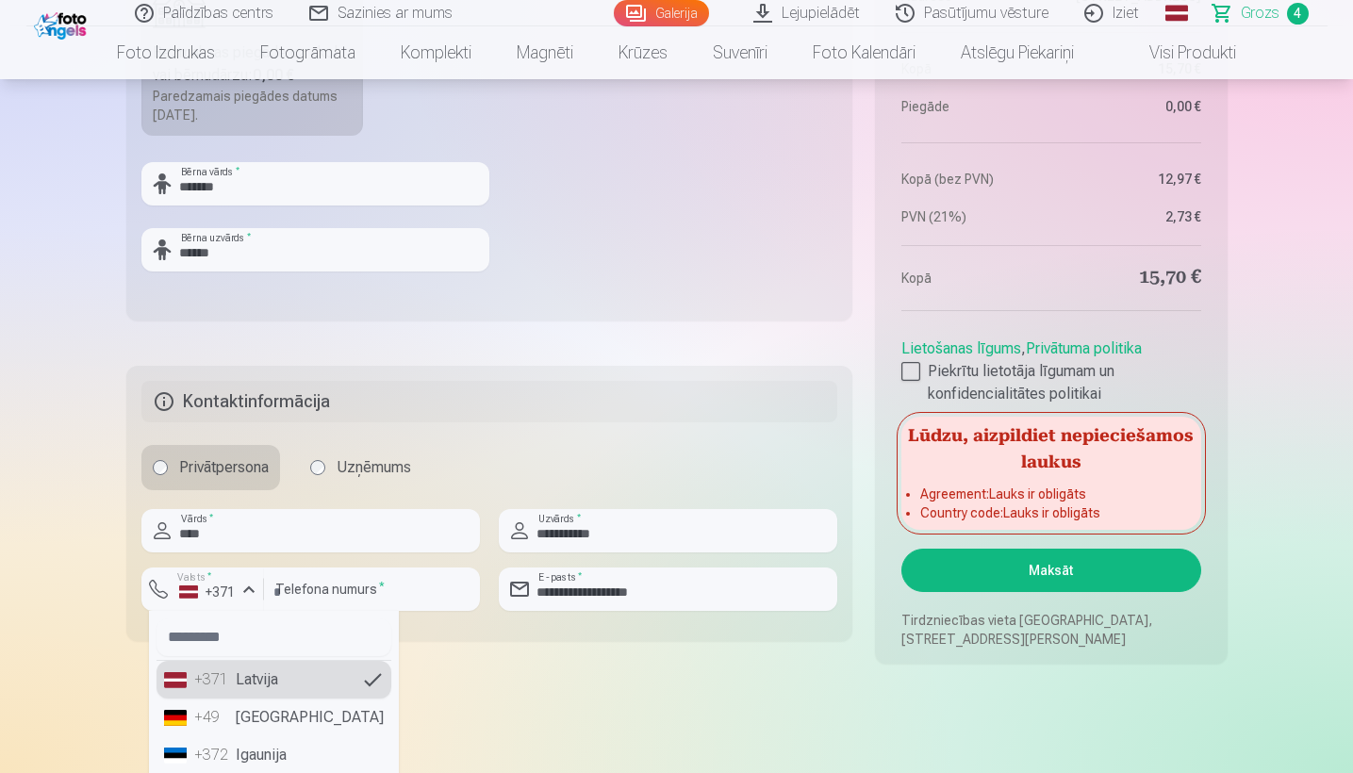
click at [224, 668] on li "+371 Latvija" at bounding box center [273, 680] width 235 height 38
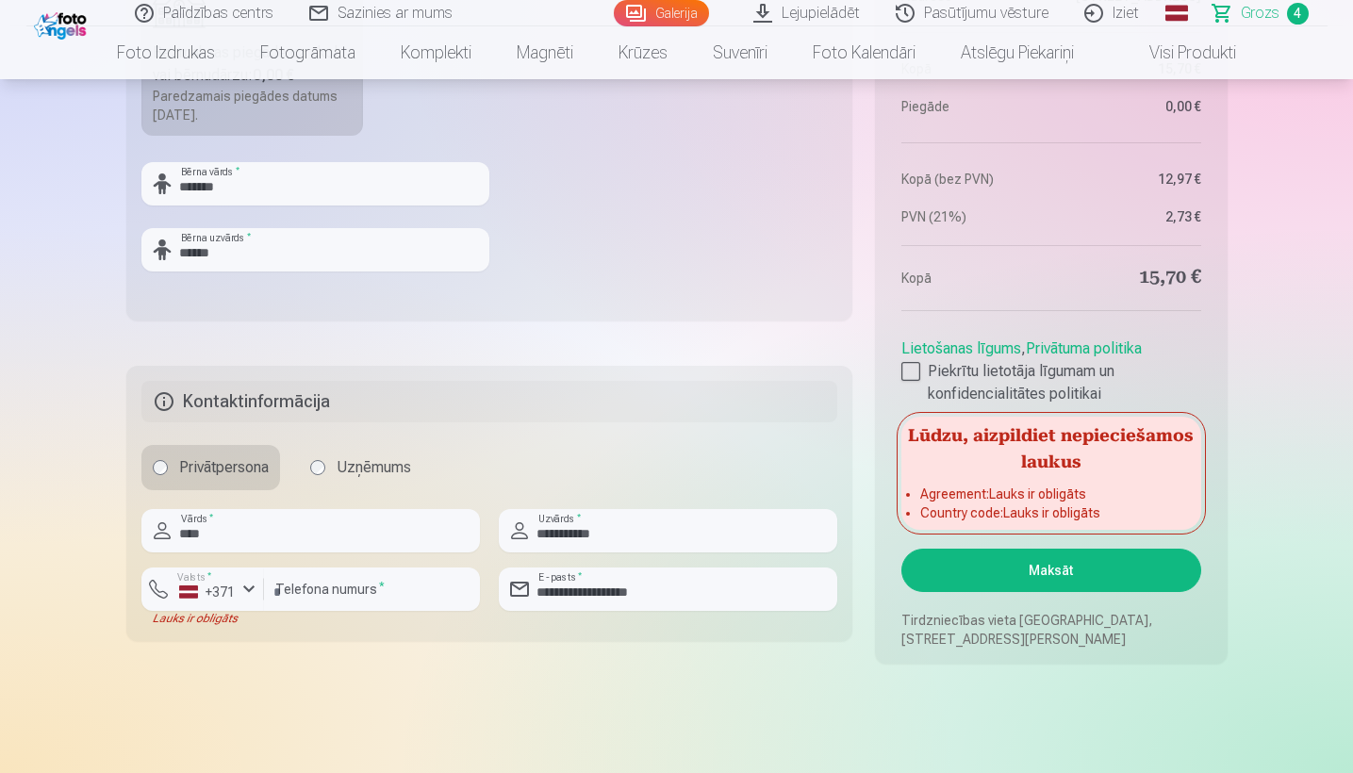
click at [244, 586] on div "button" at bounding box center [249, 589] width 23 height 23
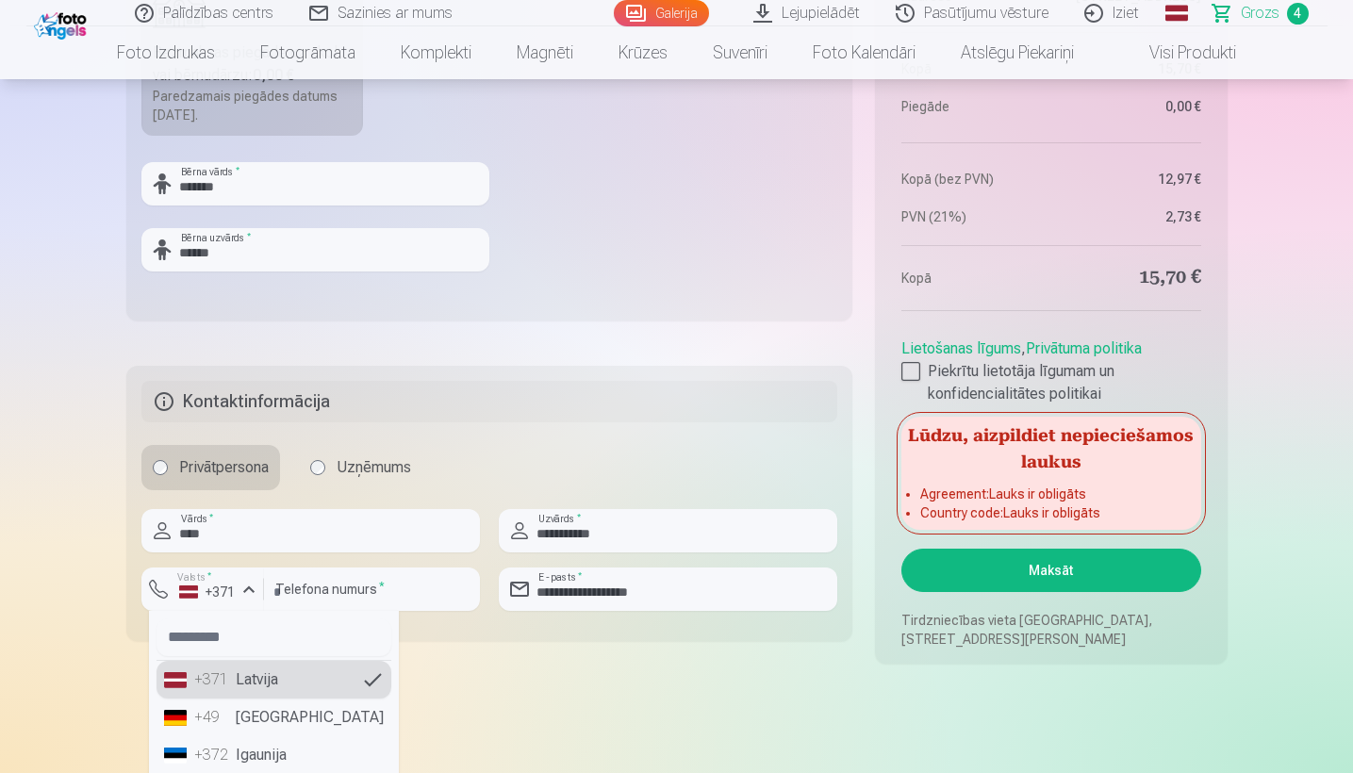
click at [262, 694] on li "+371 Latvija" at bounding box center [273, 680] width 235 height 38
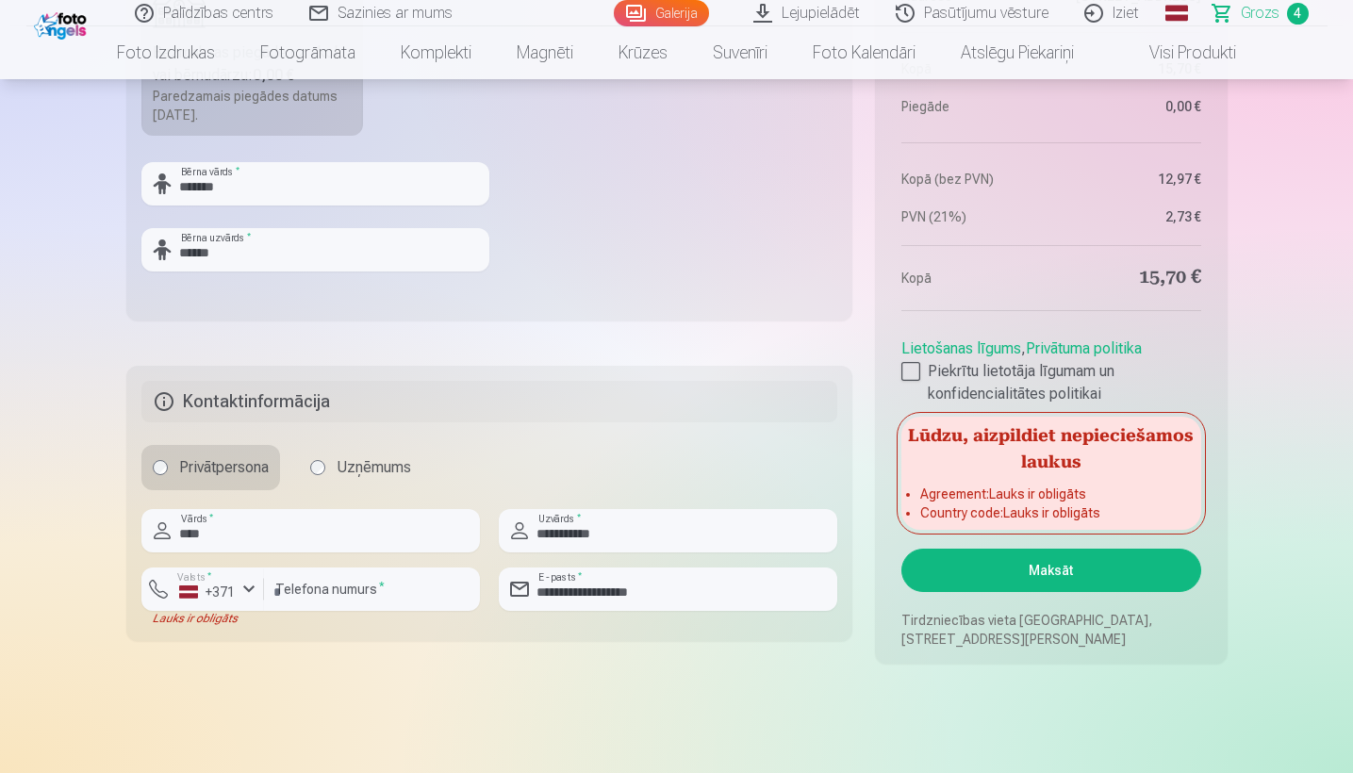
click at [215, 614] on div "Lauks ir obligāts" at bounding box center [202, 618] width 123 height 15
click at [215, 595] on div "+371" at bounding box center [207, 592] width 57 height 19
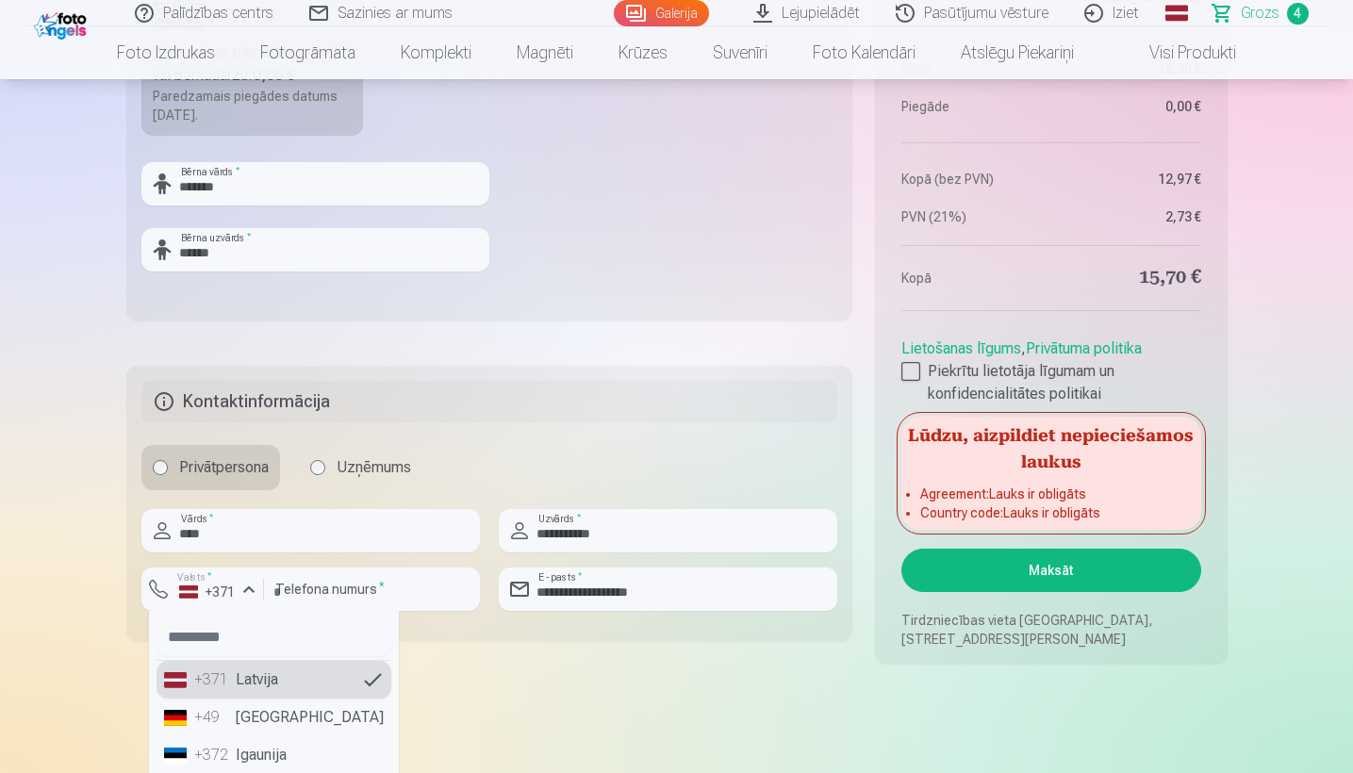
click at [241, 668] on li "+371 Latvija" at bounding box center [273, 680] width 235 height 38
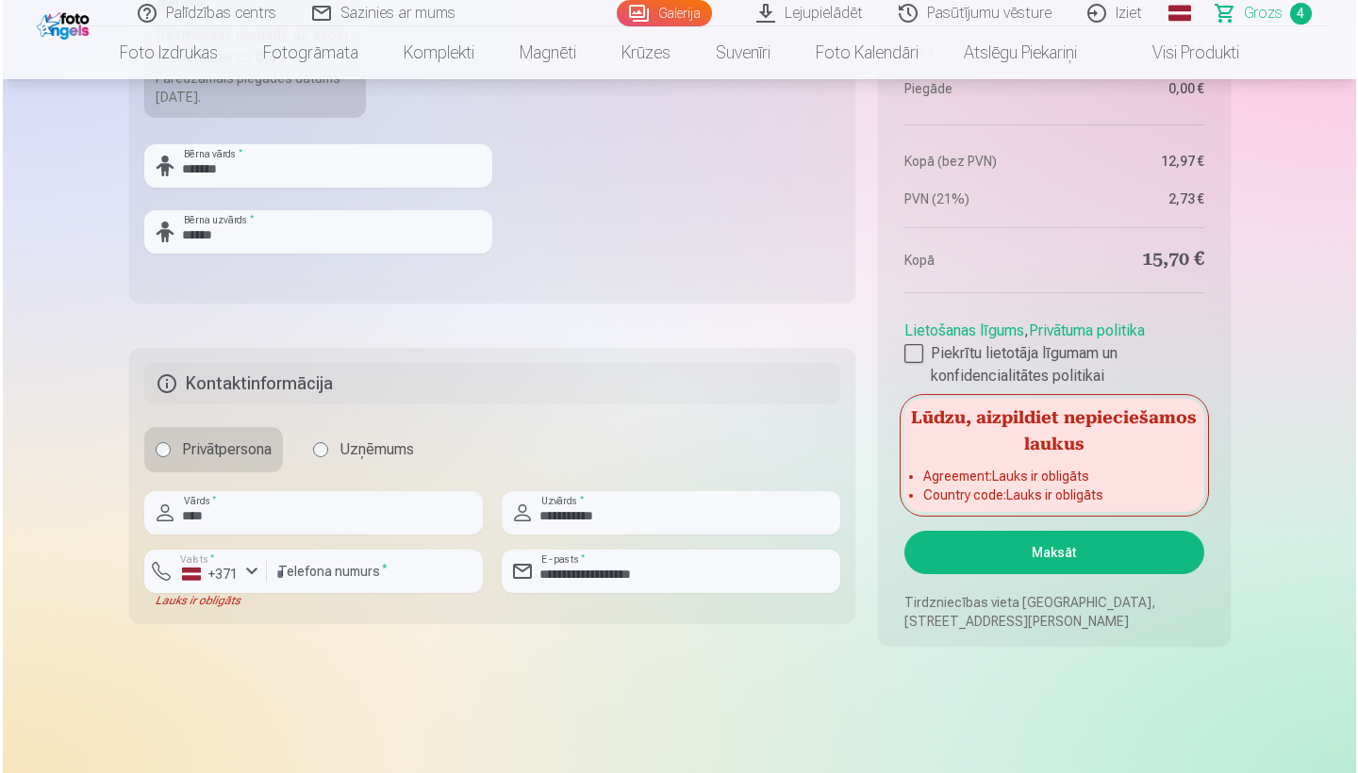
scroll to position [1458, 0]
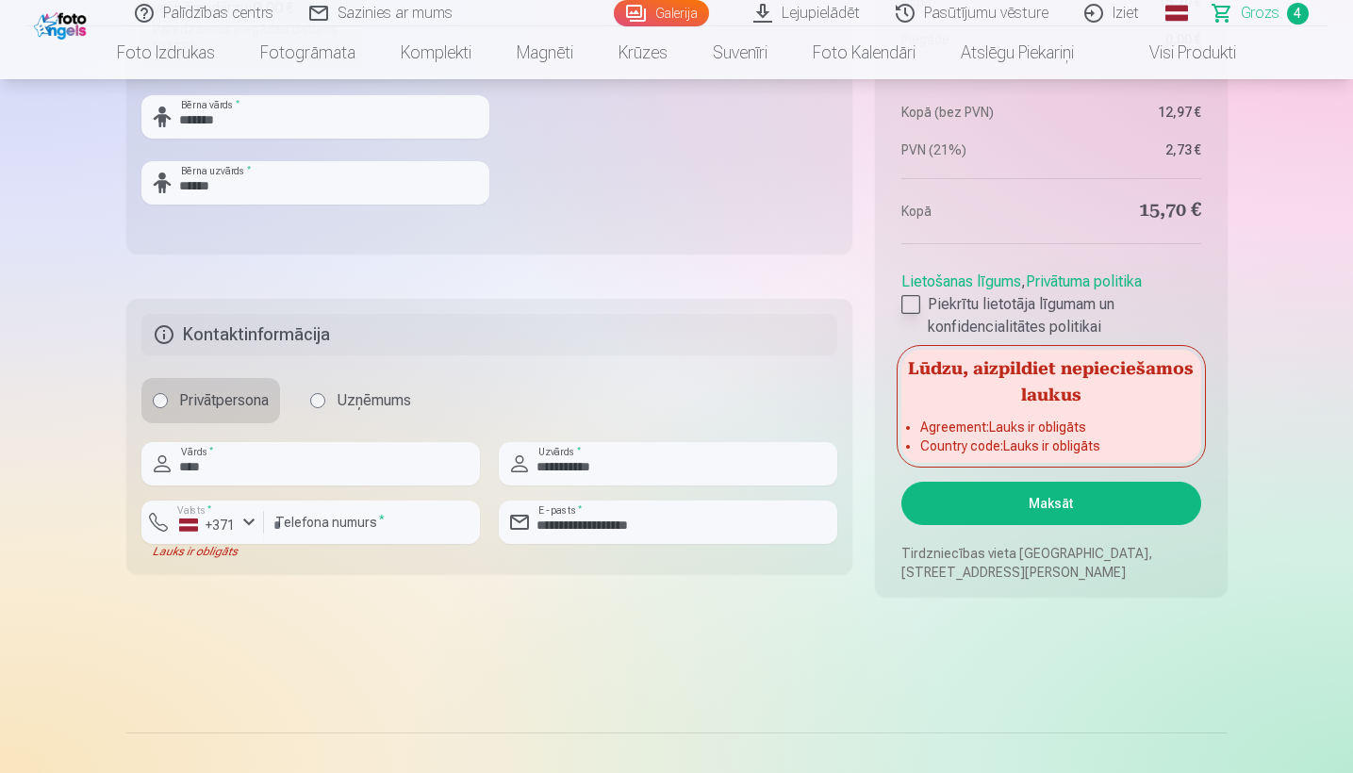
click at [912, 304] on div at bounding box center [910, 304] width 19 height 19
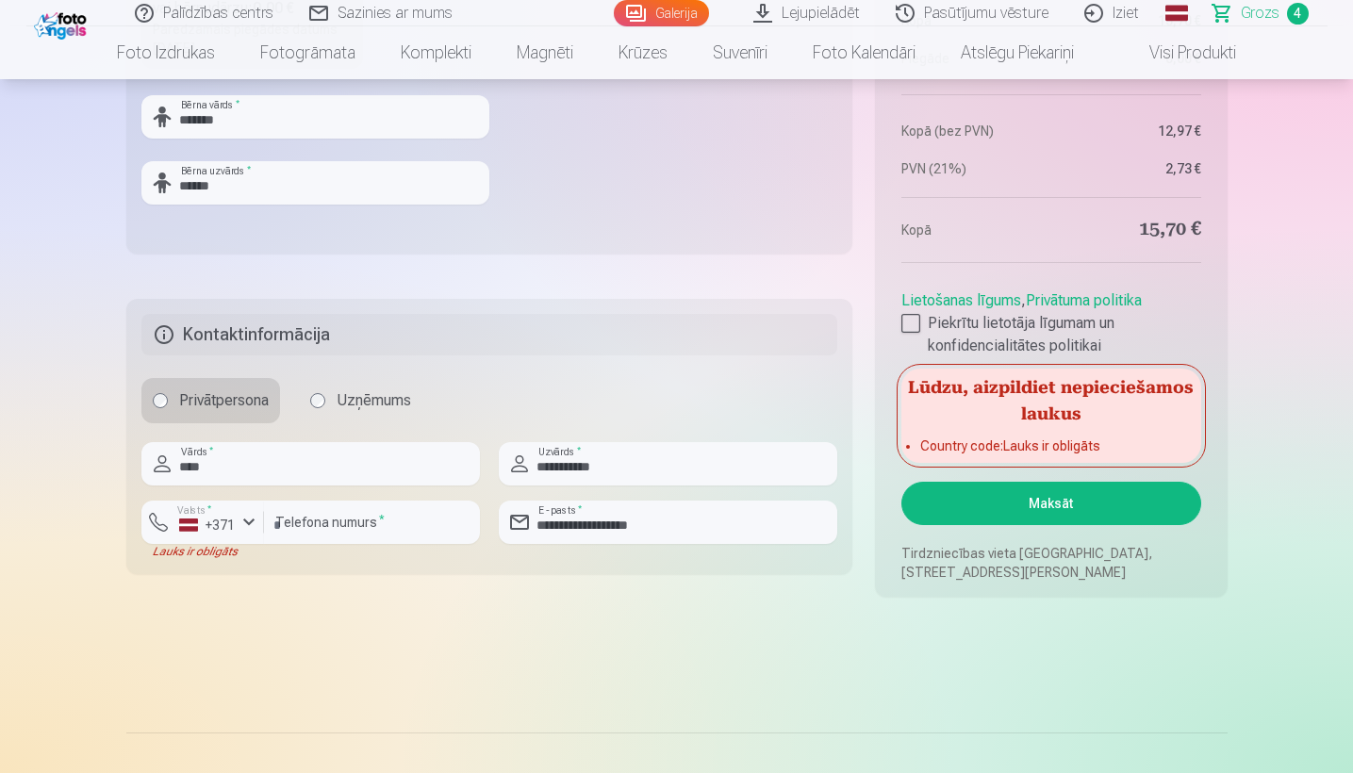
click at [1107, 513] on button "Maksāt" at bounding box center [1050, 503] width 299 height 43
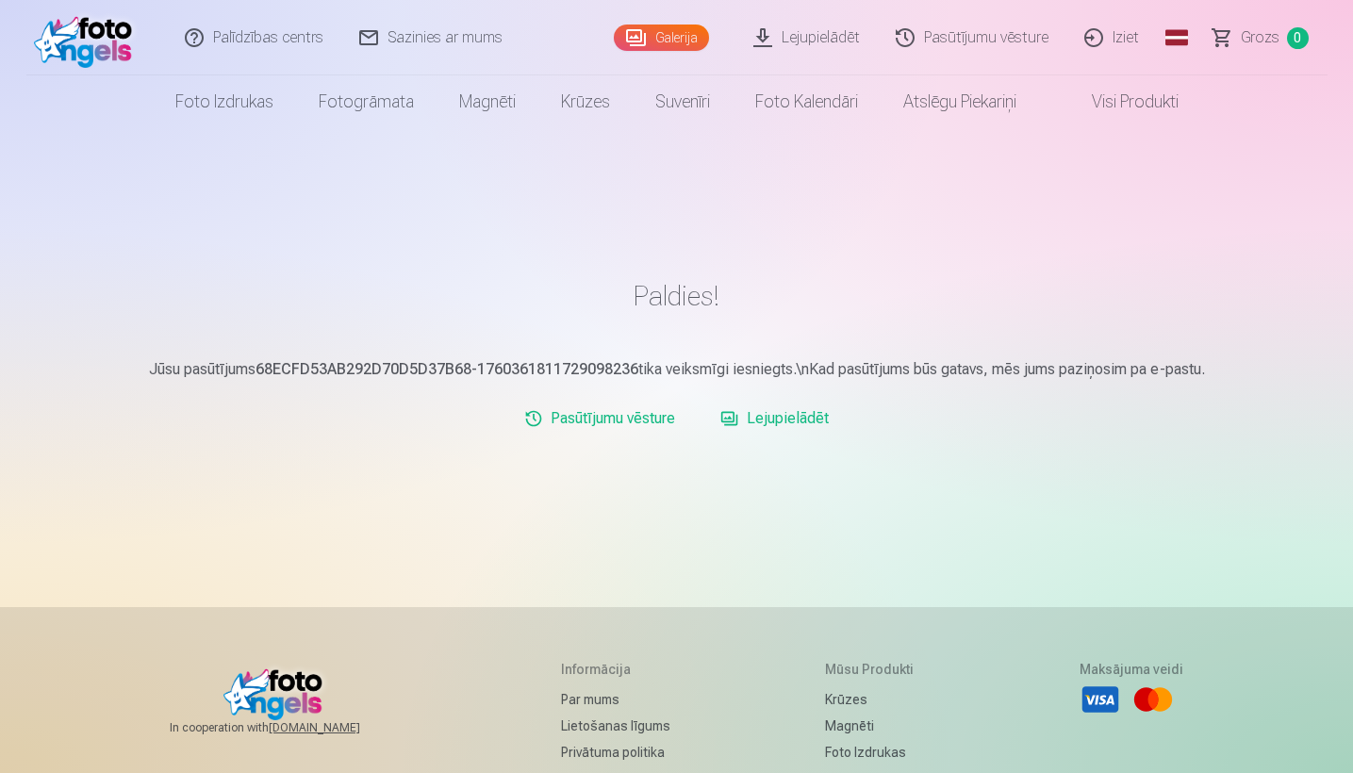
click at [77, 45] on img at bounding box center [88, 38] width 108 height 60
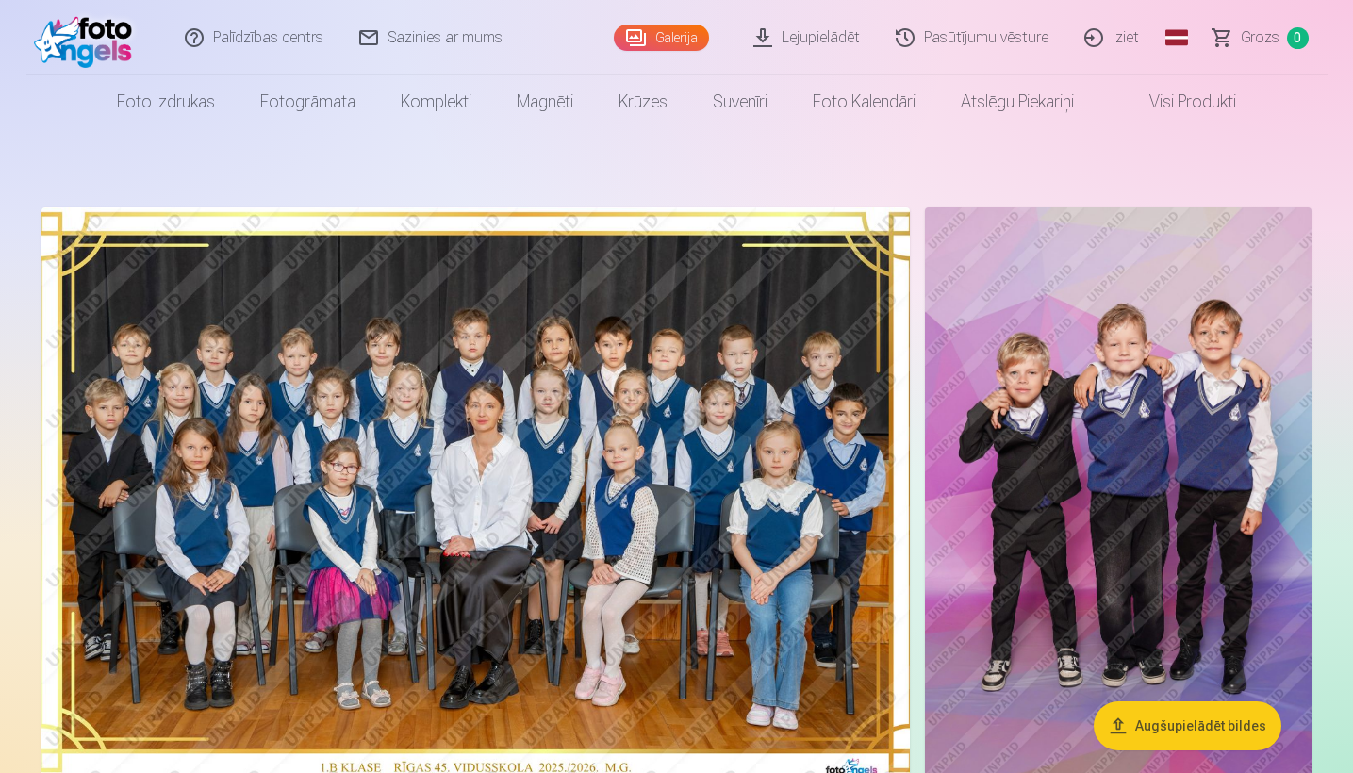
click at [686, 437] on img at bounding box center [475, 497] width 868 height 580
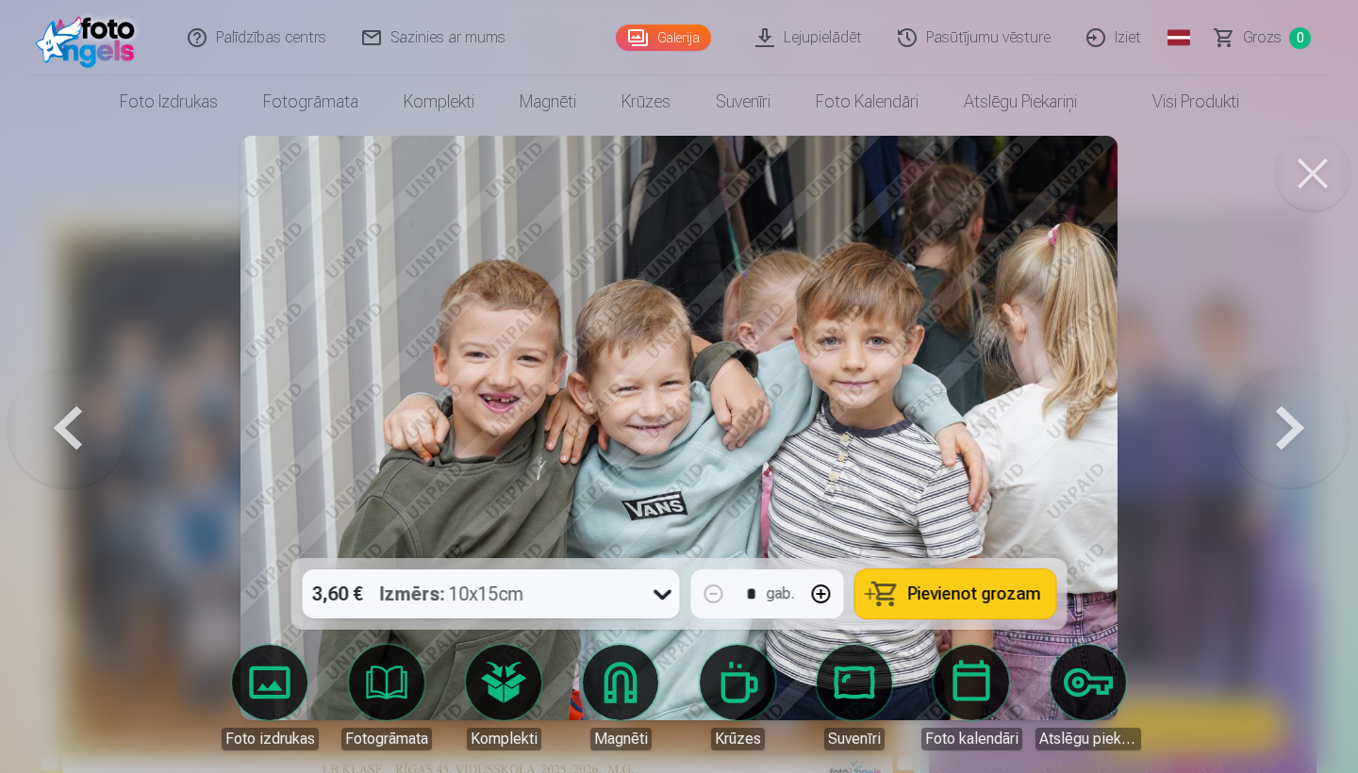
click at [686, 437] on img at bounding box center [678, 428] width 877 height 584
click at [1272, 436] on button at bounding box center [1289, 428] width 121 height 222
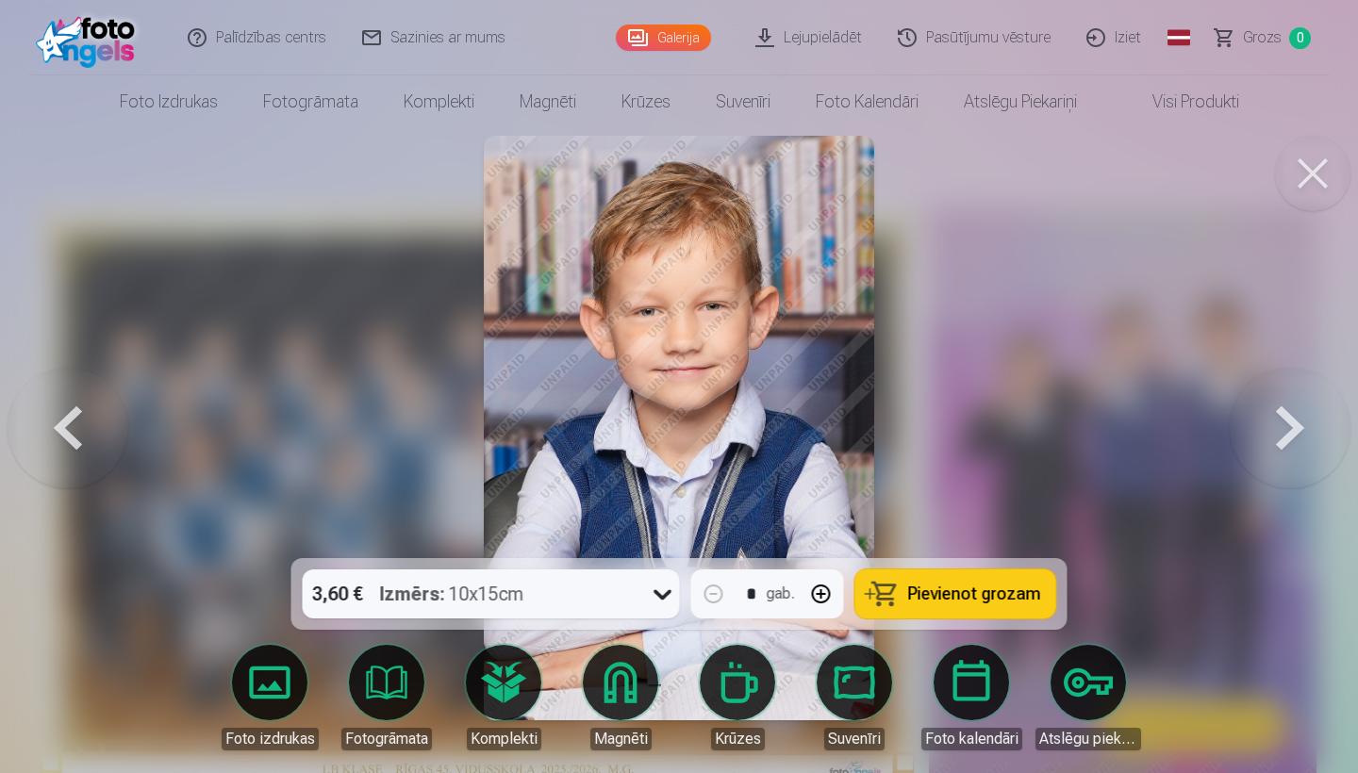
click at [76, 416] on button at bounding box center [68, 428] width 121 height 222
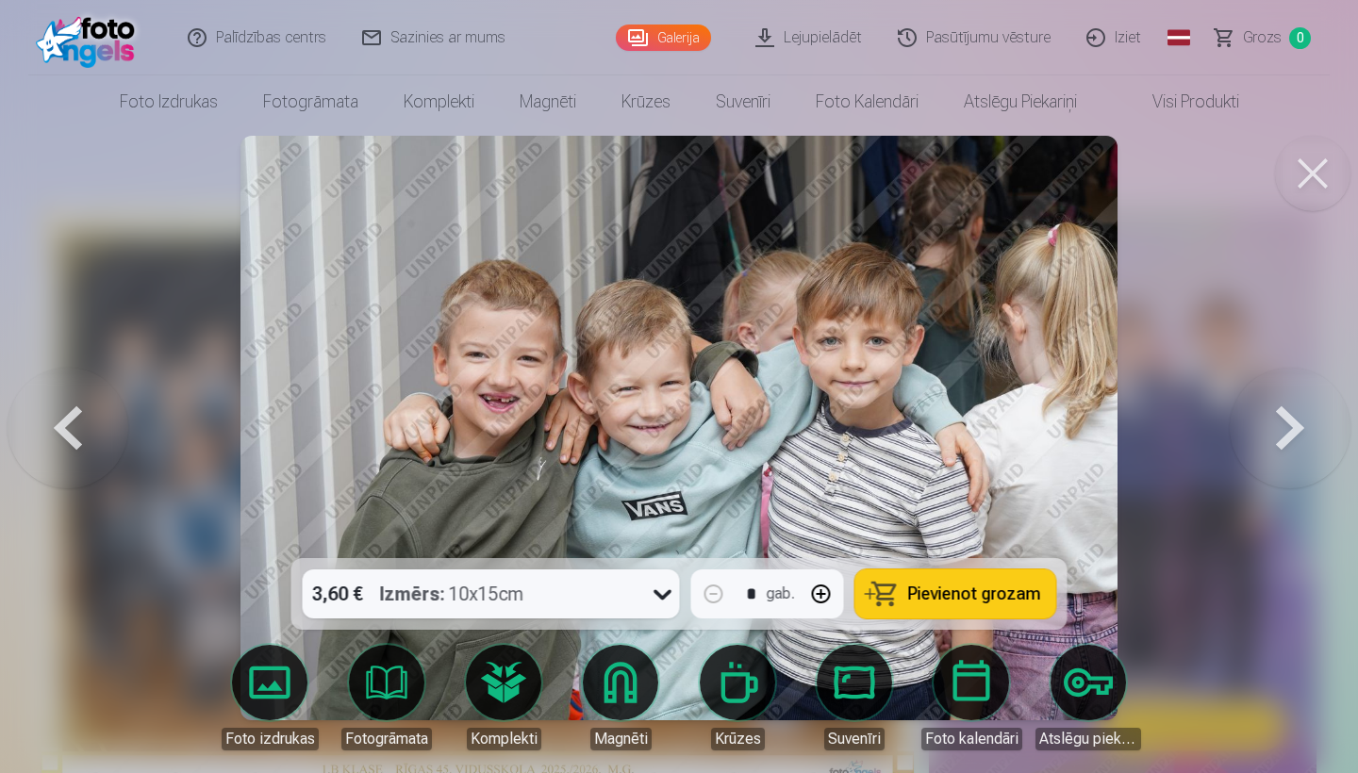
click at [111, 40] on img at bounding box center [90, 38] width 108 height 60
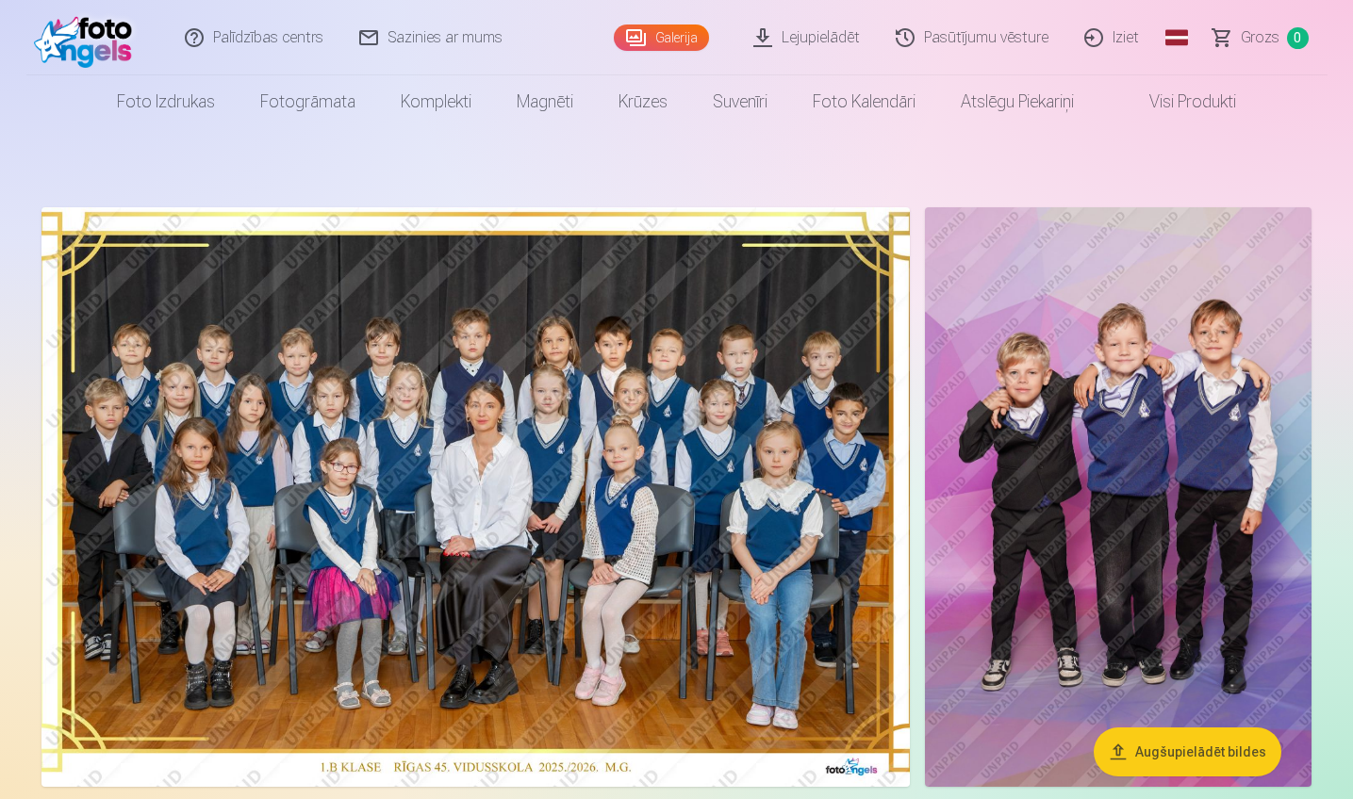
click at [1127, 34] on link "Iziet" at bounding box center [1112, 37] width 91 height 75
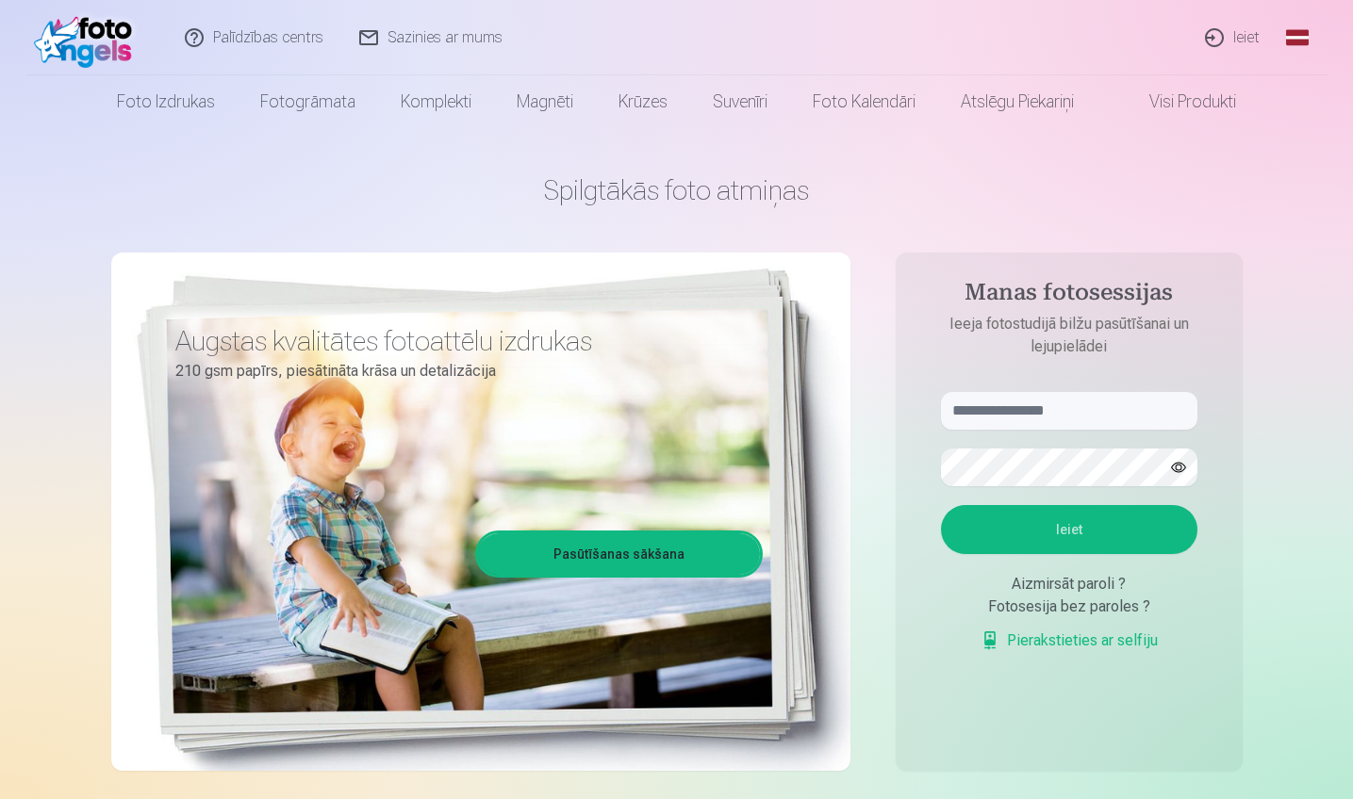
click at [91, 40] on img at bounding box center [88, 38] width 108 height 60
